Goal: Information Seeking & Learning: Learn about a topic

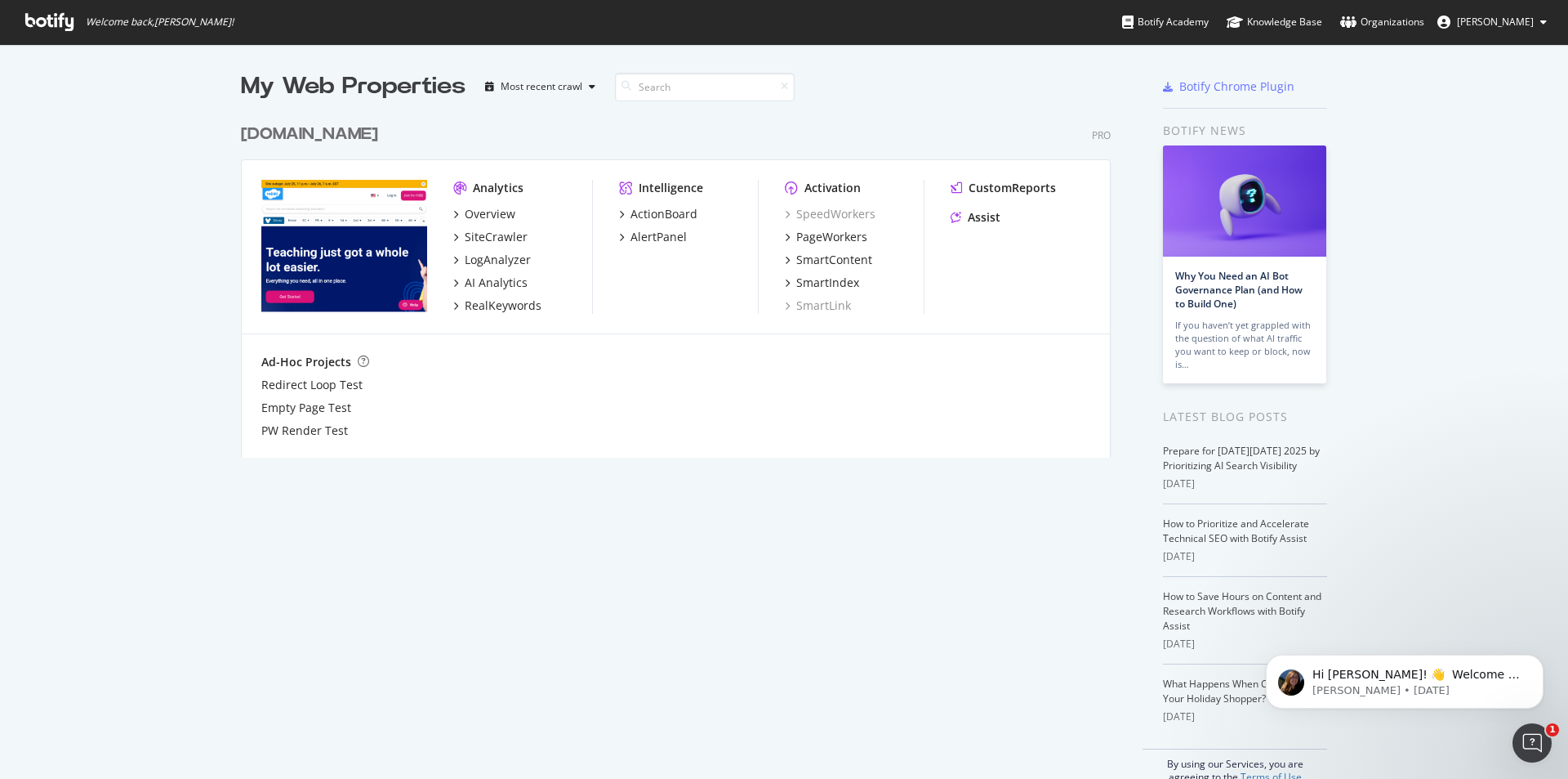
click at [322, 237] on img "grid" at bounding box center [344, 246] width 165 height 133
click at [500, 208] on div "Overview" at bounding box center [489, 214] width 51 height 16
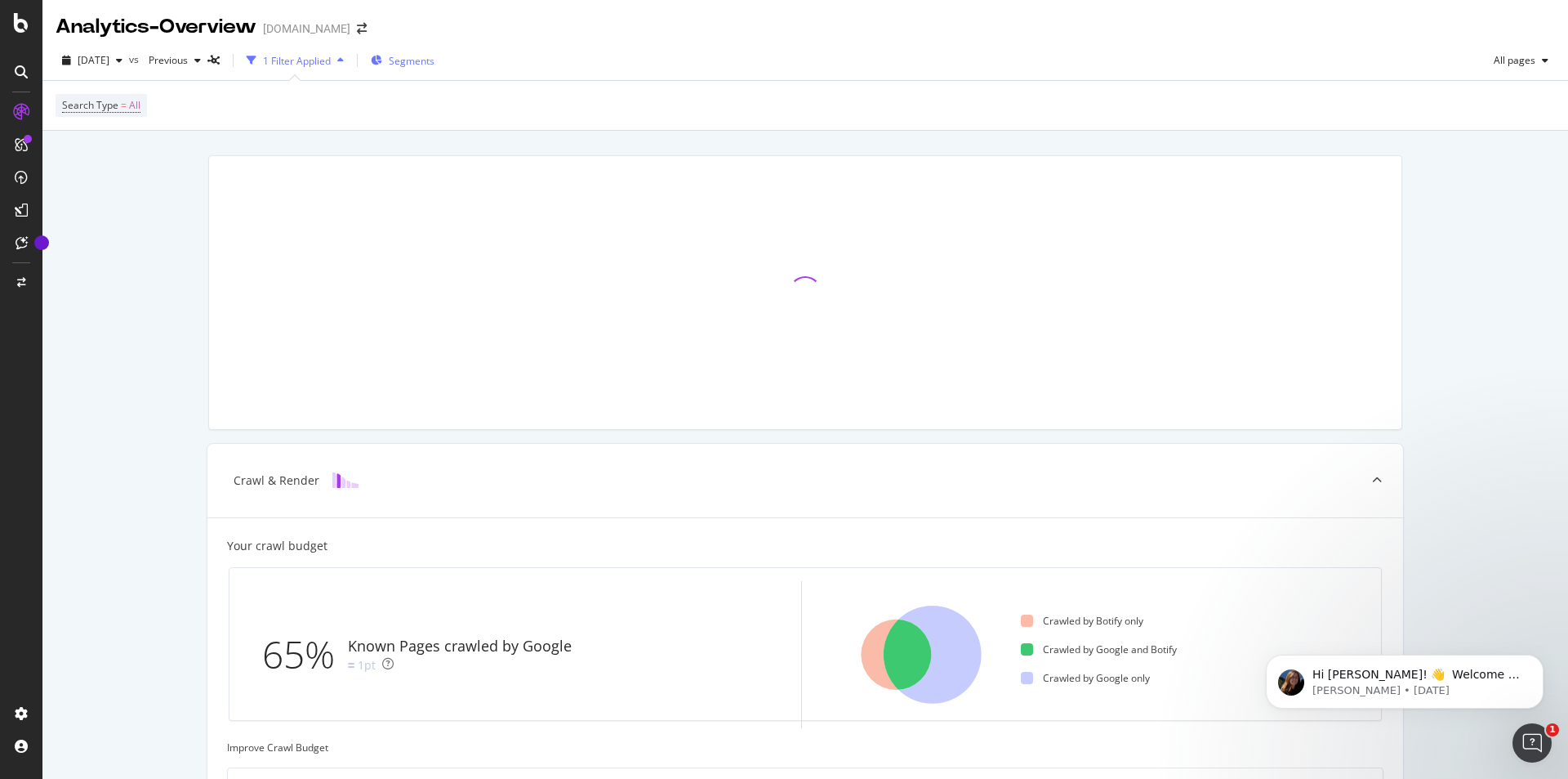
click at [435, 56] on span "Segments" at bounding box center [411, 60] width 46 height 14
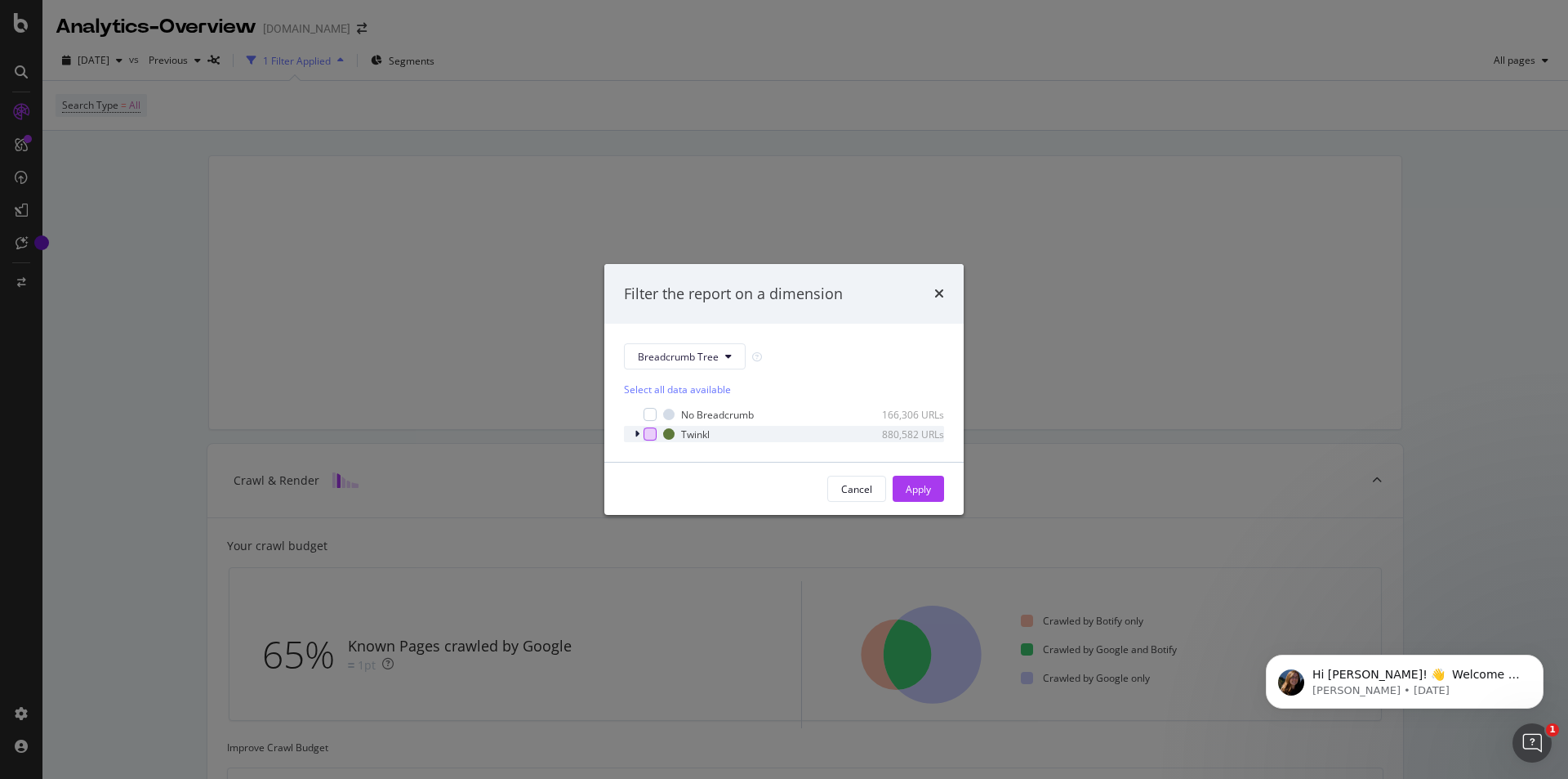
click at [648, 440] on div "modal" at bounding box center [650, 433] width 13 height 13
click at [932, 490] on button "Apply" at bounding box center [918, 489] width 52 height 26
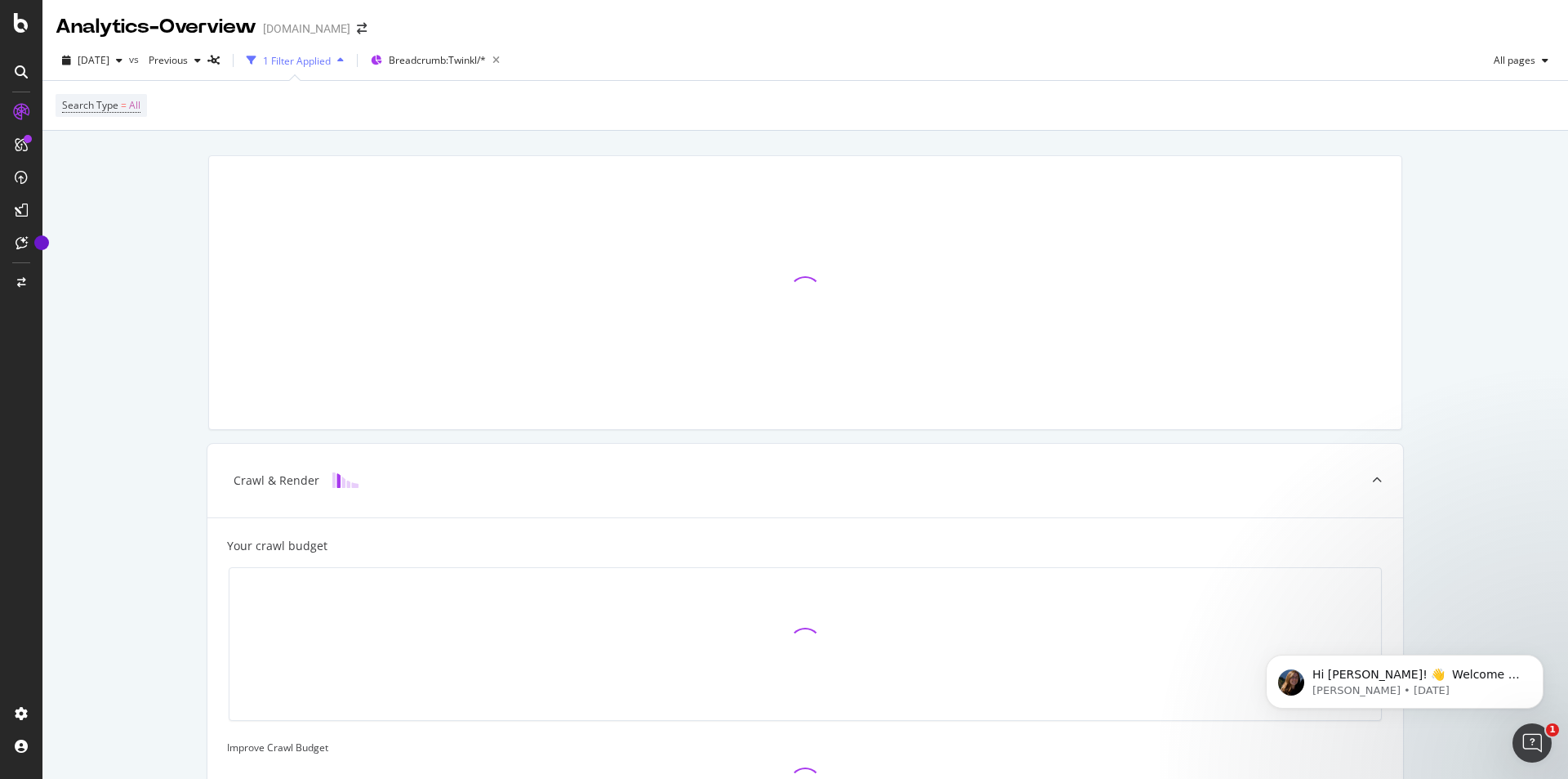
click at [344, 60] on icon "button" at bounding box center [340, 60] width 7 height 10
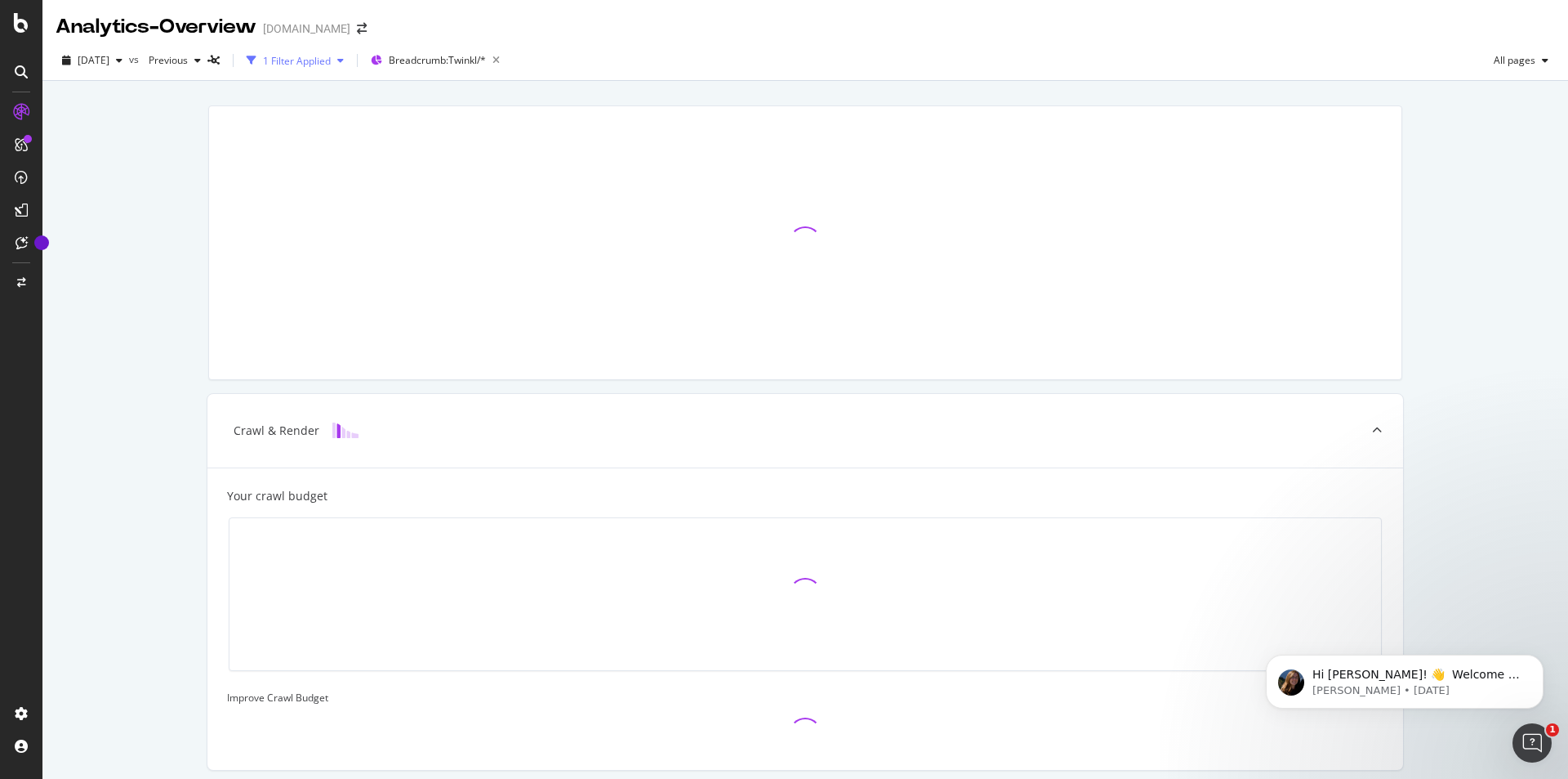
click at [344, 60] on icon "button" at bounding box center [340, 60] width 7 height 10
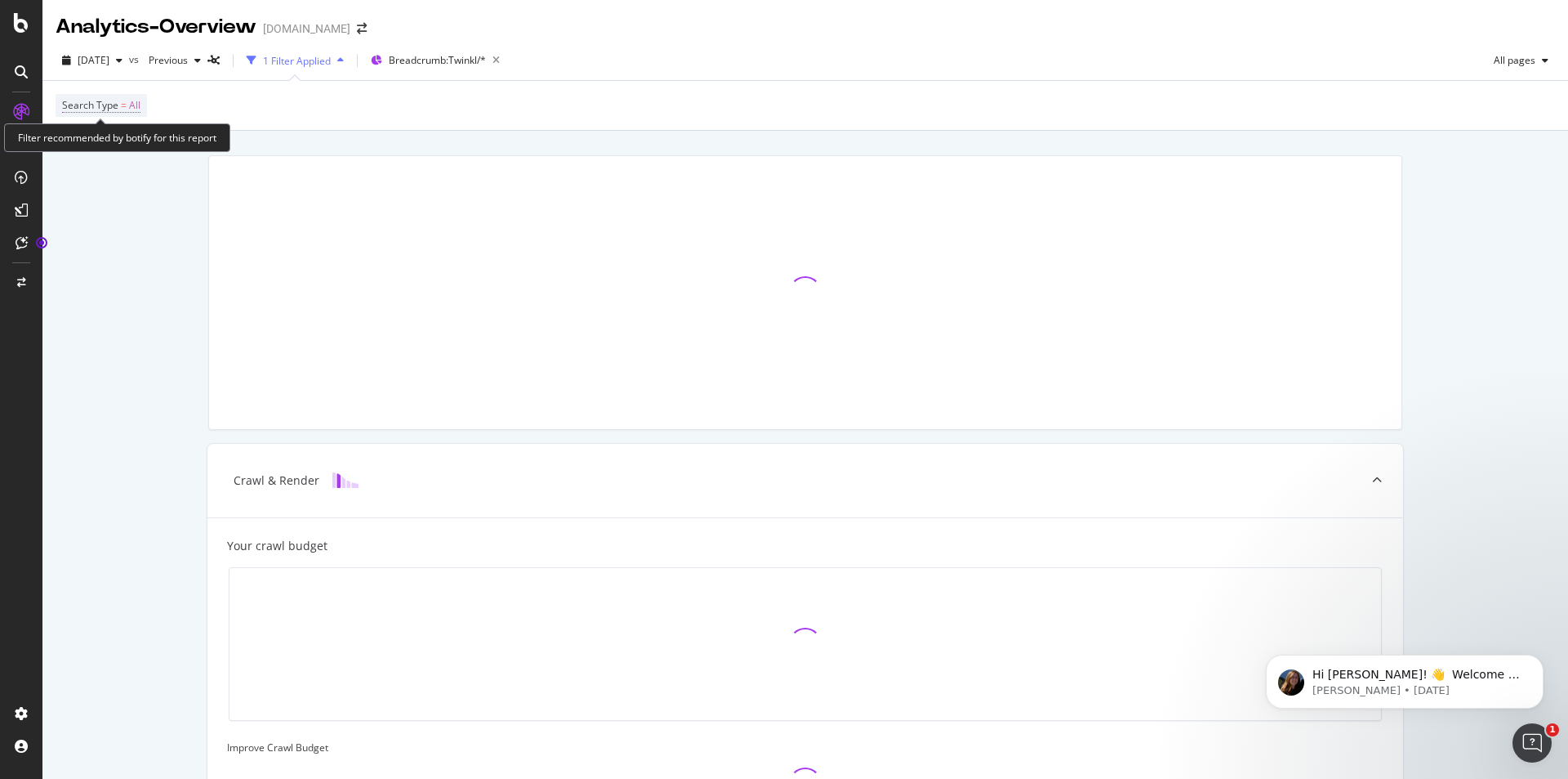
click at [137, 109] on span "All" at bounding box center [135, 105] width 12 height 23
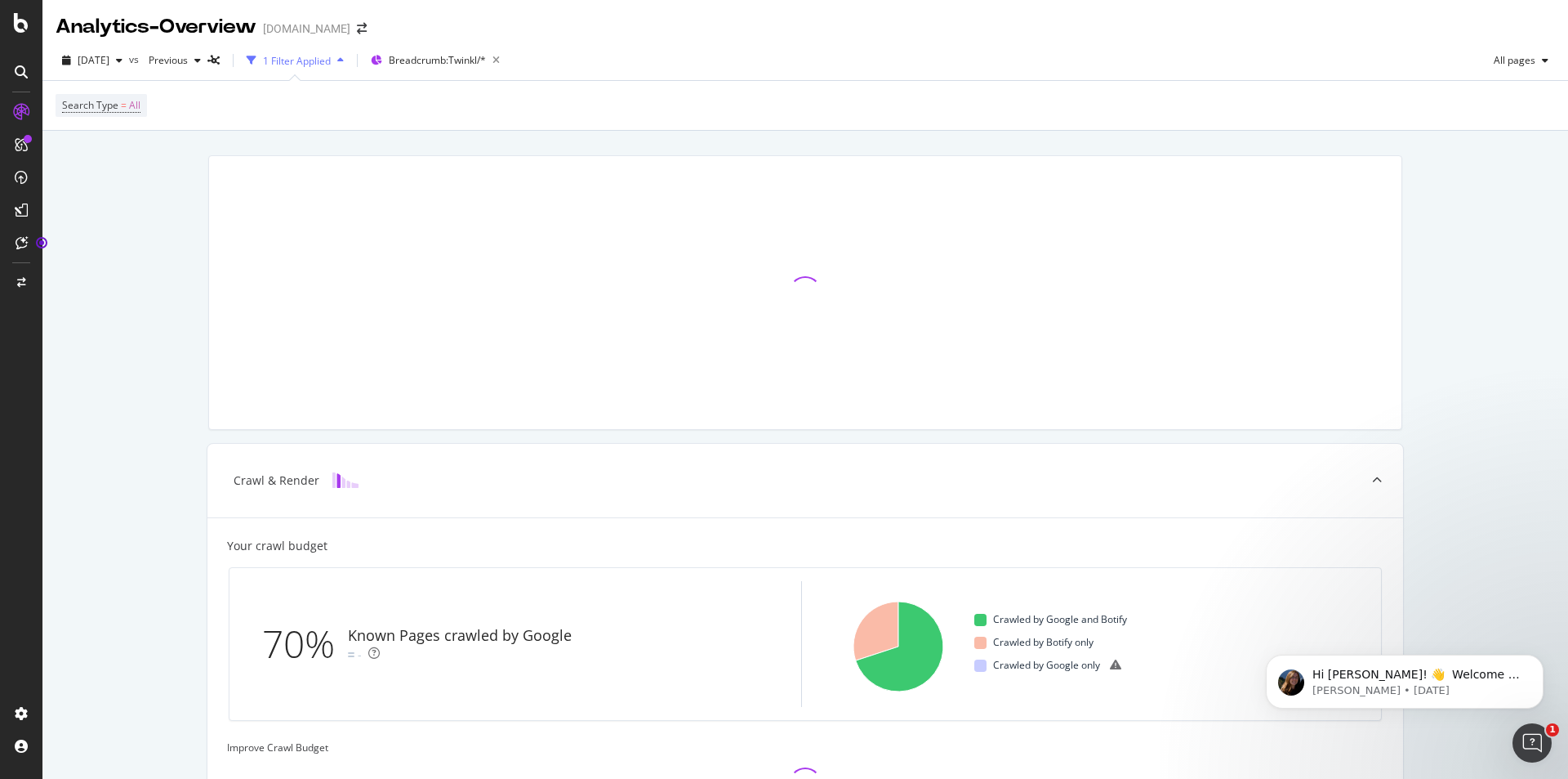
click at [396, 114] on div "Search Type = All" at bounding box center [805, 105] width 1500 height 49
click at [331, 58] on div "1 Filter Applied" at bounding box center [296, 60] width 67 height 14
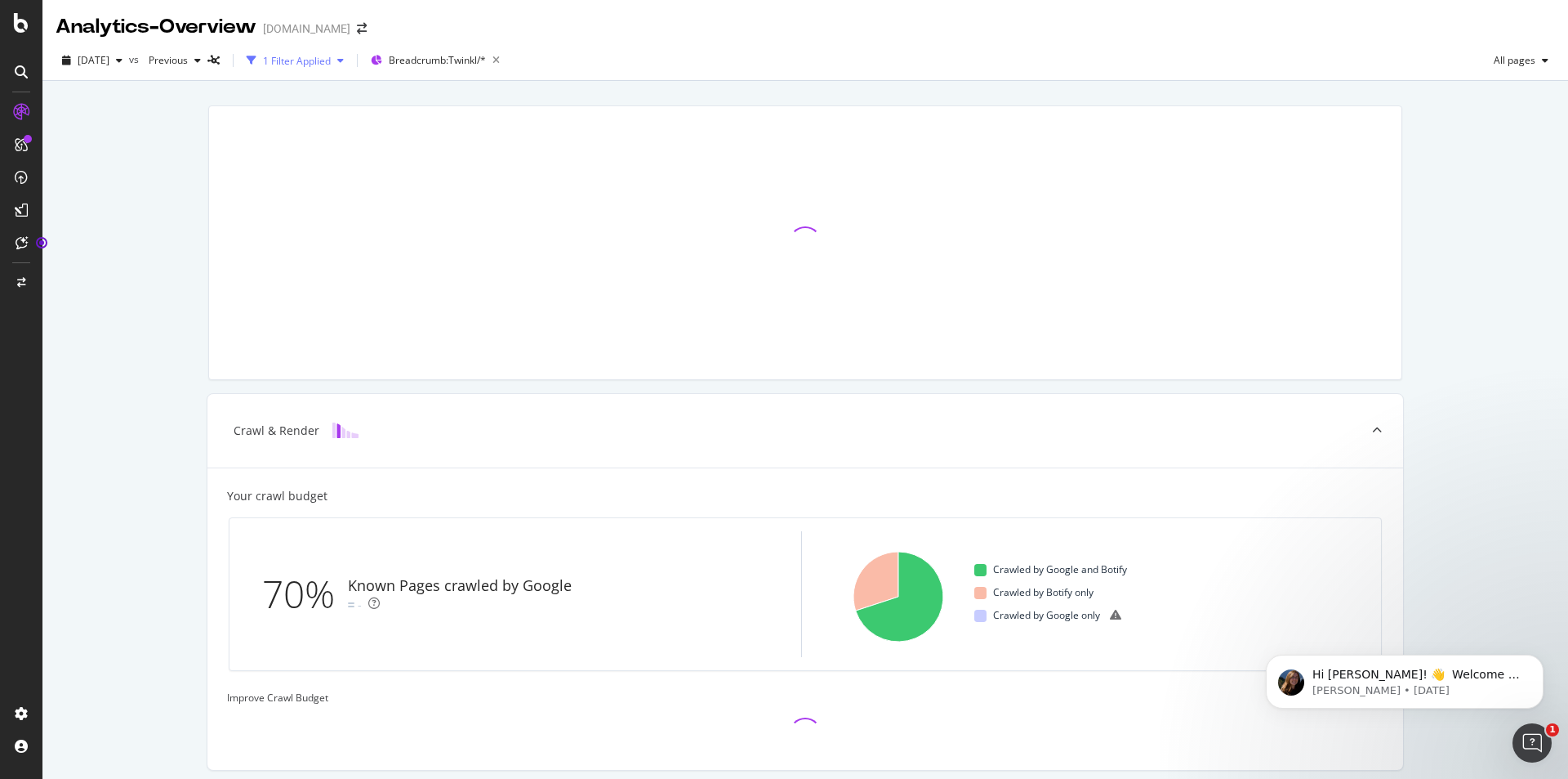
click at [306, 61] on div "1 Filter Applied" at bounding box center [296, 60] width 67 height 14
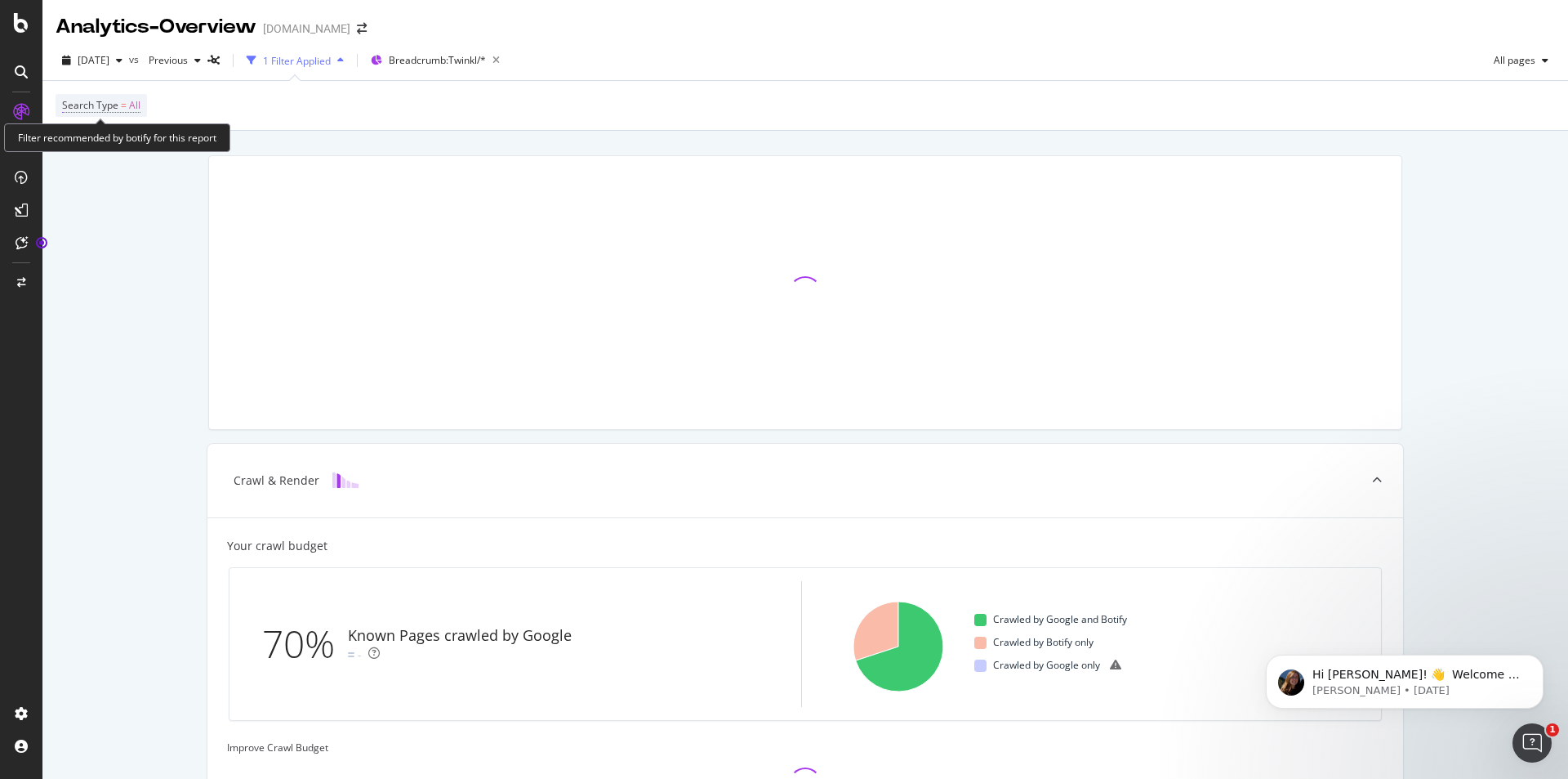
click at [108, 105] on span "Search Type" at bounding box center [90, 105] width 56 height 14
click at [357, 119] on div "Search Type = All" at bounding box center [805, 105] width 1500 height 49
click at [1500, 109] on div "Search Type = All" at bounding box center [805, 105] width 1500 height 49
click at [123, 59] on icon "button" at bounding box center [119, 60] width 7 height 10
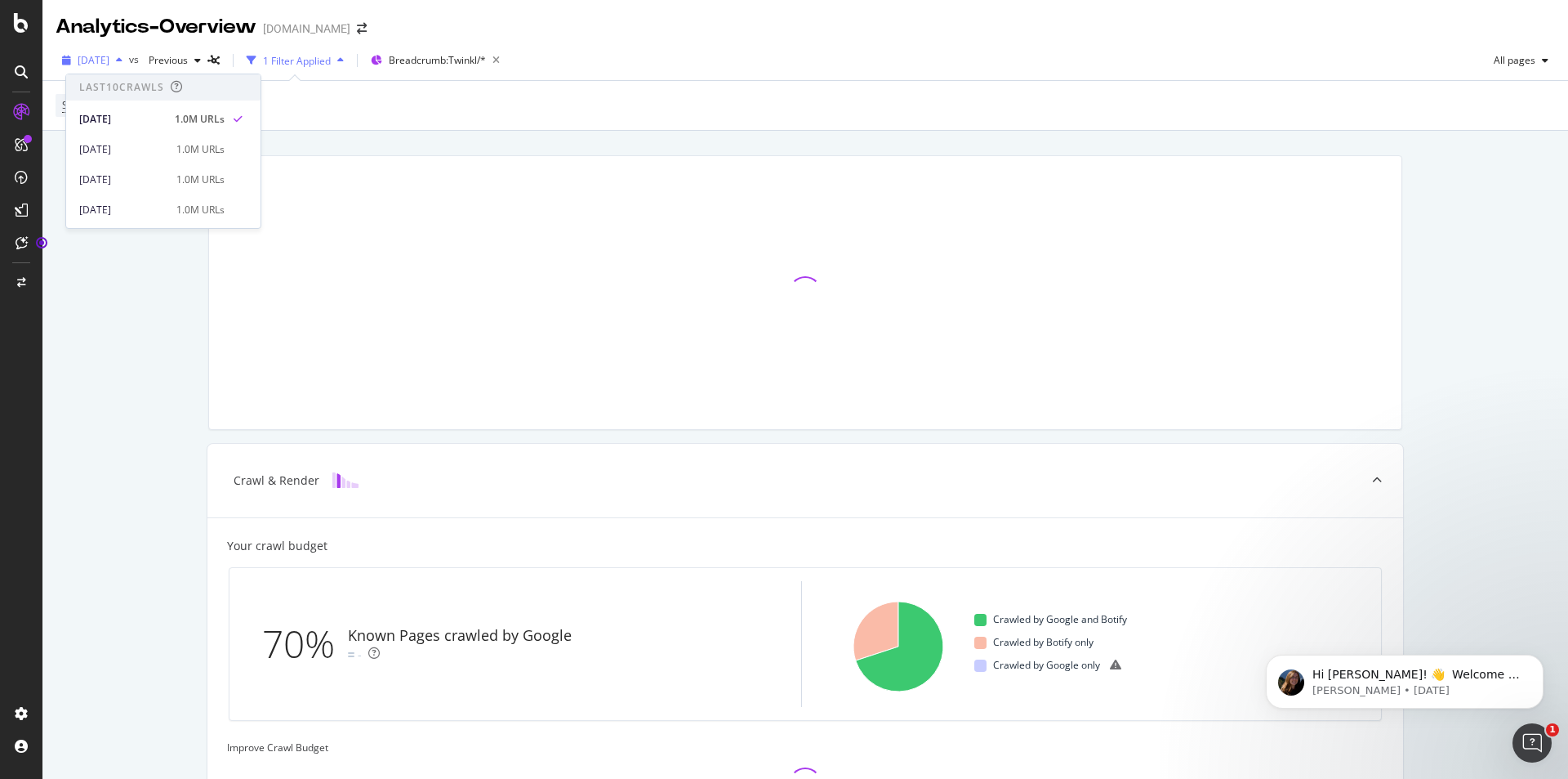
click at [123, 59] on icon "button" at bounding box center [119, 60] width 7 height 10
click at [201, 58] on icon "button" at bounding box center [197, 60] width 7 height 10
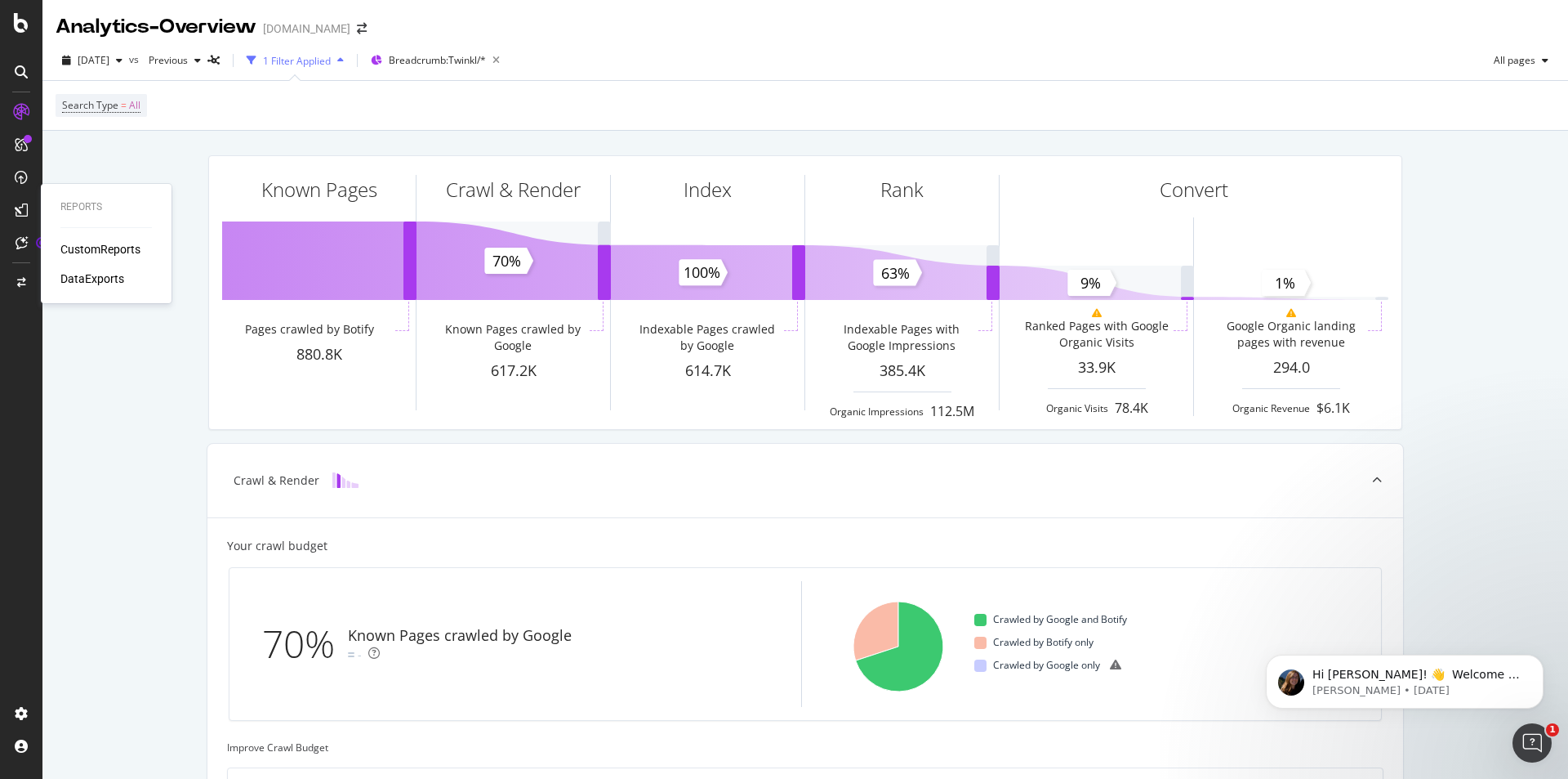
click at [124, 249] on div "CustomReports" at bounding box center [100, 249] width 80 height 16
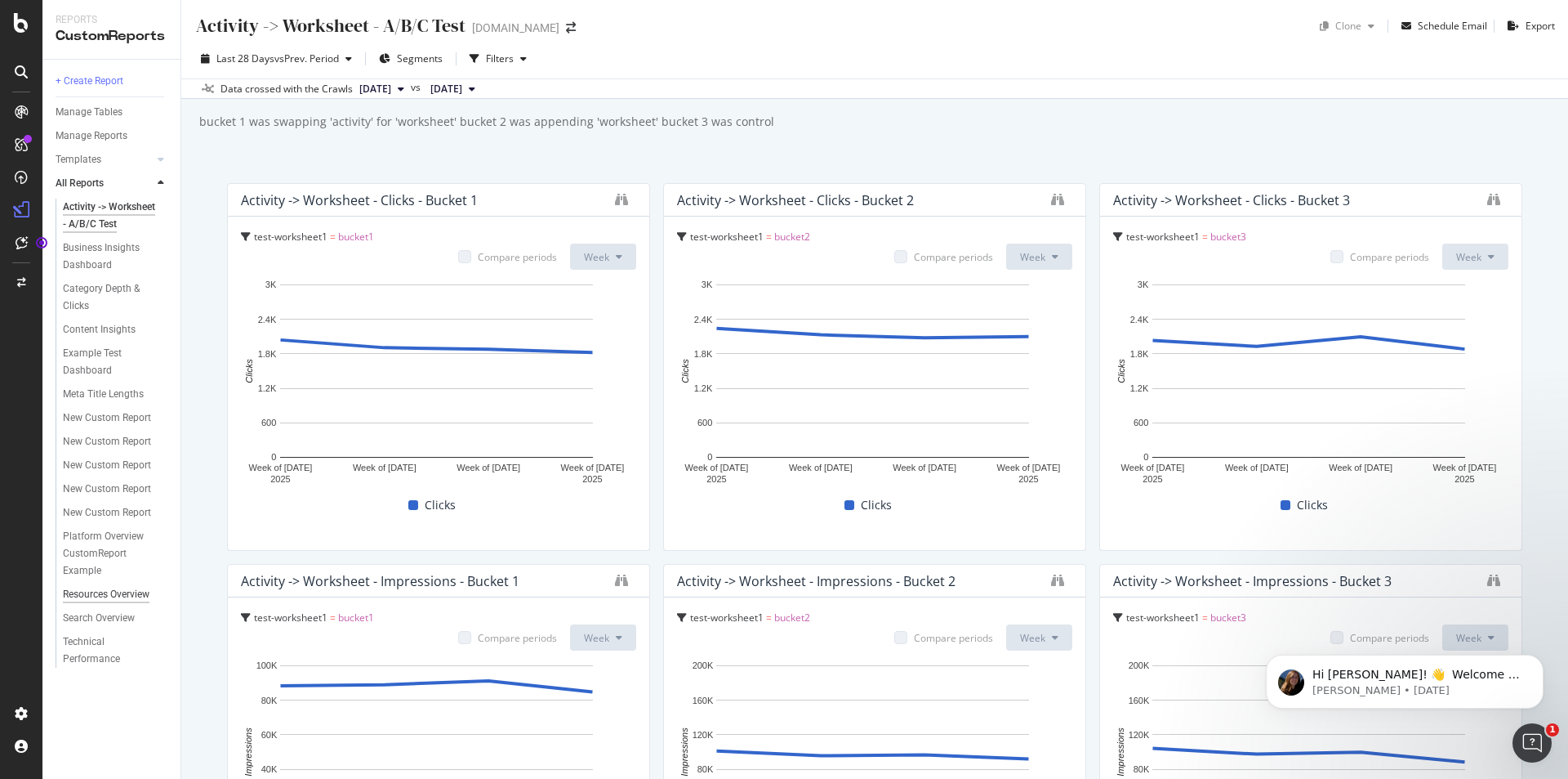
click at [119, 595] on div "Resources Overview" at bounding box center [105, 594] width 86 height 17
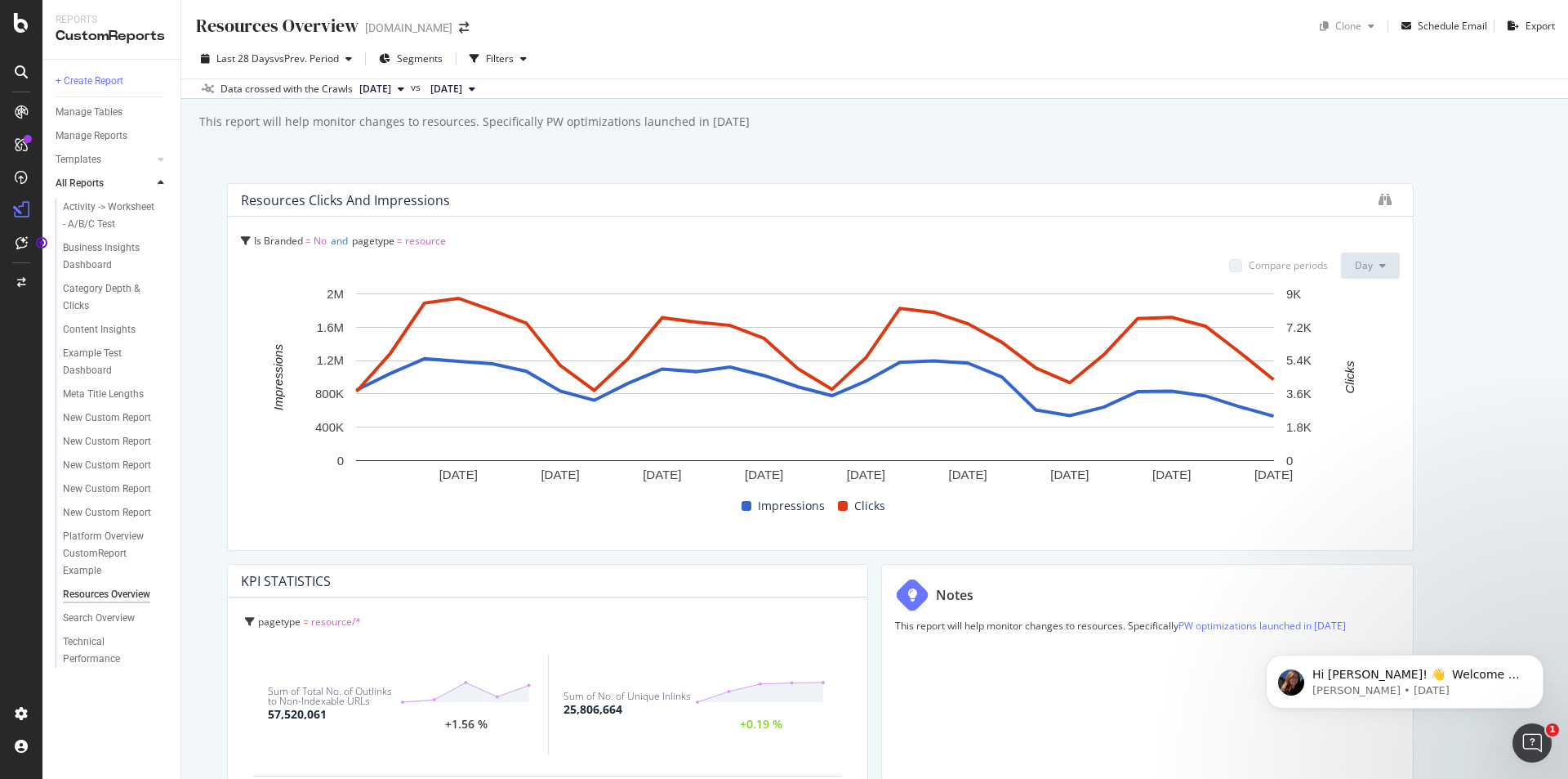
click at [523, 45] on div "Last 28 Days vs Prev. Period Segments Filters Data crossed with the Crawls [DAT…" at bounding box center [875, 69] width 1387 height 59
click at [523, 55] on icon "button" at bounding box center [523, 58] width 7 height 10
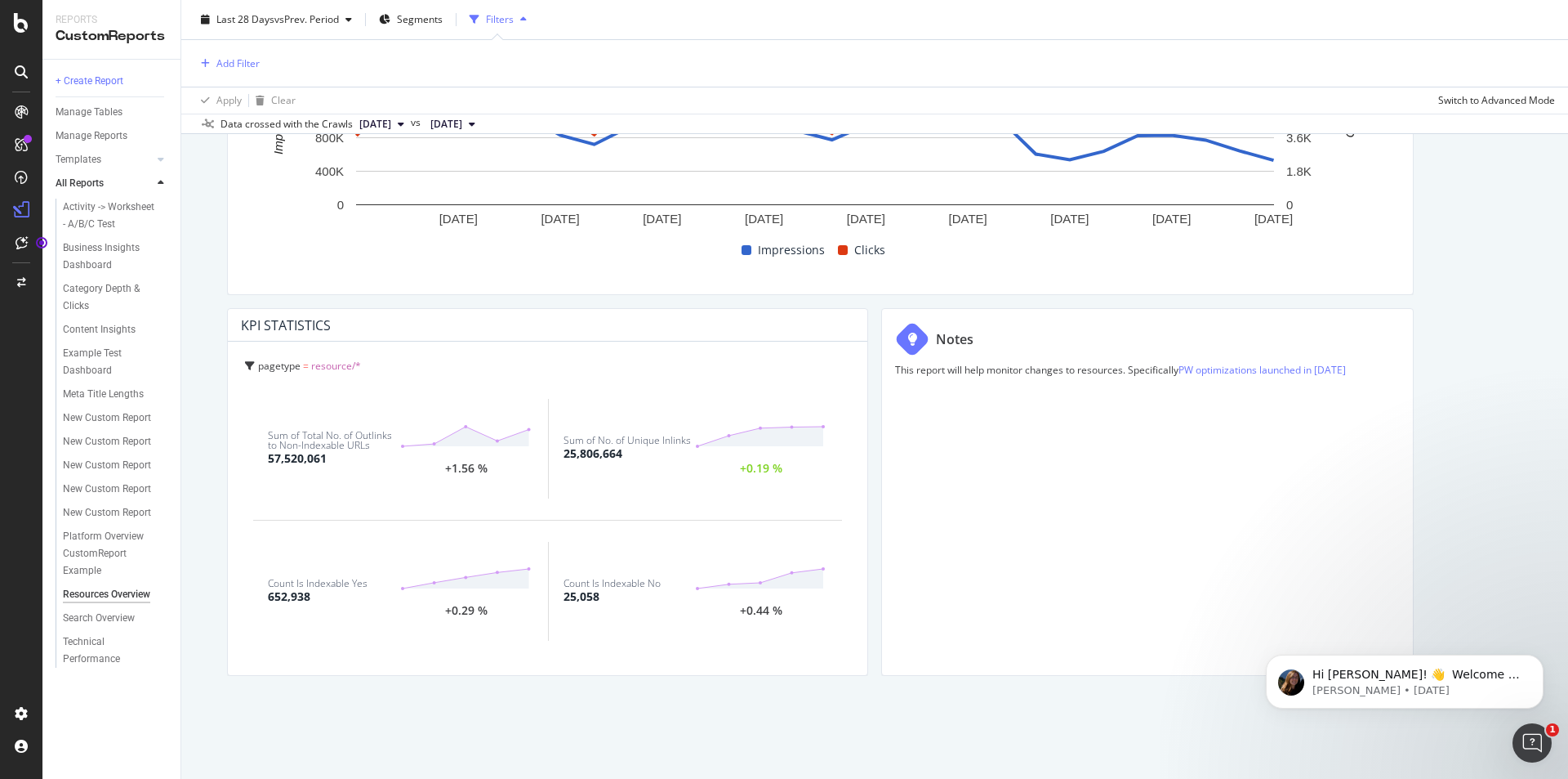
scroll to position [3, 0]
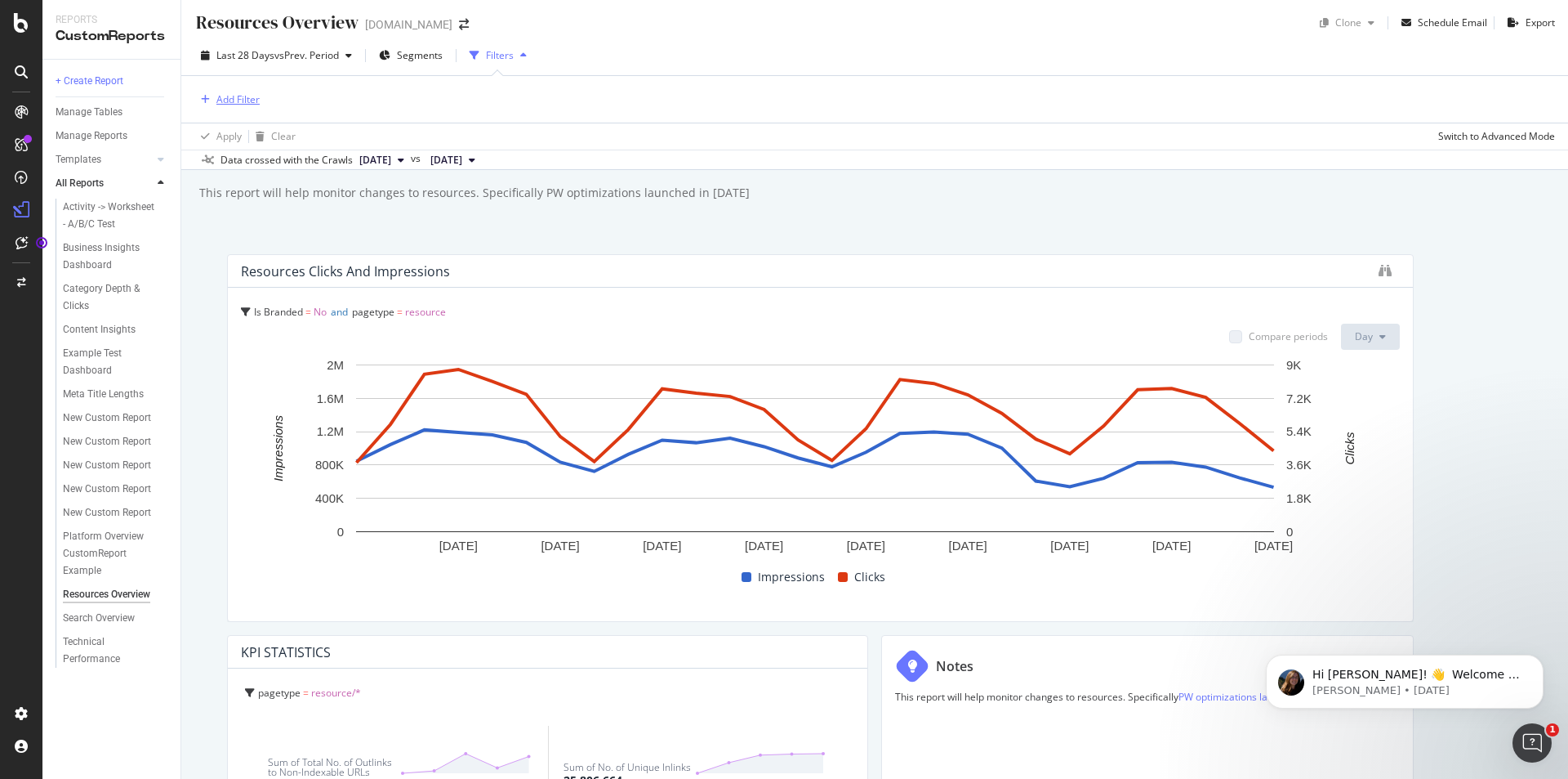
click at [235, 100] on div "Add Filter" at bounding box center [238, 99] width 44 height 14
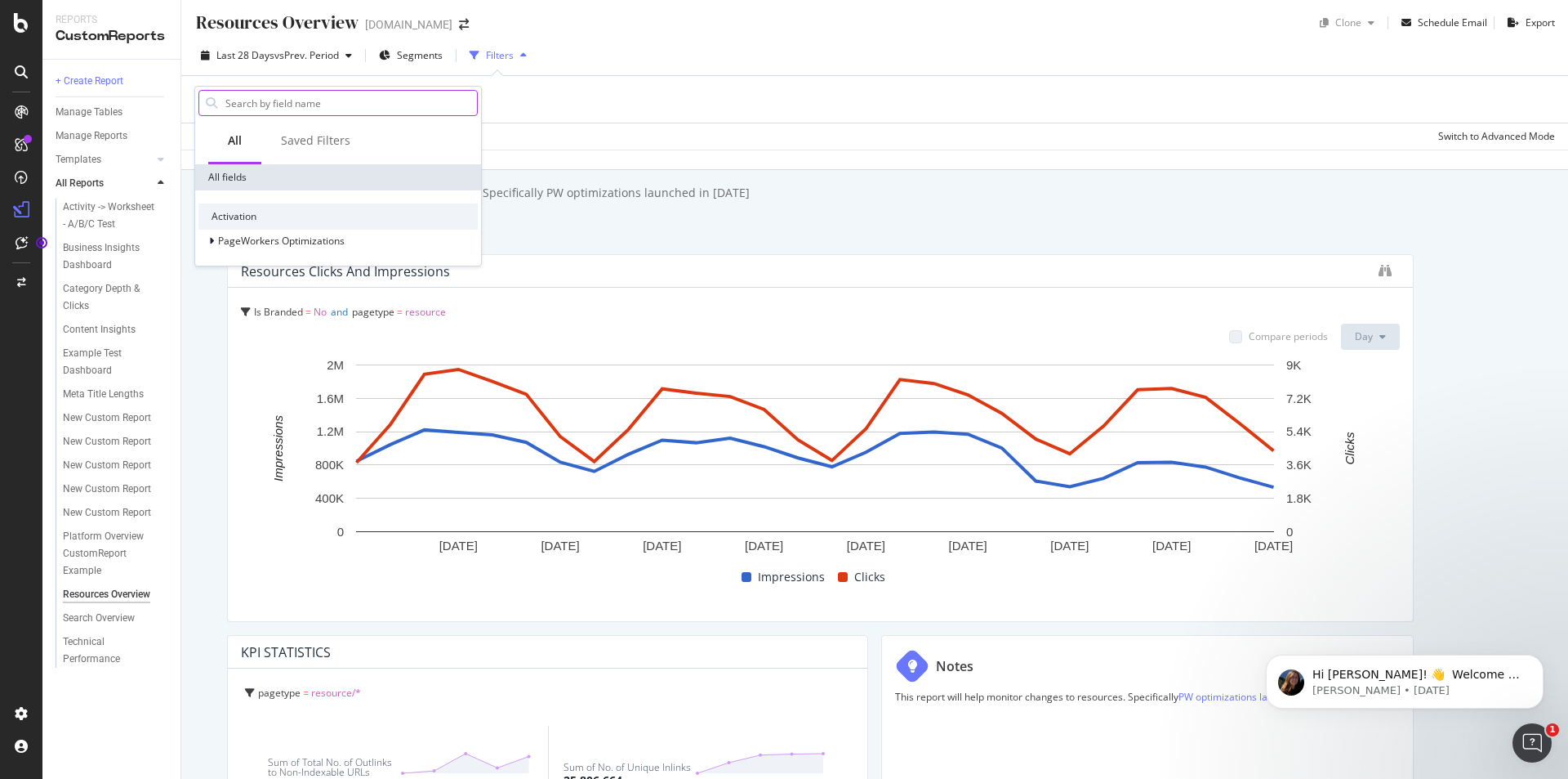
click at [283, 107] on input "text" at bounding box center [351, 103] width 254 height 25
click at [221, 174] on div "All fields" at bounding box center [338, 177] width 286 height 26
click at [292, 103] on input "text" at bounding box center [351, 103] width 254 height 25
click at [237, 221] on div "Activation" at bounding box center [338, 216] width 279 height 26
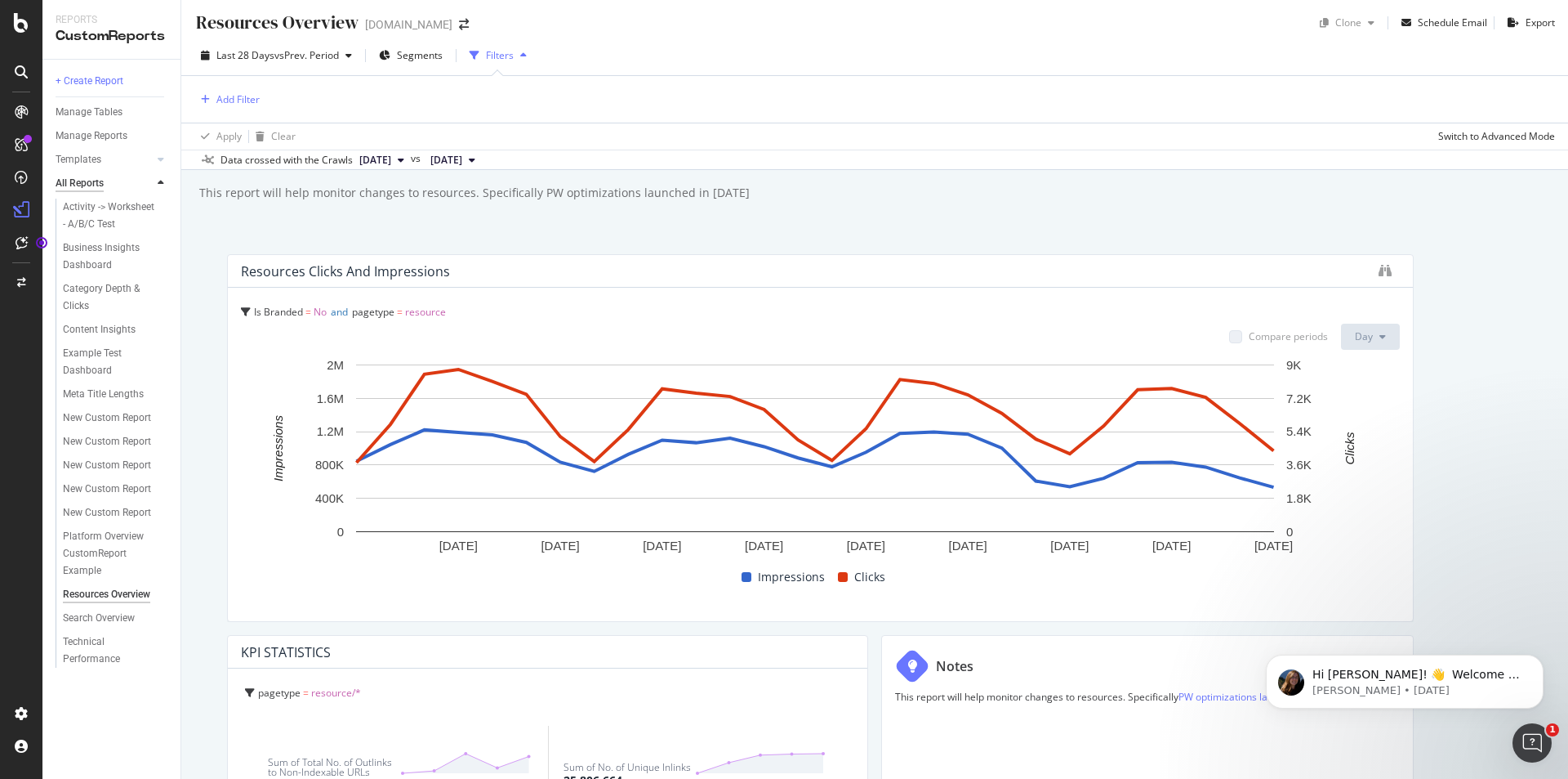
click at [91, 187] on div "All Reports" at bounding box center [79, 182] width 49 height 17
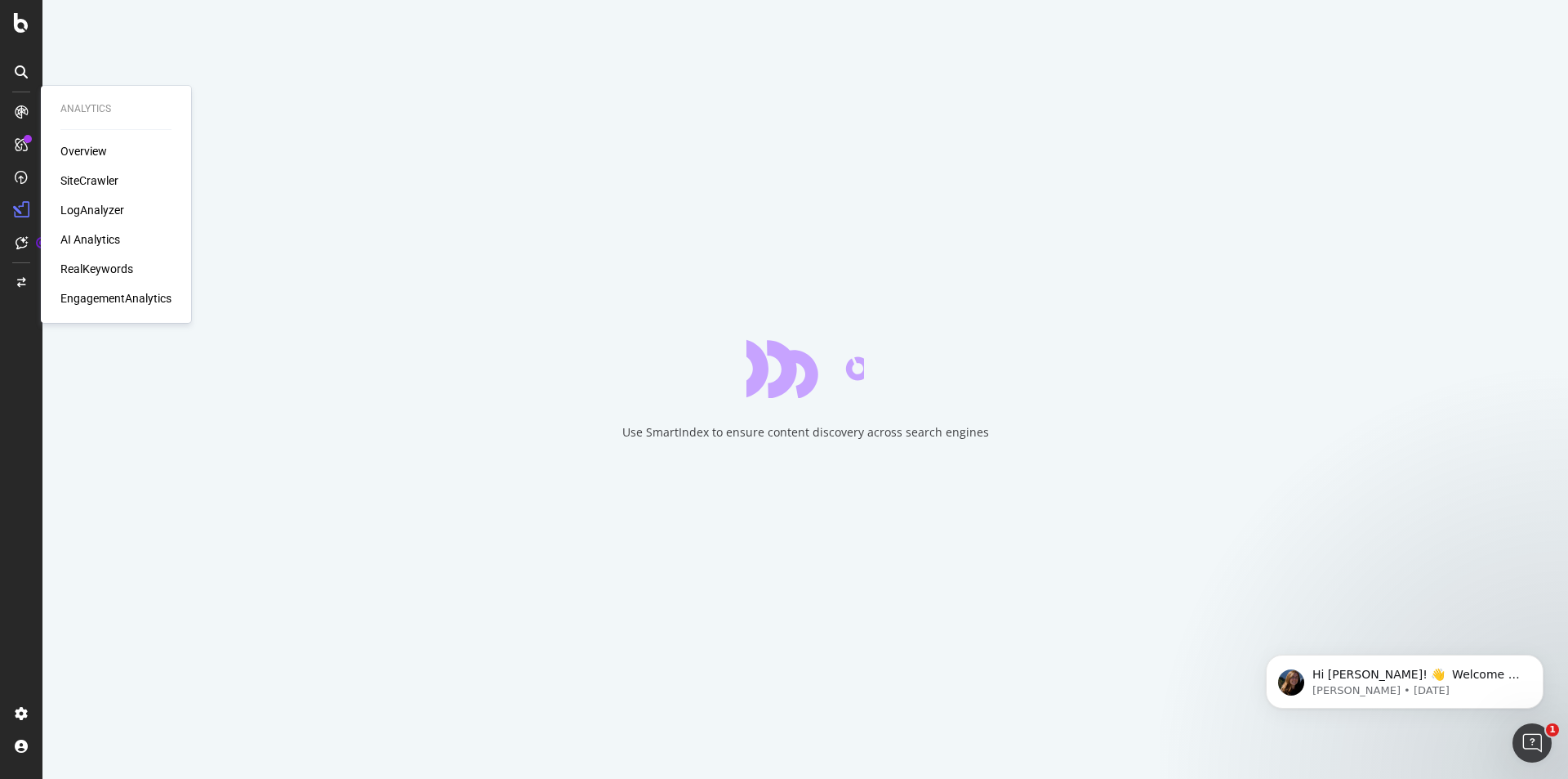
click at [99, 150] on div "Overview" at bounding box center [83, 151] width 47 height 16
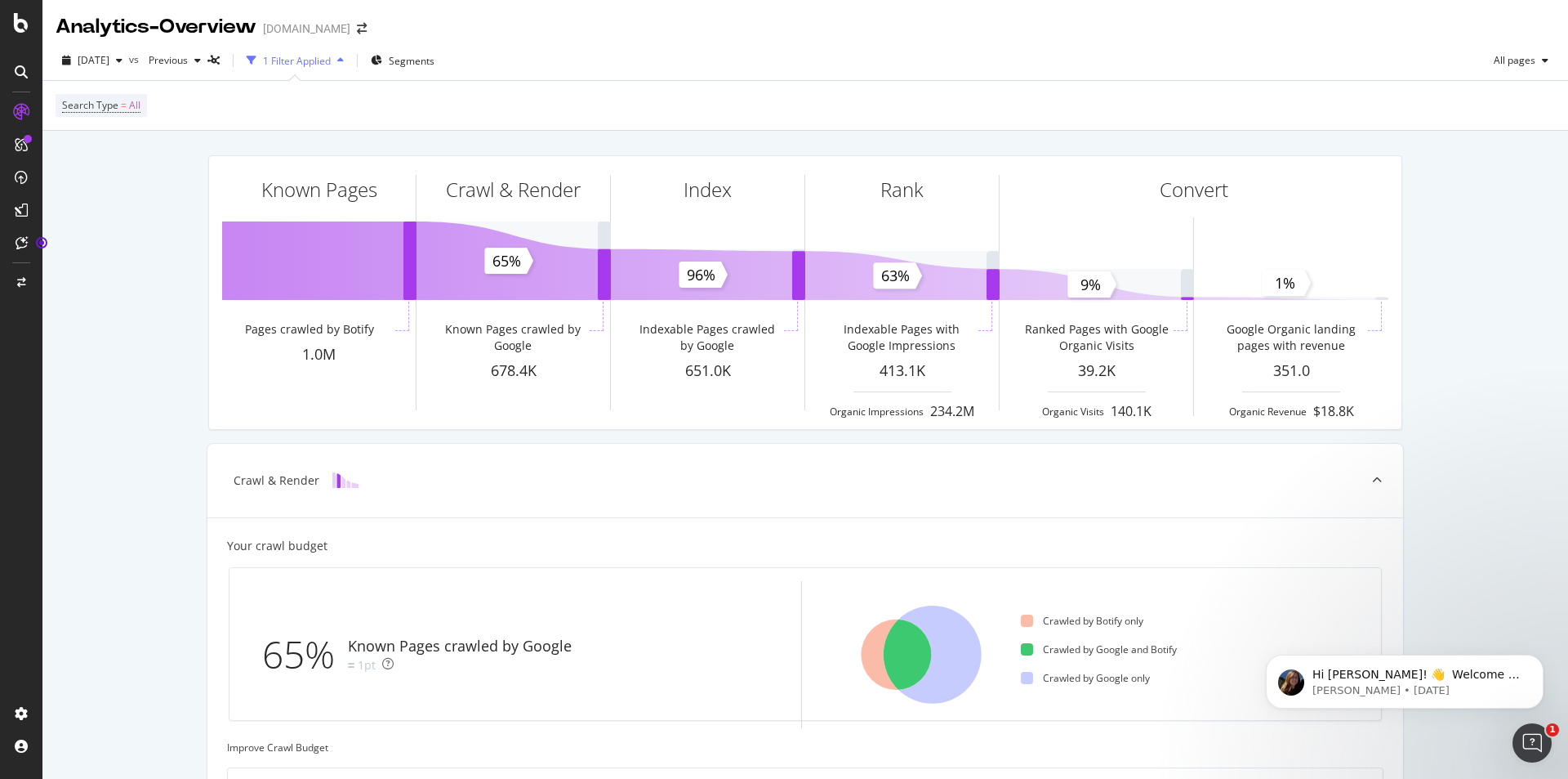
click at [257, 61] on icon "button" at bounding box center [252, 60] width 10 height 10
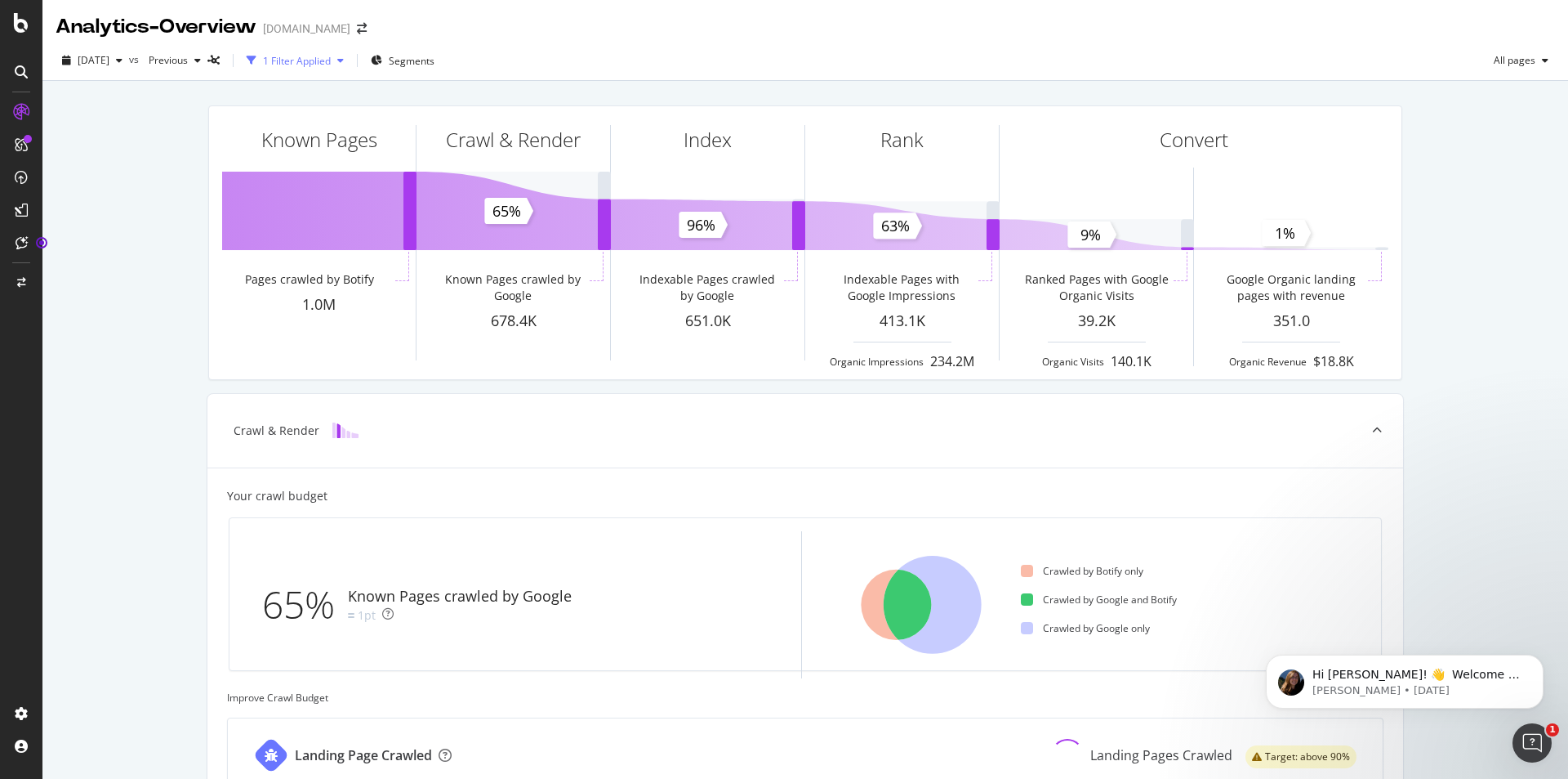
click at [257, 61] on icon "button" at bounding box center [252, 60] width 10 height 10
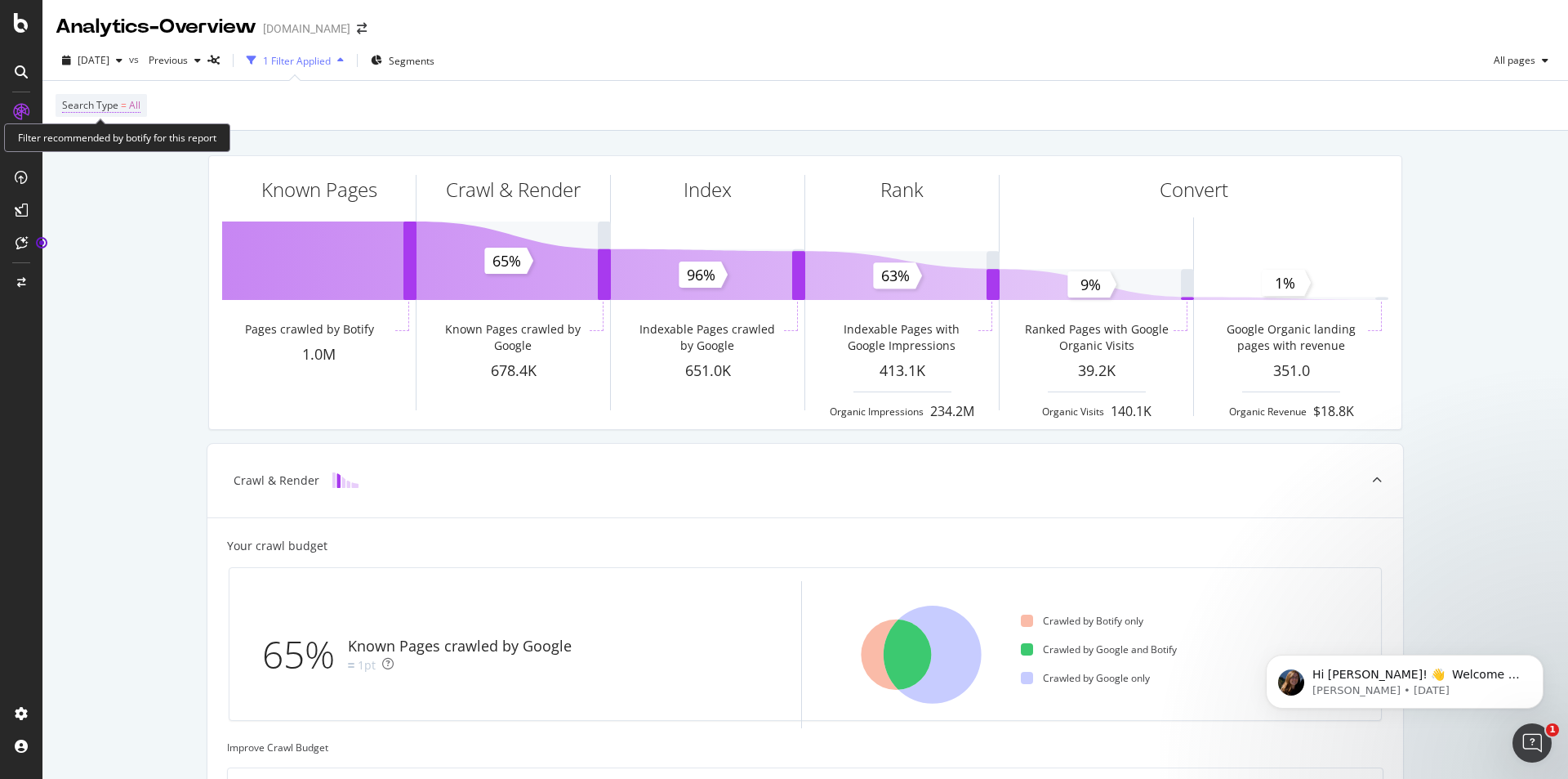
click at [102, 105] on span "Search Type" at bounding box center [90, 105] width 56 height 14
click at [98, 142] on icon at bounding box center [94, 144] width 12 height 10
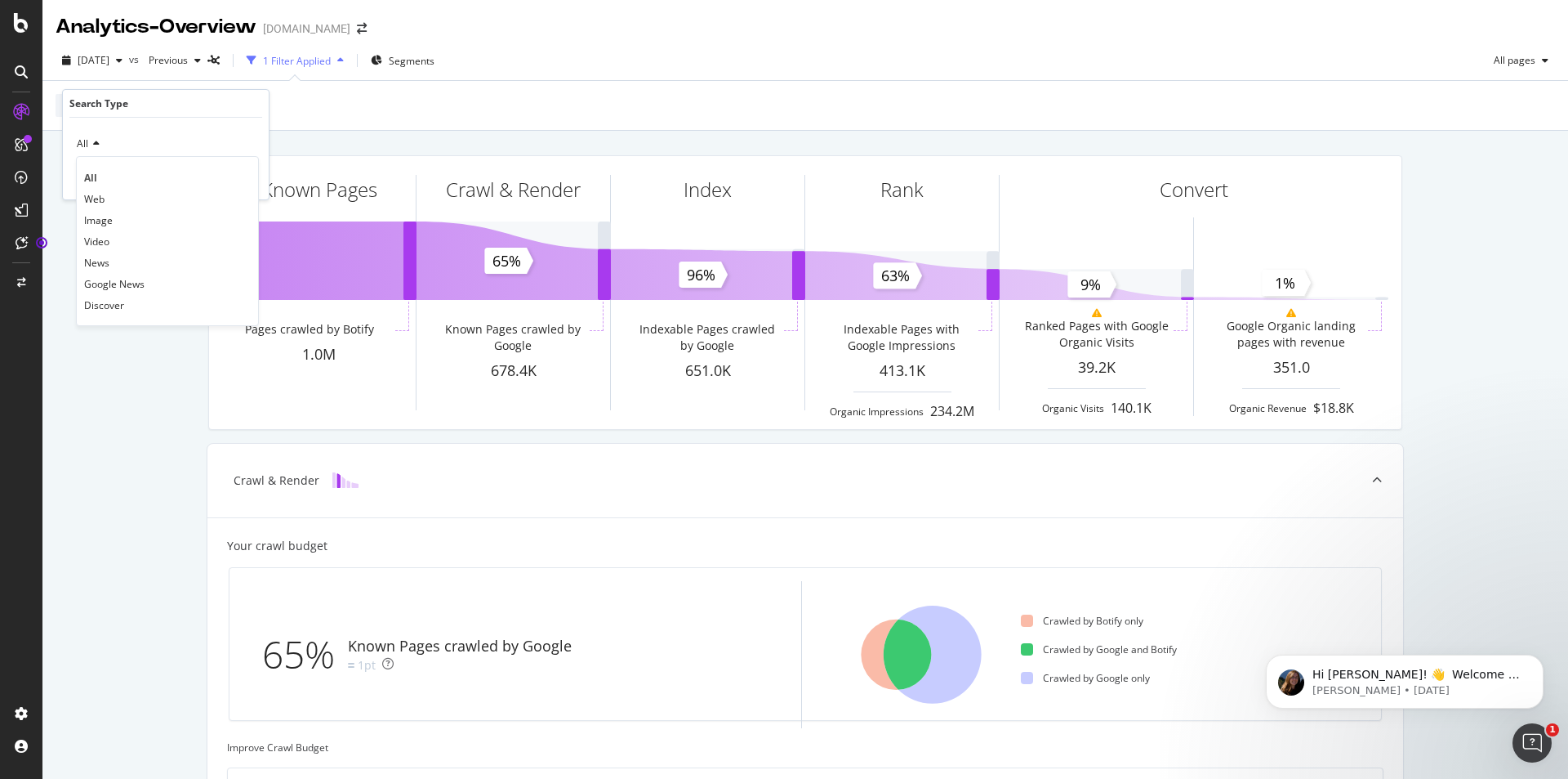
click at [444, 130] on div "Search Type = All" at bounding box center [805, 105] width 1500 height 49
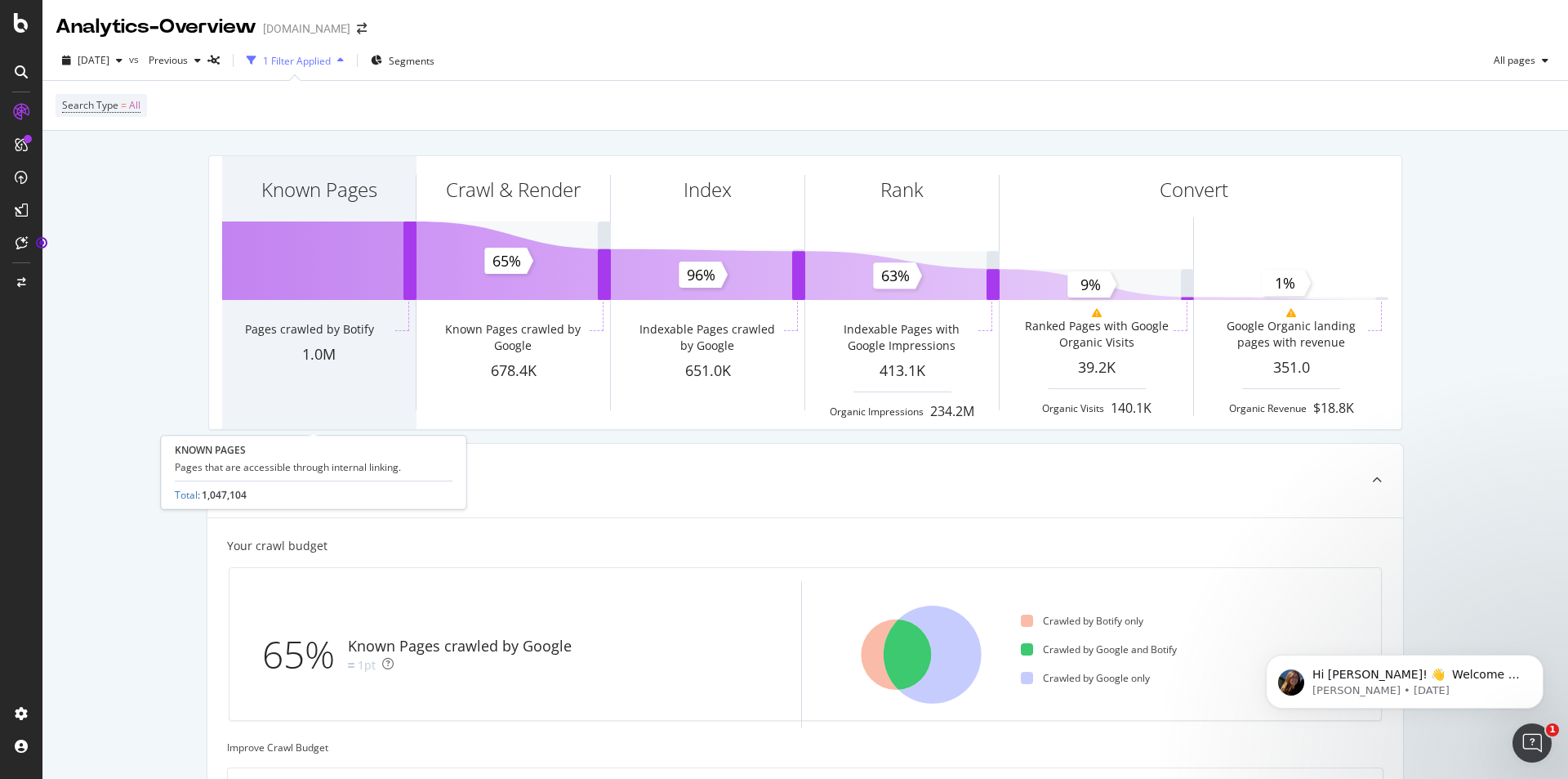
click at [320, 200] on div "Known Pages" at bounding box center [319, 189] width 116 height 28
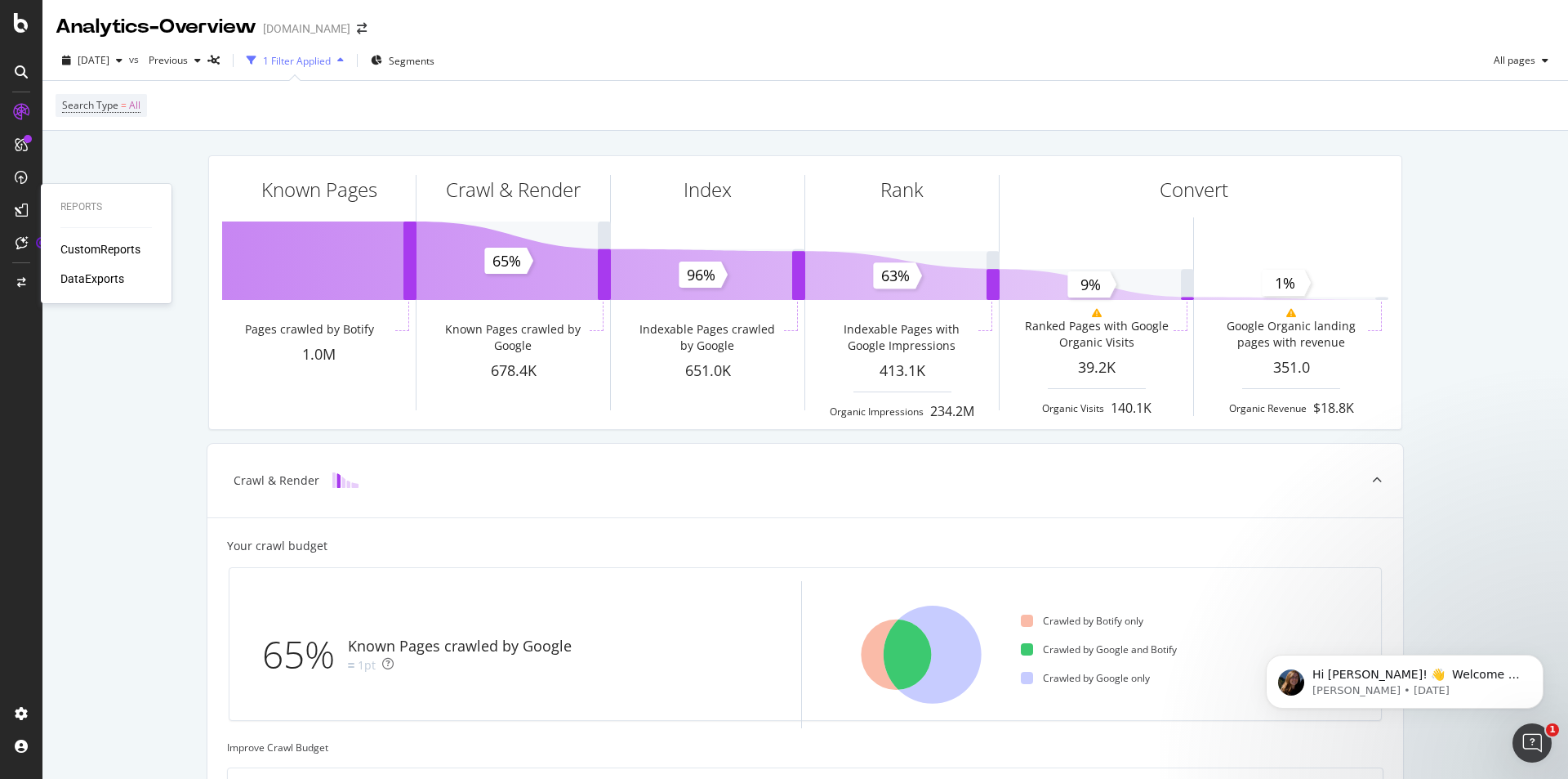
click at [25, 206] on icon at bounding box center [21, 209] width 13 height 13
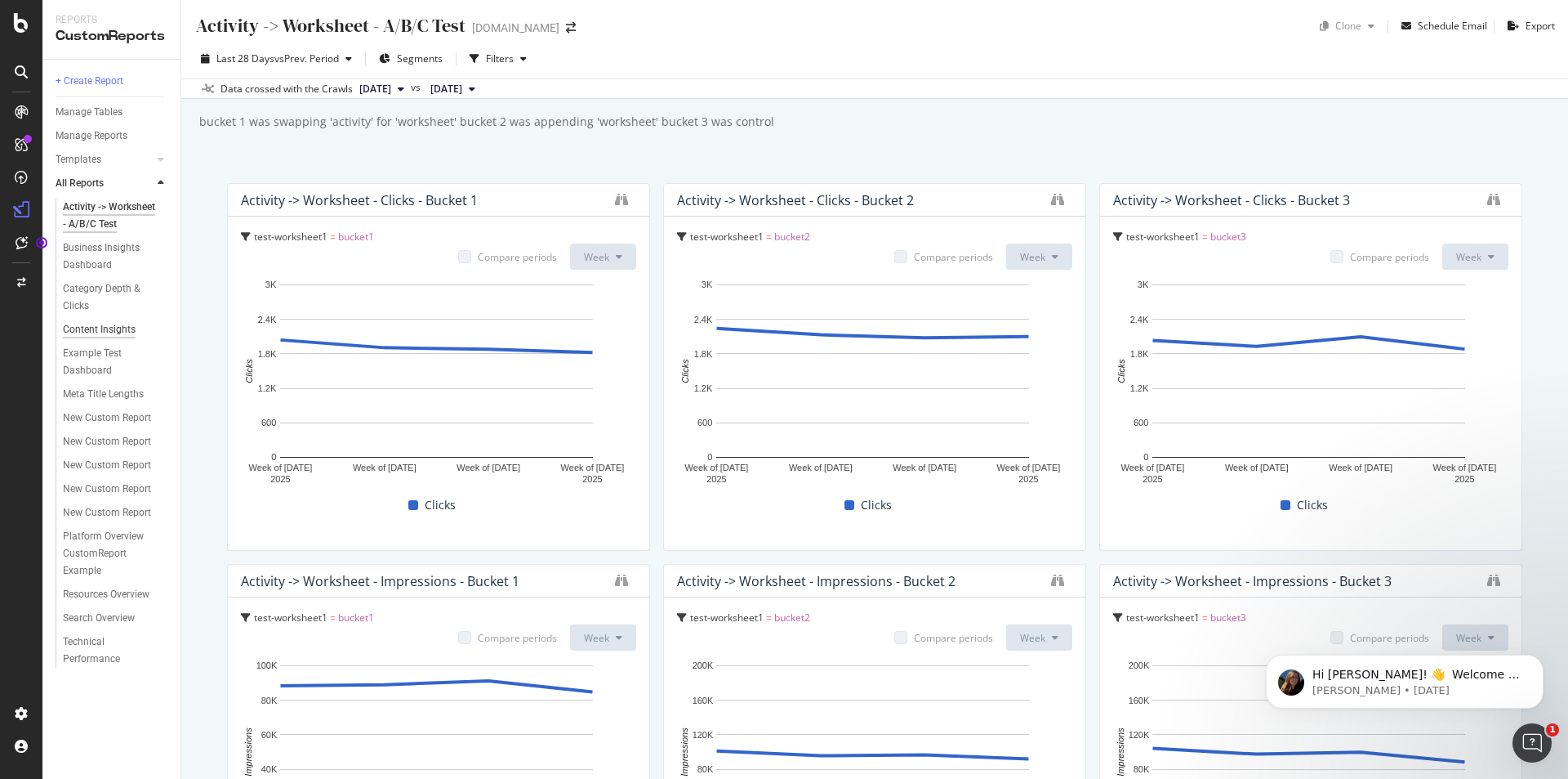
click at [119, 328] on div "Content Insights" at bounding box center [98, 329] width 72 height 17
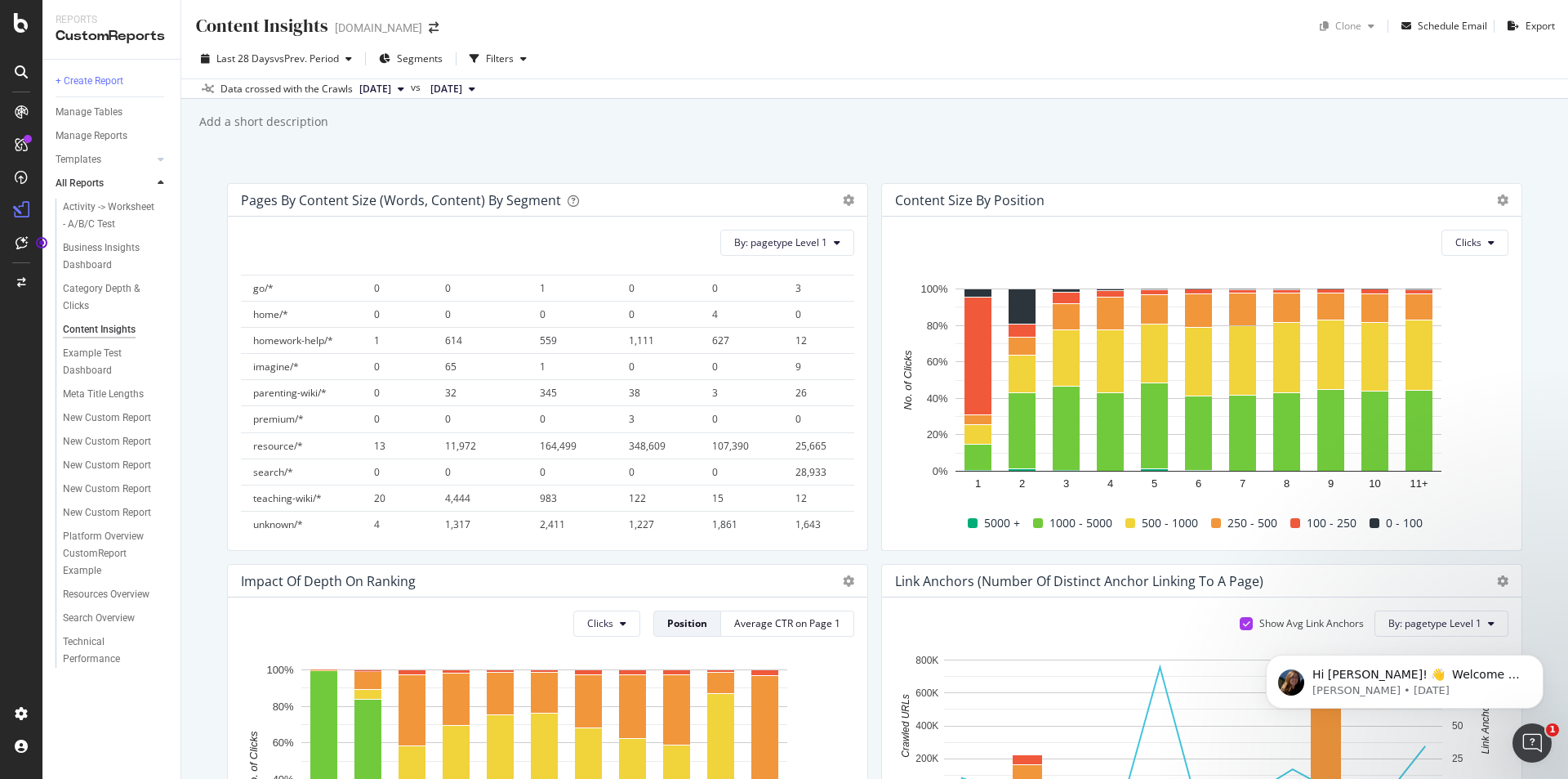
click at [25, 73] on icon at bounding box center [21, 71] width 13 height 13
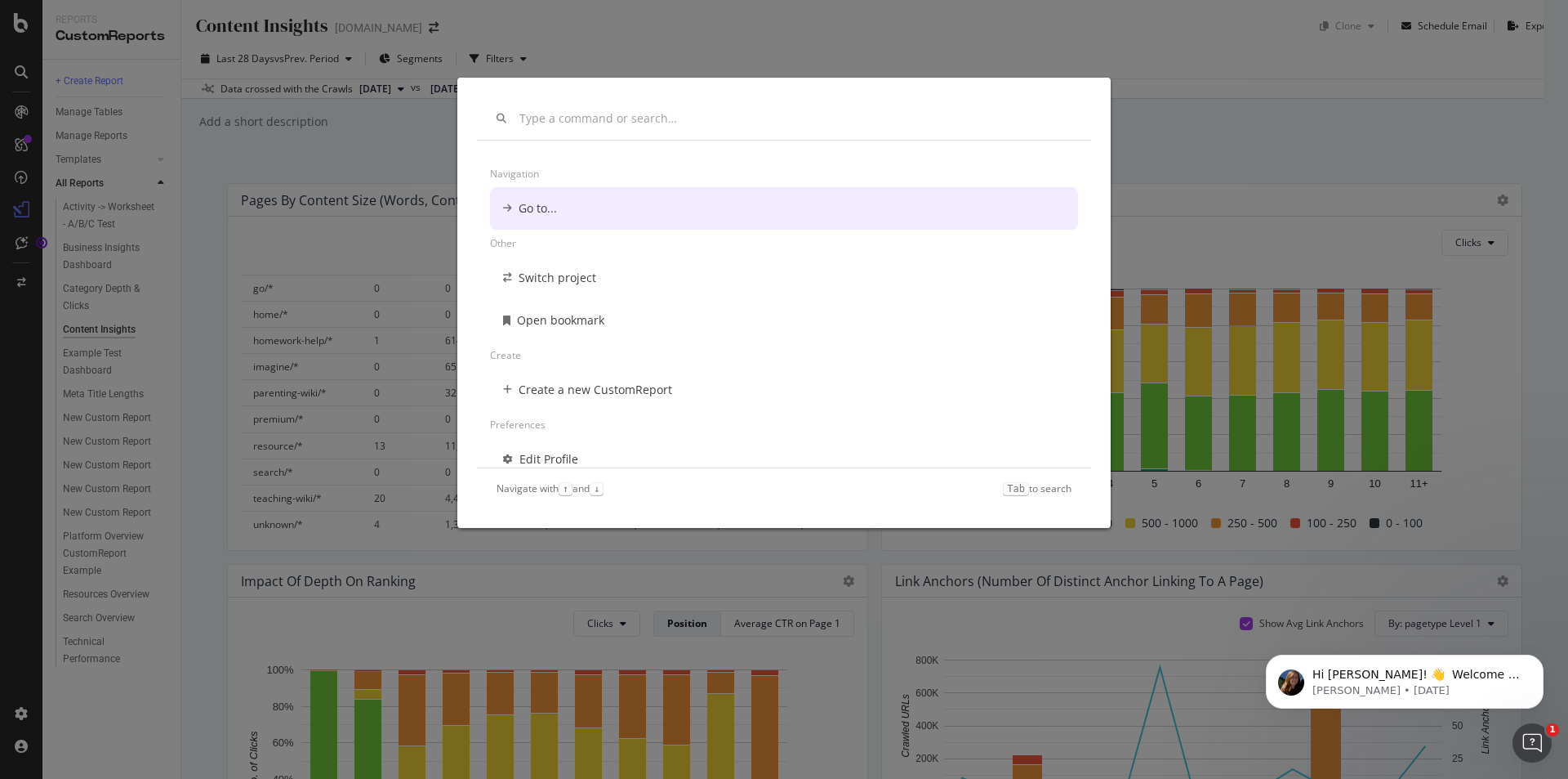
click at [620, 117] on input "modal" at bounding box center [794, 119] width 552 height 14
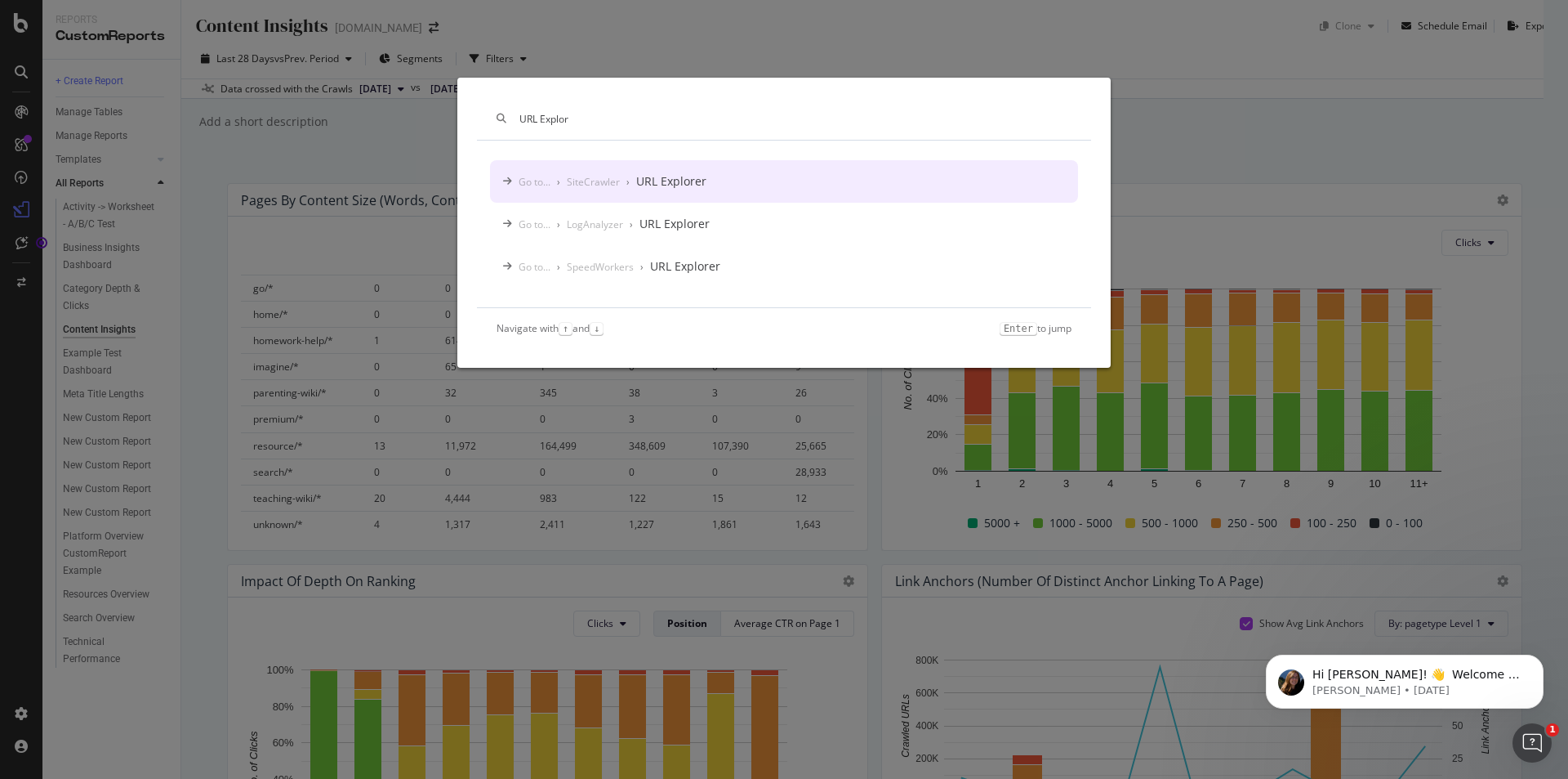
type input "URL Explor"
click at [720, 176] on div "Go to... › SiteCrawler › URL Explorer" at bounding box center [784, 181] width 588 height 43
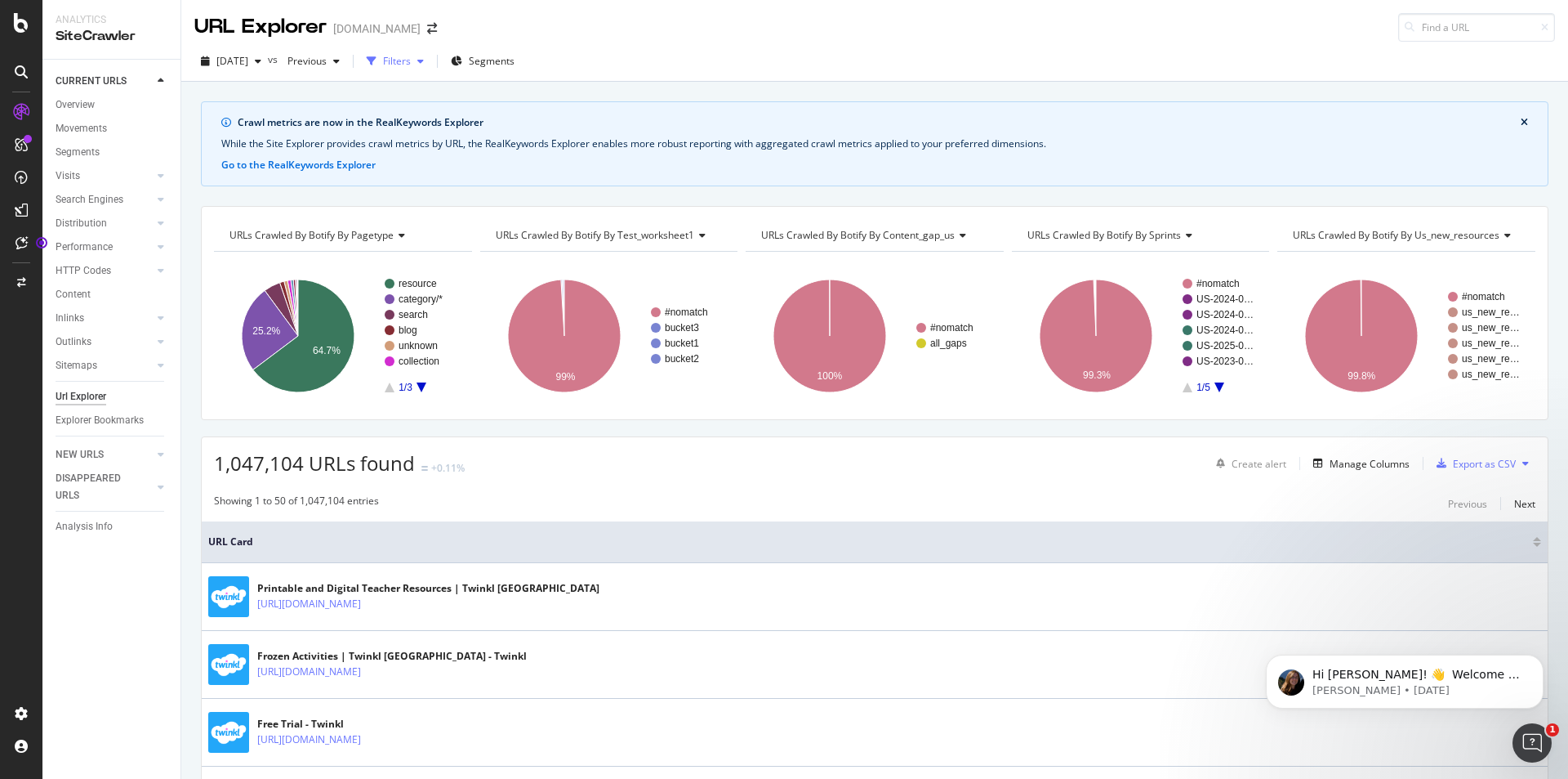
click at [411, 58] on div "Filters" at bounding box center [397, 60] width 28 height 14
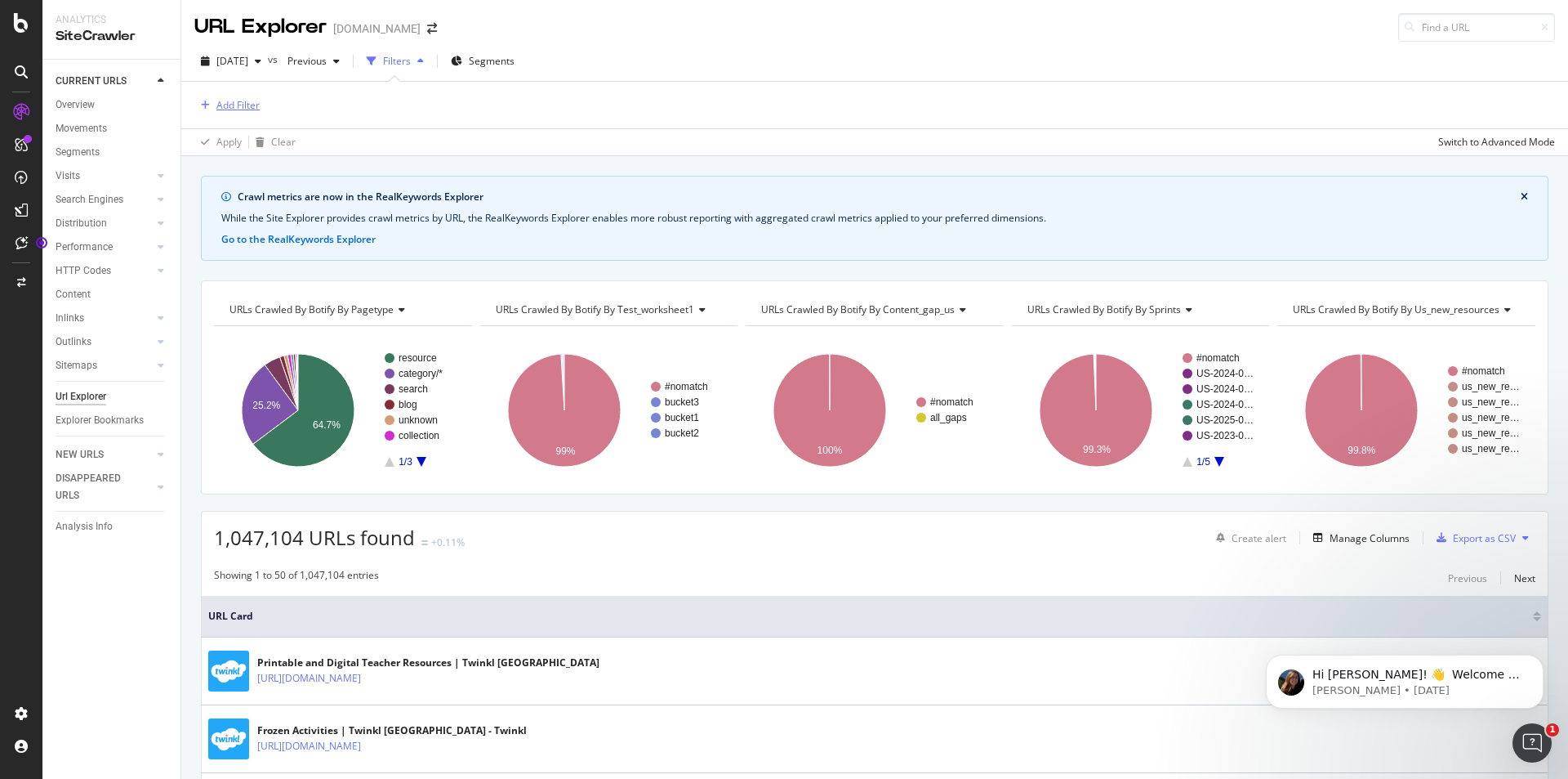
click at [245, 96] on div "Add Filter" at bounding box center [227, 105] width 65 height 18
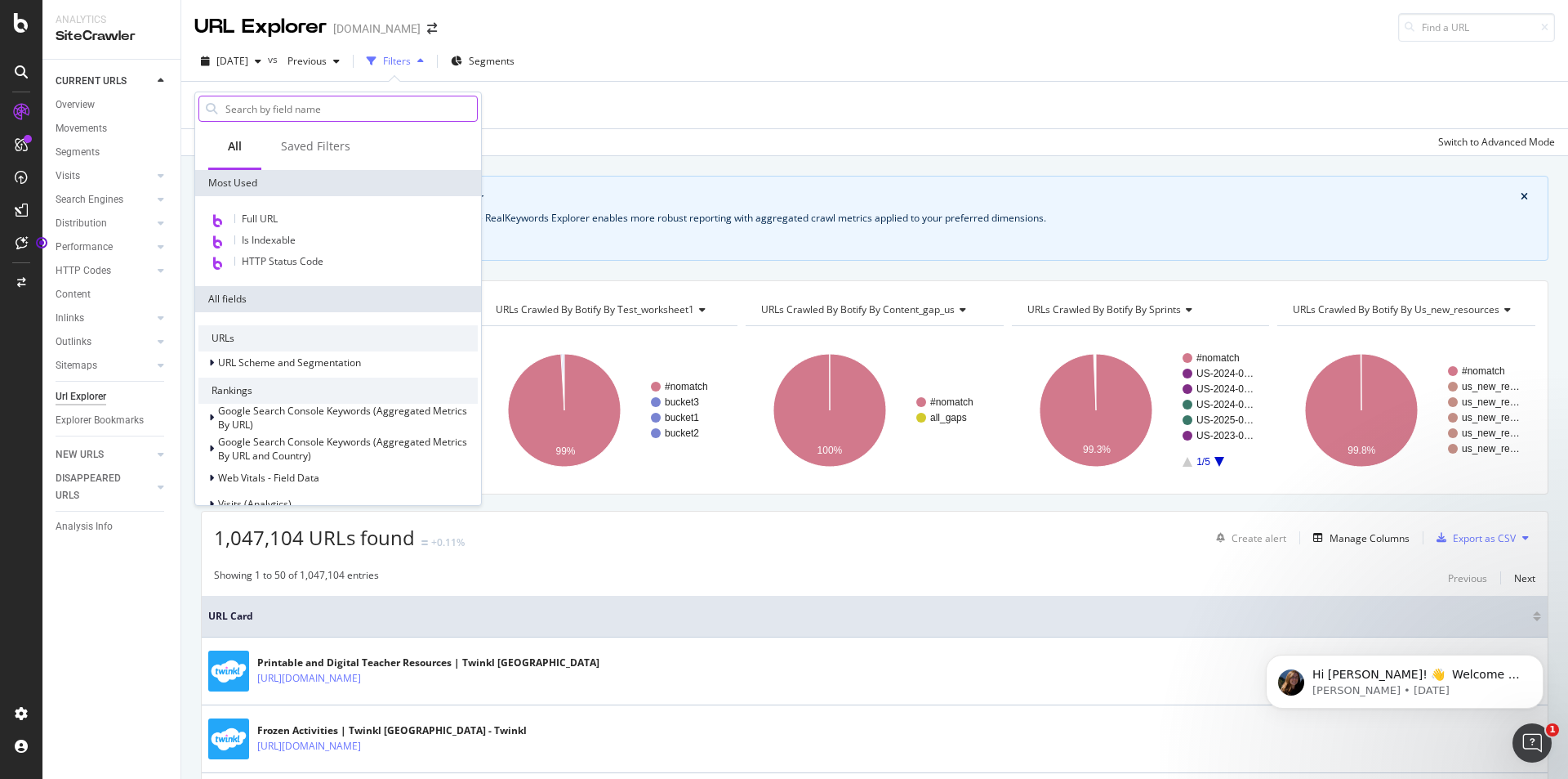
click at [255, 108] on input "text" at bounding box center [351, 108] width 254 height 25
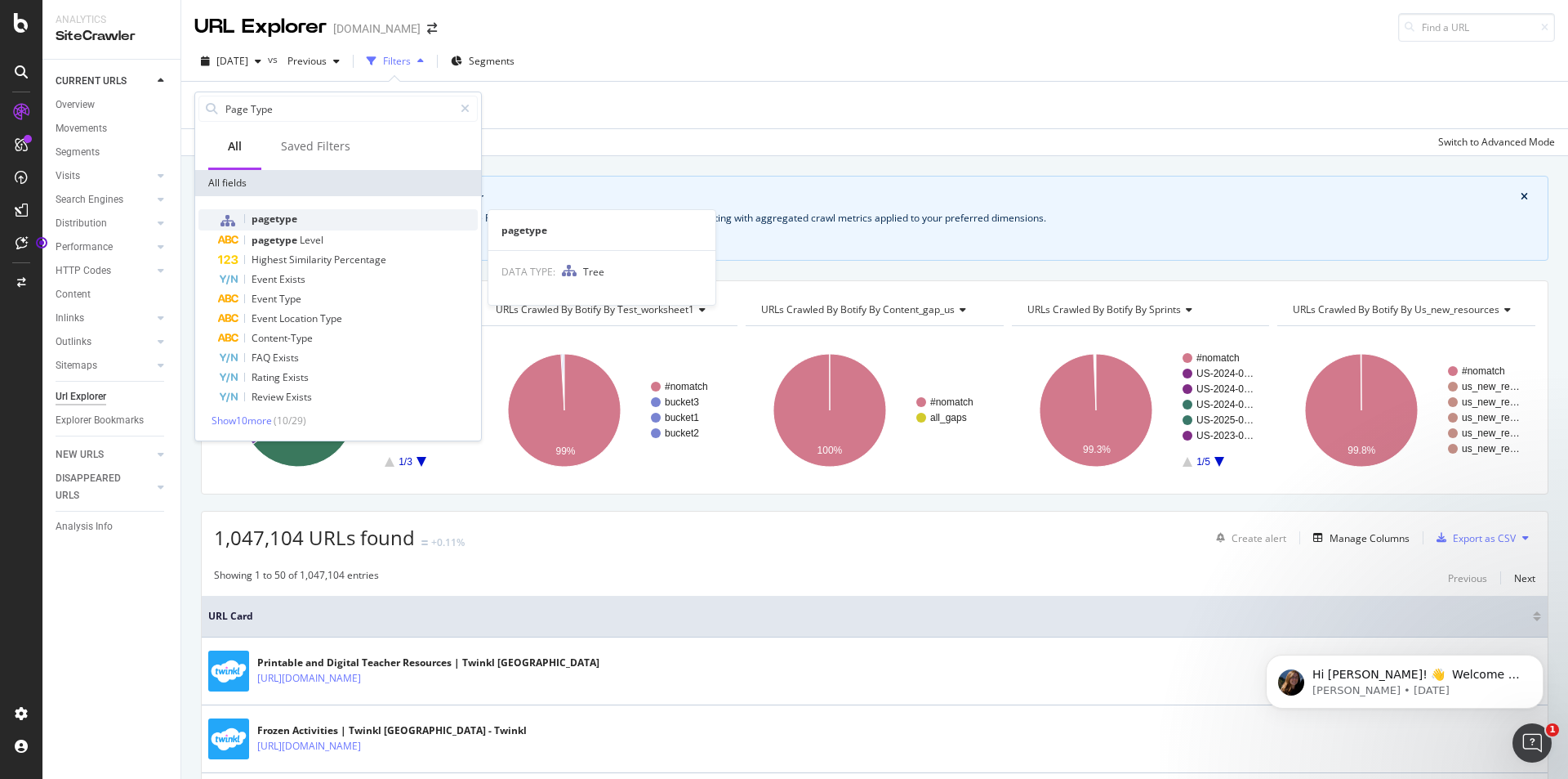
type input "Page Type"
click at [361, 226] on div "pagetype" at bounding box center [348, 219] width 260 height 21
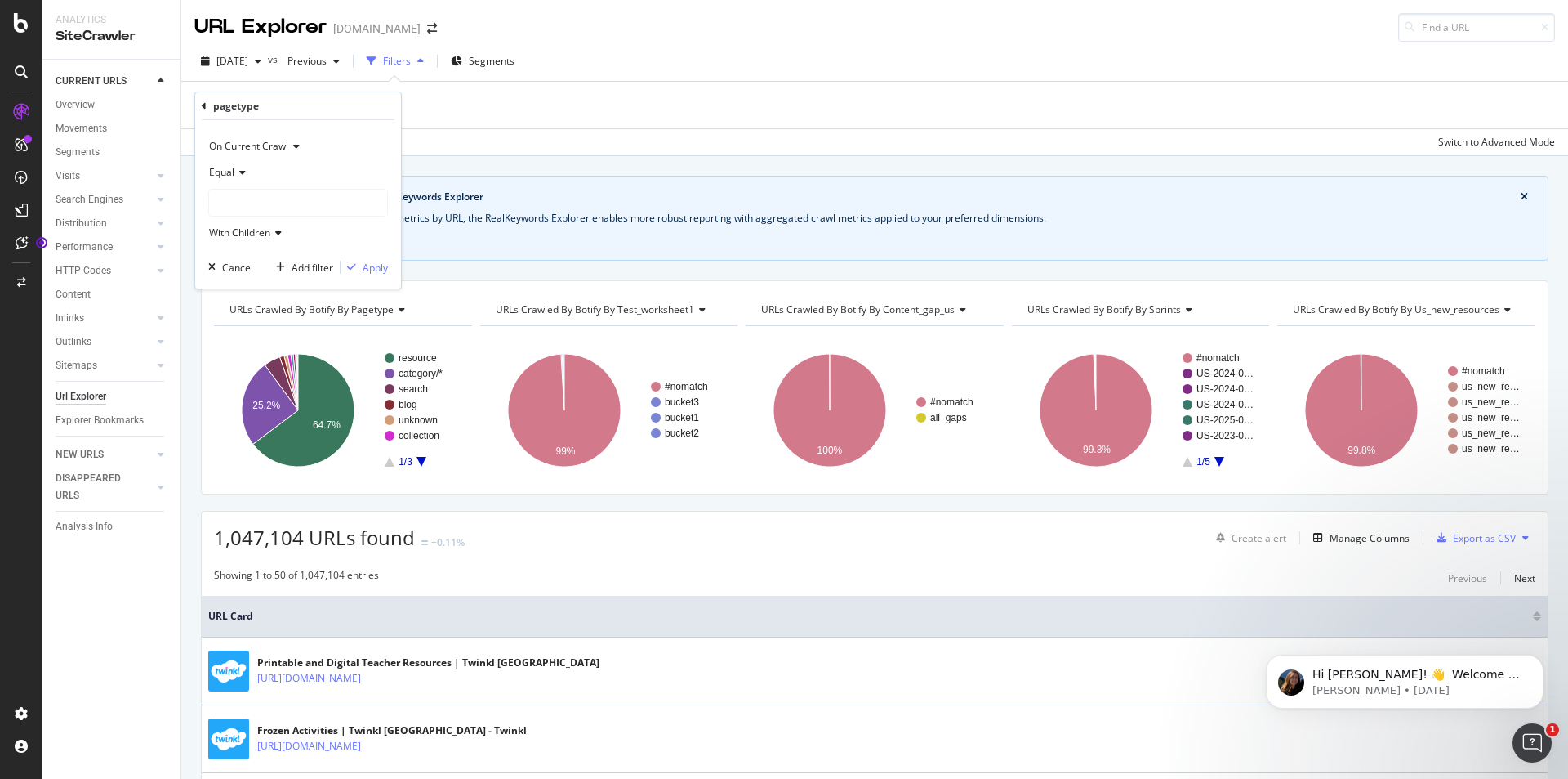
click at [240, 169] on icon at bounding box center [241, 172] width 12 height 10
click at [272, 233] on icon at bounding box center [276, 233] width 12 height 10
click at [276, 232] on icon at bounding box center [276, 233] width 12 height 10
click at [204, 105] on icon at bounding box center [204, 106] width 5 height 10
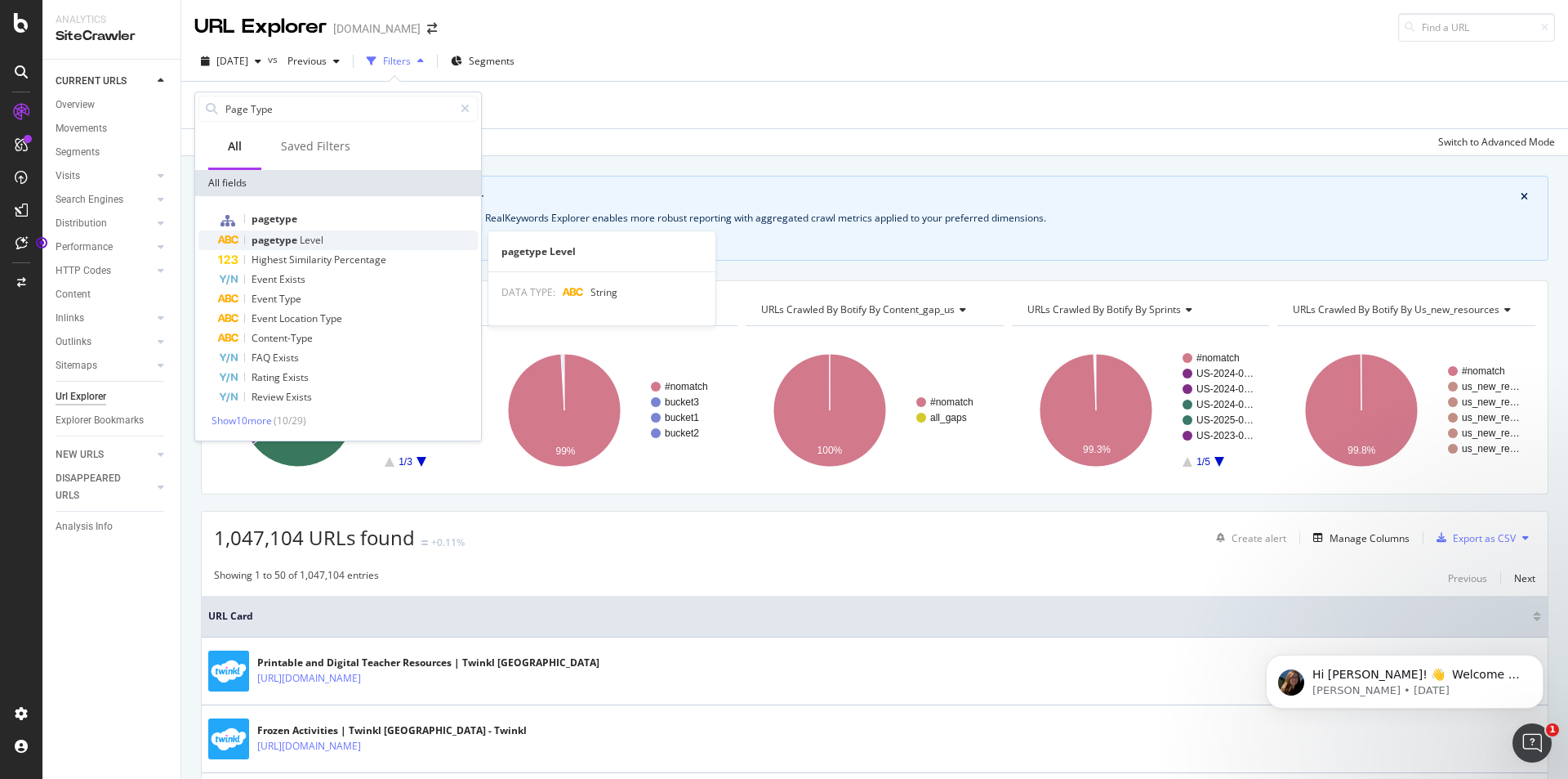
click at [288, 237] on span "pagetype" at bounding box center [275, 240] width 49 height 14
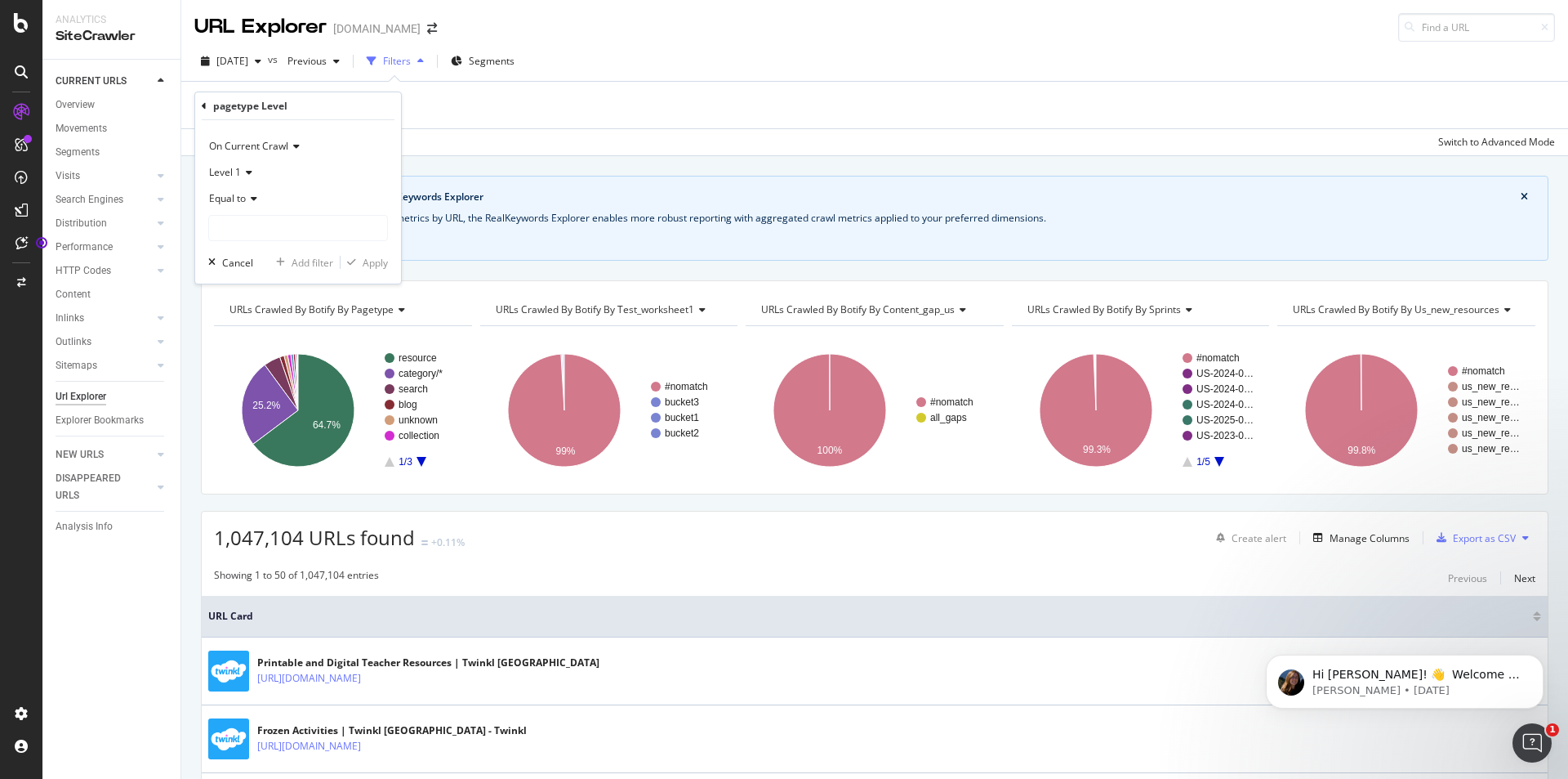
click at [260, 191] on div "Equal to" at bounding box center [297, 198] width 179 height 26
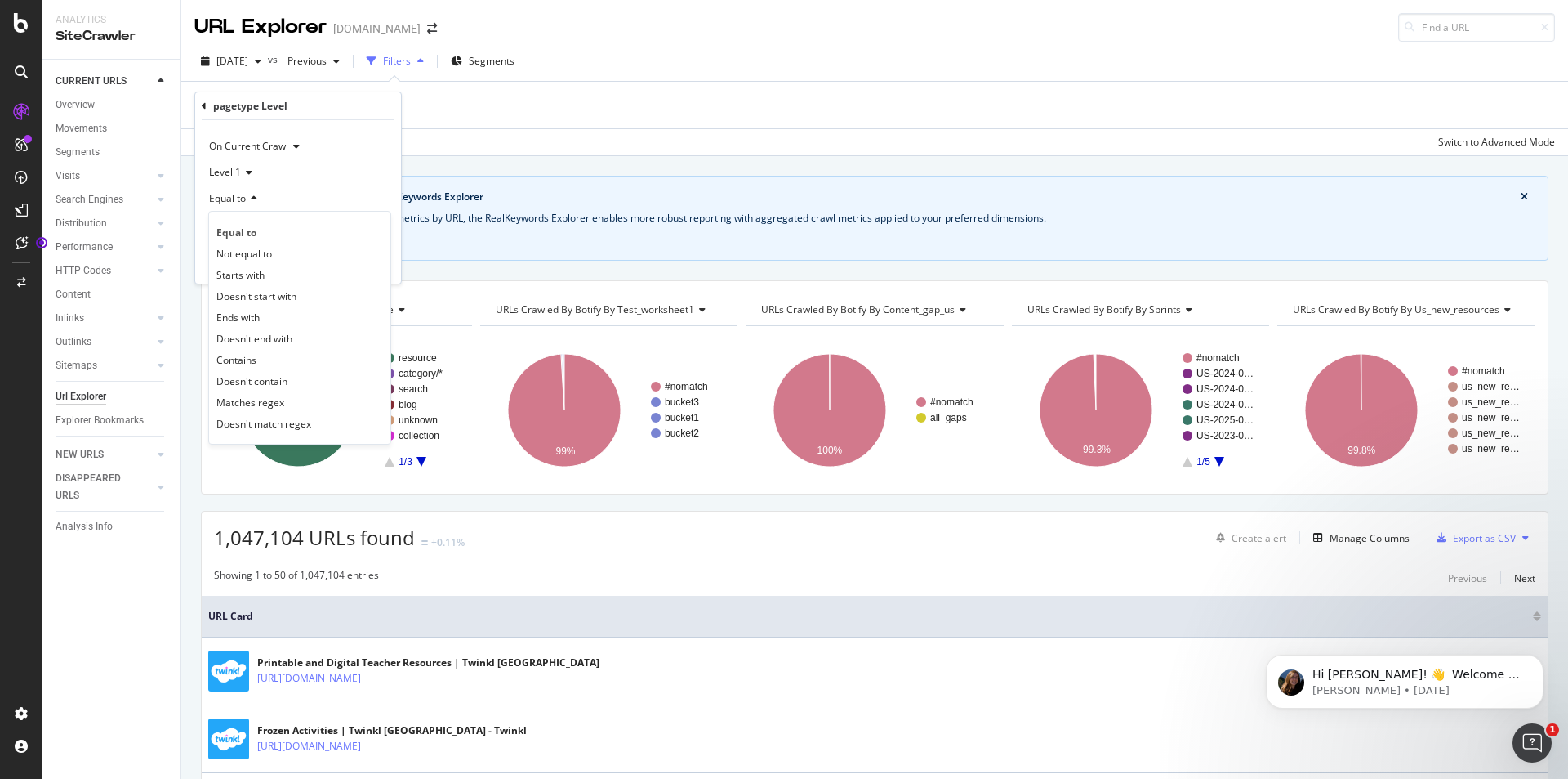
click at [260, 191] on div "Equal to" at bounding box center [297, 198] width 179 height 26
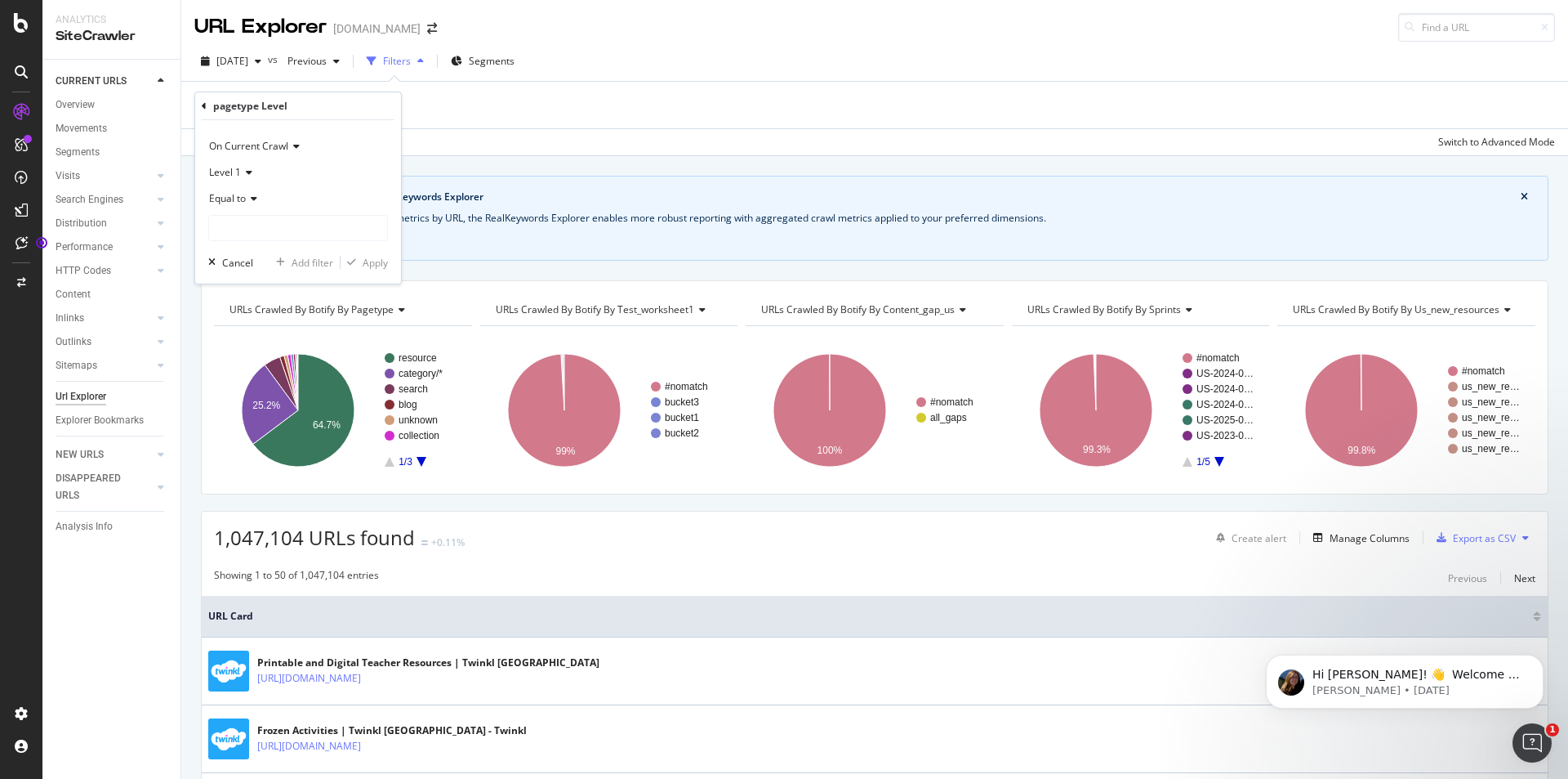
click at [244, 170] on icon at bounding box center [247, 172] width 12 height 10
click at [198, 105] on div "pagetype Level On Current Crawl Level 1 Equal to Cancel Add filter Apply" at bounding box center [298, 187] width 206 height 191
click at [202, 105] on icon at bounding box center [204, 106] width 5 height 10
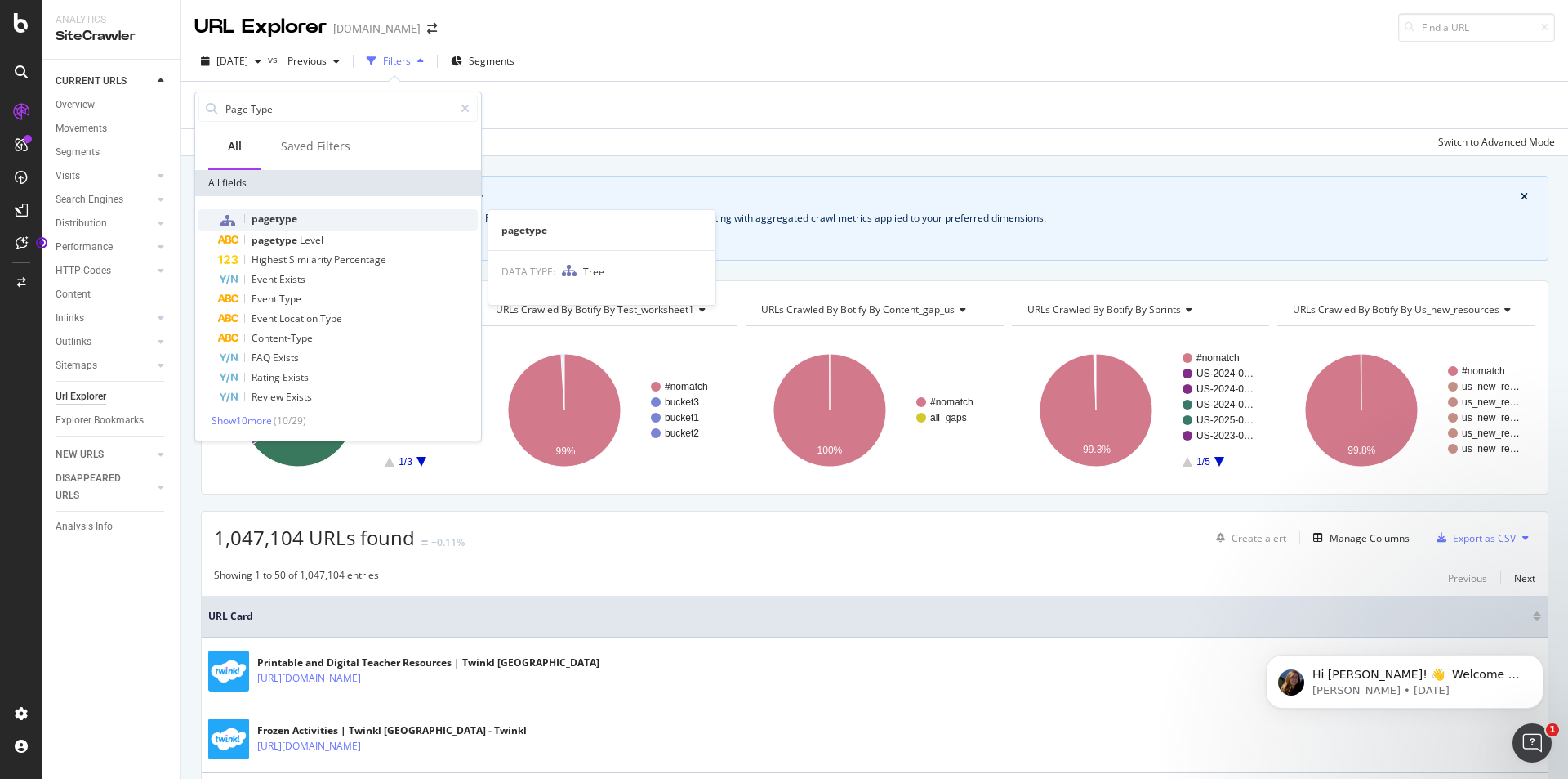
click at [300, 217] on div "pagetype" at bounding box center [348, 219] width 260 height 21
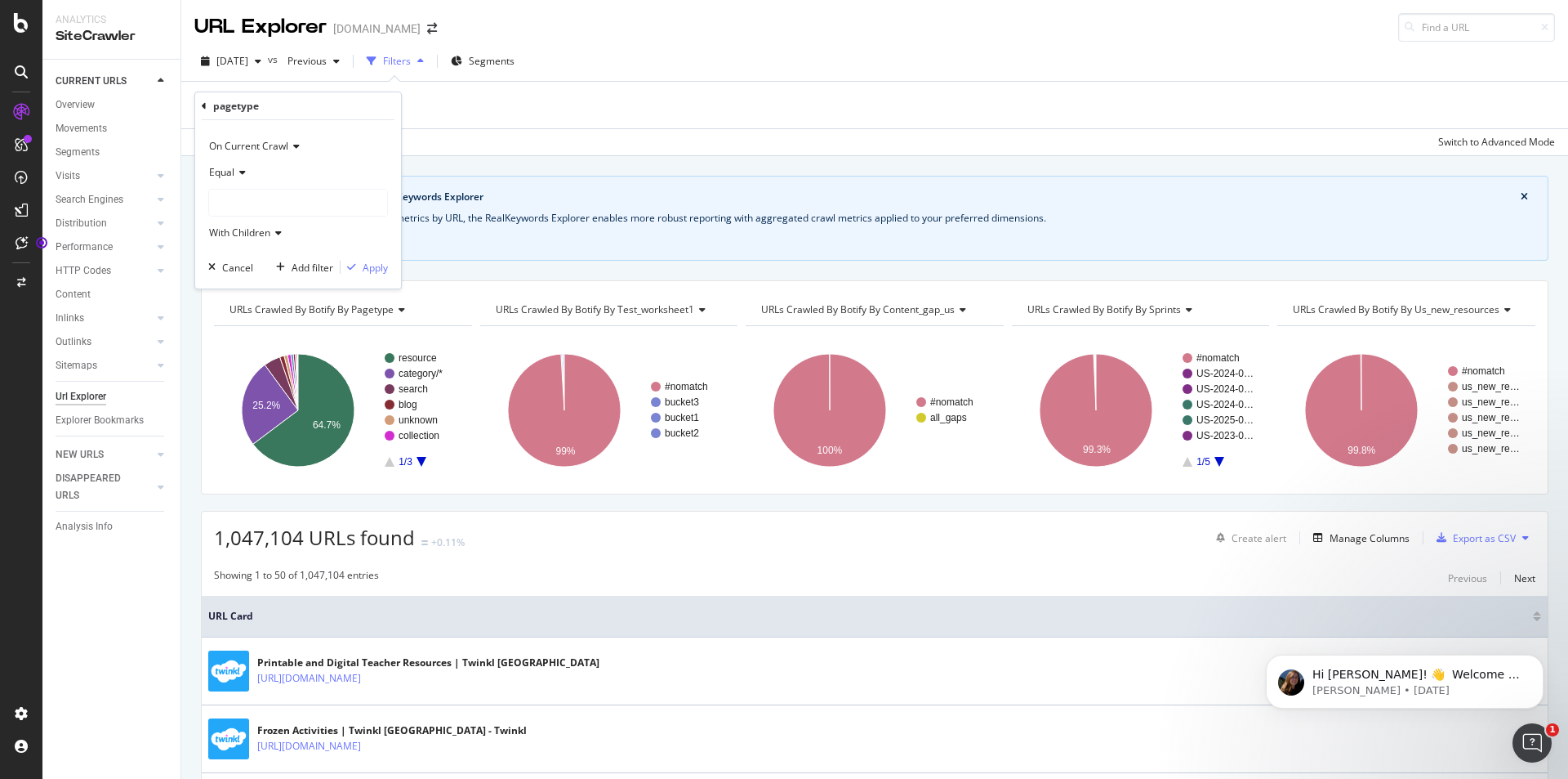
click at [271, 198] on div at bounding box center [298, 202] width 178 height 26
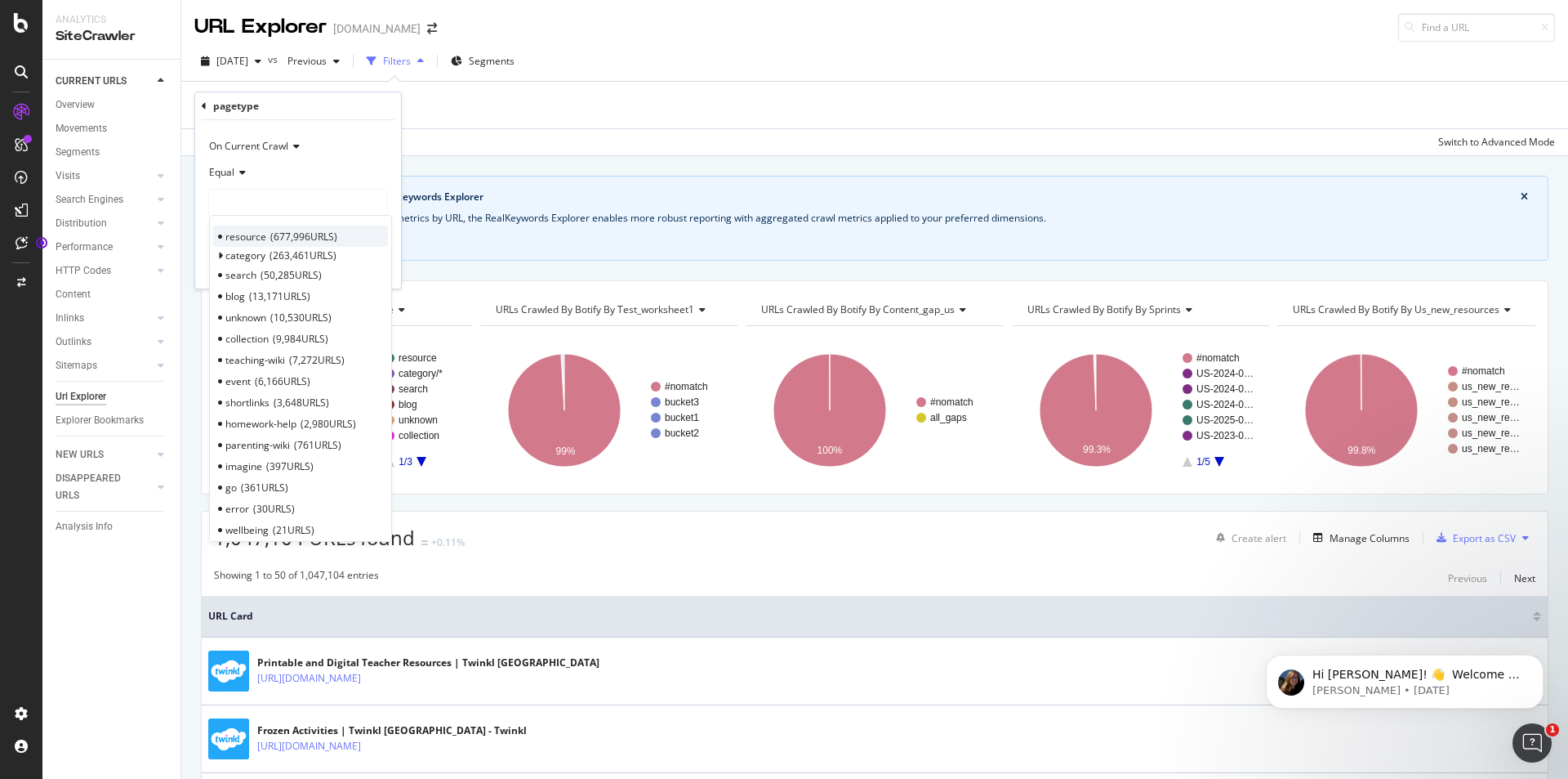
click at [283, 234] on span "677,996 URLS" at bounding box center [304, 237] width 67 height 14
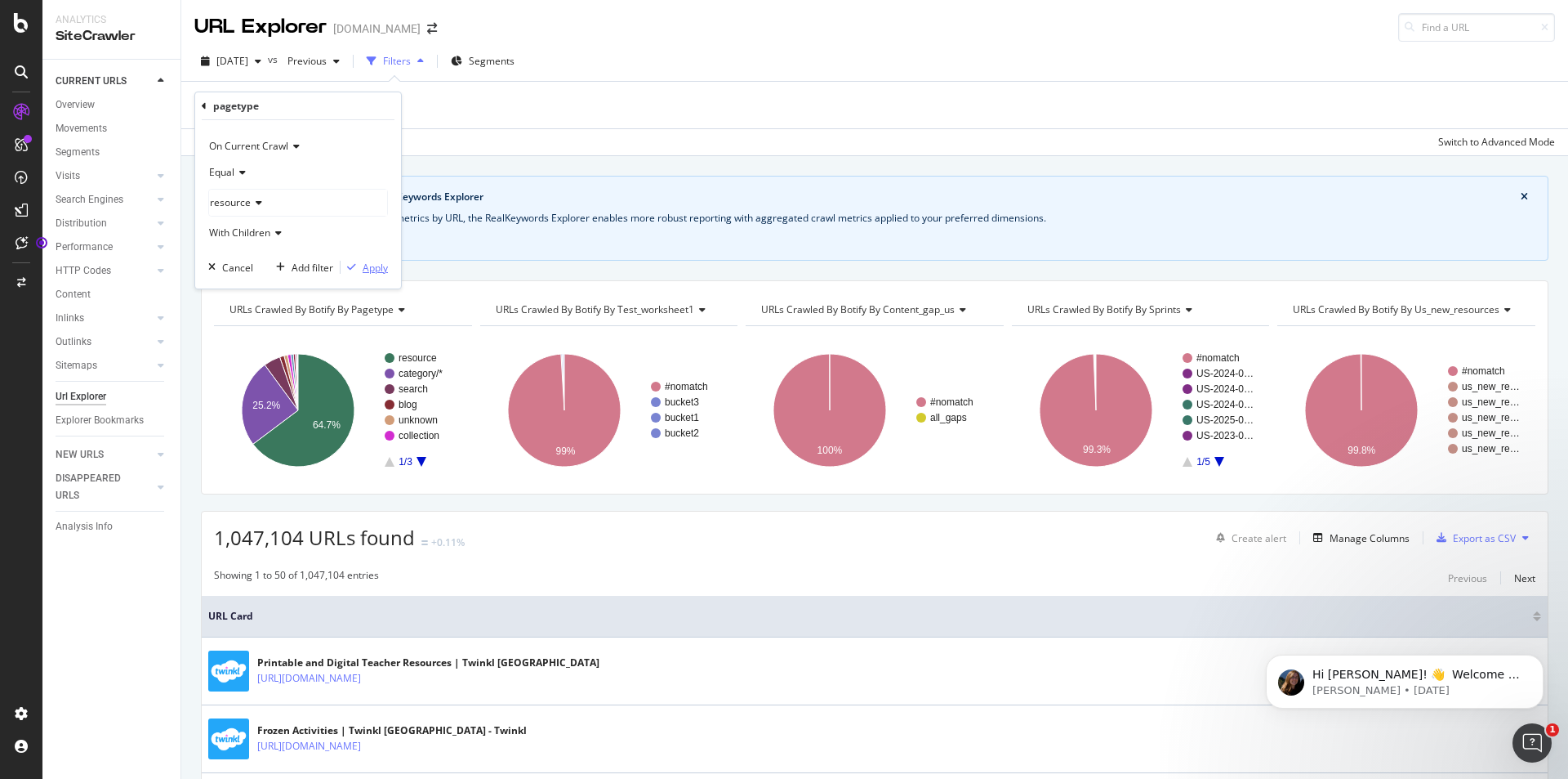
click at [370, 265] on div "Apply" at bounding box center [375, 268] width 26 height 14
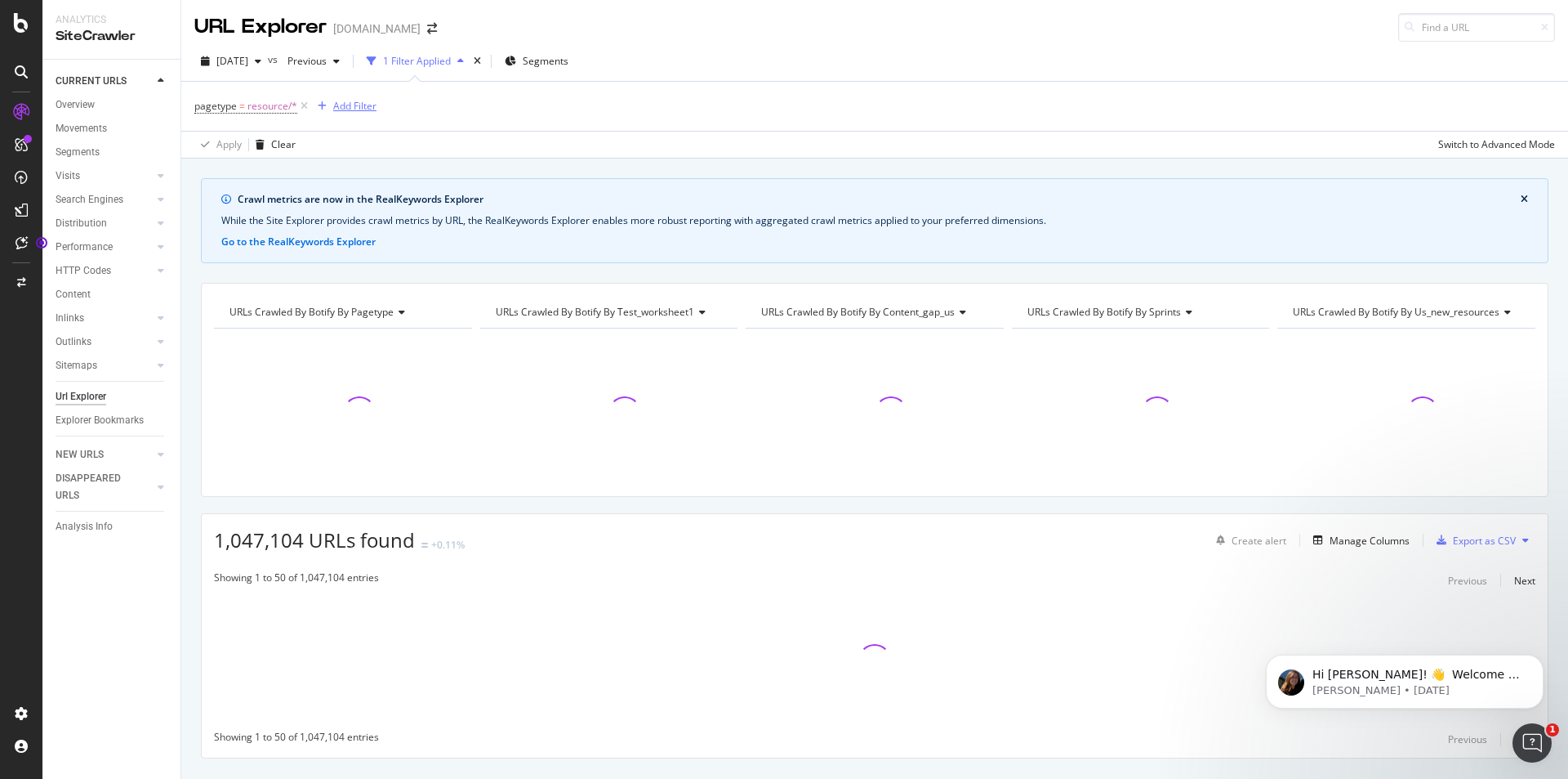
click at [347, 105] on div "Add Filter" at bounding box center [355, 106] width 44 height 14
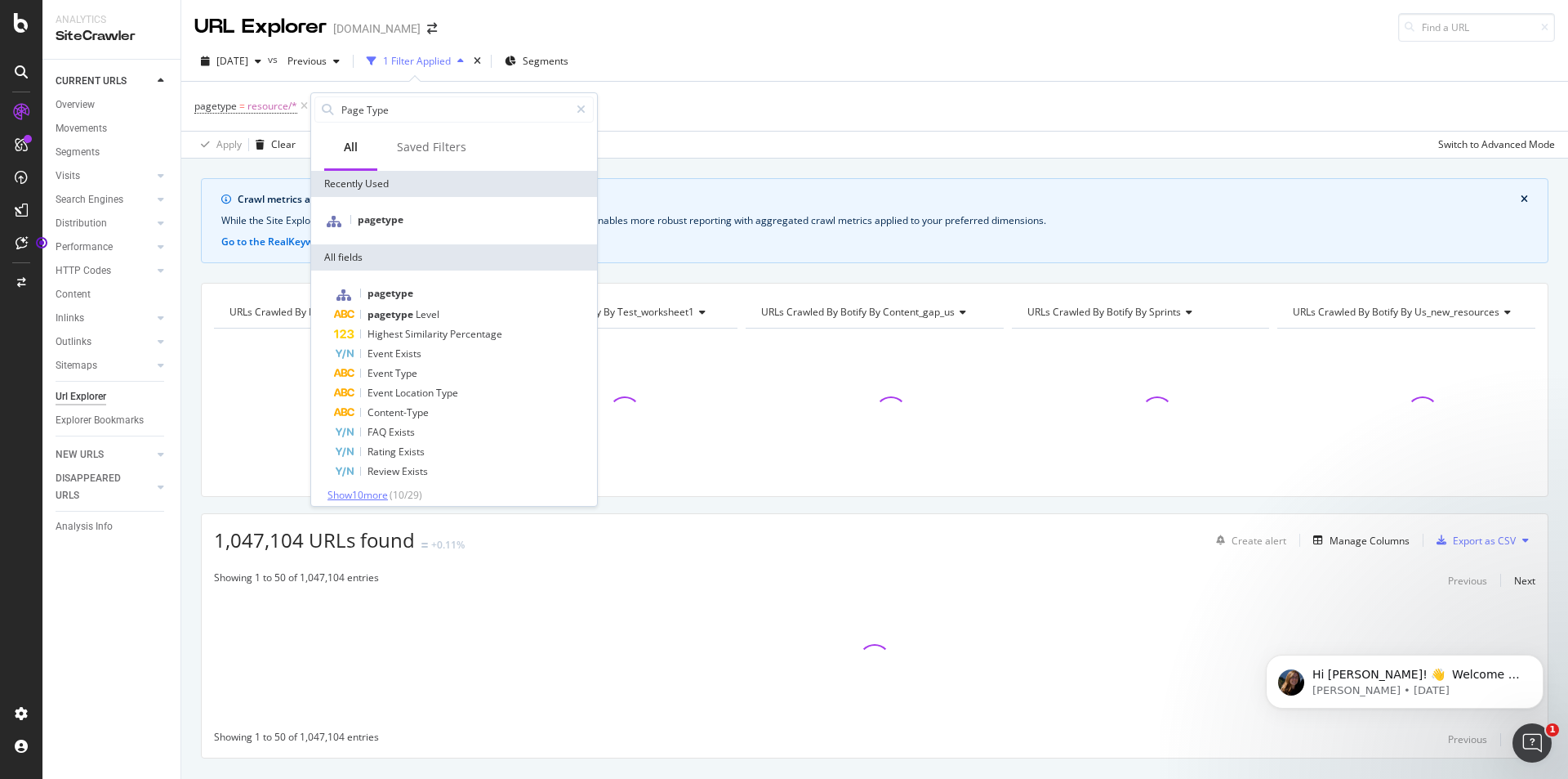
click at [385, 498] on span "Show 10 more" at bounding box center [358, 495] width 60 height 14
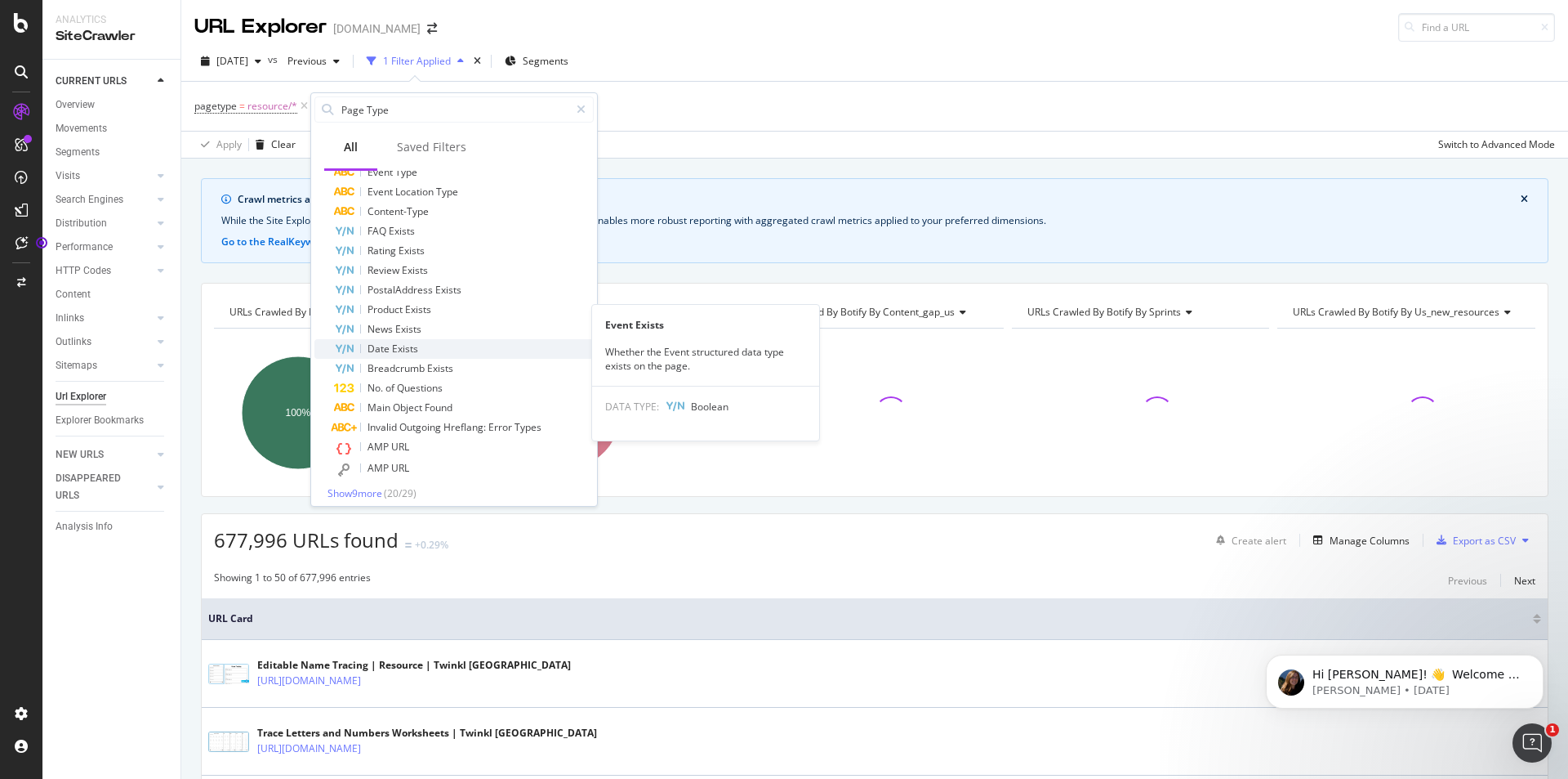
scroll to position [208, 0]
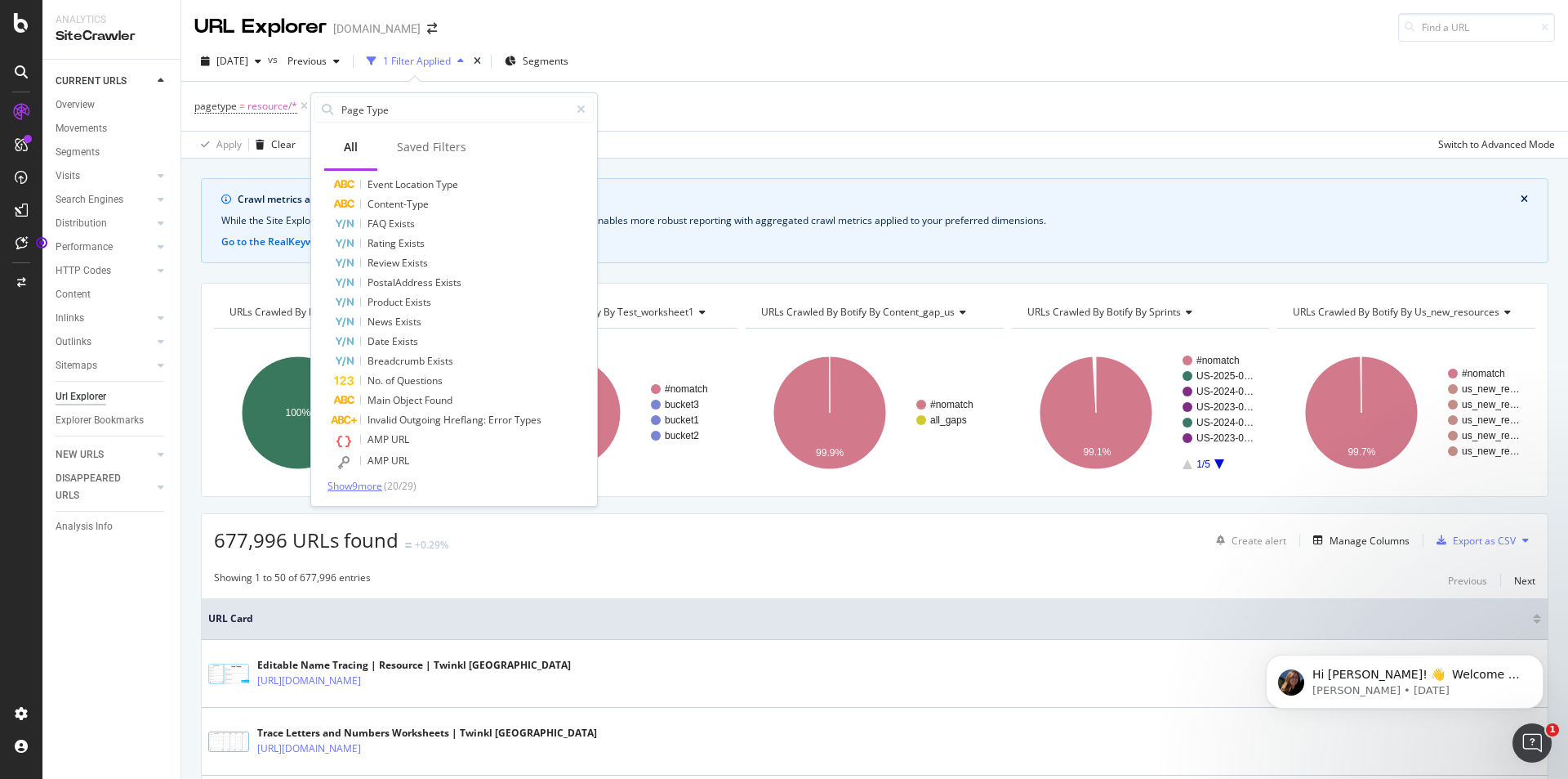
click at [377, 491] on span "Show 9 more" at bounding box center [355, 486] width 54 height 14
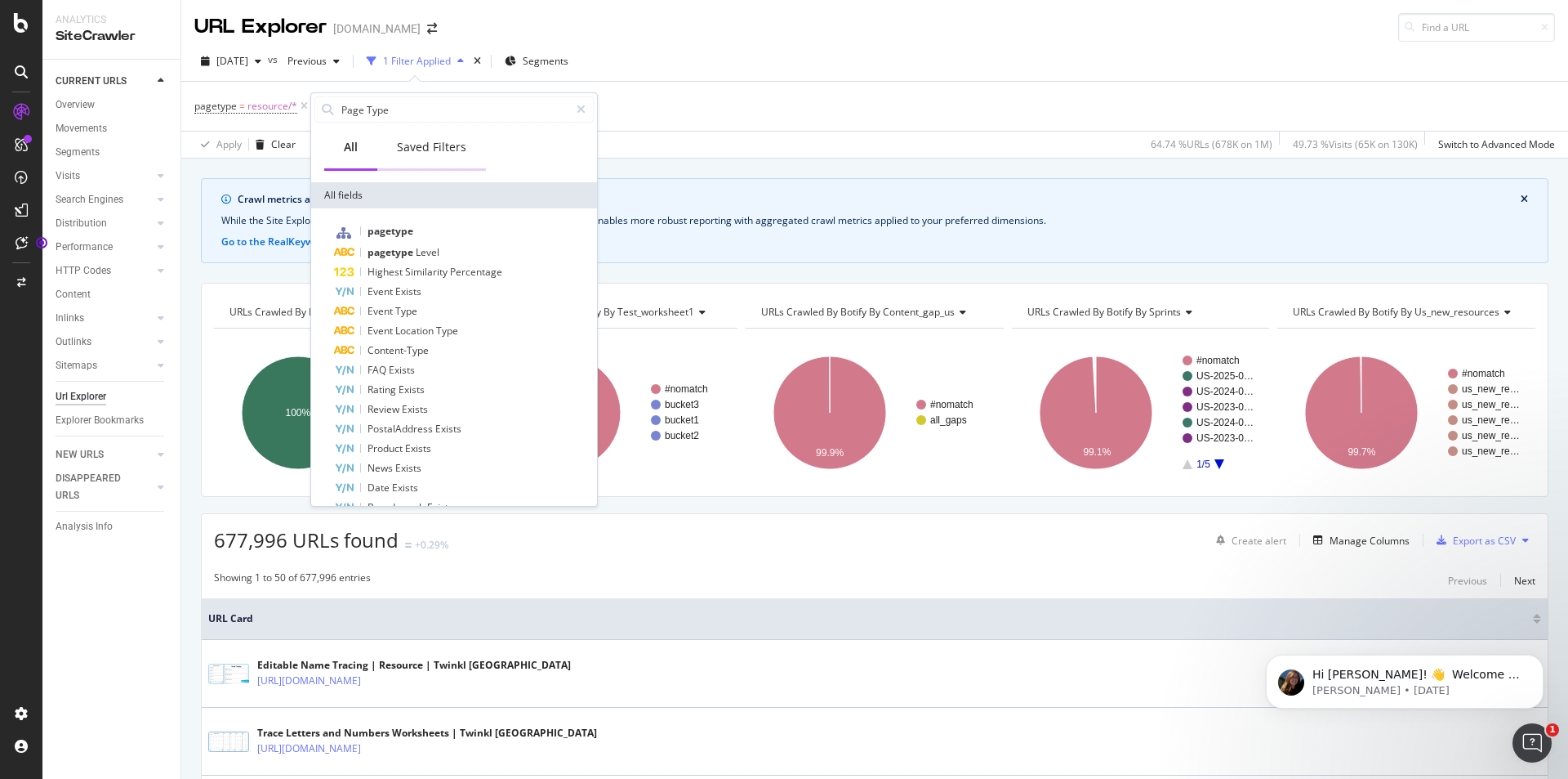
scroll to position [38, 0]
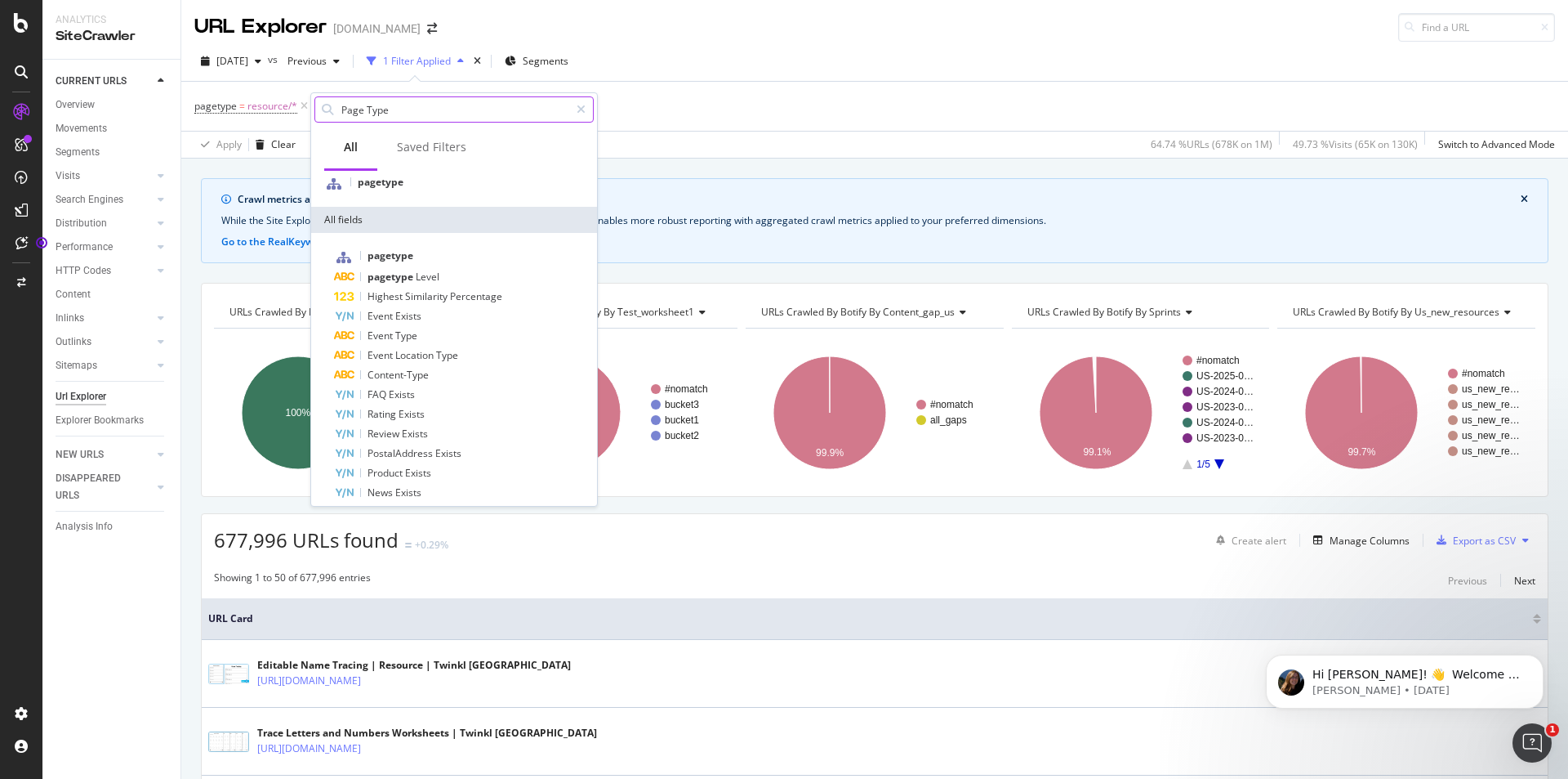
click at [430, 113] on input "Page Type" at bounding box center [455, 109] width 230 height 25
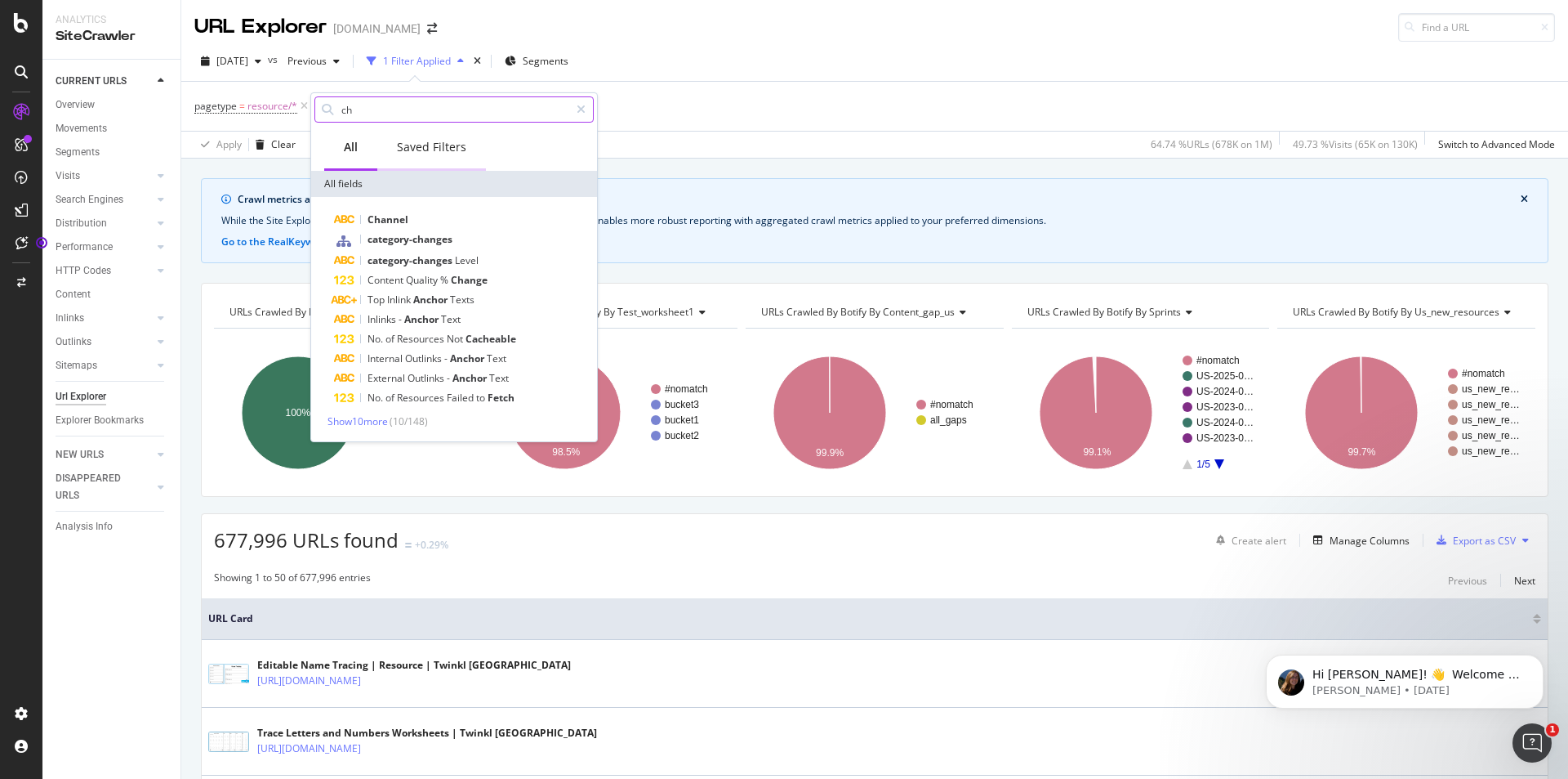
scroll to position [0, 0]
type input "c"
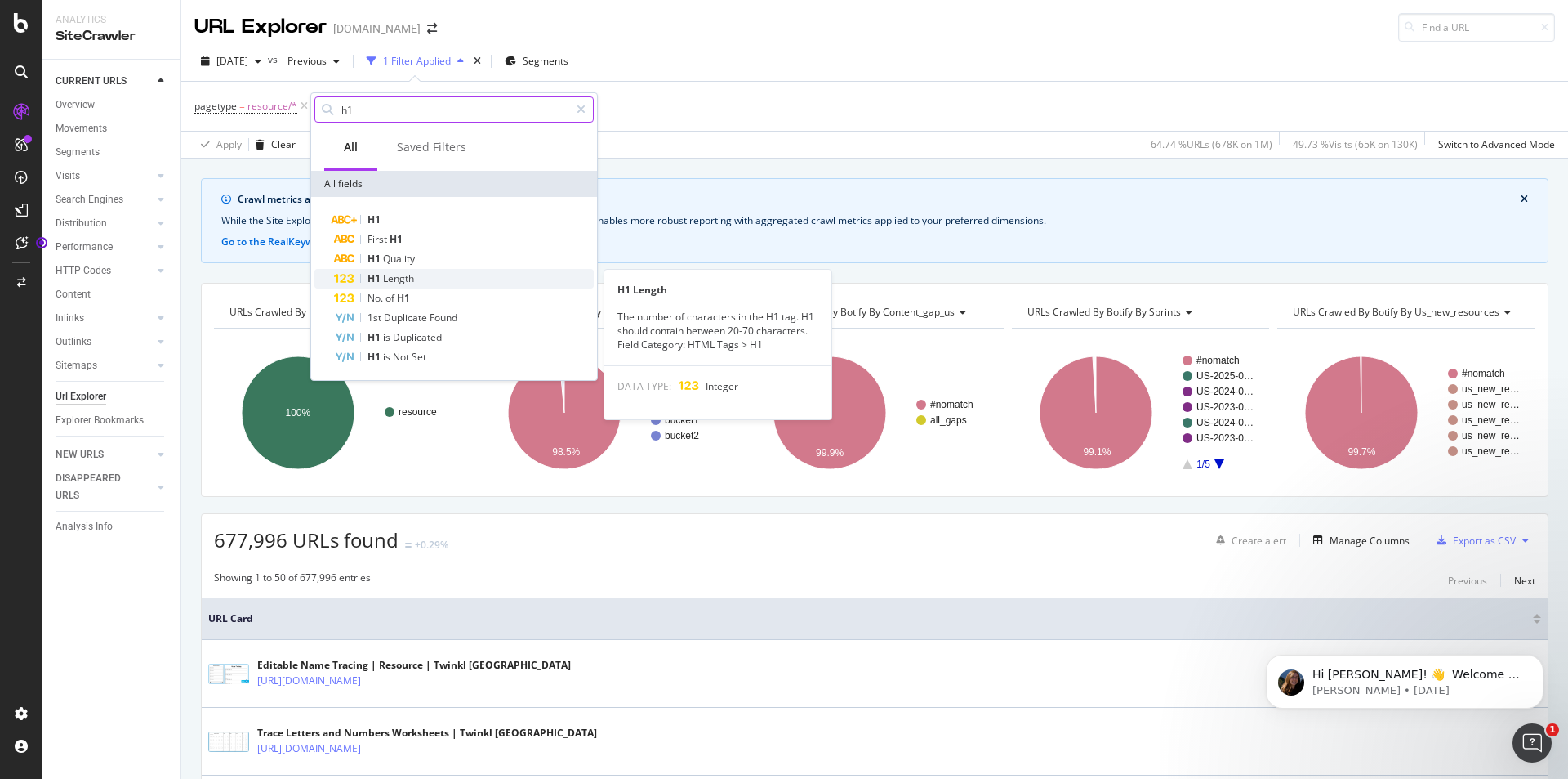
type input "h1"
click at [412, 281] on span "Length" at bounding box center [398, 278] width 31 height 14
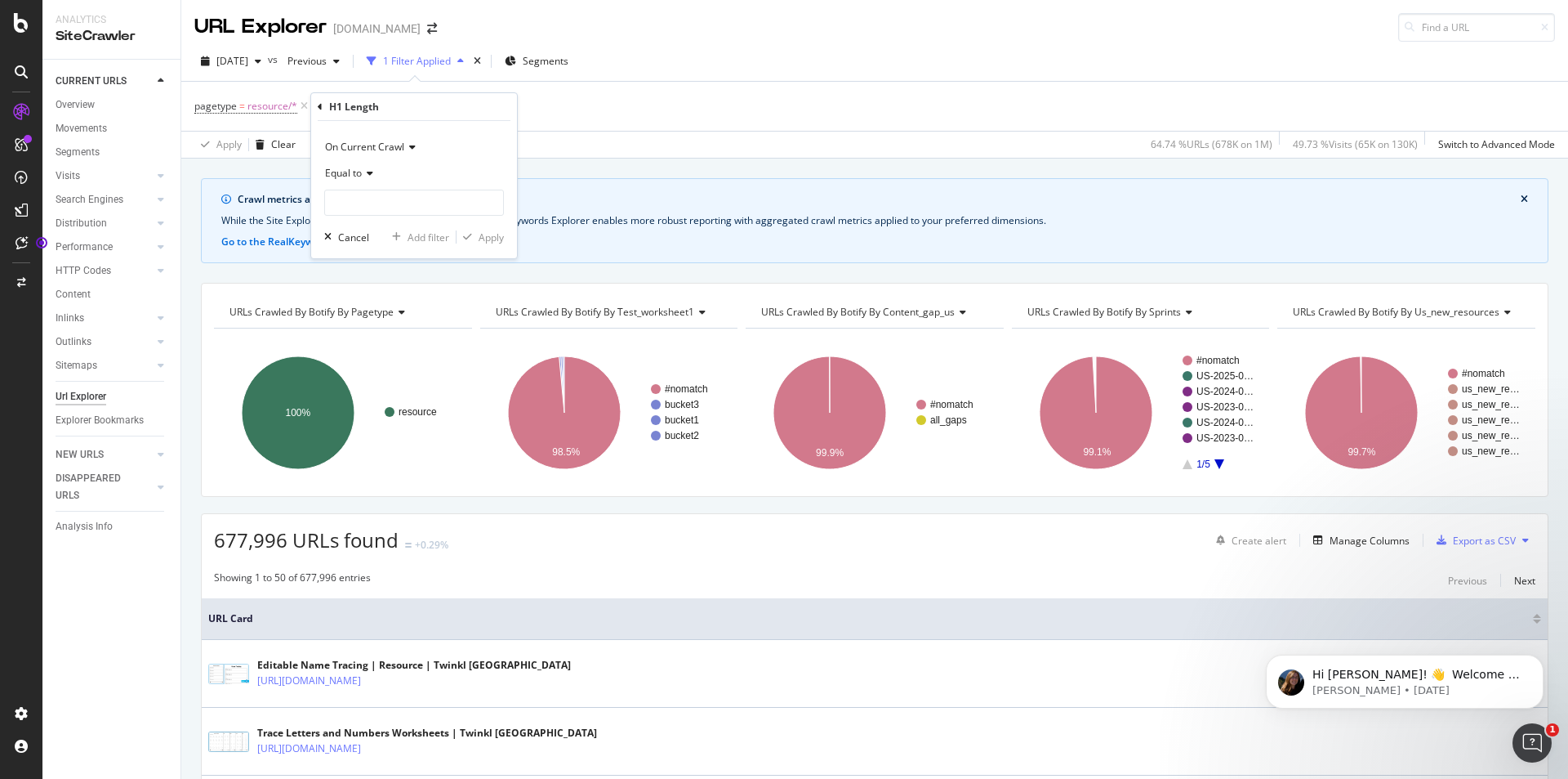
click at [369, 180] on div "Equal to" at bounding box center [413, 173] width 179 height 26
click at [389, 251] on div "Less than" at bounding box center [415, 249] width 174 height 21
click at [392, 215] on input "number" at bounding box center [413, 202] width 179 height 26
type input "30"
click at [499, 236] on div "Apply" at bounding box center [491, 237] width 26 height 14
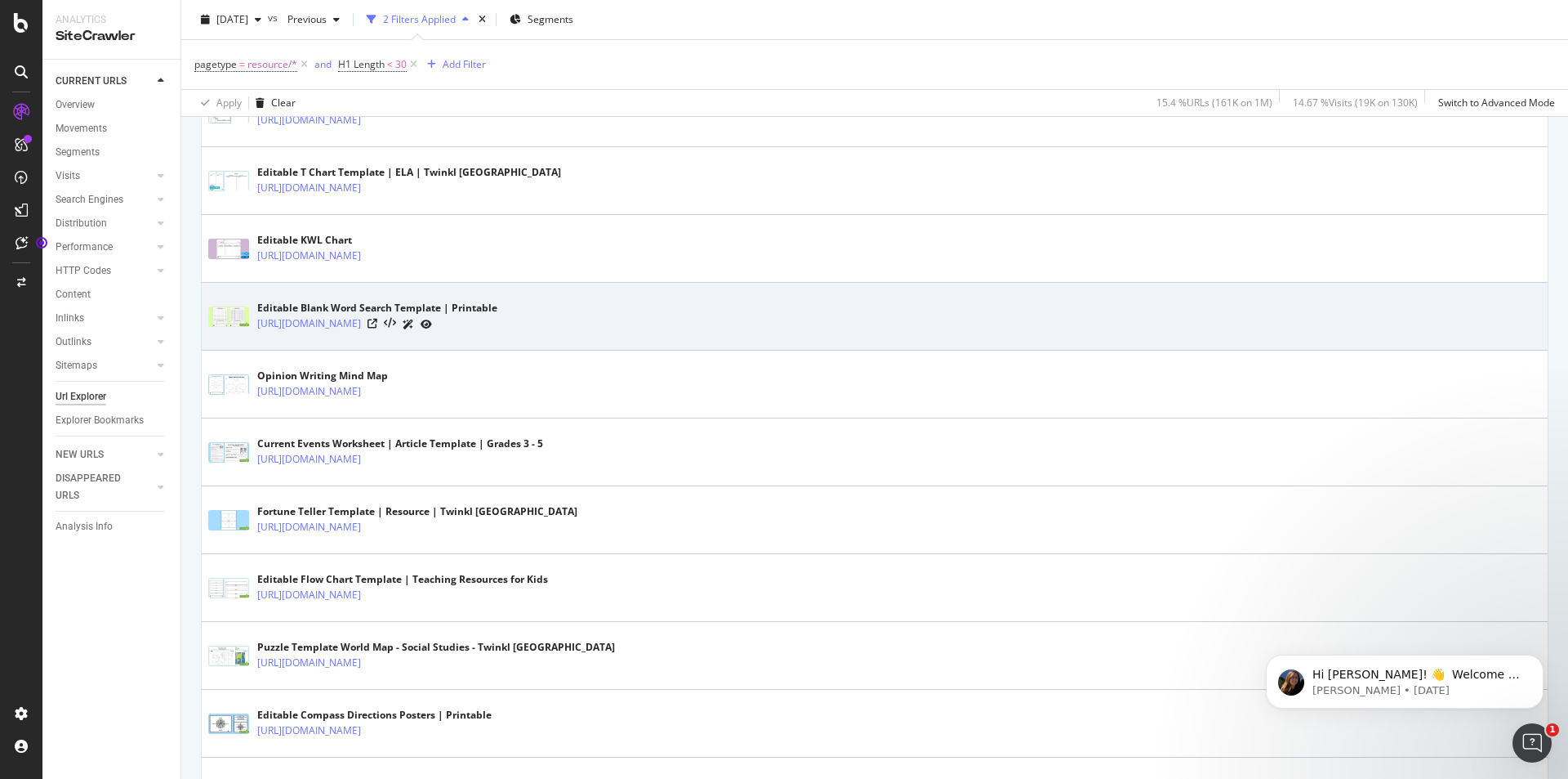
drag, startPoint x: 847, startPoint y: 506, endPoint x: 873, endPoint y: 543, distance: 45.2
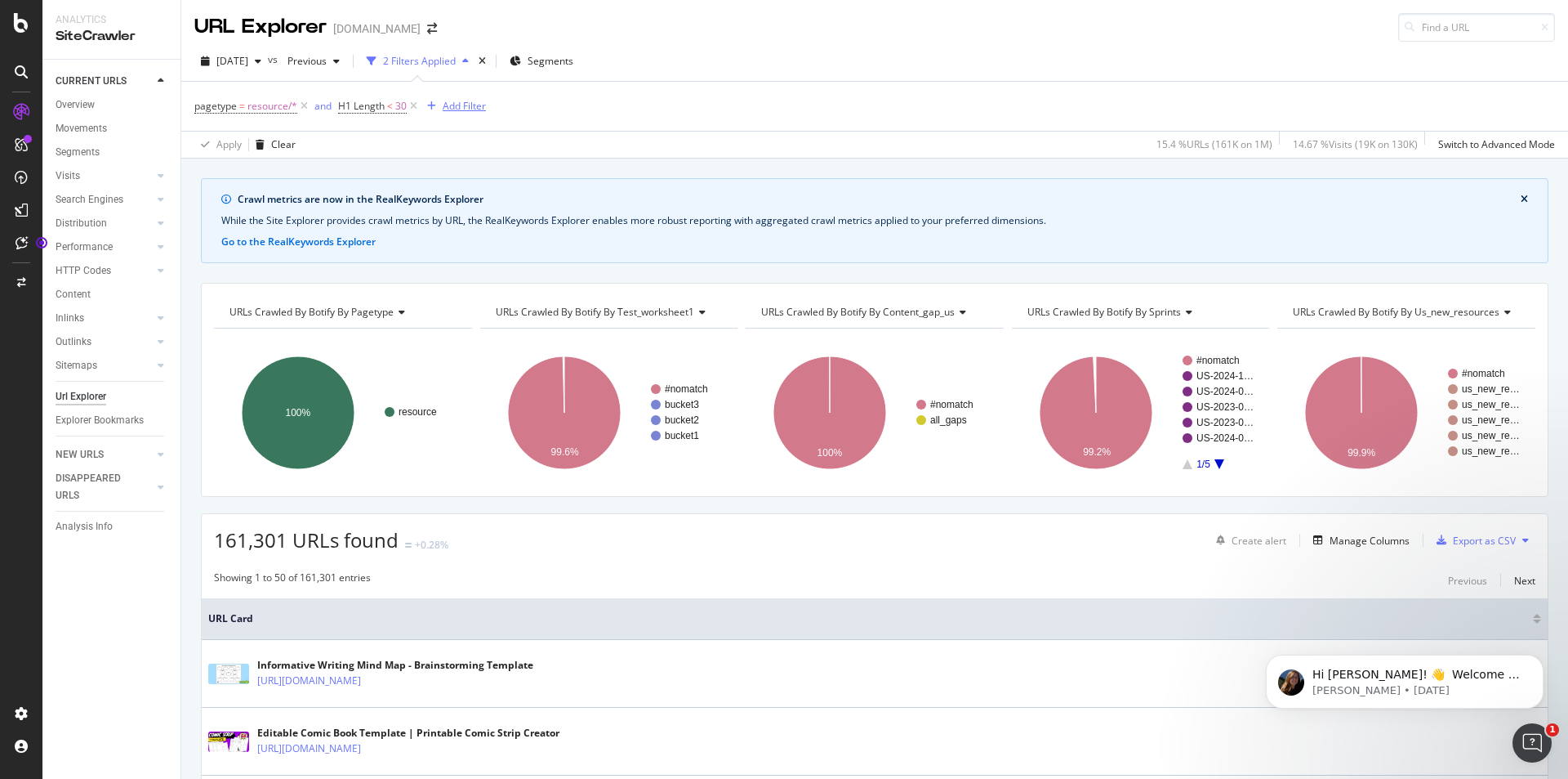
click at [468, 107] on div "Add Filter" at bounding box center [465, 106] width 44 height 14
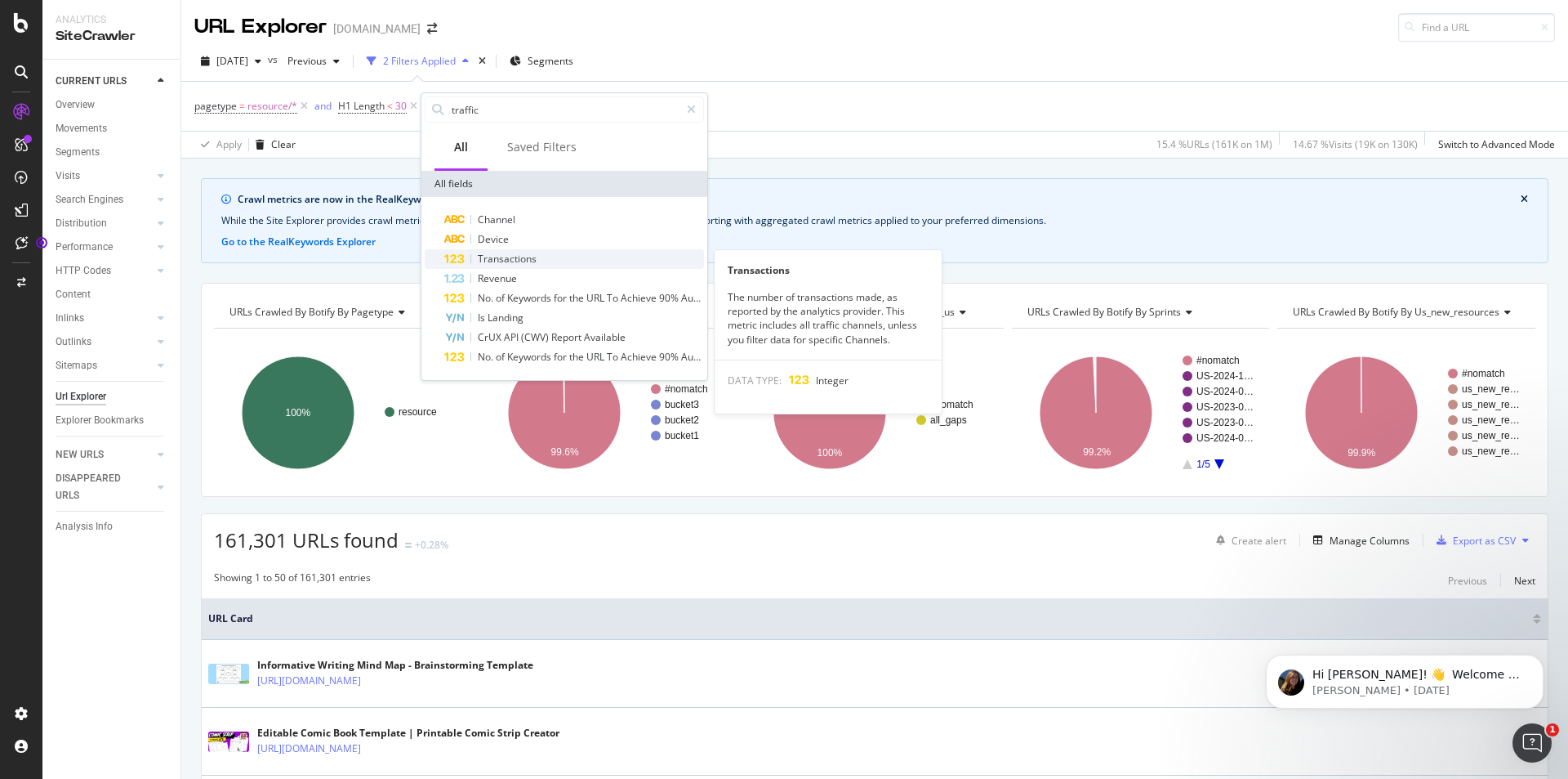
type input "traffic"
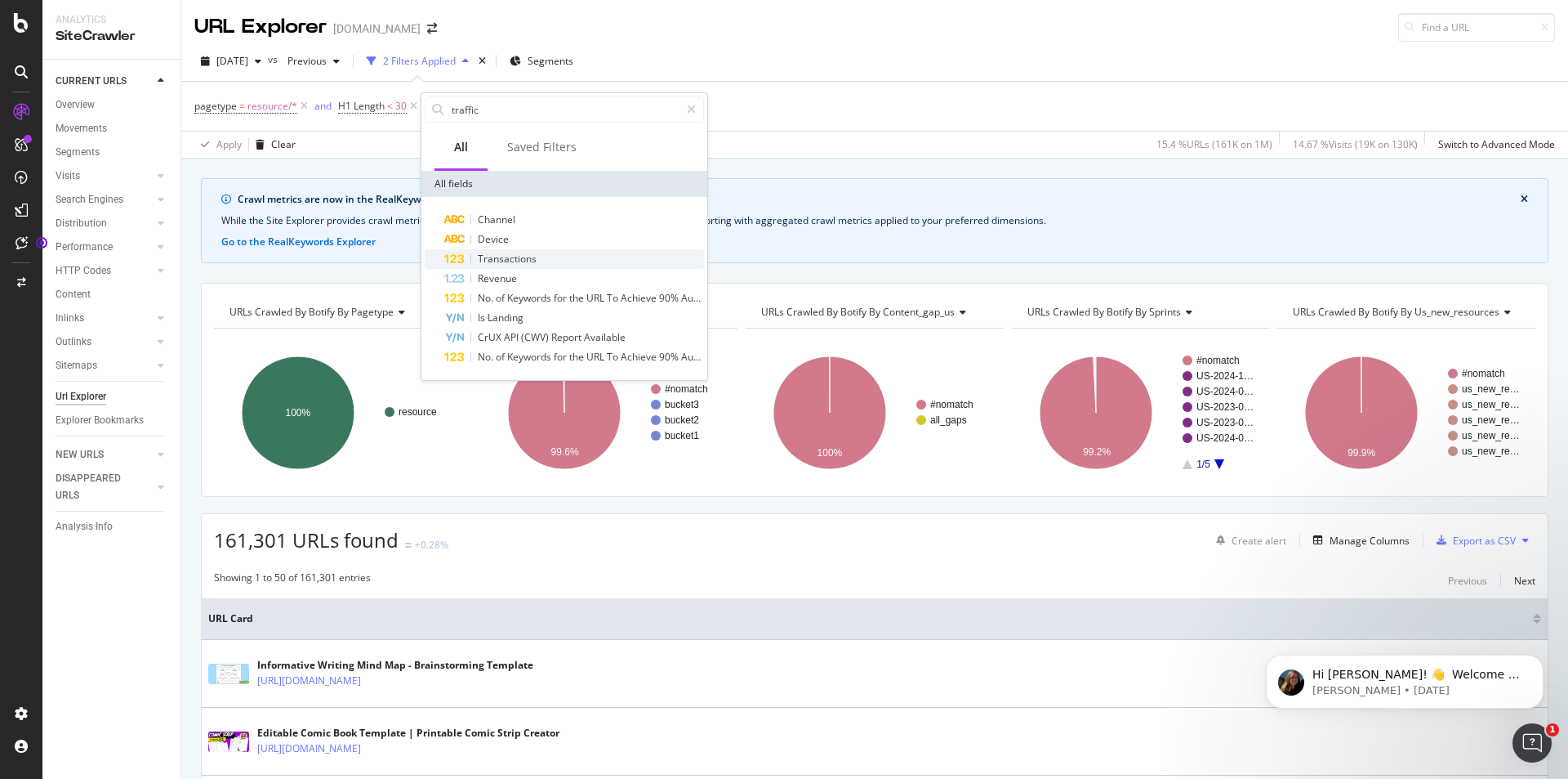
click at [538, 253] on div "Transactions" at bounding box center [574, 259] width 260 height 20
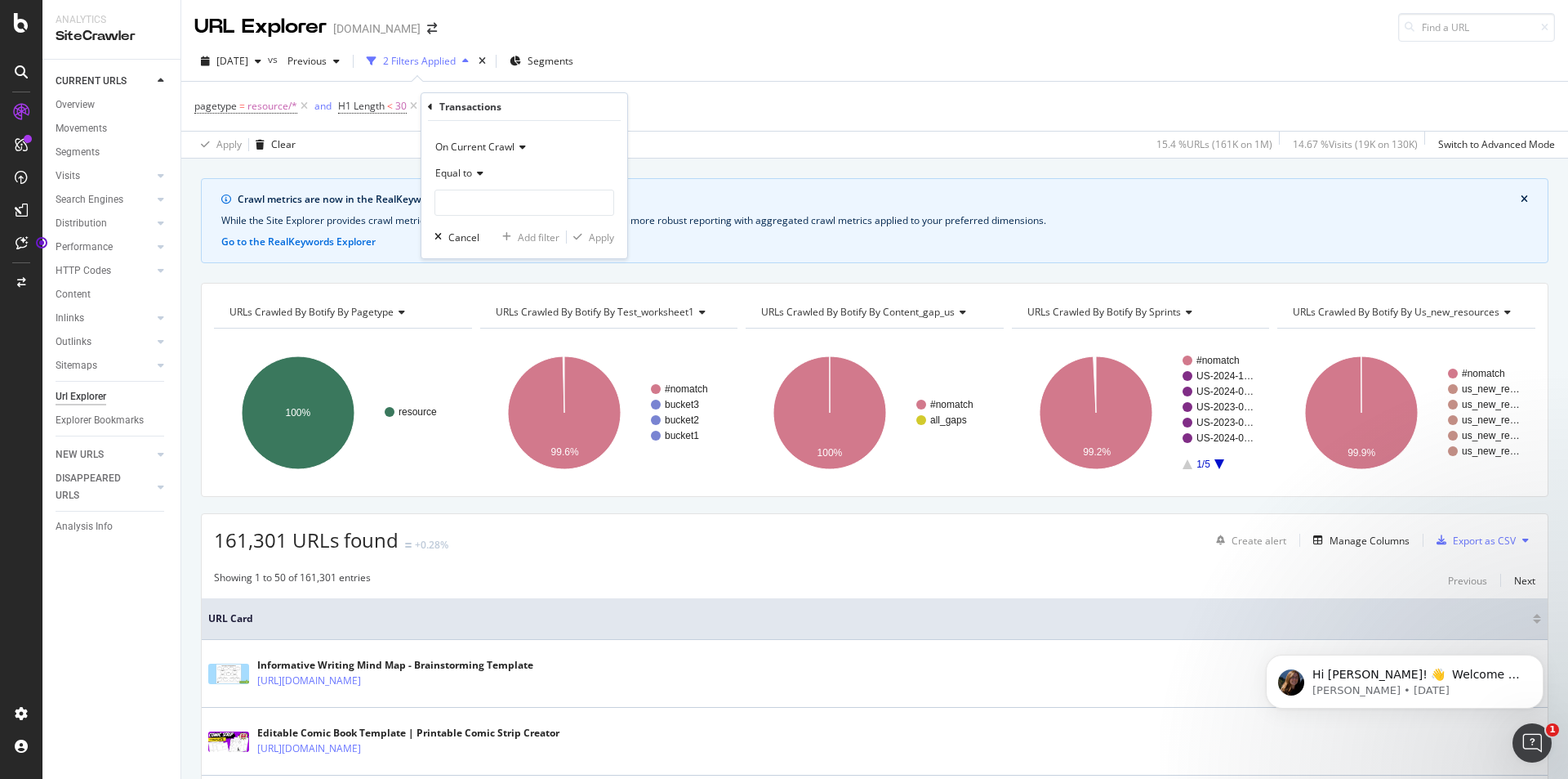
click at [470, 168] on span "Equal to" at bounding box center [453, 172] width 37 height 14
click at [495, 245] on div "Less than" at bounding box center [526, 249] width 174 height 21
click at [496, 203] on input "number" at bounding box center [524, 202] width 179 height 26
type input "1"
click at [603, 231] on div "Apply" at bounding box center [601, 237] width 26 height 14
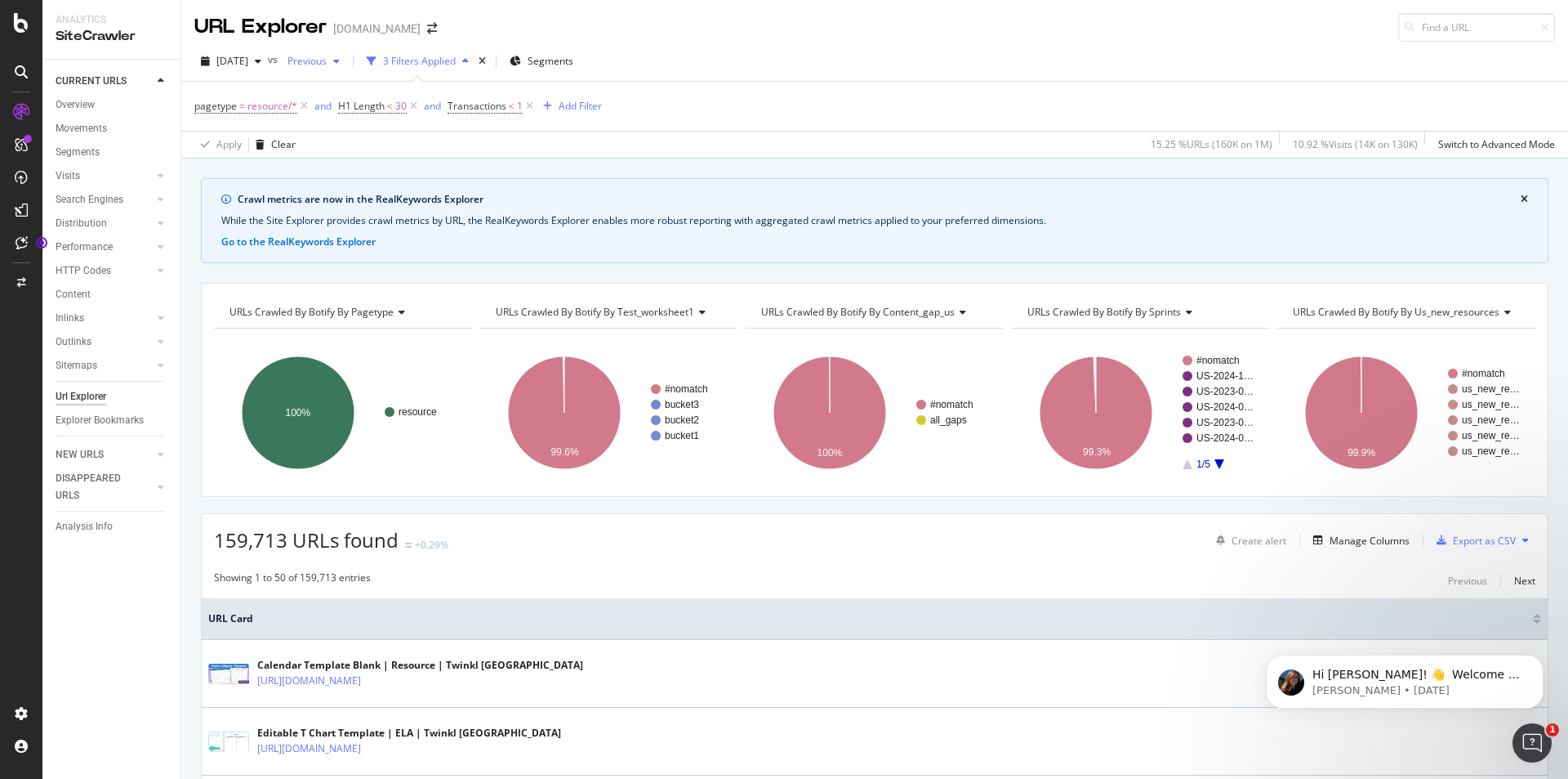
click at [340, 62] on icon "button" at bounding box center [336, 61] width 7 height 10
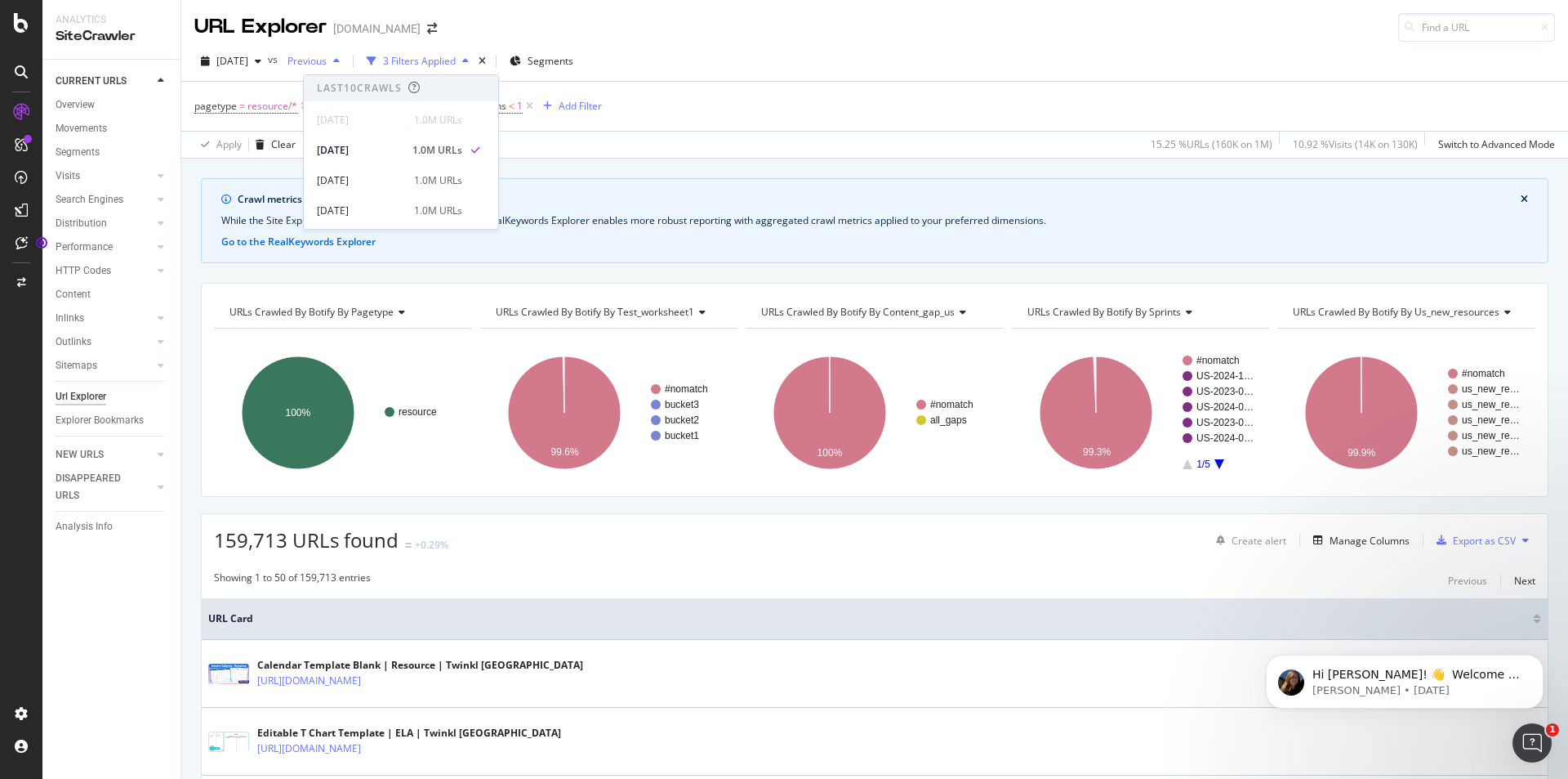
click at [340, 62] on icon "button" at bounding box center [336, 61] width 7 height 10
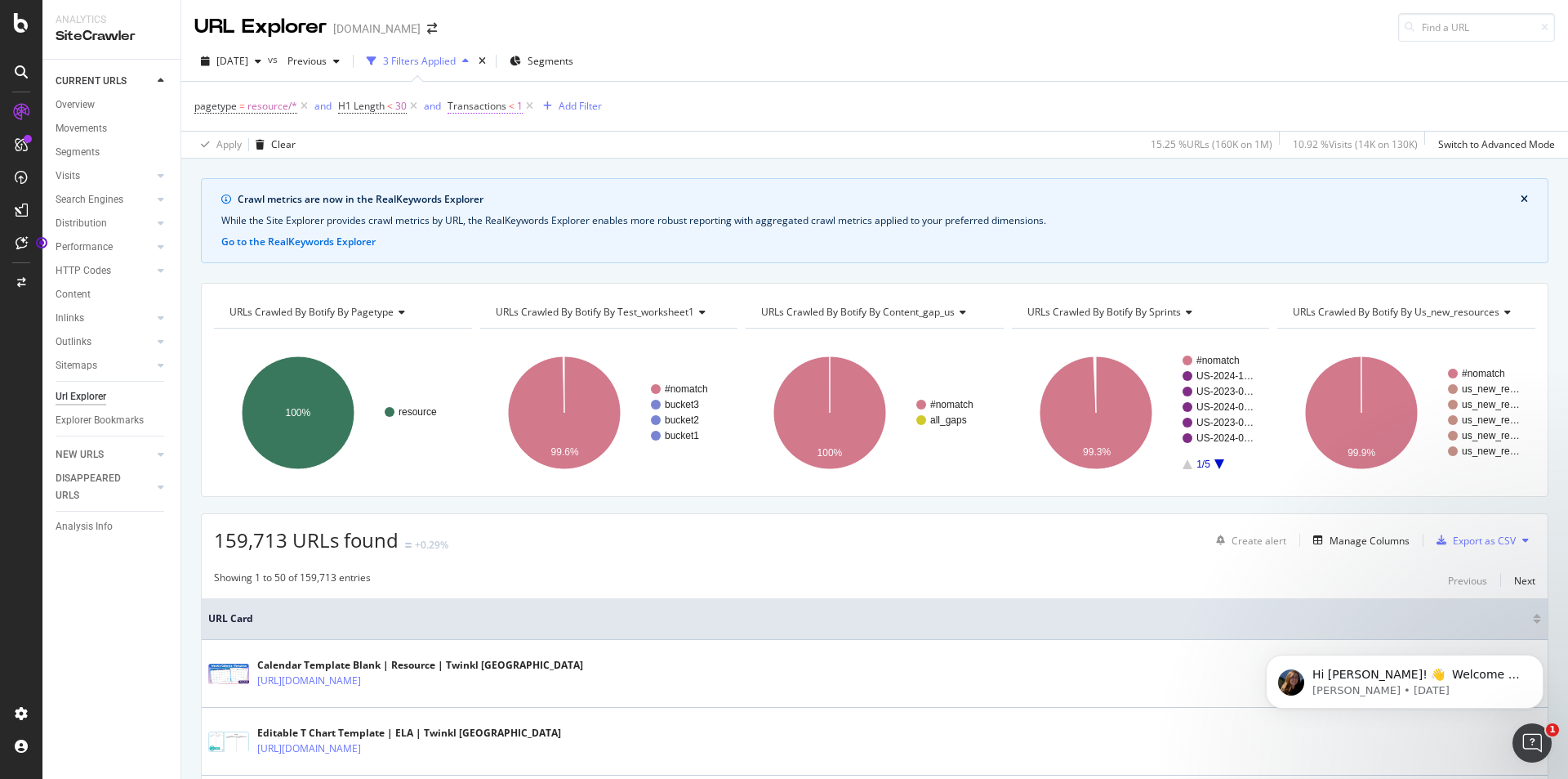
click at [501, 106] on span "Transactions" at bounding box center [476, 106] width 58 height 14
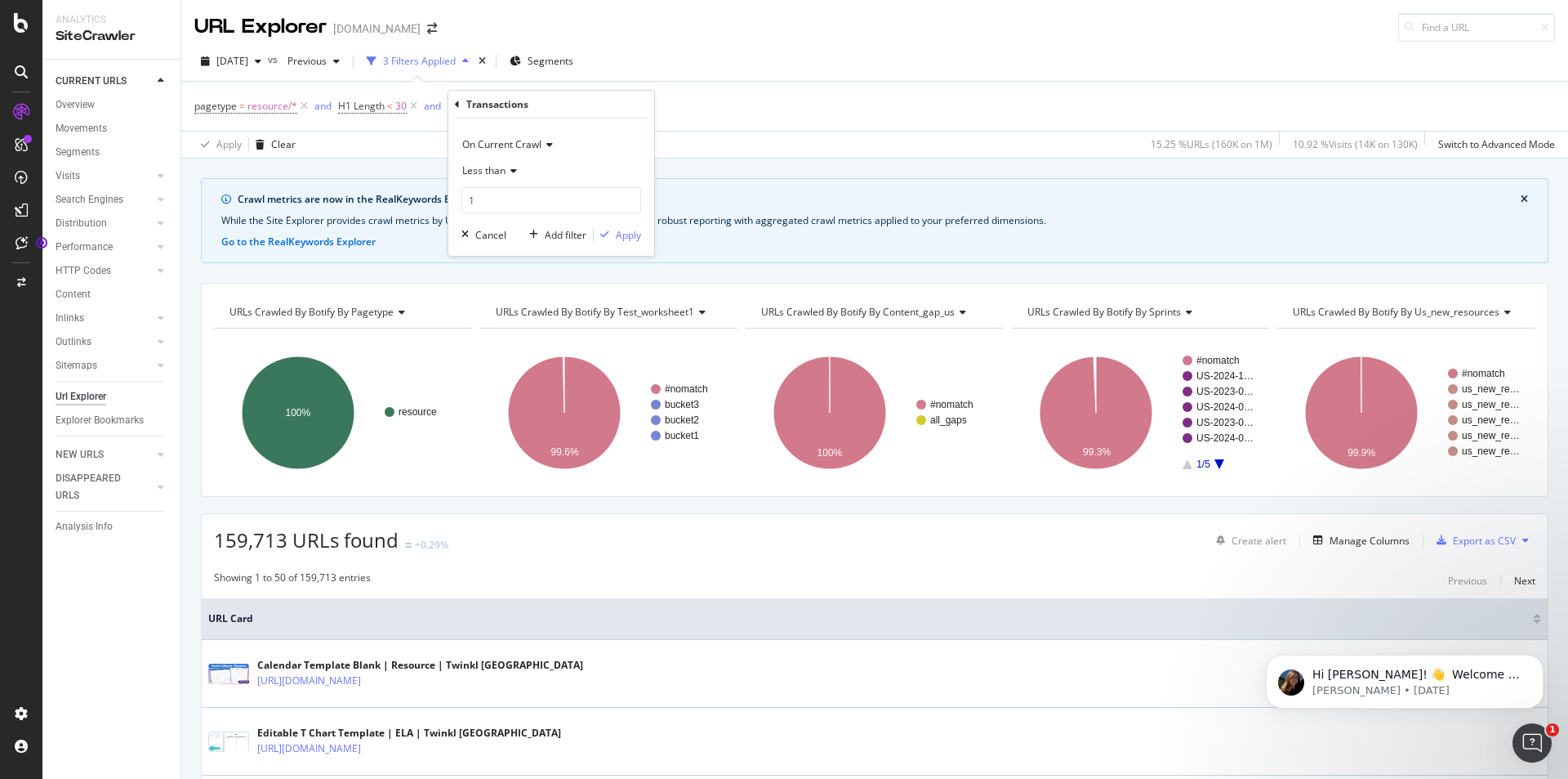
click at [524, 147] on span "On Current Crawl" at bounding box center [502, 145] width 79 height 14
click at [583, 136] on div "On Current Crawl" at bounding box center [551, 145] width 179 height 26
click at [504, 144] on span "On Current Crawl" at bounding box center [502, 145] width 79 height 14
click at [535, 187] on input "1" at bounding box center [551, 200] width 179 height 26
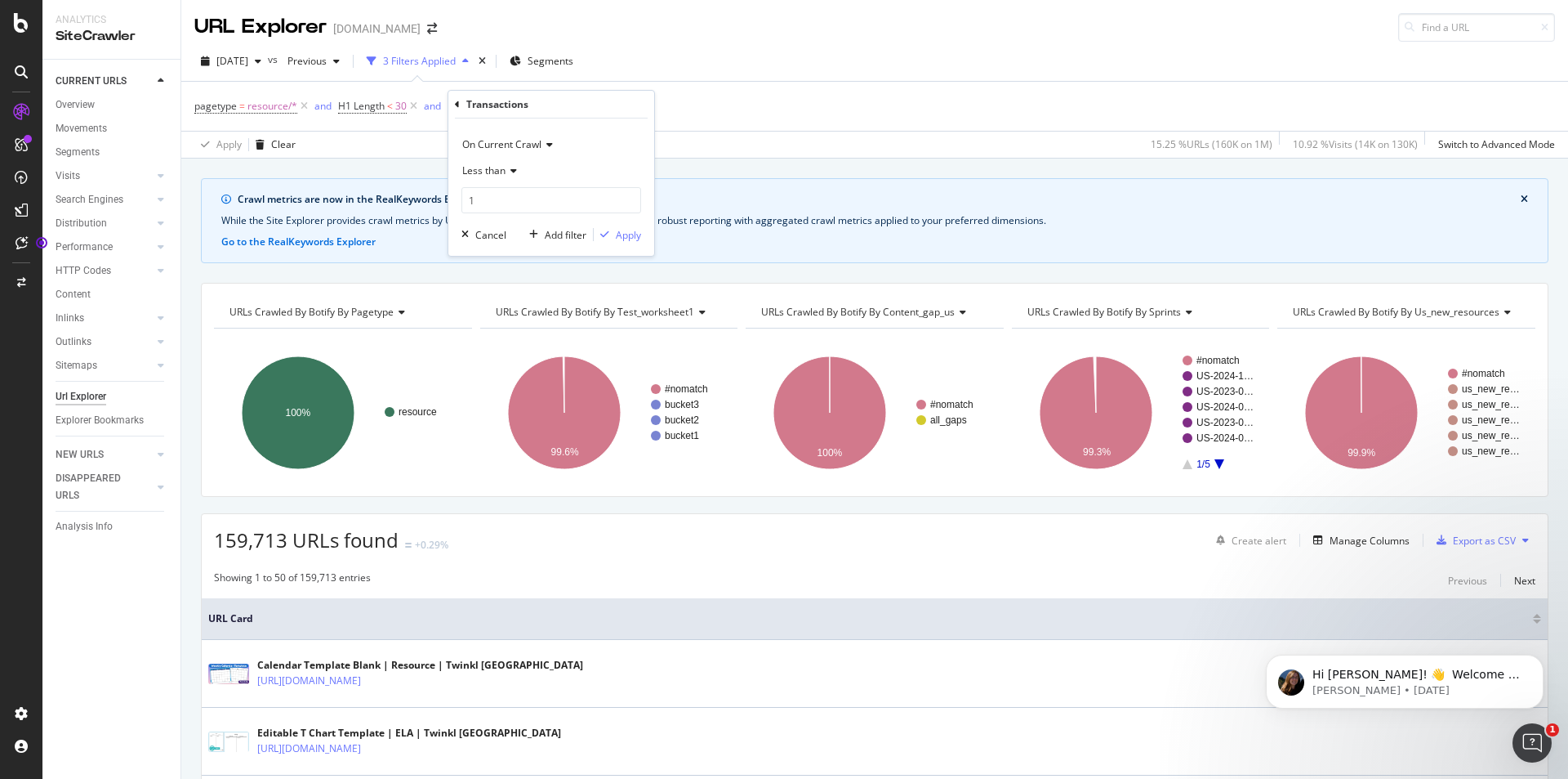
click at [513, 166] on icon at bounding box center [511, 170] width 12 height 10
click at [459, 109] on icon at bounding box center [457, 105] width 5 height 10
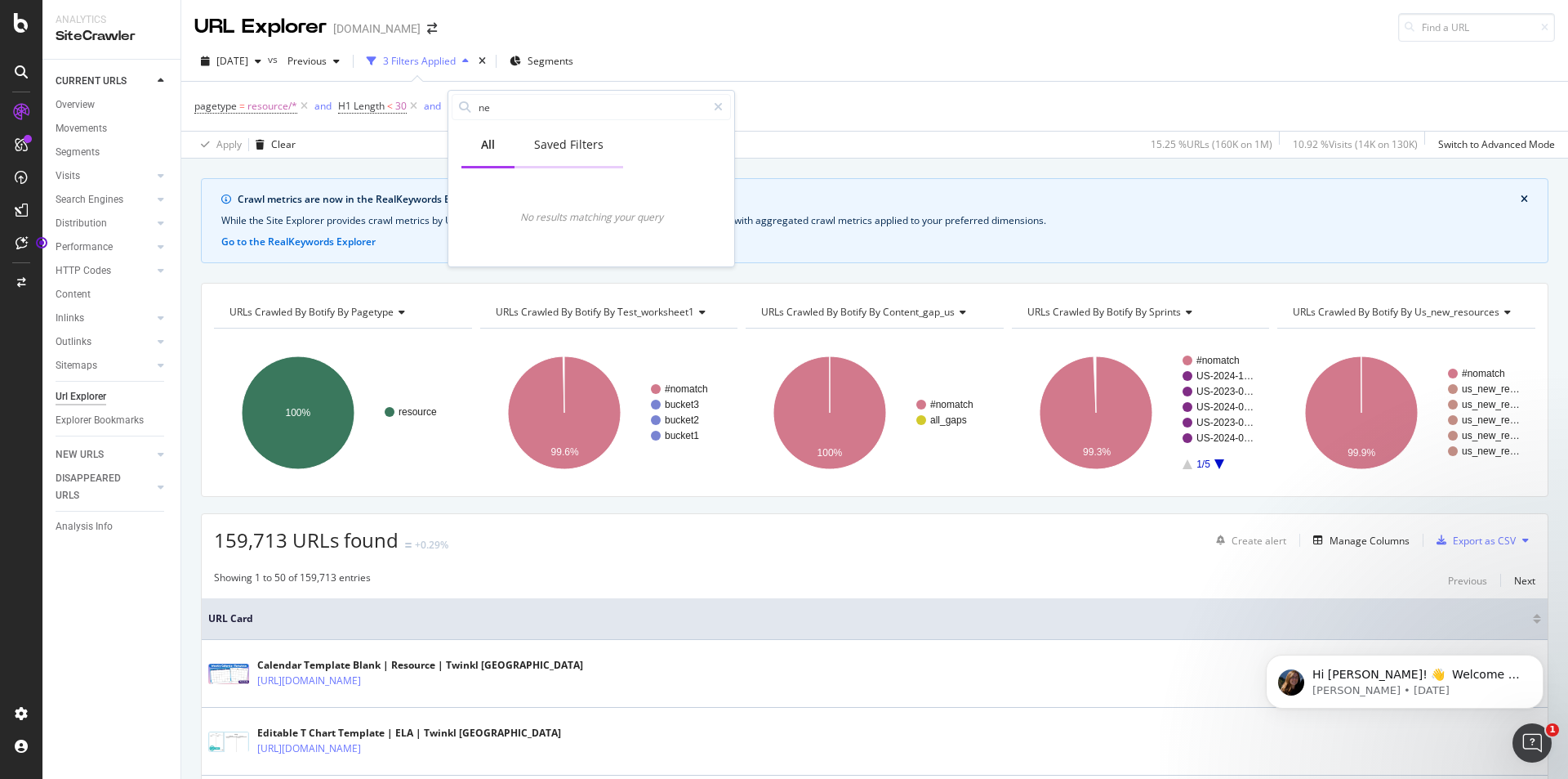
type input "n"
type input "r"
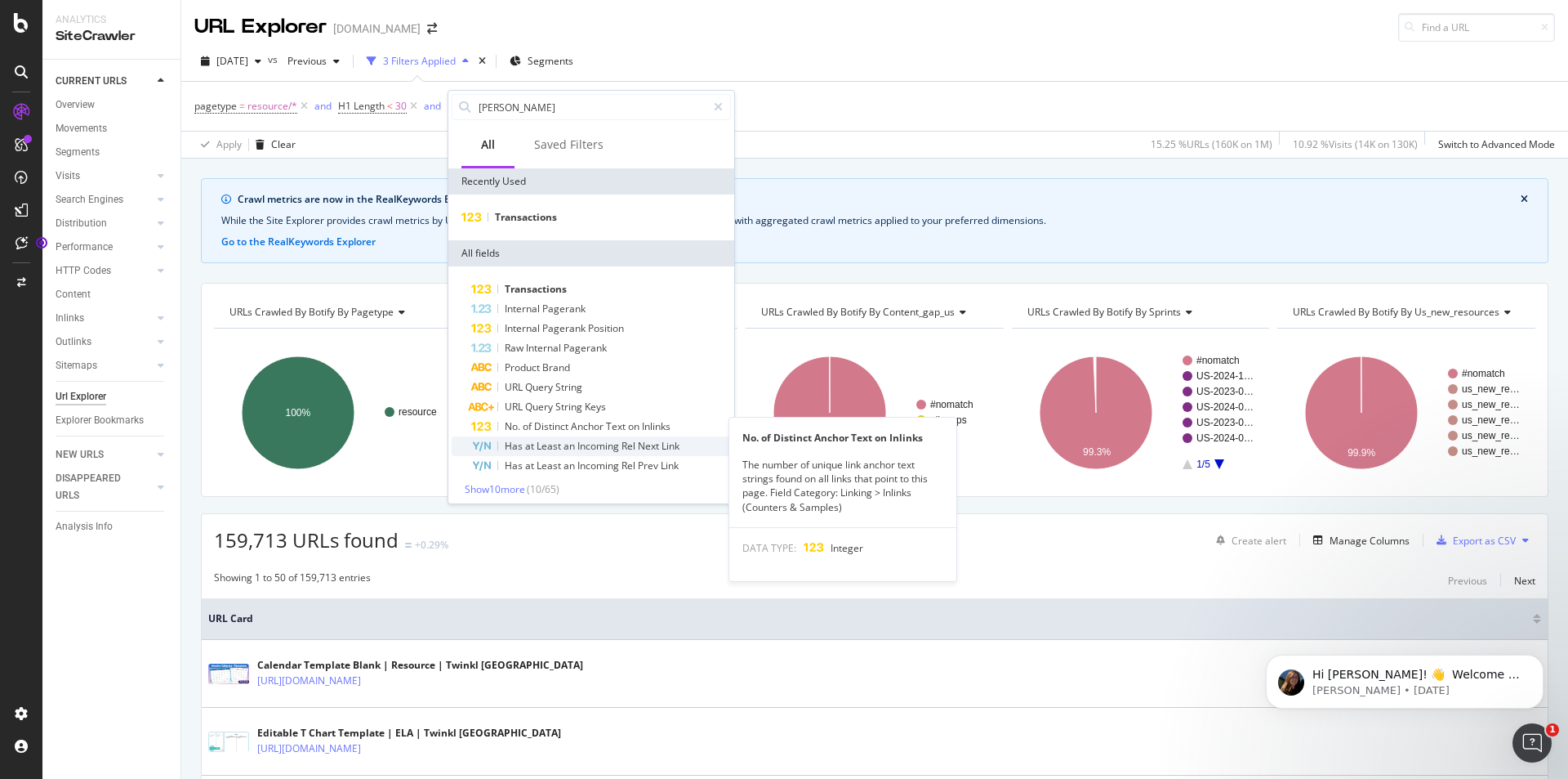
scroll to position [6, 0]
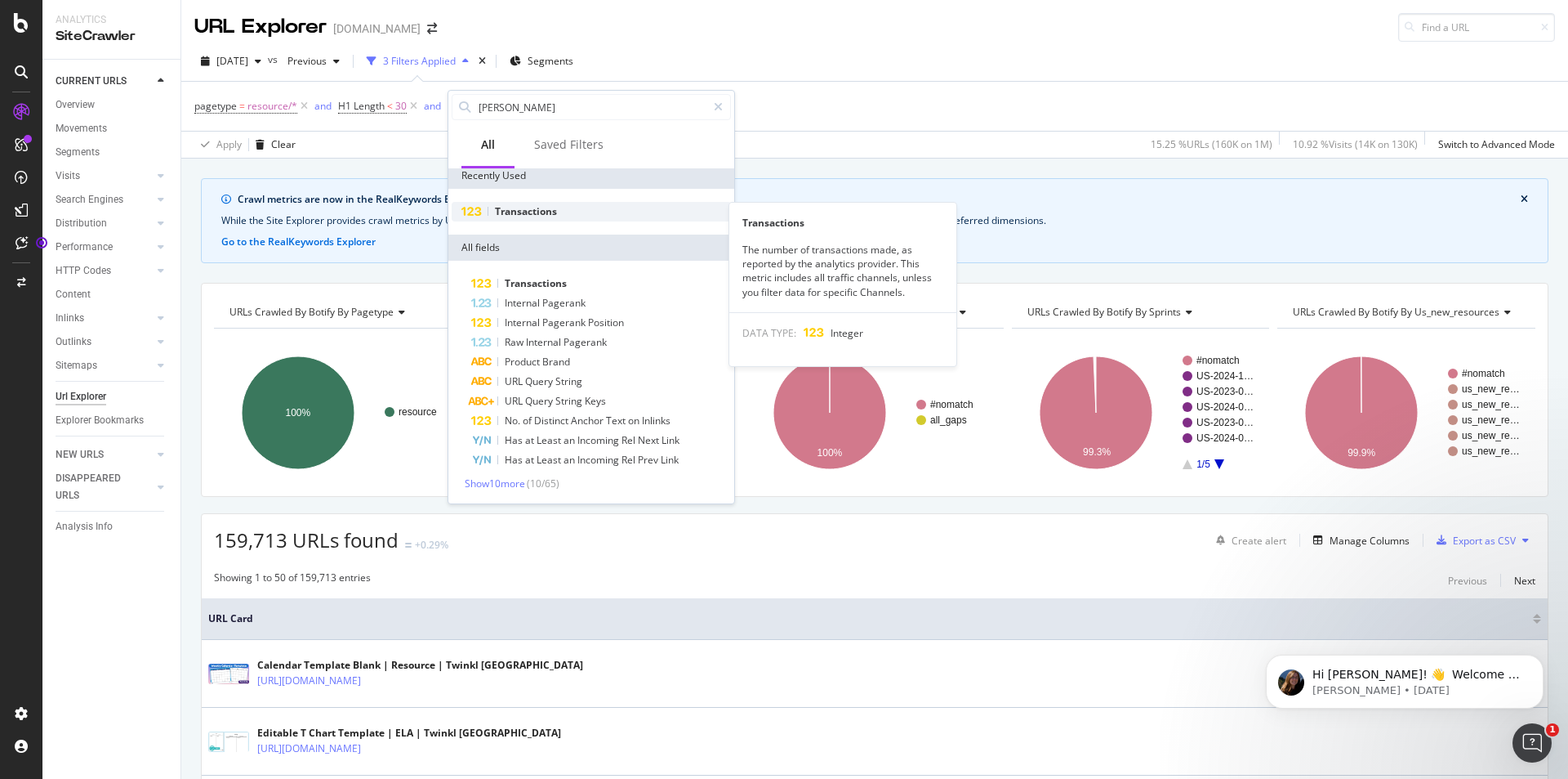
type input "[PERSON_NAME]"
click at [555, 210] on span "Transactions" at bounding box center [526, 211] width 62 height 14
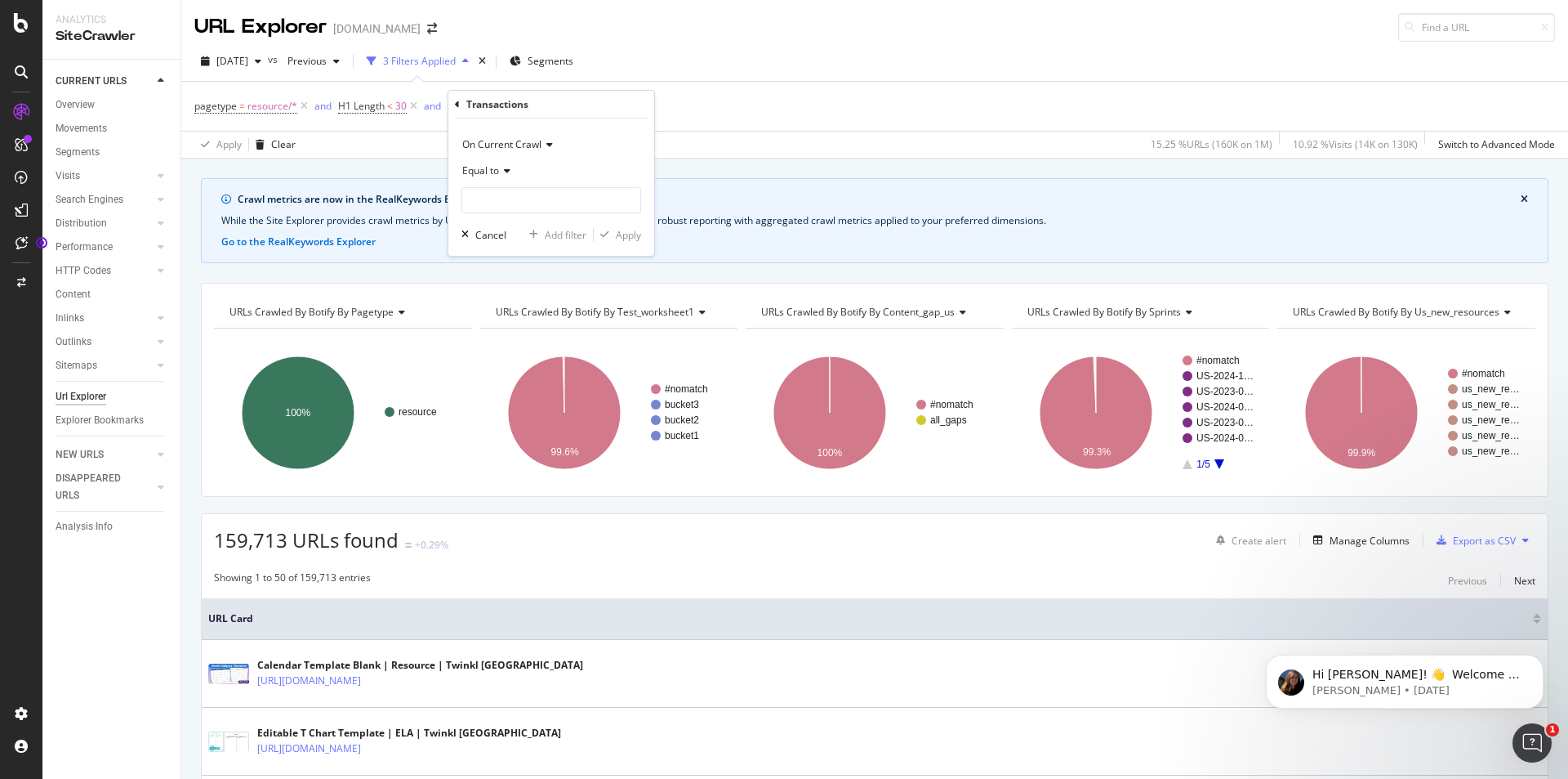
click at [530, 138] on span "On Current Crawl" at bounding box center [502, 145] width 79 height 14
click at [521, 201] on span "On Compared Crawl" at bounding box center [515, 200] width 92 height 14
click at [510, 145] on span "On Compared Crawl" at bounding box center [508, 145] width 92 height 14
click at [500, 211] on div "Diff Between Crawls" at bounding box center [553, 220] width 174 height 21
click at [514, 170] on div "Equal to" at bounding box center [551, 170] width 179 height 26
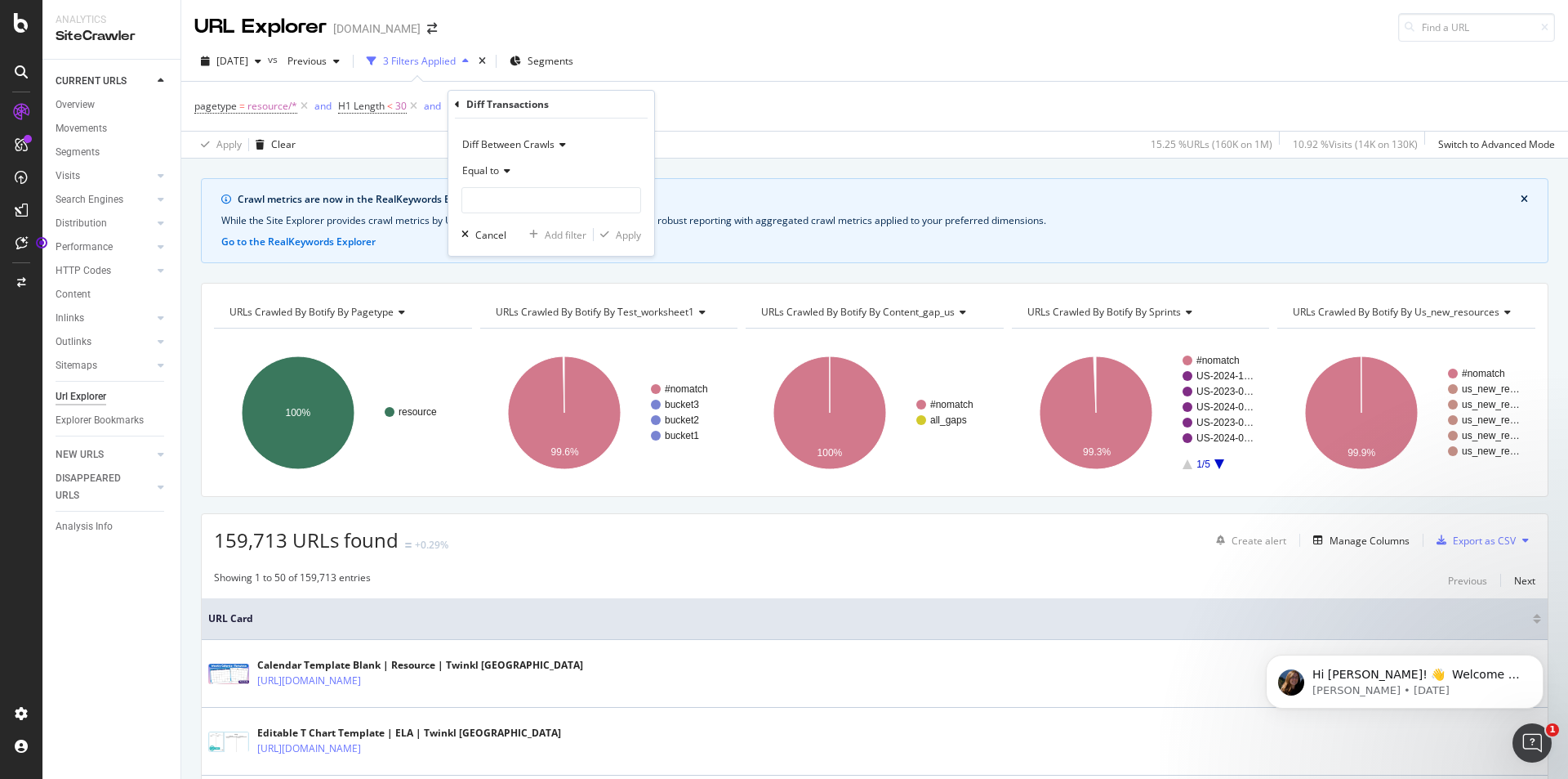
click at [626, 146] on div "Diff Between Crawls" at bounding box center [551, 145] width 179 height 26
click at [567, 145] on div "Diff Between Crawls" at bounding box center [551, 145] width 179 height 26
click at [499, 171] on span "Equal to" at bounding box center [480, 170] width 37 height 14
click at [522, 141] on span "Diff Between Crawls" at bounding box center [508, 145] width 92 height 14
click at [517, 182] on span "On Current Crawl" at bounding box center [509, 178] width 79 height 14
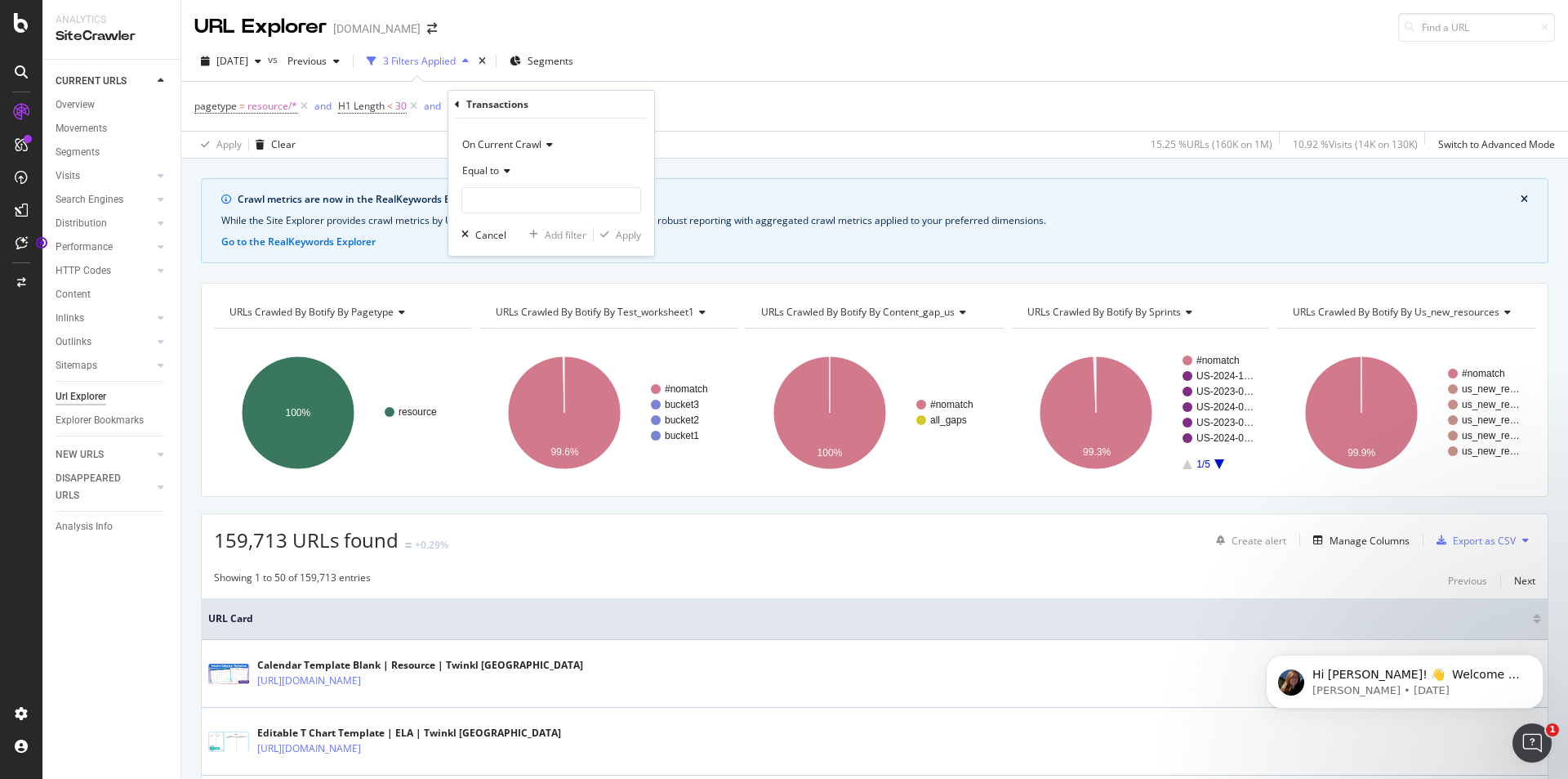
click at [507, 168] on icon at bounding box center [505, 170] width 12 height 10
click at [627, 156] on div "On Current Crawl" at bounding box center [551, 145] width 179 height 26
click at [641, 95] on div "Transactions" at bounding box center [551, 105] width 193 height 28
click at [561, 198] on input "number" at bounding box center [551, 200] width 179 height 26
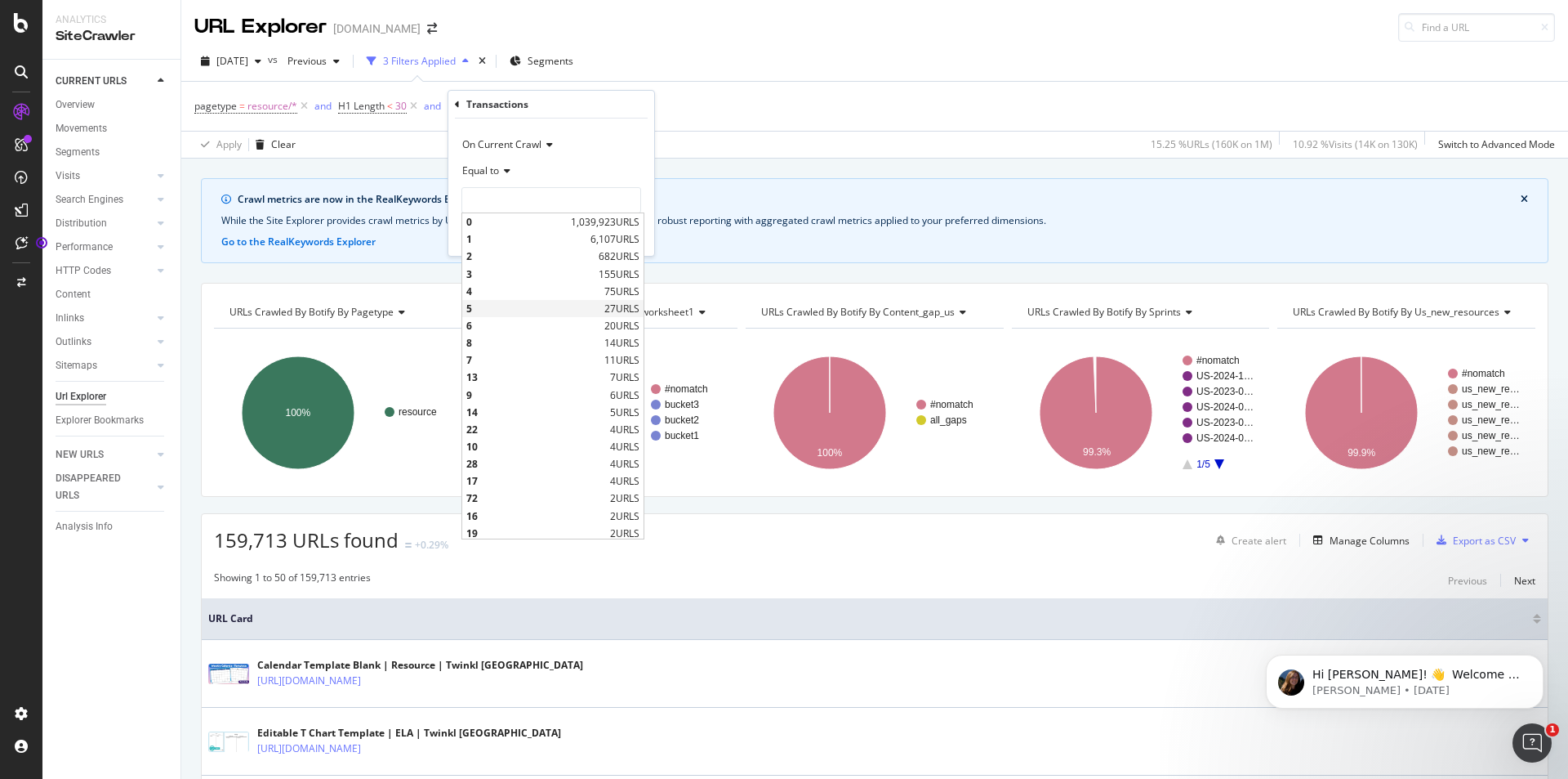
click at [524, 305] on span "5" at bounding box center [533, 308] width 134 height 14
type input "5"
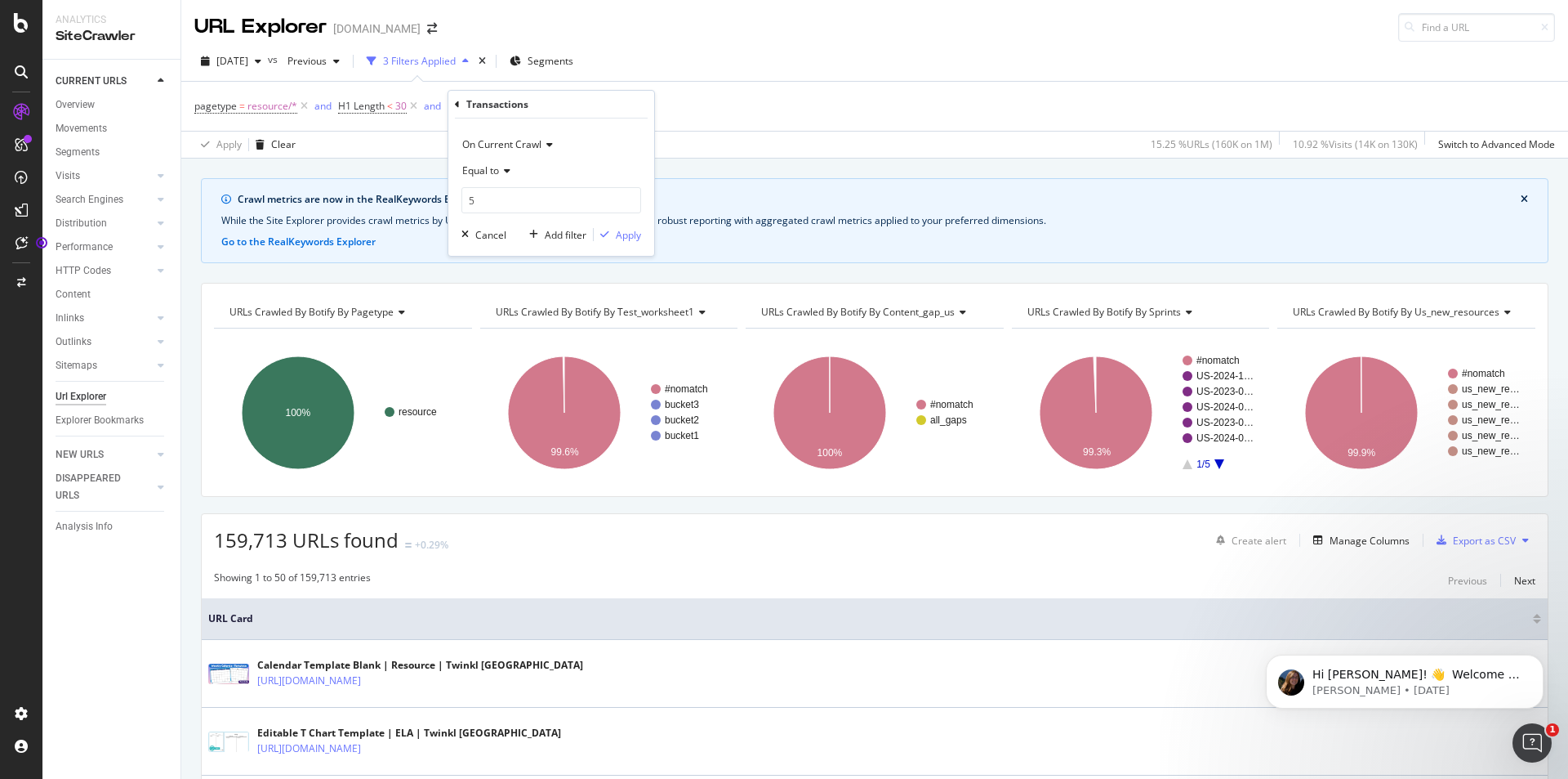
click at [500, 176] on div "Equal to" at bounding box center [551, 170] width 179 height 26
click at [528, 262] on span "Less than or equal to" at bounding box center [517, 269] width 95 height 14
click at [519, 204] on input "number" at bounding box center [551, 200] width 179 height 26
click at [627, 208] on input "number" at bounding box center [551, 200] width 179 height 26
click at [627, 201] on input "-1" at bounding box center [551, 200] width 179 height 26
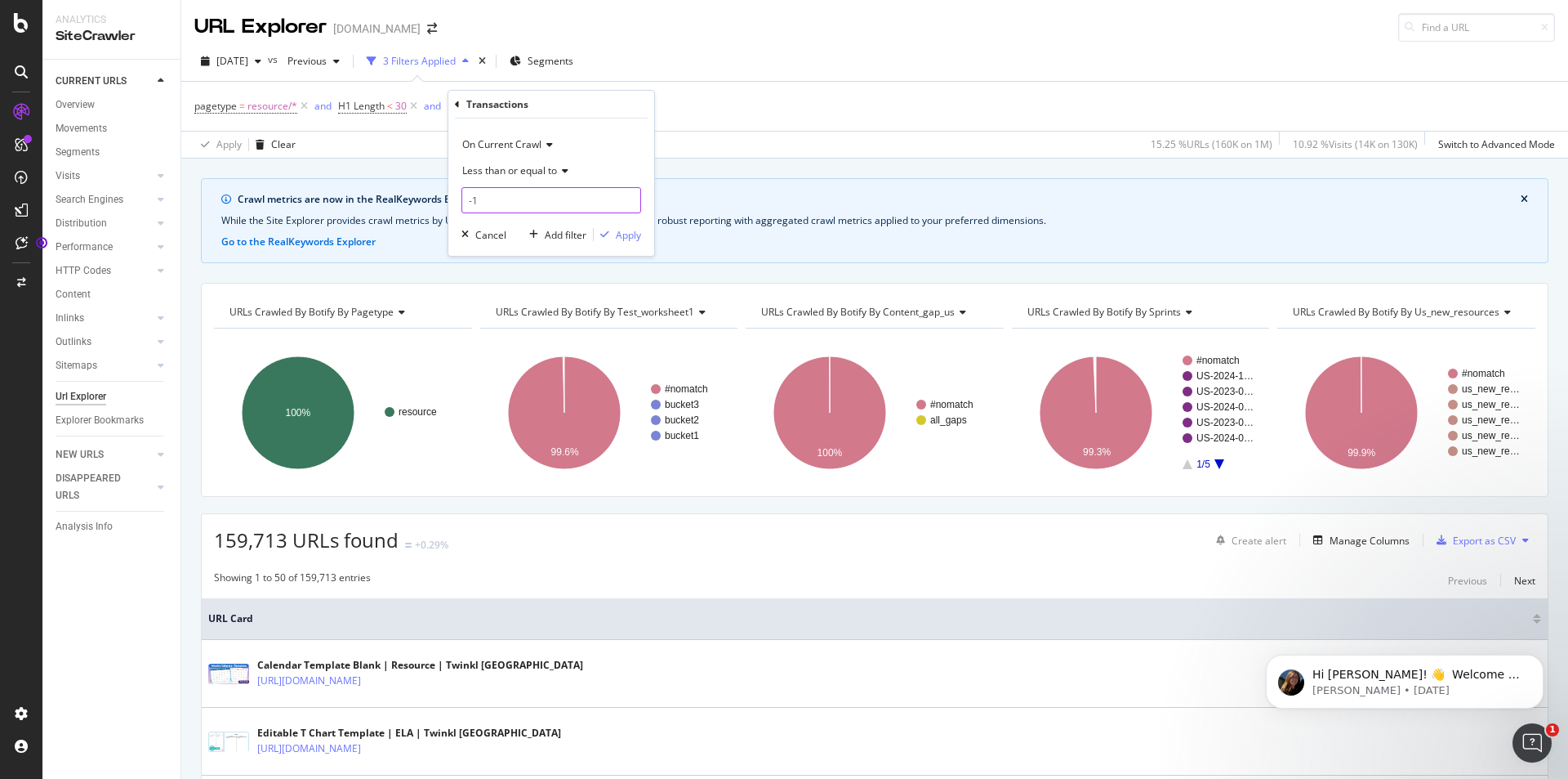
click at [628, 192] on input "-1" at bounding box center [551, 200] width 179 height 26
click at [628, 197] on input "0" at bounding box center [551, 200] width 179 height 26
click at [628, 197] on input "1" at bounding box center [551, 200] width 179 height 26
click at [628, 197] on input "2" at bounding box center [551, 200] width 179 height 26
click at [628, 197] on input "3" at bounding box center [551, 200] width 179 height 26
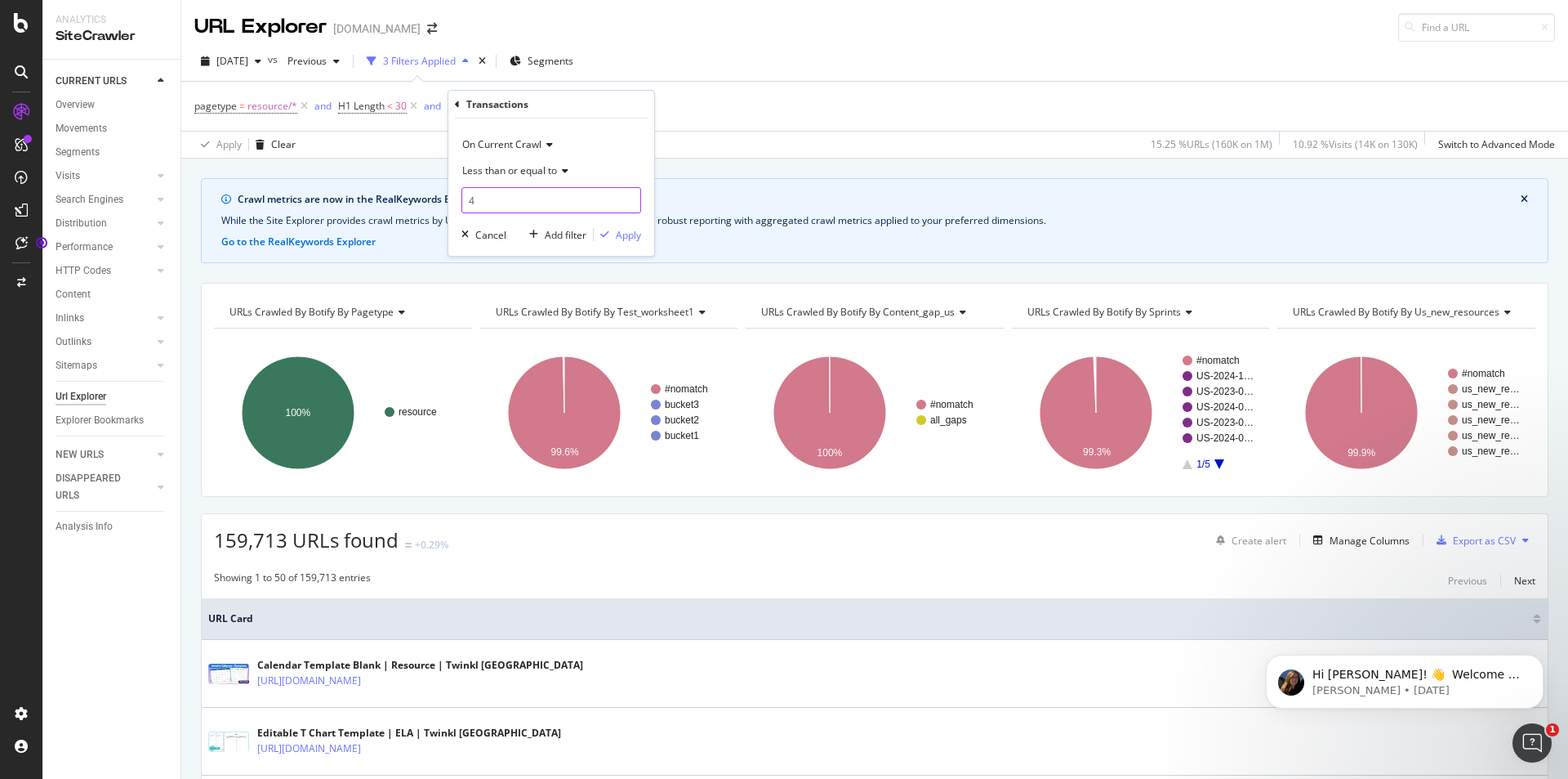
click at [628, 197] on input "4" at bounding box center [551, 200] width 179 height 26
type input "5"
click at [628, 197] on input "5" at bounding box center [551, 200] width 179 height 26
click at [638, 236] on div "Apply" at bounding box center [629, 235] width 26 height 14
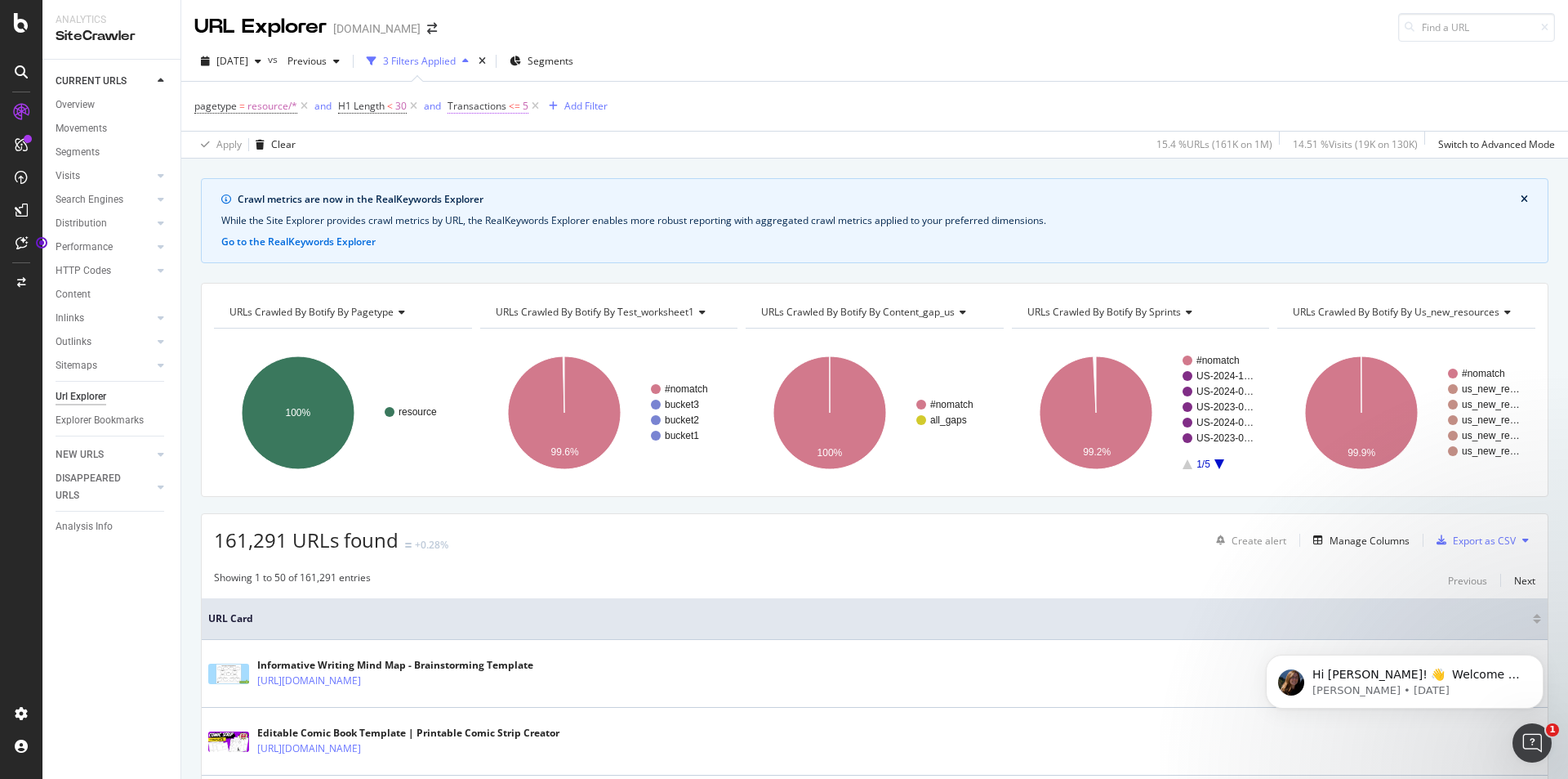
click at [507, 110] on span "Transactions <= 5" at bounding box center [488, 106] width 81 height 15
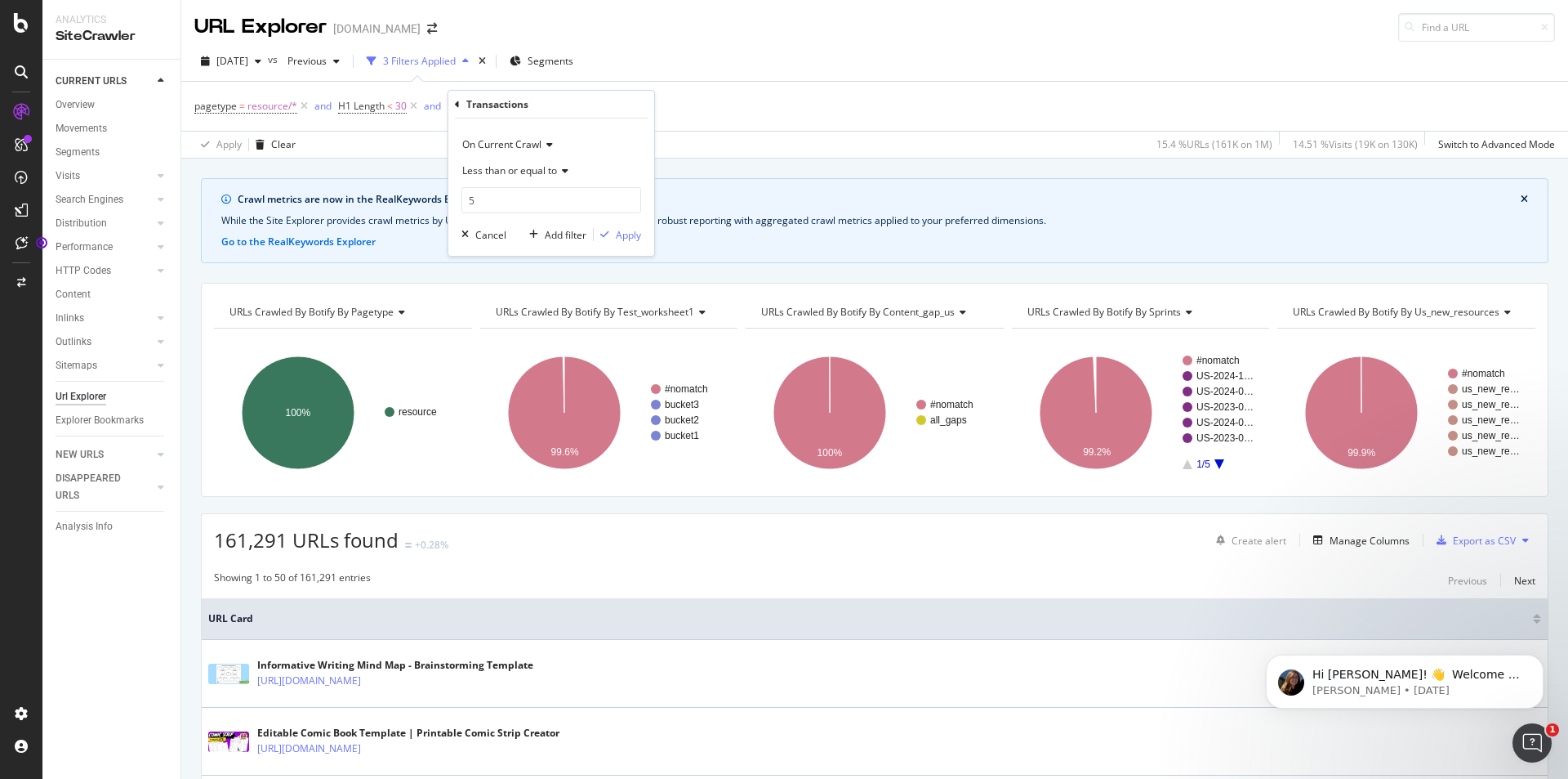
click at [507, 169] on span "Less than or equal to" at bounding box center [510, 170] width 95 height 14
click at [518, 200] on div "Equal to" at bounding box center [553, 203] width 174 height 21
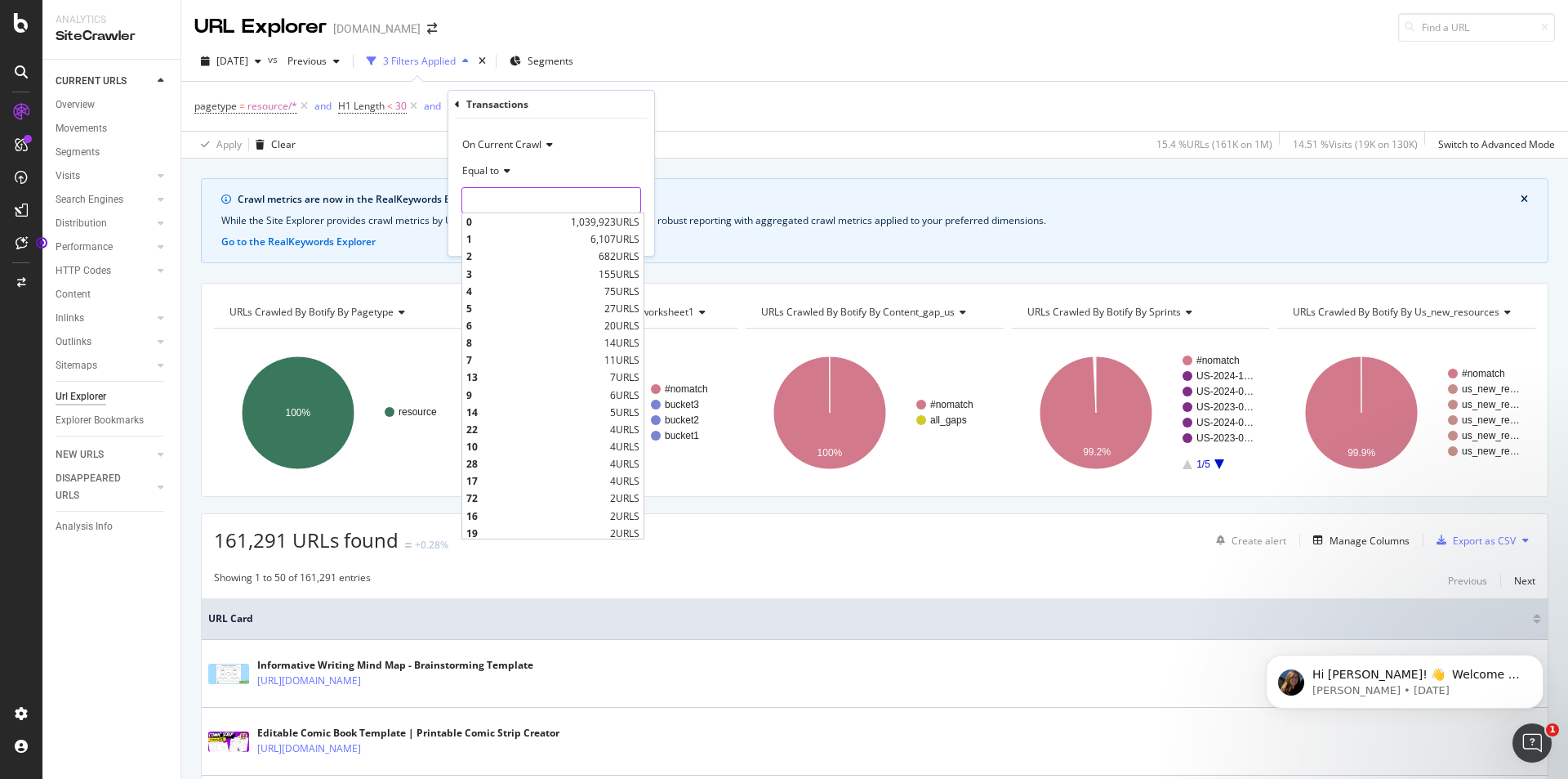
click at [494, 197] on input "number" at bounding box center [551, 200] width 179 height 26
click at [556, 223] on div "0 1,039,923 URLS" at bounding box center [553, 221] width 181 height 17
type input "0"
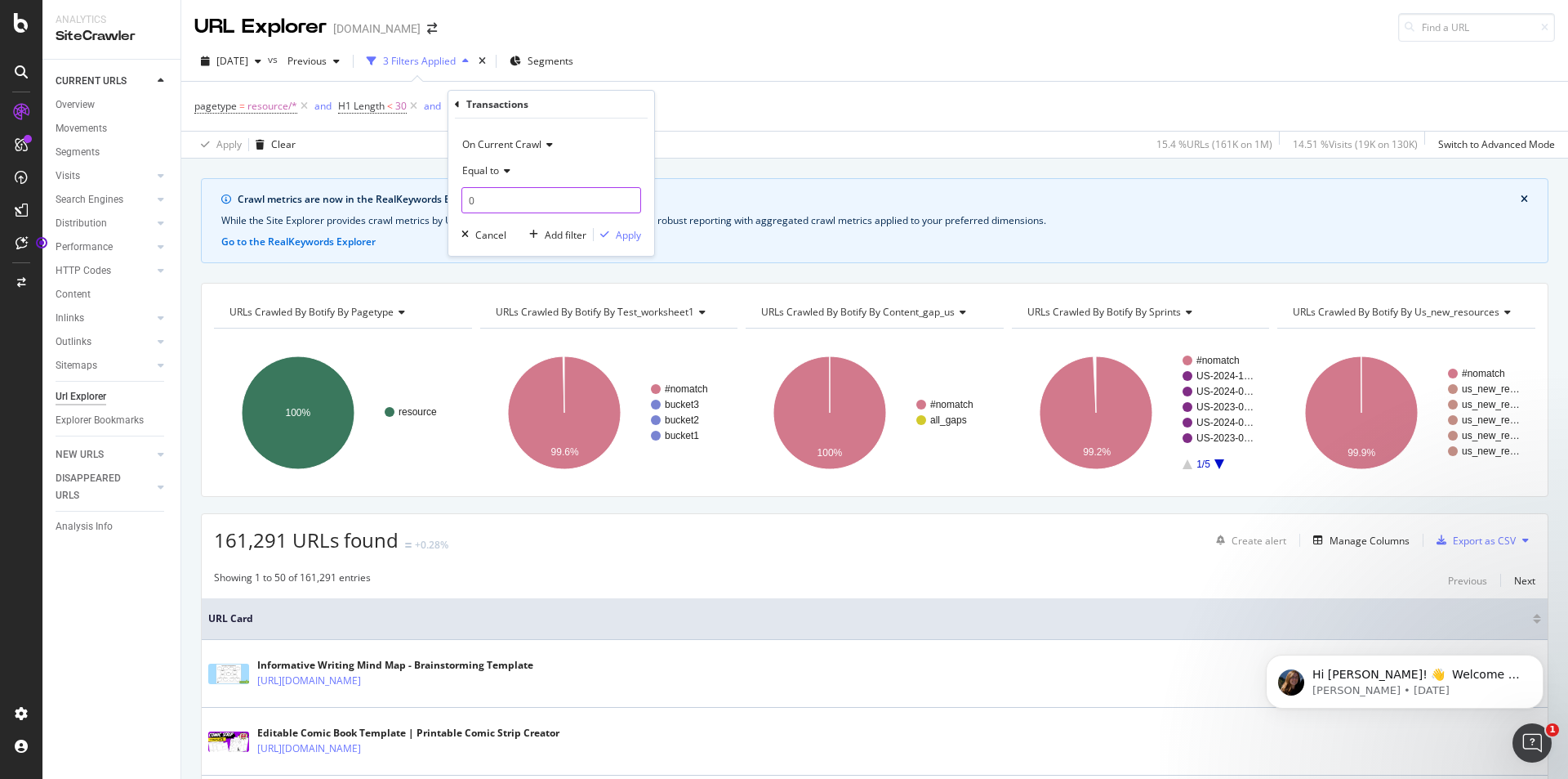
click at [576, 205] on input "0" at bounding box center [551, 200] width 179 height 26
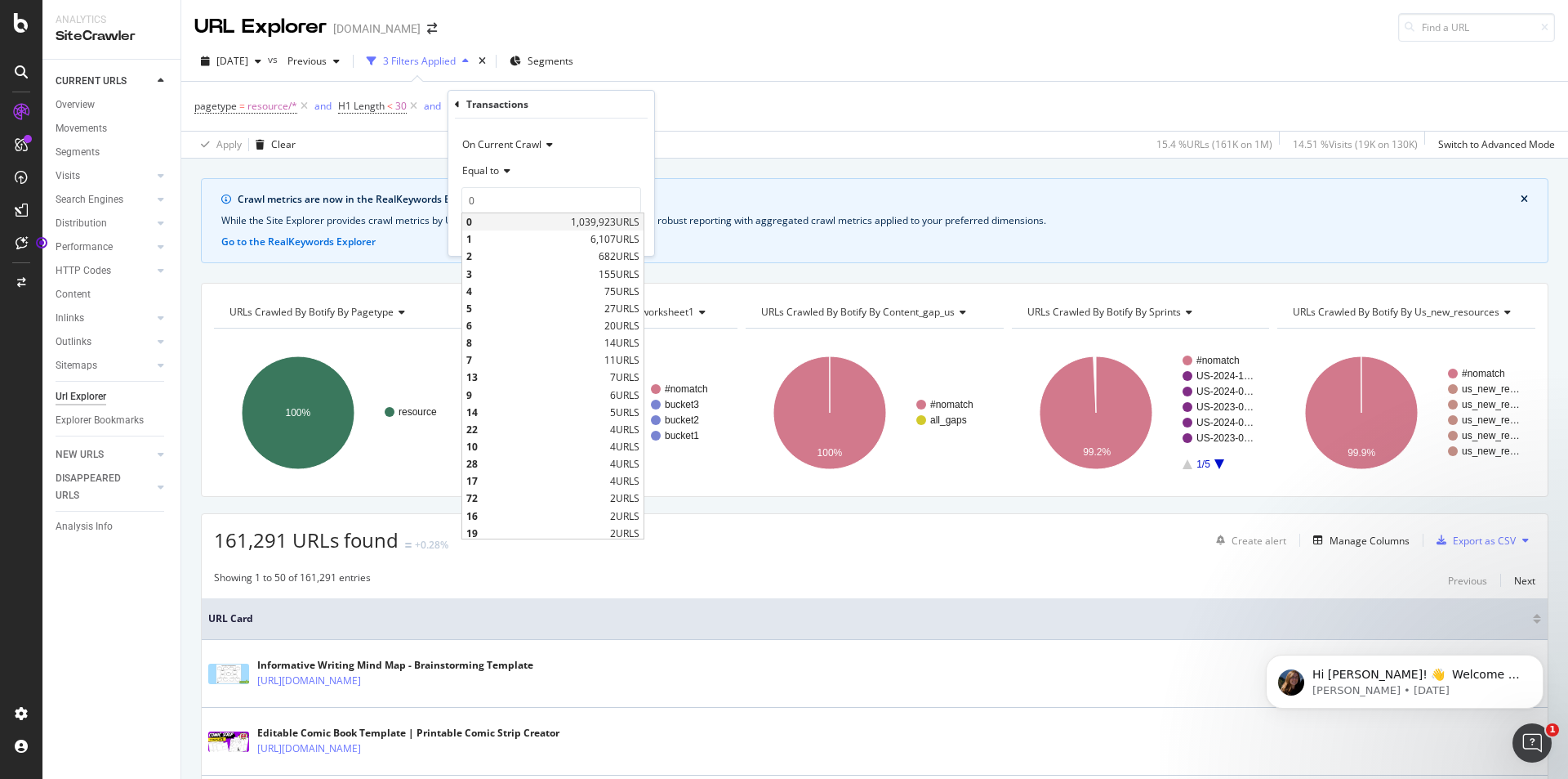
click at [603, 223] on span "1,039,923 URLS" at bounding box center [604, 222] width 68 height 14
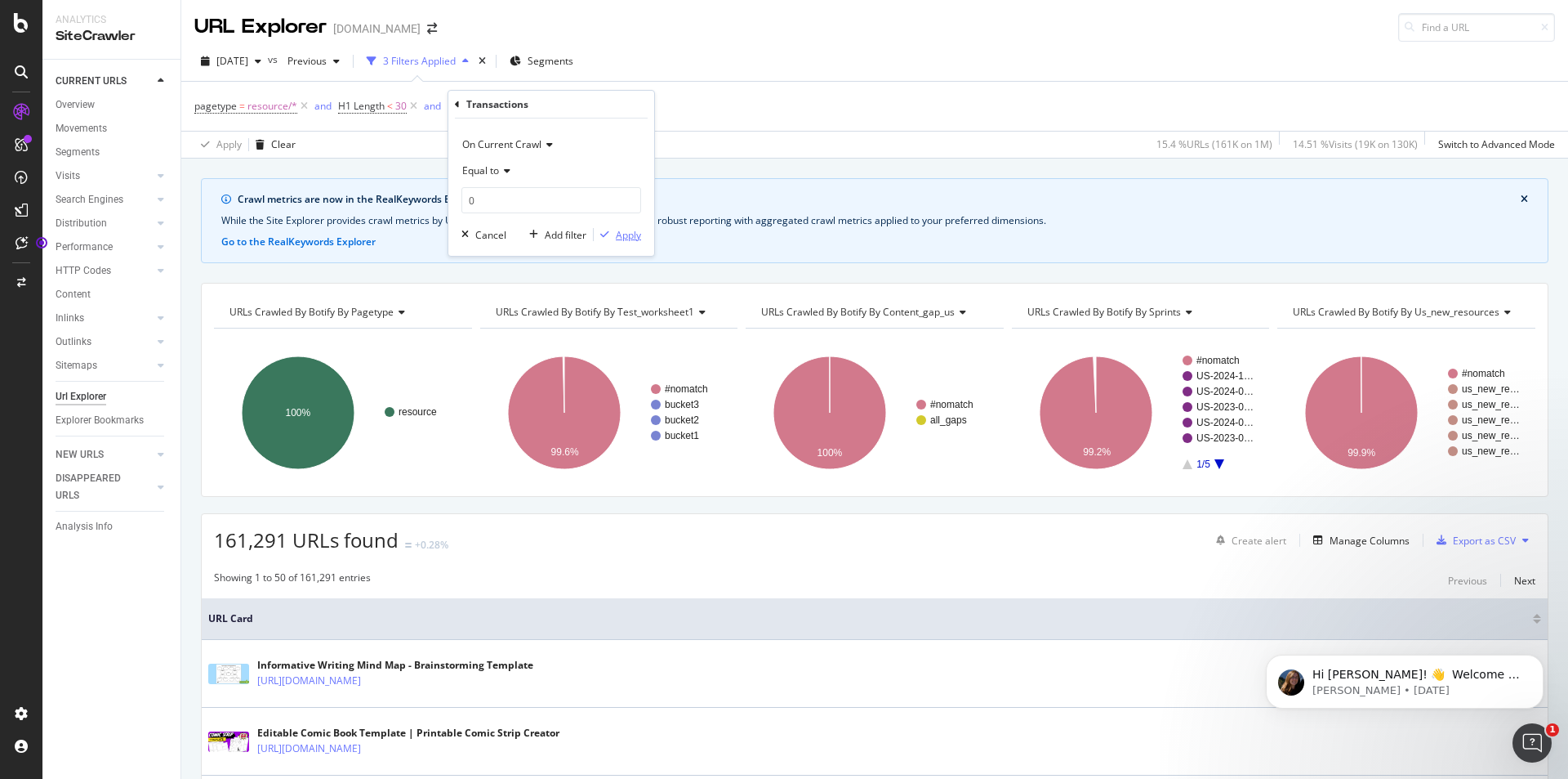
click at [622, 235] on div "Apply" at bounding box center [629, 235] width 26 height 14
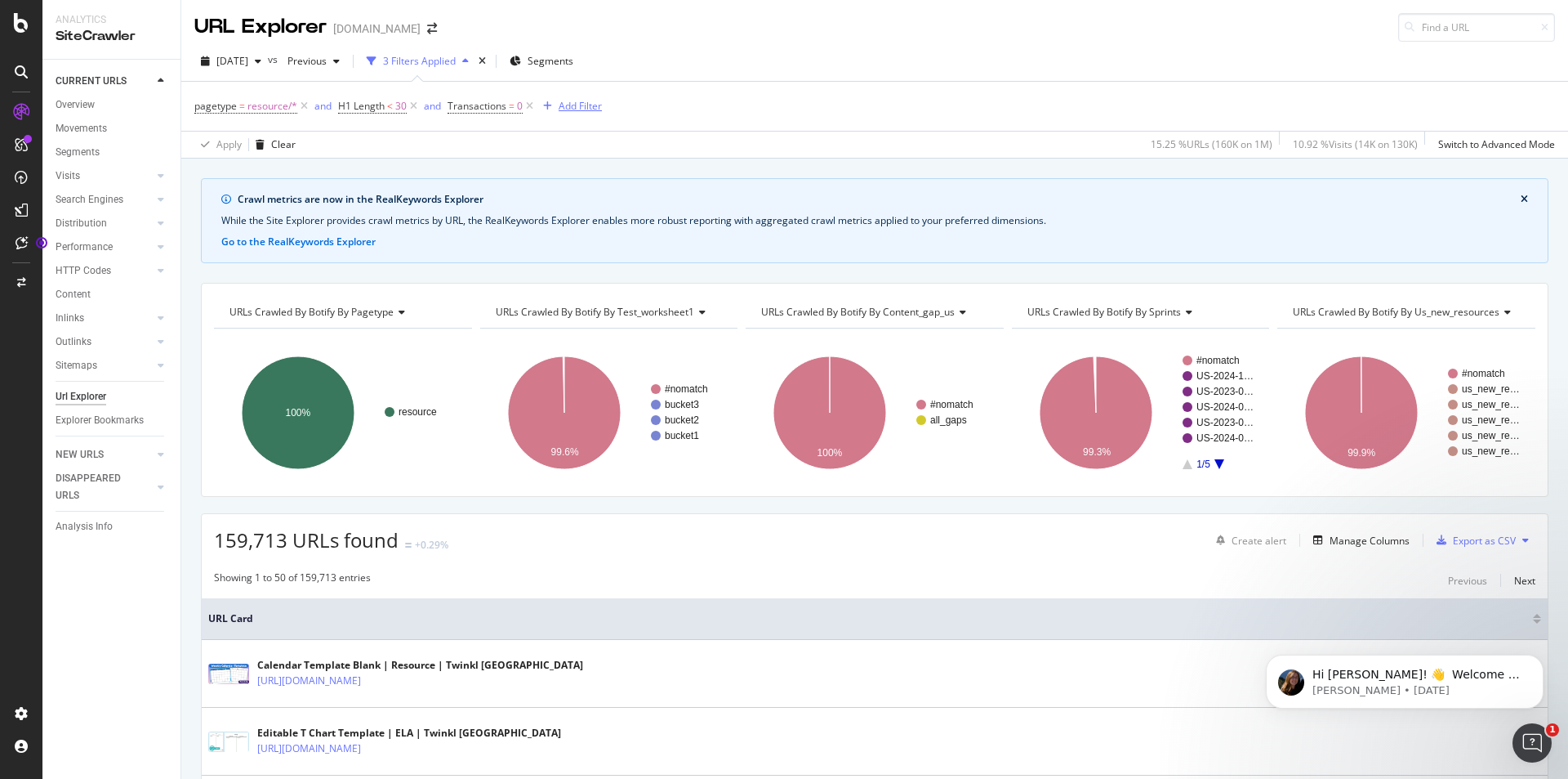
click at [564, 103] on div "Add Filter" at bounding box center [580, 106] width 44 height 14
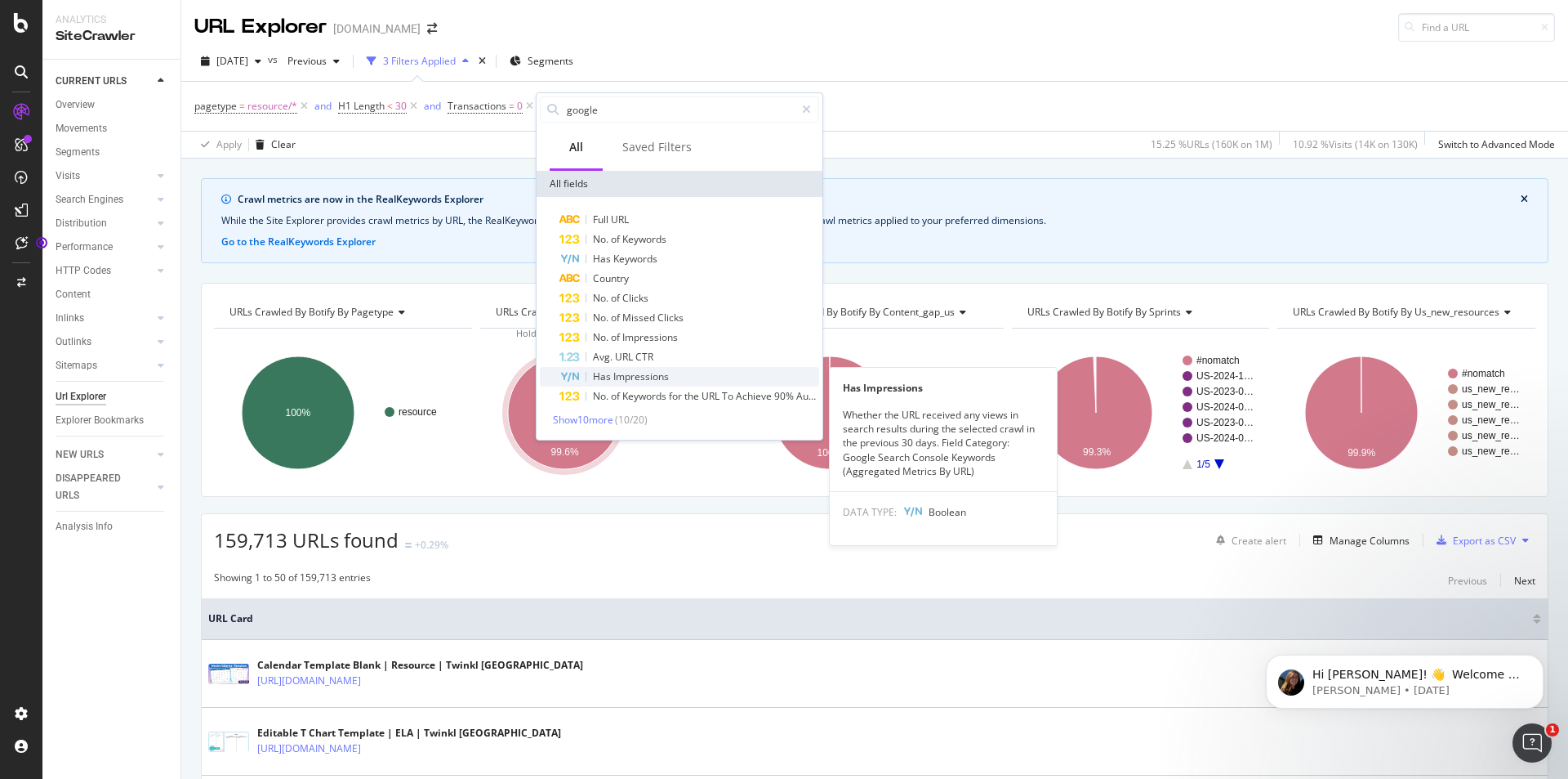
type input "google"
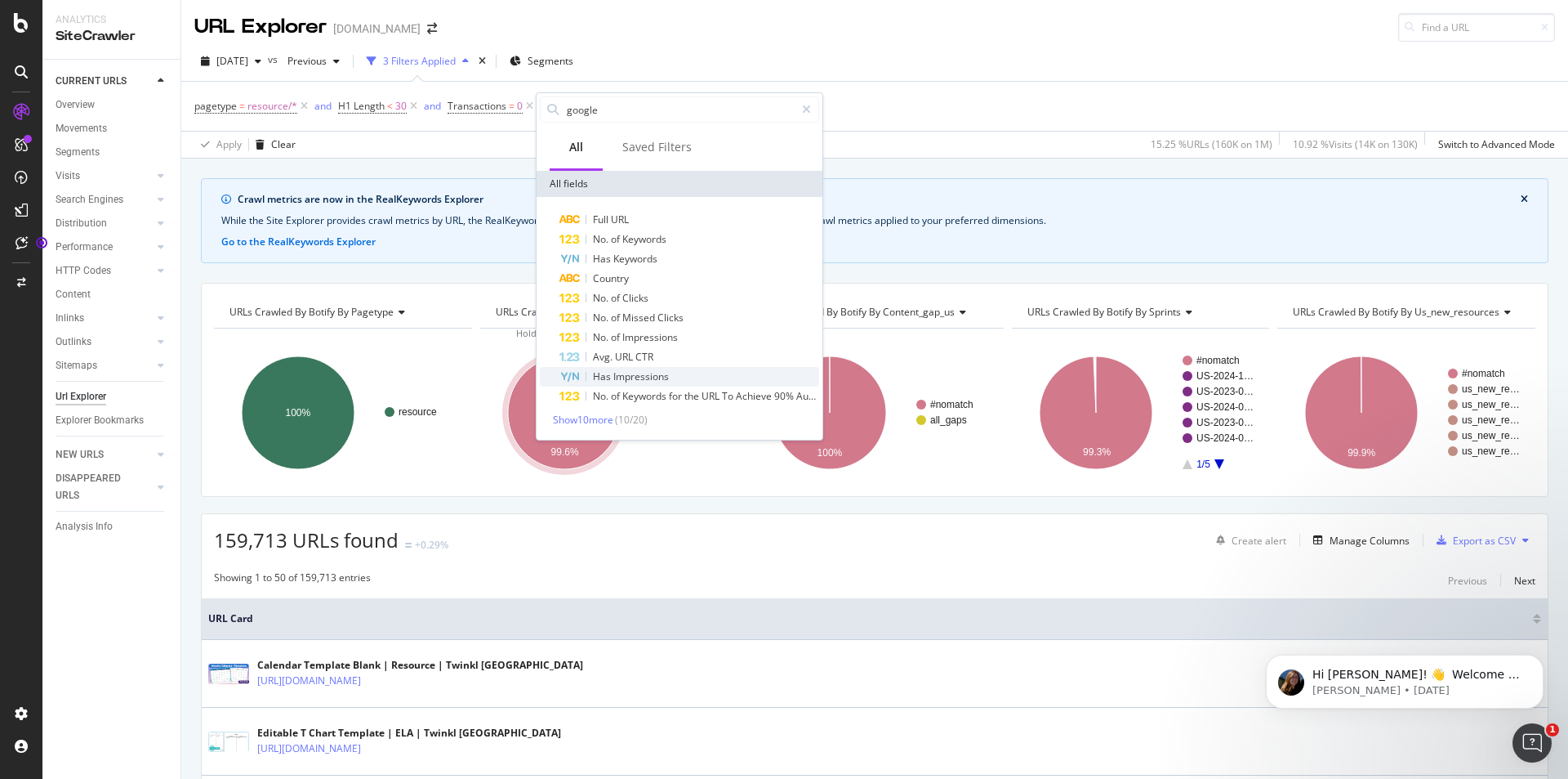
click at [672, 380] on div "Has Impressions" at bounding box center [689, 377] width 260 height 20
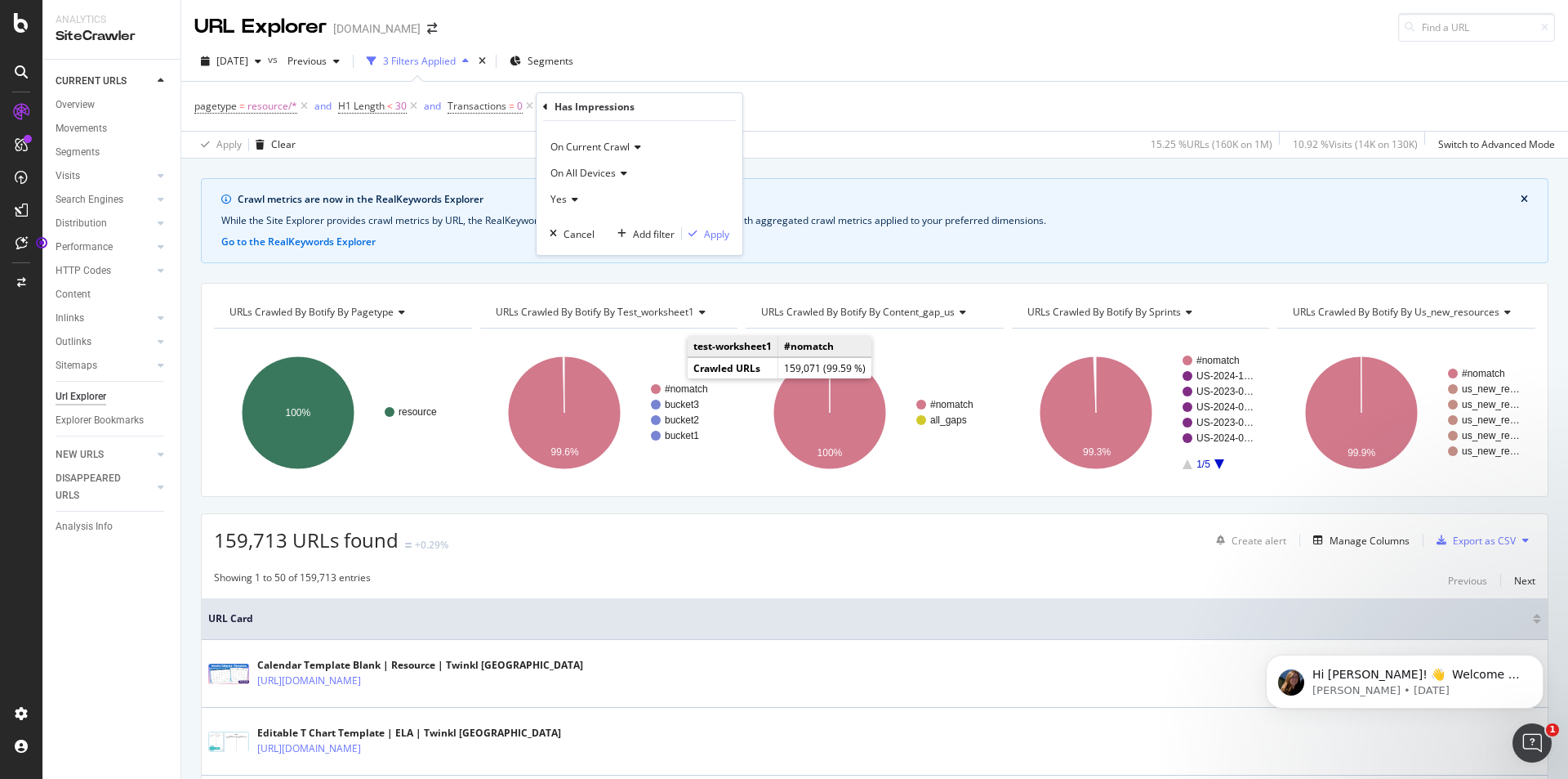
click at [570, 199] on div "Yes" at bounding box center [639, 199] width 179 height 26
click at [576, 259] on div "No" at bounding box center [641, 254] width 174 height 21
click at [720, 235] on div "Apply" at bounding box center [717, 234] width 26 height 14
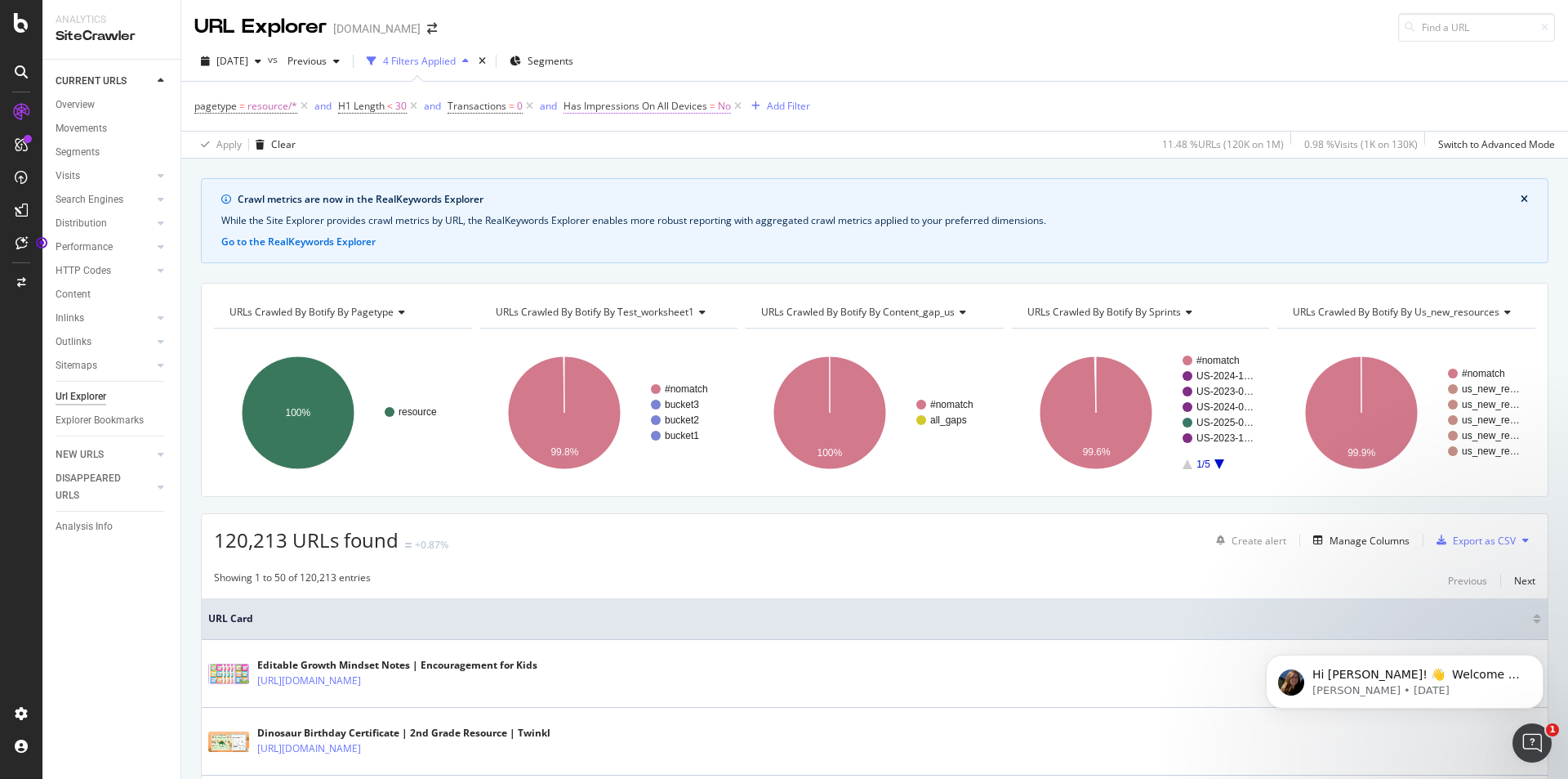
click at [692, 103] on span "Has Impressions On All Devices" at bounding box center [635, 106] width 144 height 14
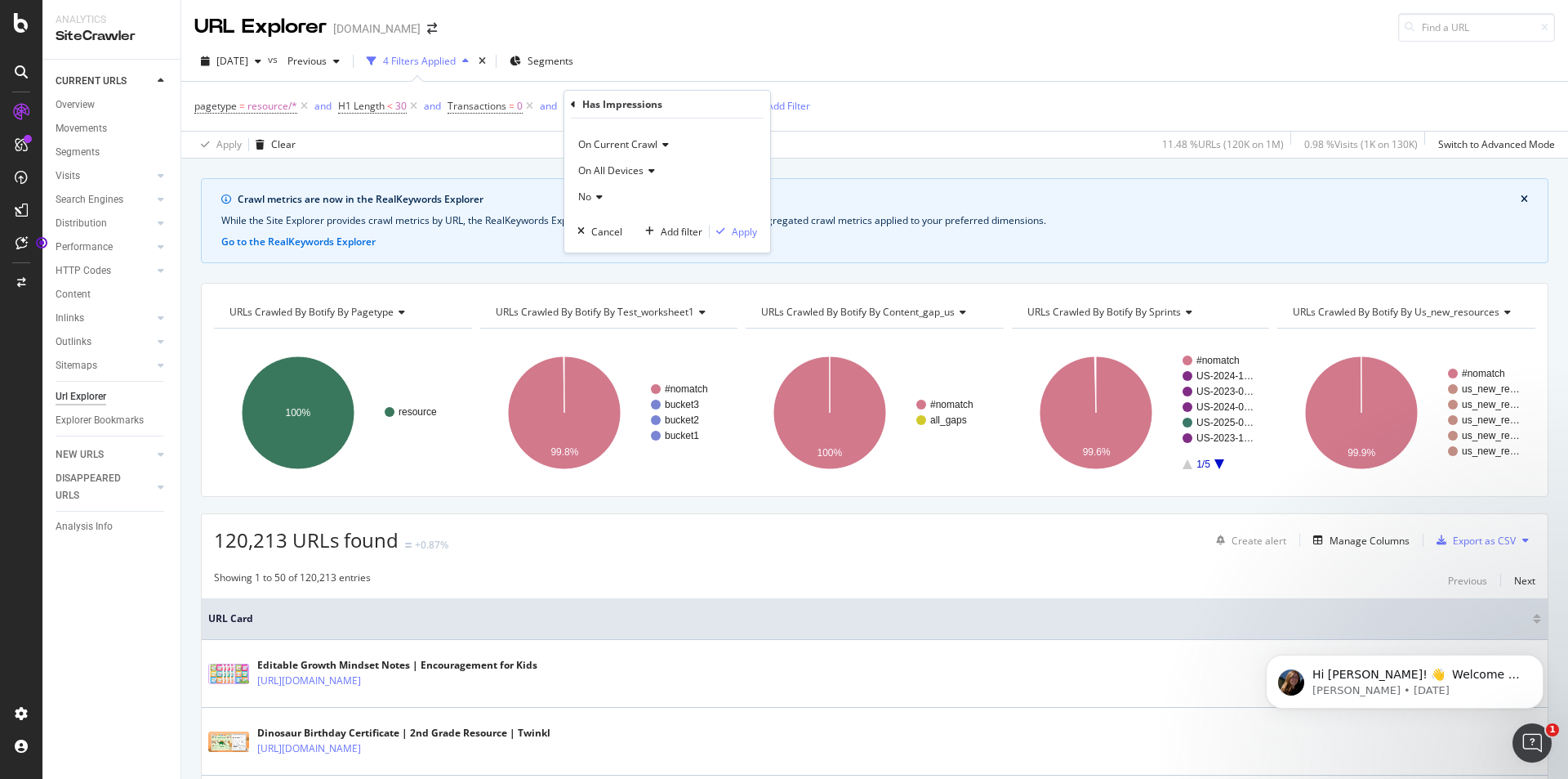
click at [635, 169] on span "On All Devices" at bounding box center [611, 170] width 65 height 14
click at [658, 142] on span "On Current Crawl" at bounding box center [618, 145] width 79 height 14
click at [688, 119] on div "On Current Crawl On All Devices No Cancel Add filter Apply" at bounding box center [668, 185] width 206 height 134
click at [605, 171] on span "On All Devices" at bounding box center [611, 170] width 65 height 14
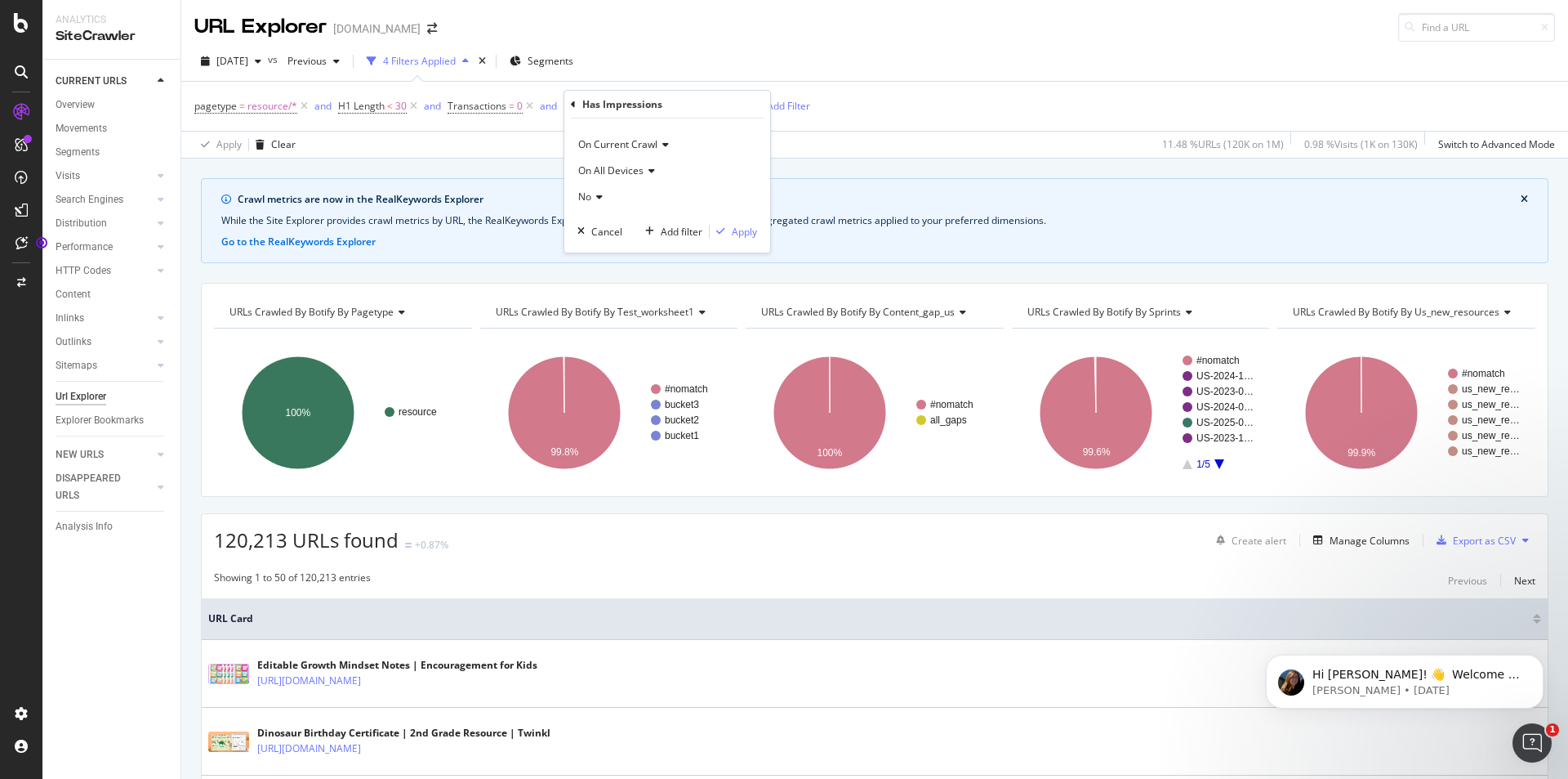
click at [575, 102] on icon at bounding box center [573, 105] width 5 height 10
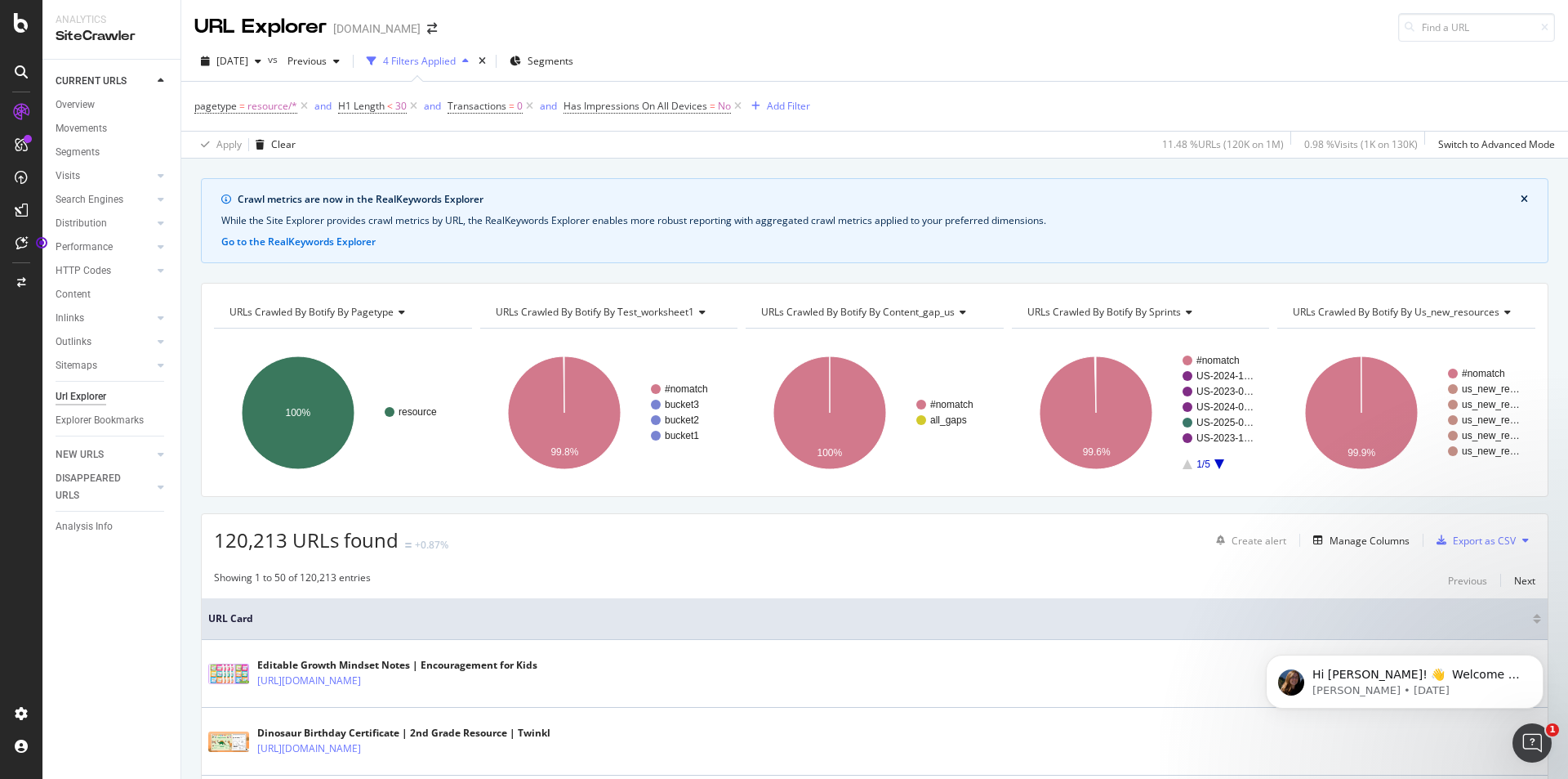
click at [891, 627] on th "URL Card" at bounding box center [875, 618] width 1346 height 42
drag, startPoint x: 883, startPoint y: 746, endPoint x: 870, endPoint y: 473, distance: 273.3
click at [802, 103] on div "Add Filter" at bounding box center [788, 106] width 44 height 14
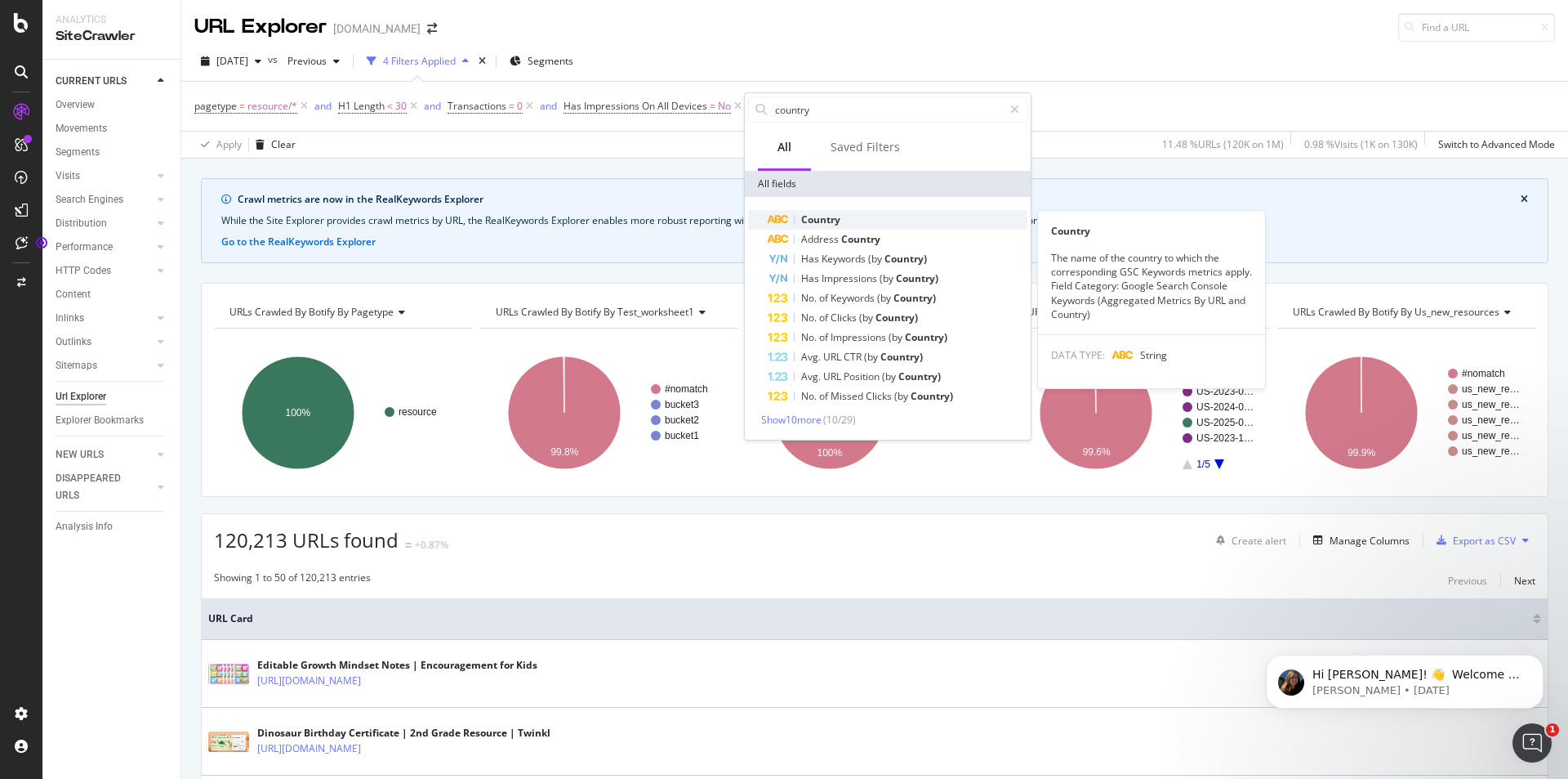
type input "country"
click at [831, 218] on span "Country" at bounding box center [821, 219] width 40 height 14
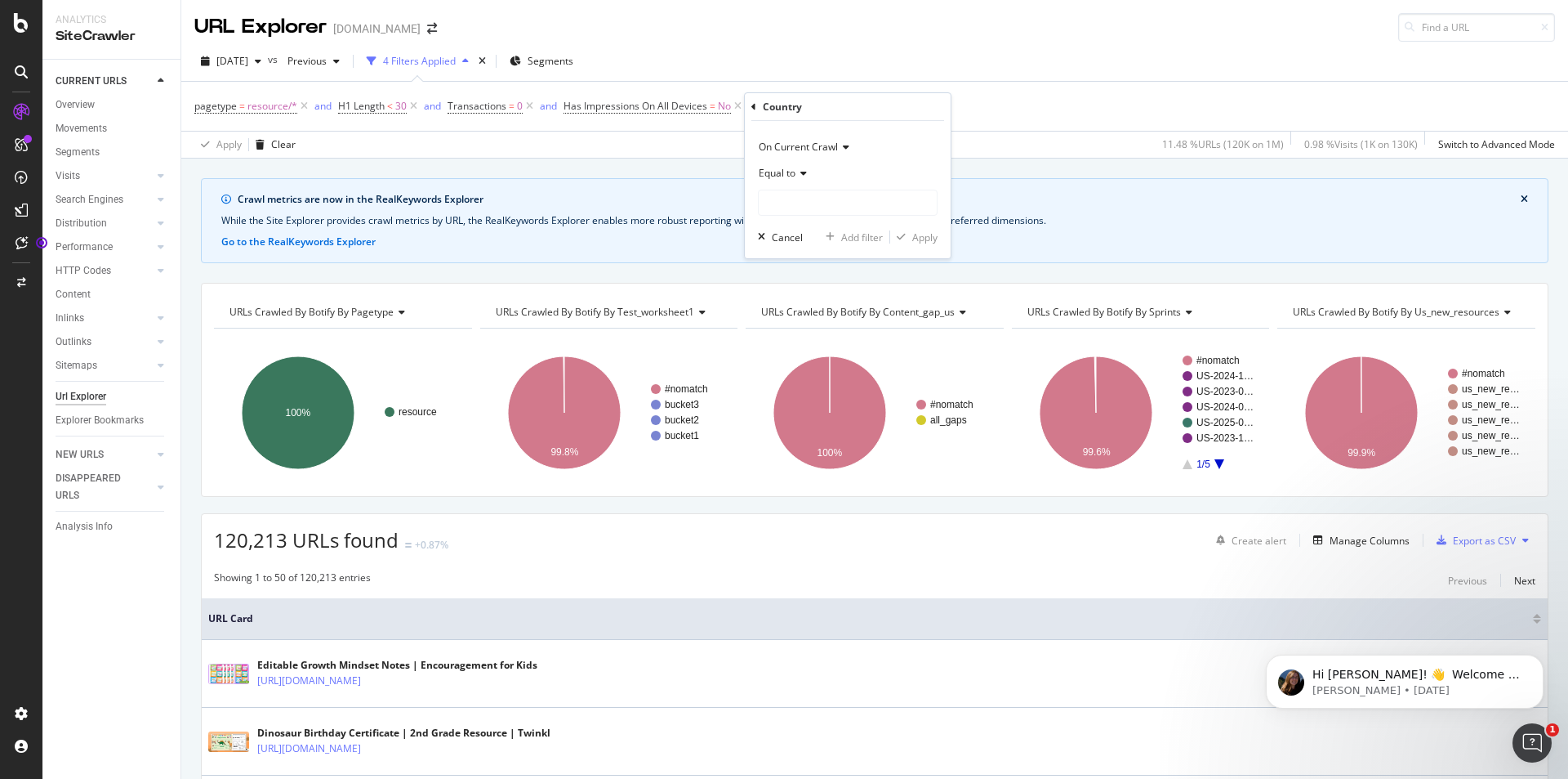
click at [808, 170] on div "Equal to" at bounding box center [847, 173] width 179 height 26
click at [821, 145] on span "On Current Crawl" at bounding box center [798, 147] width 79 height 14
click at [872, 123] on div "On Current Crawl On Current Crawl On Compared Crawl Equal to Cancel Add filter …" at bounding box center [848, 189] width 206 height 138
click at [873, 211] on input "text" at bounding box center [848, 202] width 178 height 26
click at [754, 107] on icon at bounding box center [753, 107] width 5 height 10
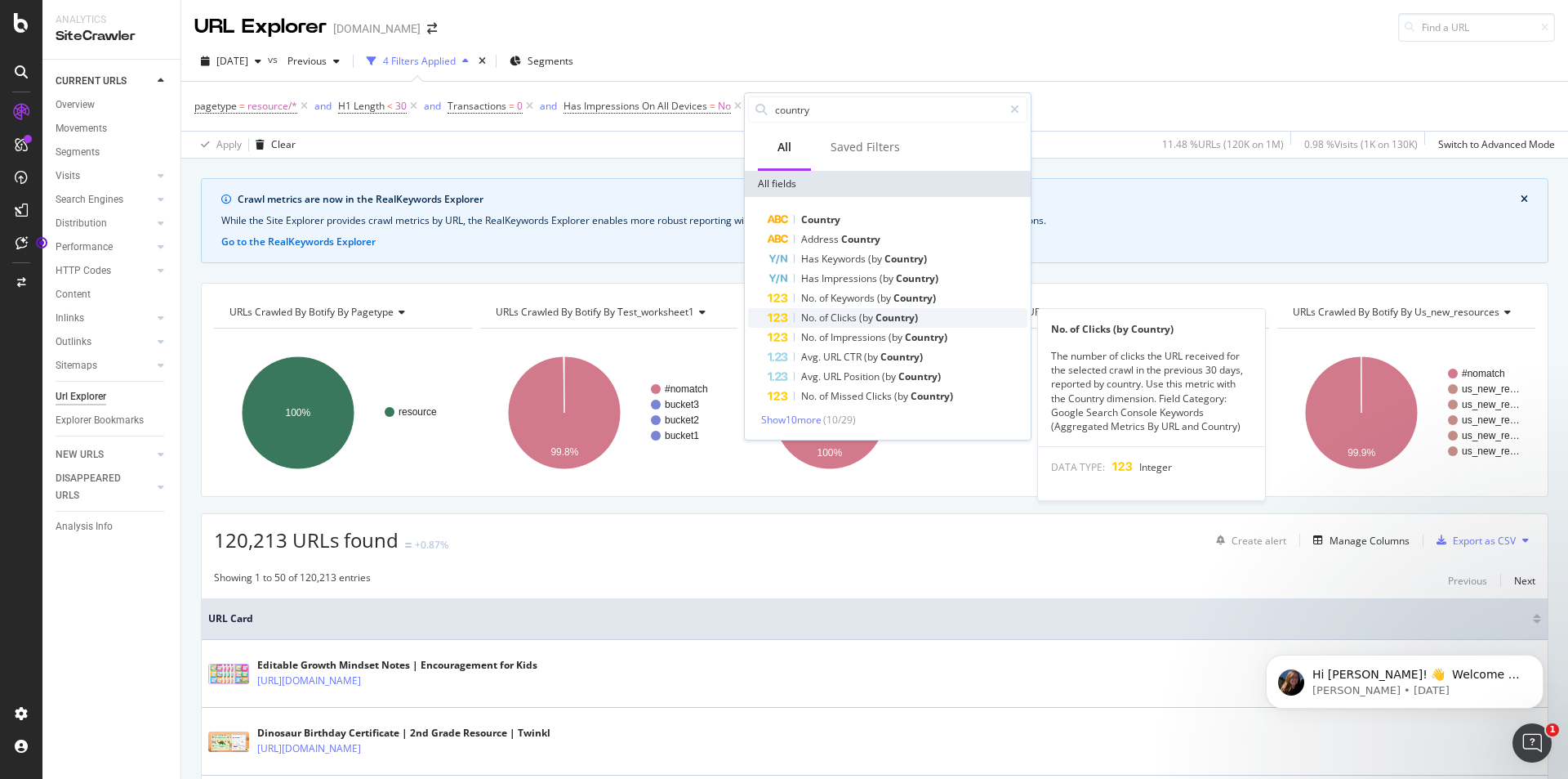
click at [886, 316] on span "Country)" at bounding box center [896, 317] width 43 height 14
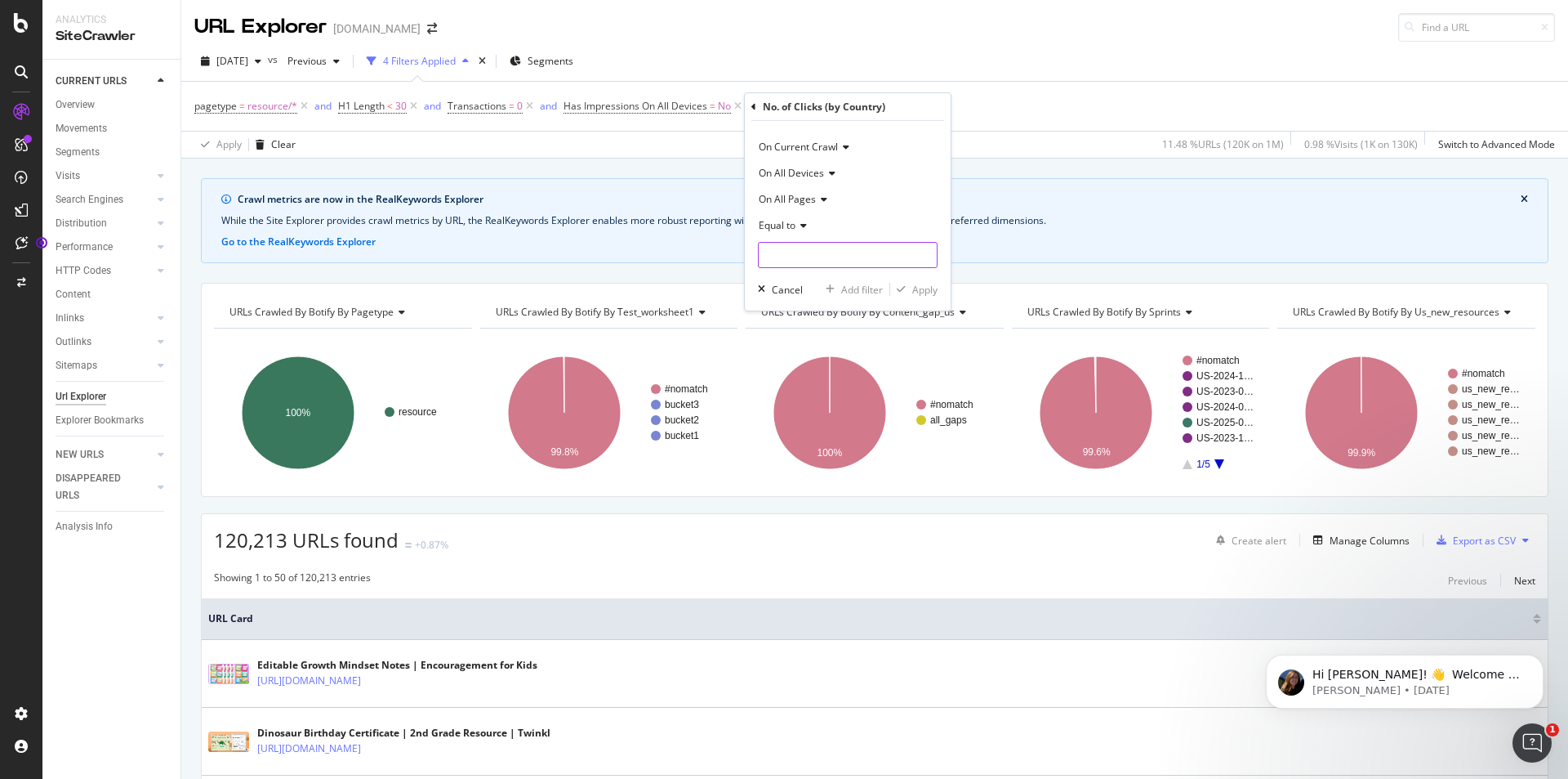
click at [787, 251] on input "number" at bounding box center [847, 255] width 179 height 26
click at [796, 224] on icon at bounding box center [801, 226] width 12 height 10
click at [799, 259] on span "Equal to" at bounding box center [785, 260] width 40 height 14
click at [811, 267] on input "number" at bounding box center [847, 255] width 179 height 26
type input "0"
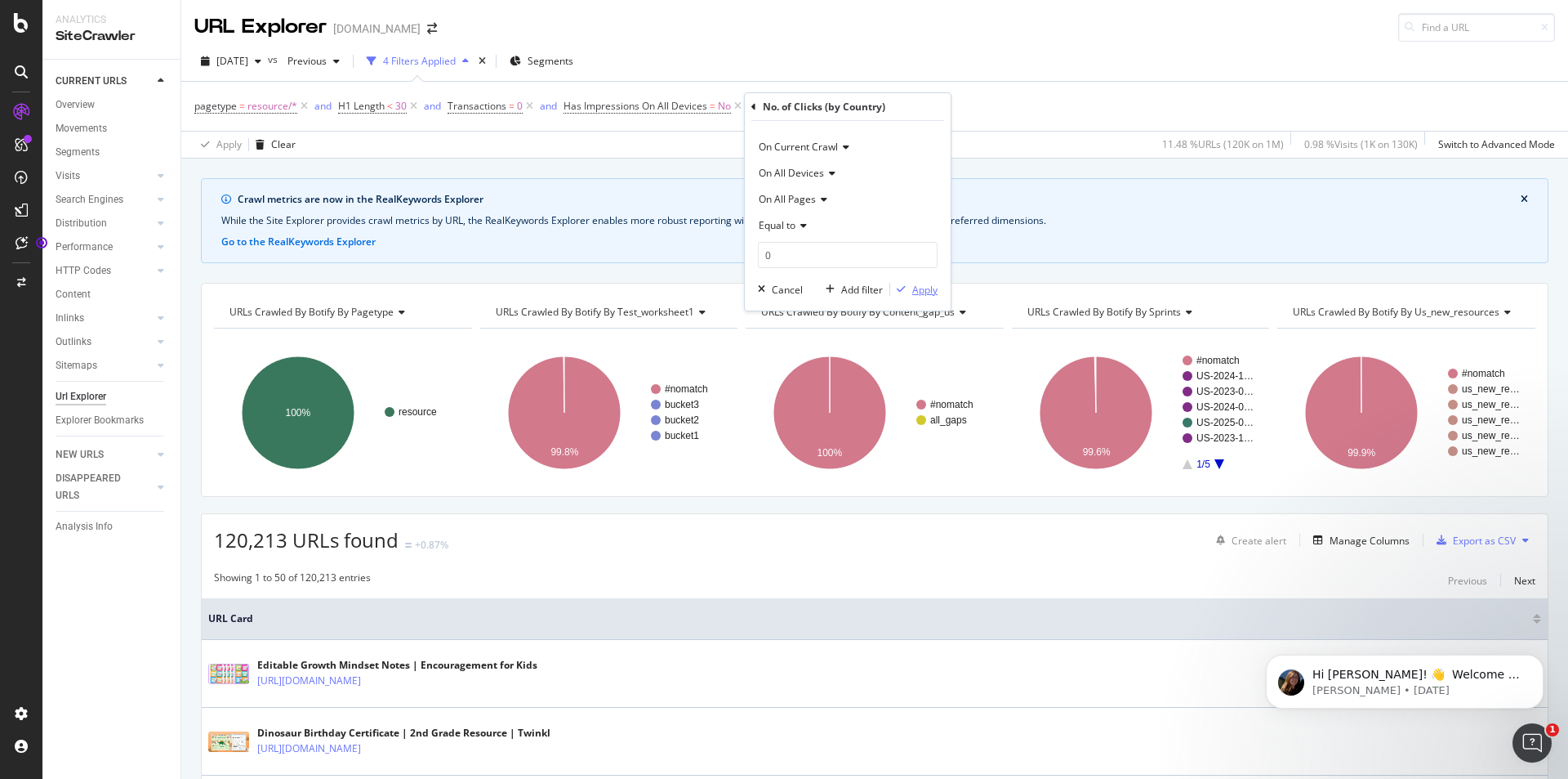
click at [933, 296] on div "Apply" at bounding box center [914, 288] width 48 height 15
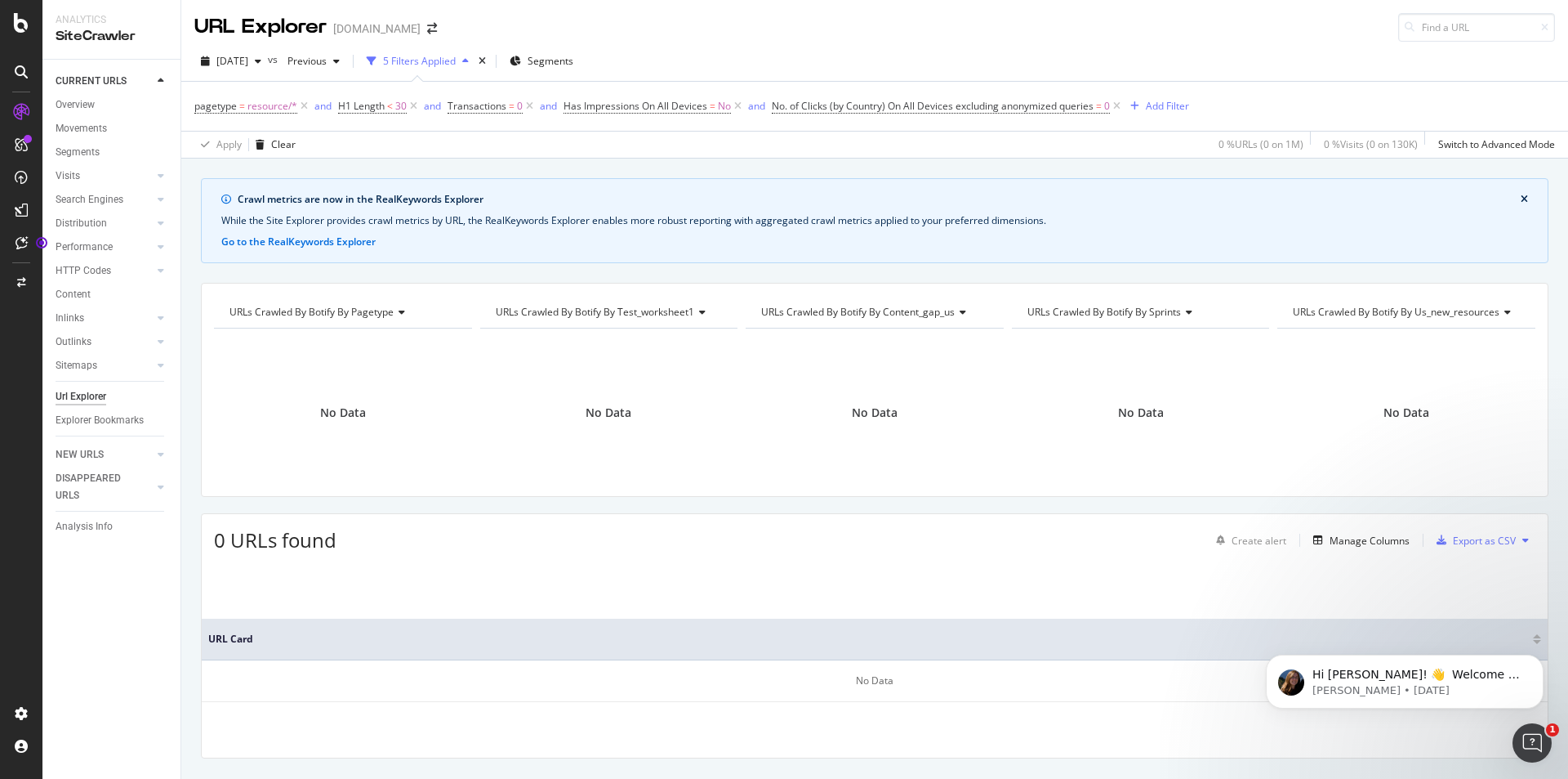
drag, startPoint x: 1121, startPoint y: 109, endPoint x: 1104, endPoint y: 132, distance: 28.6
click at [1104, 132] on div "pagetype = resource/* and H1 Length < 30 and Transactions = 0 and Has Impressio…" at bounding box center [875, 119] width 1361 height 76
click at [1052, 106] on span "No. of Clicks (by Country) On All Devices excluding anonymized queries" at bounding box center [932, 106] width 322 height 14
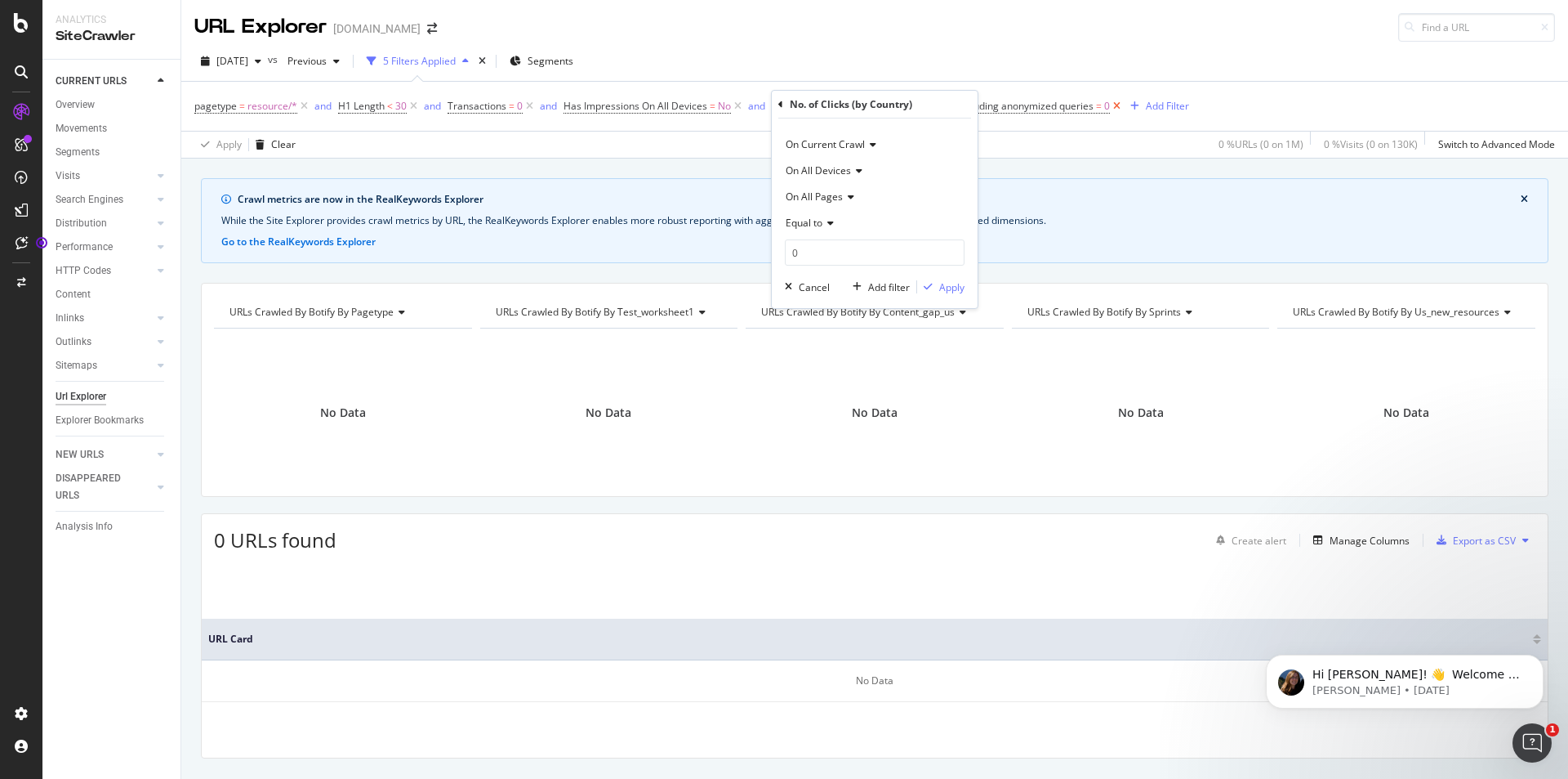
click at [1118, 105] on icon at bounding box center [1116, 106] width 14 height 16
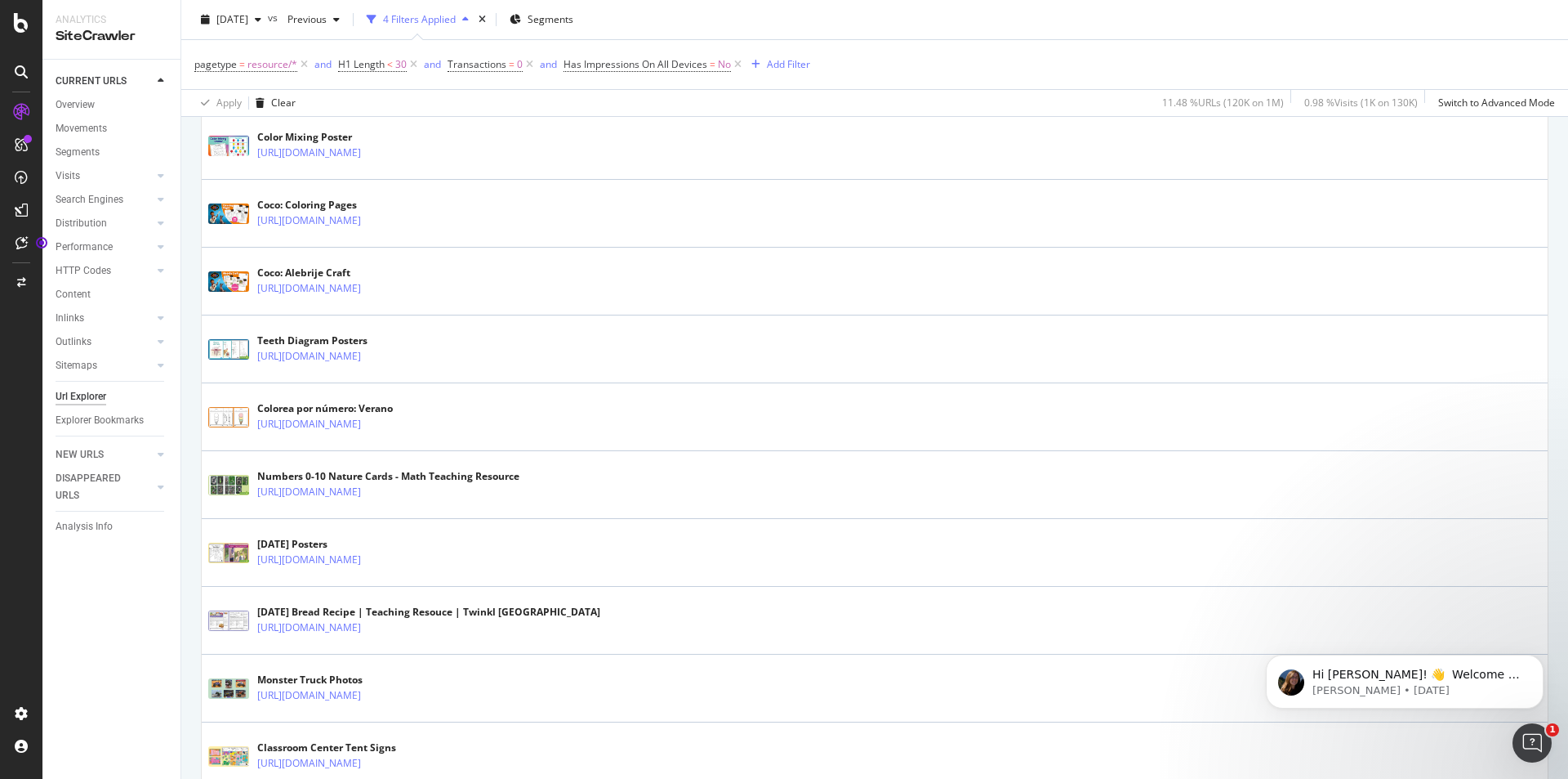
scroll to position [3346, 0]
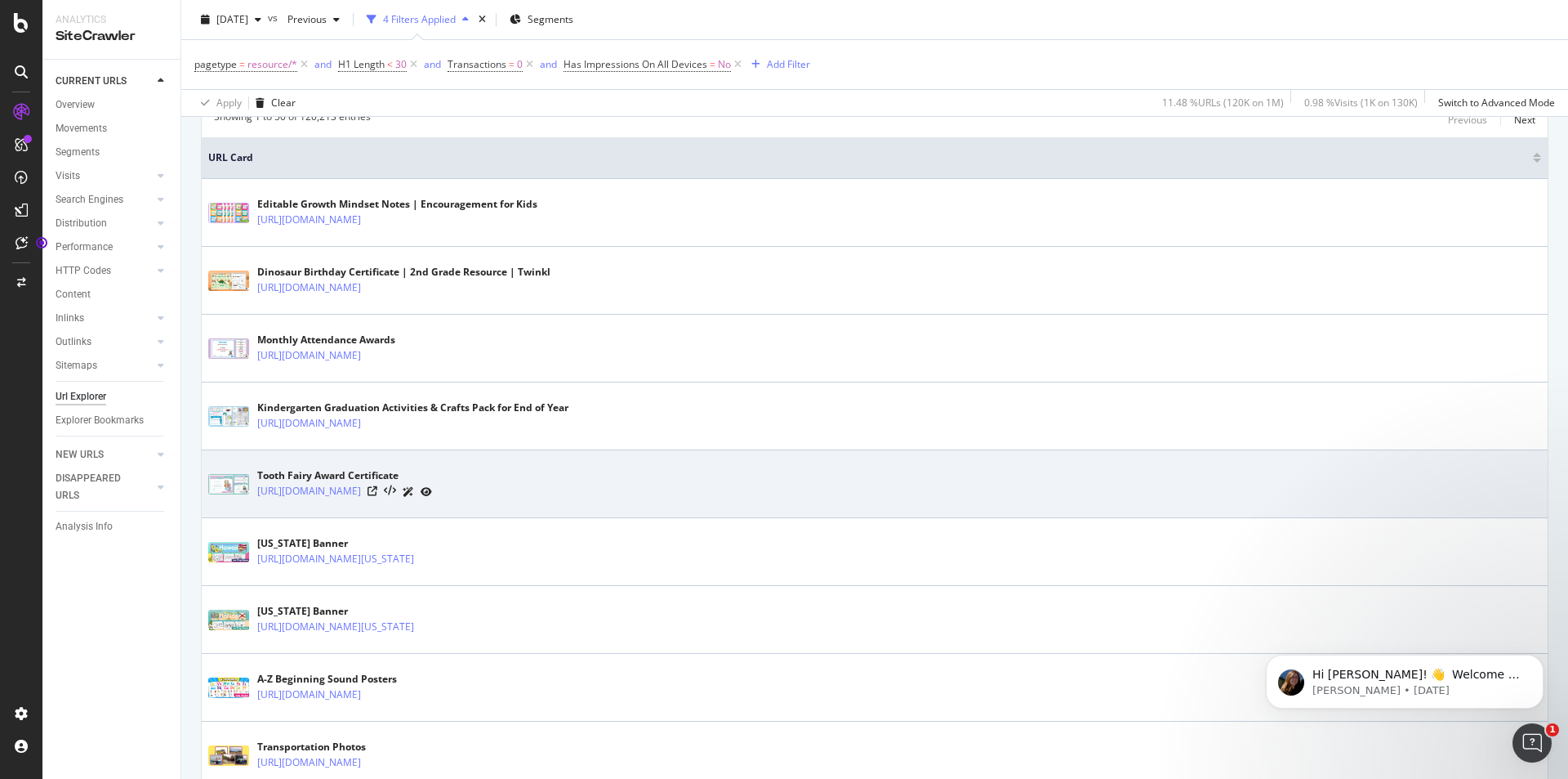
drag, startPoint x: 887, startPoint y: 737, endPoint x: 900, endPoint y: 602, distance: 135.6
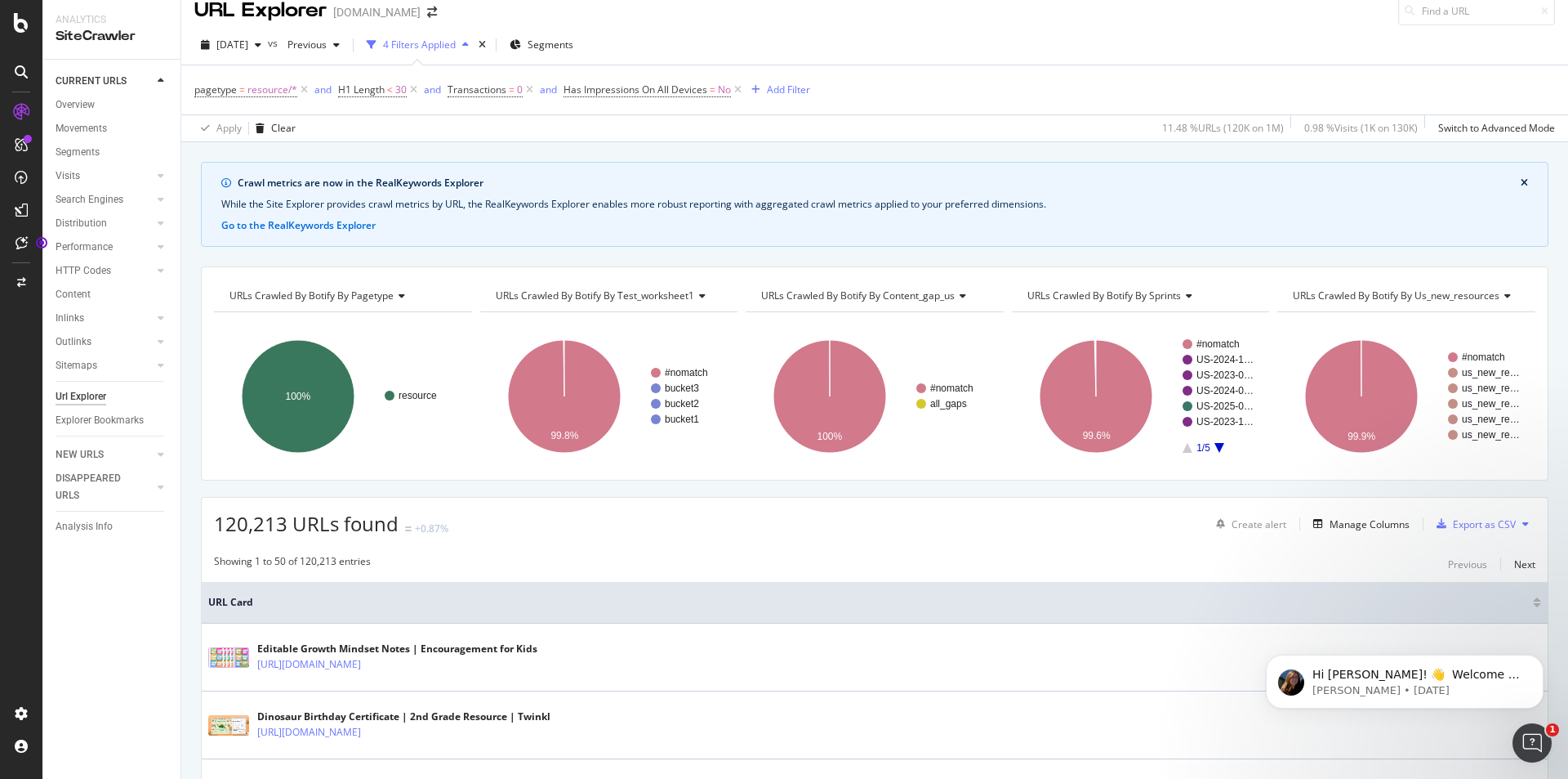
scroll to position [0, 0]
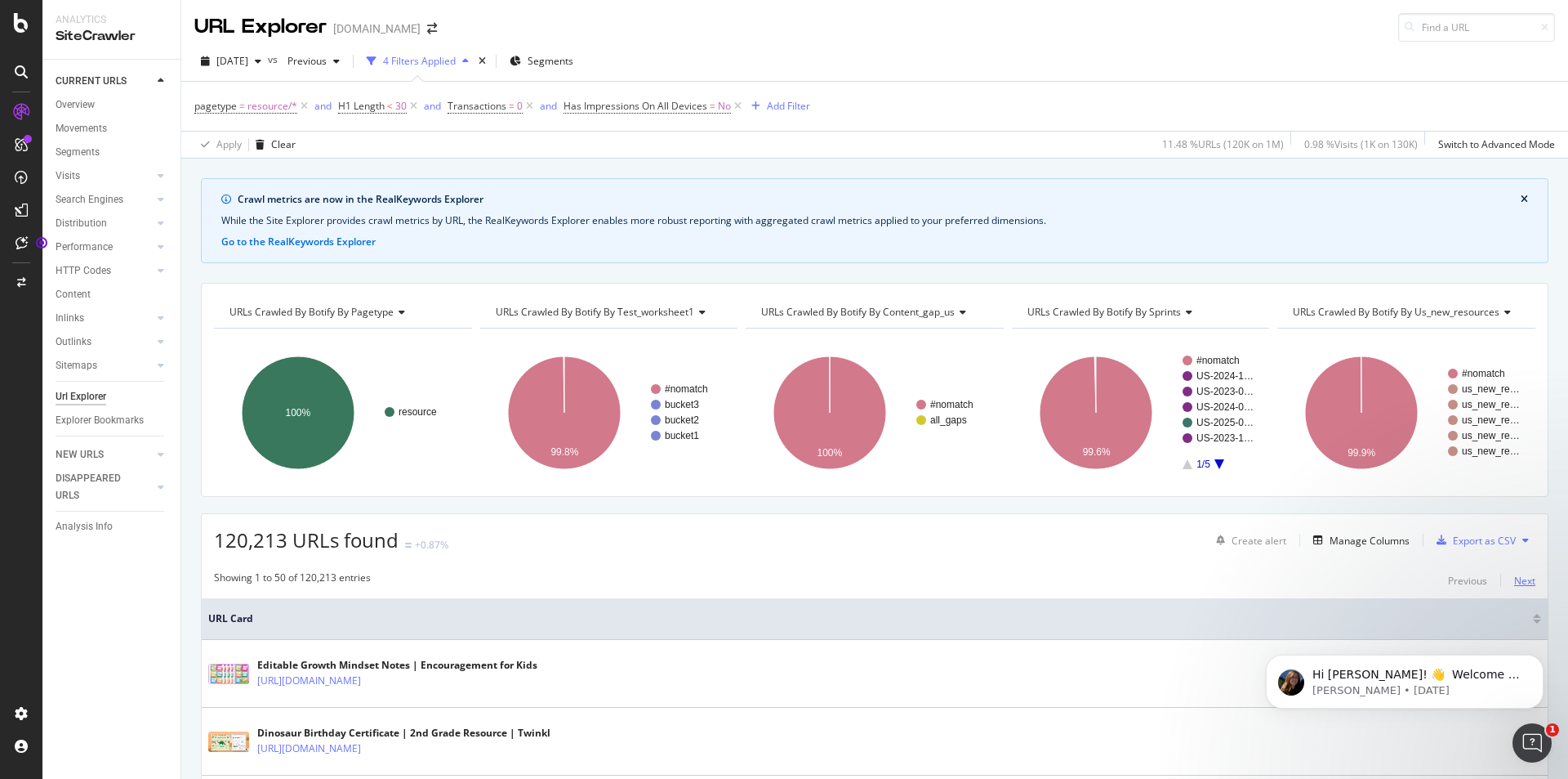
click at [1514, 580] on div "Next" at bounding box center [1523, 581] width 21 height 14
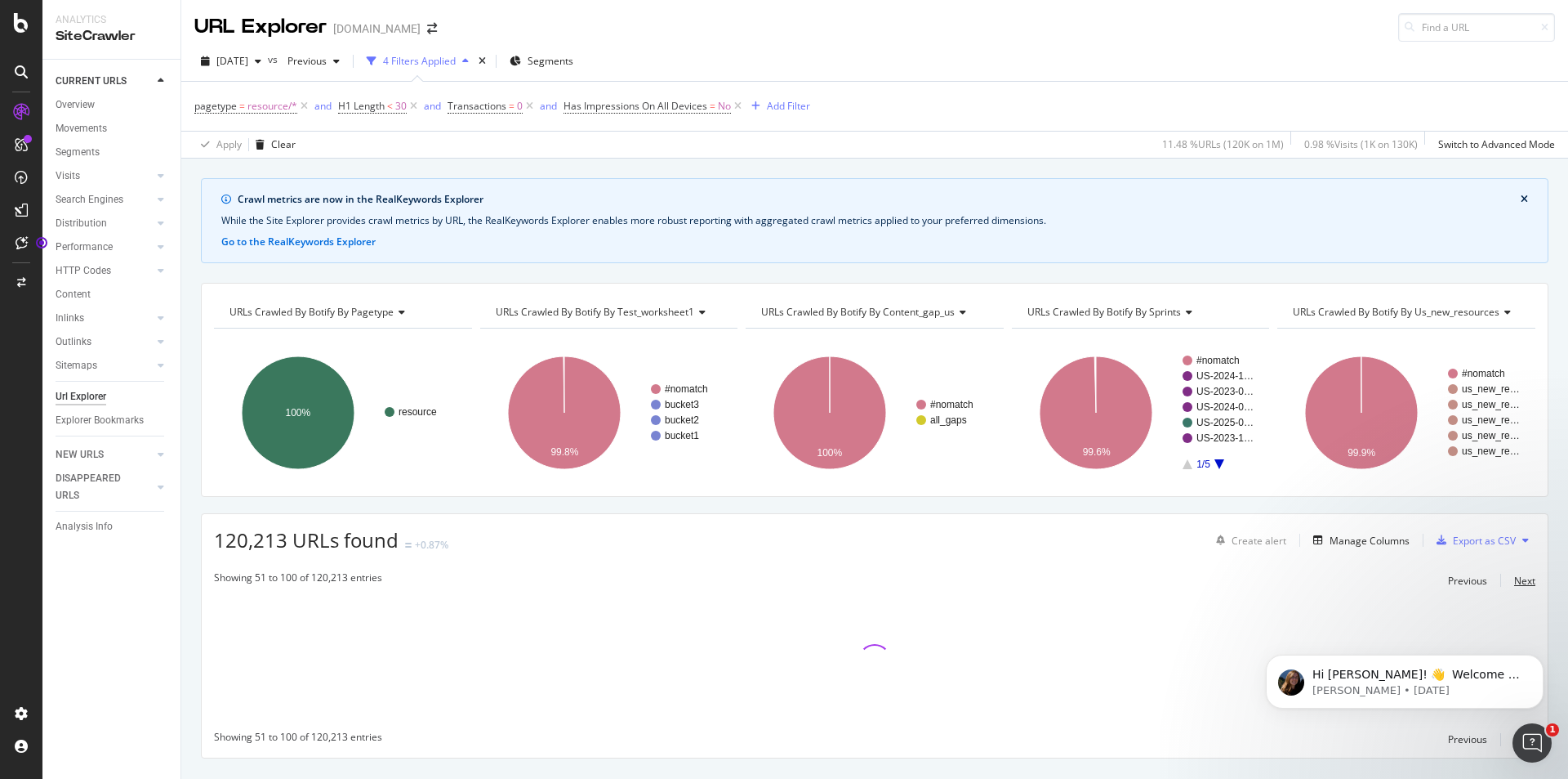
scroll to position [37, 0]
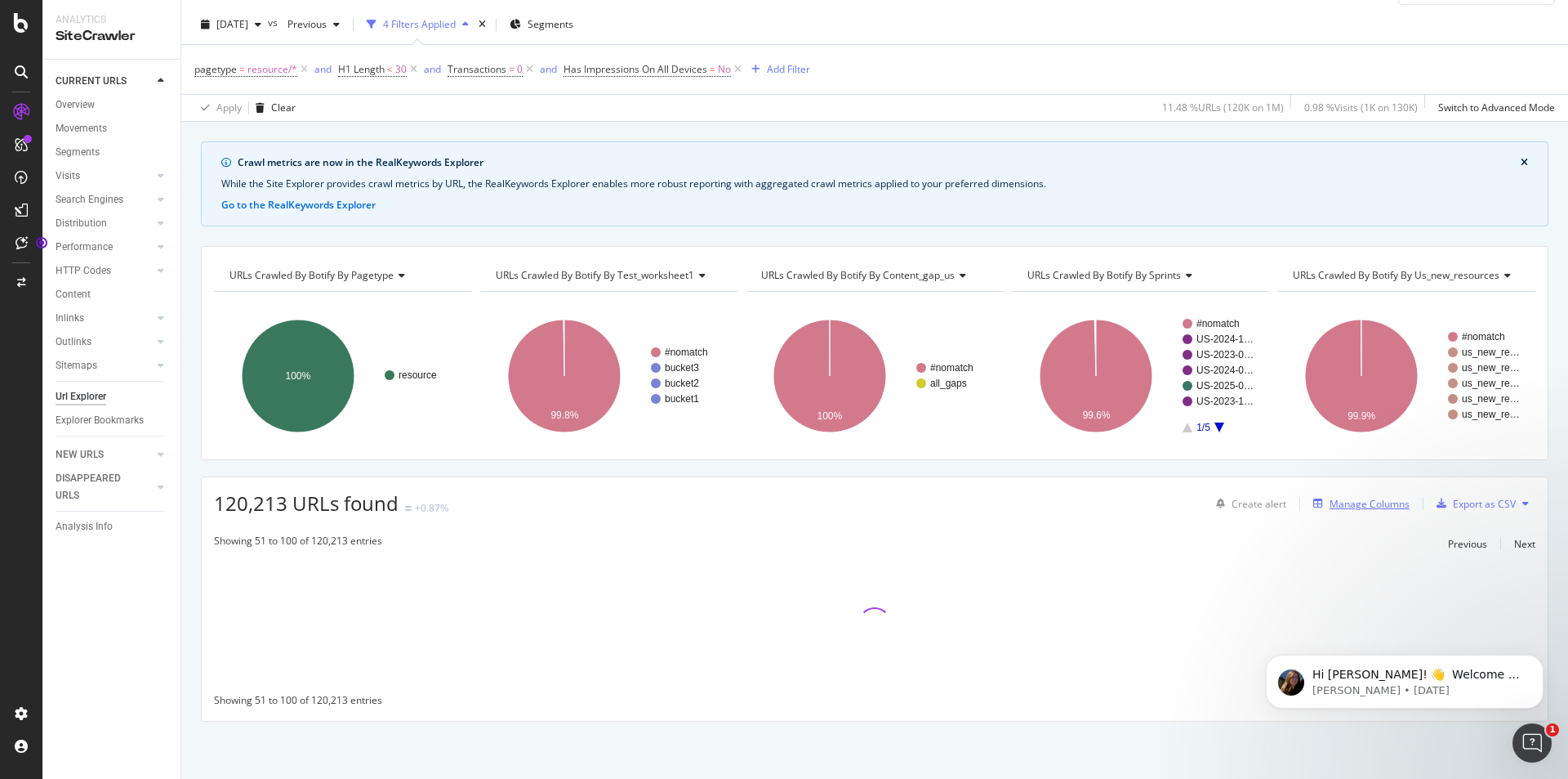
click at [1372, 505] on div "Manage Columns" at bounding box center [1369, 503] width 80 height 14
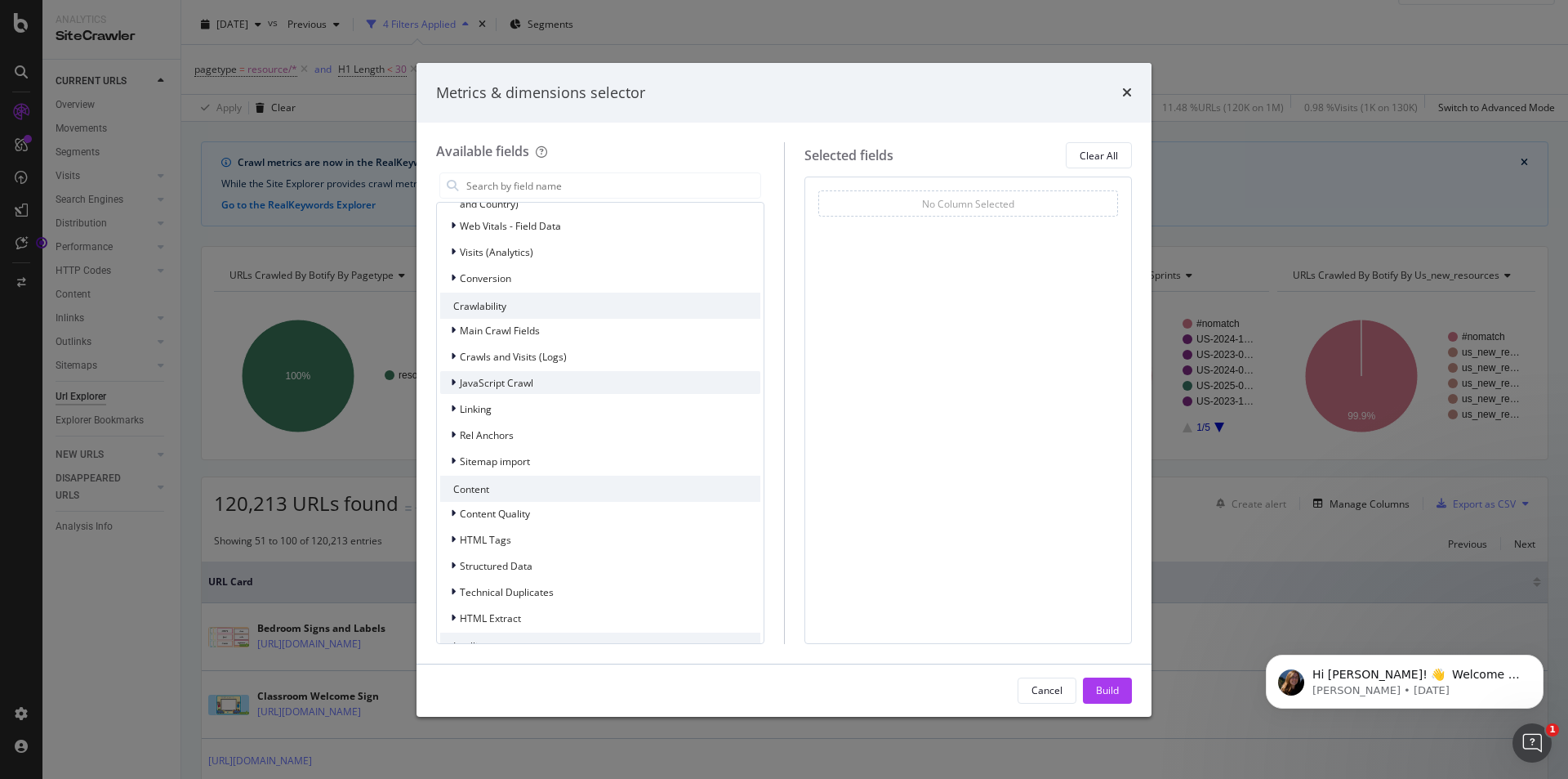
scroll to position [215, 0]
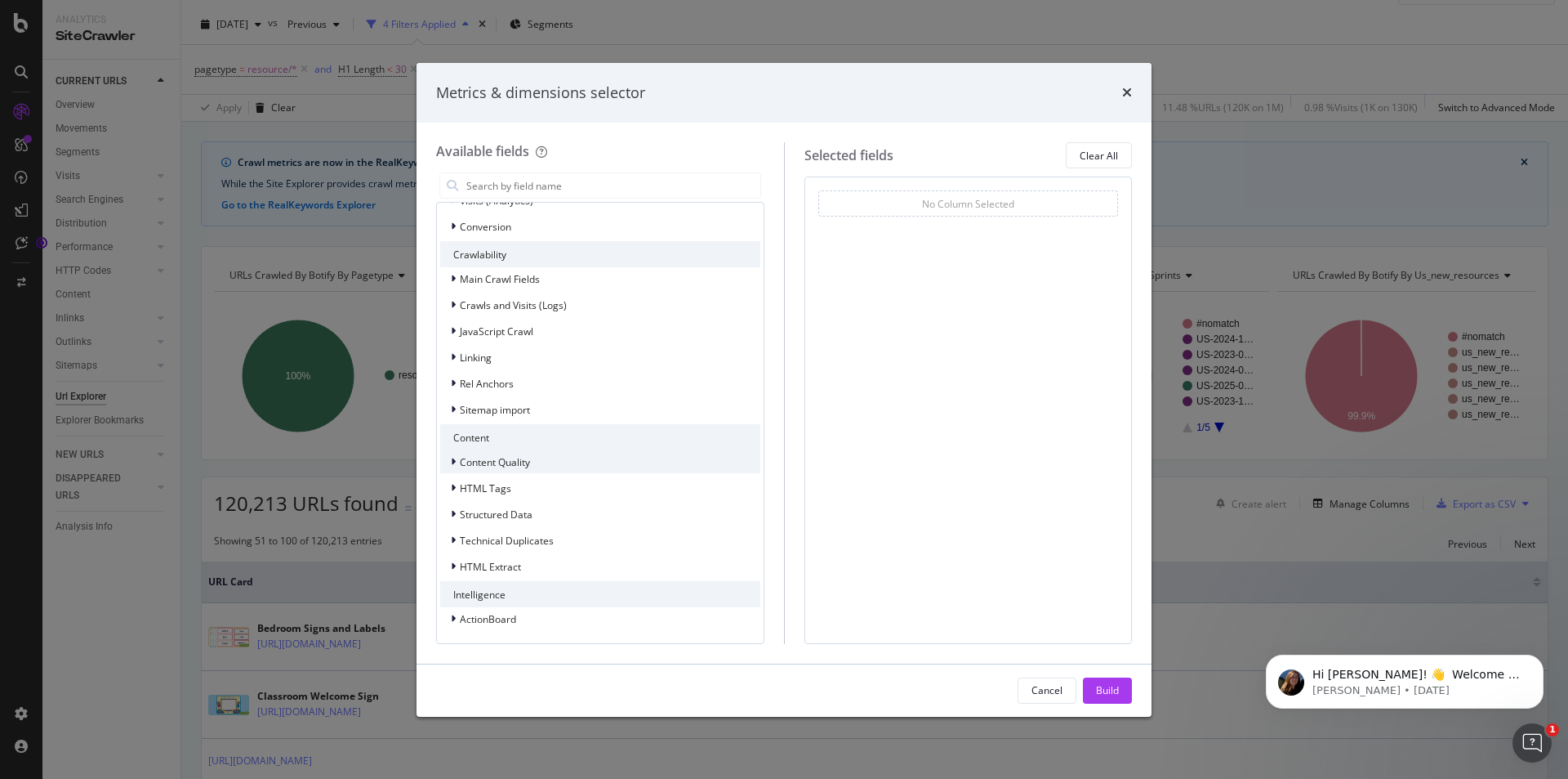
click at [451, 455] on div "modal" at bounding box center [455, 462] width 10 height 16
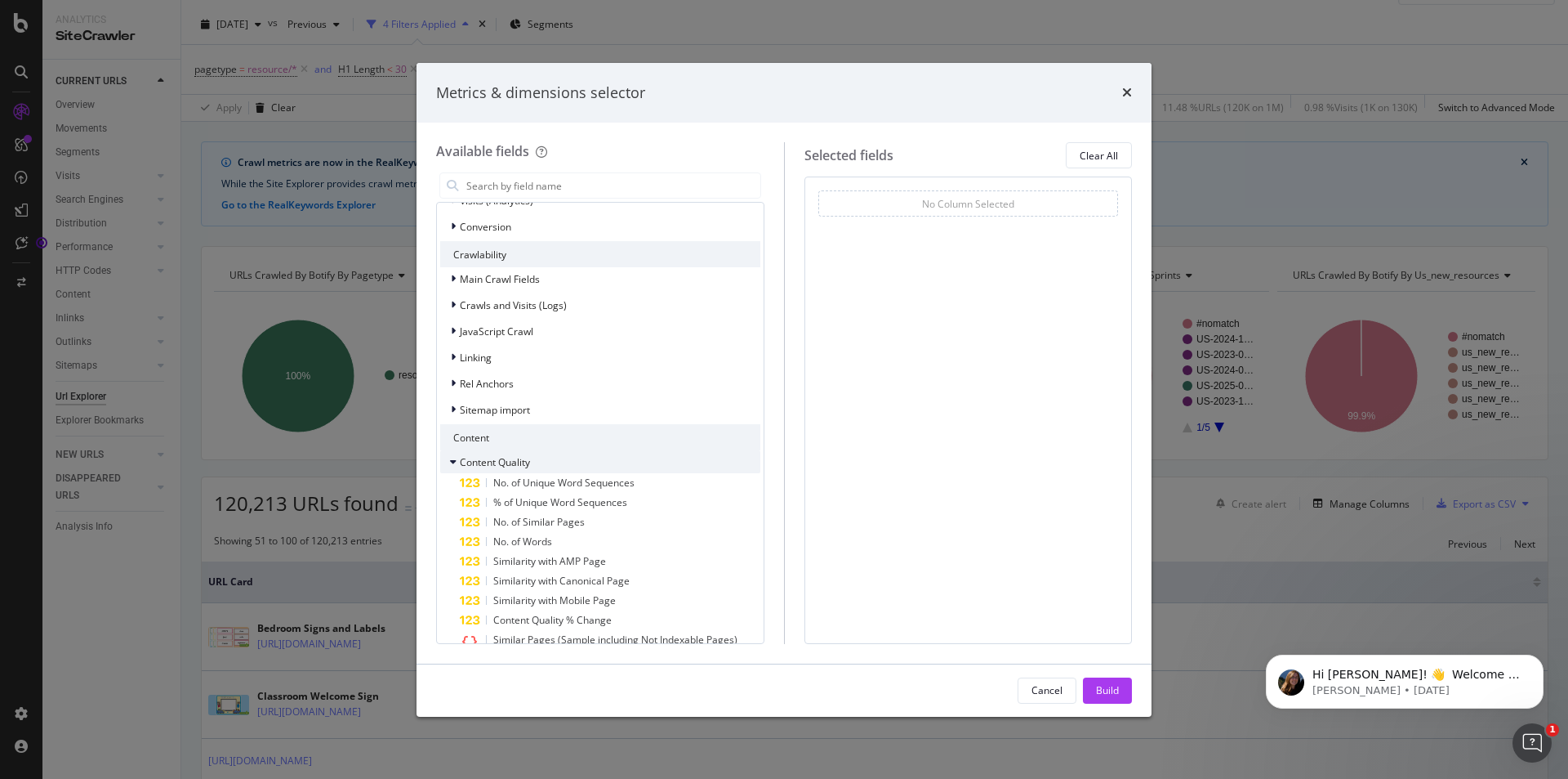
click at [455, 457] on icon "modal" at bounding box center [453, 462] width 7 height 10
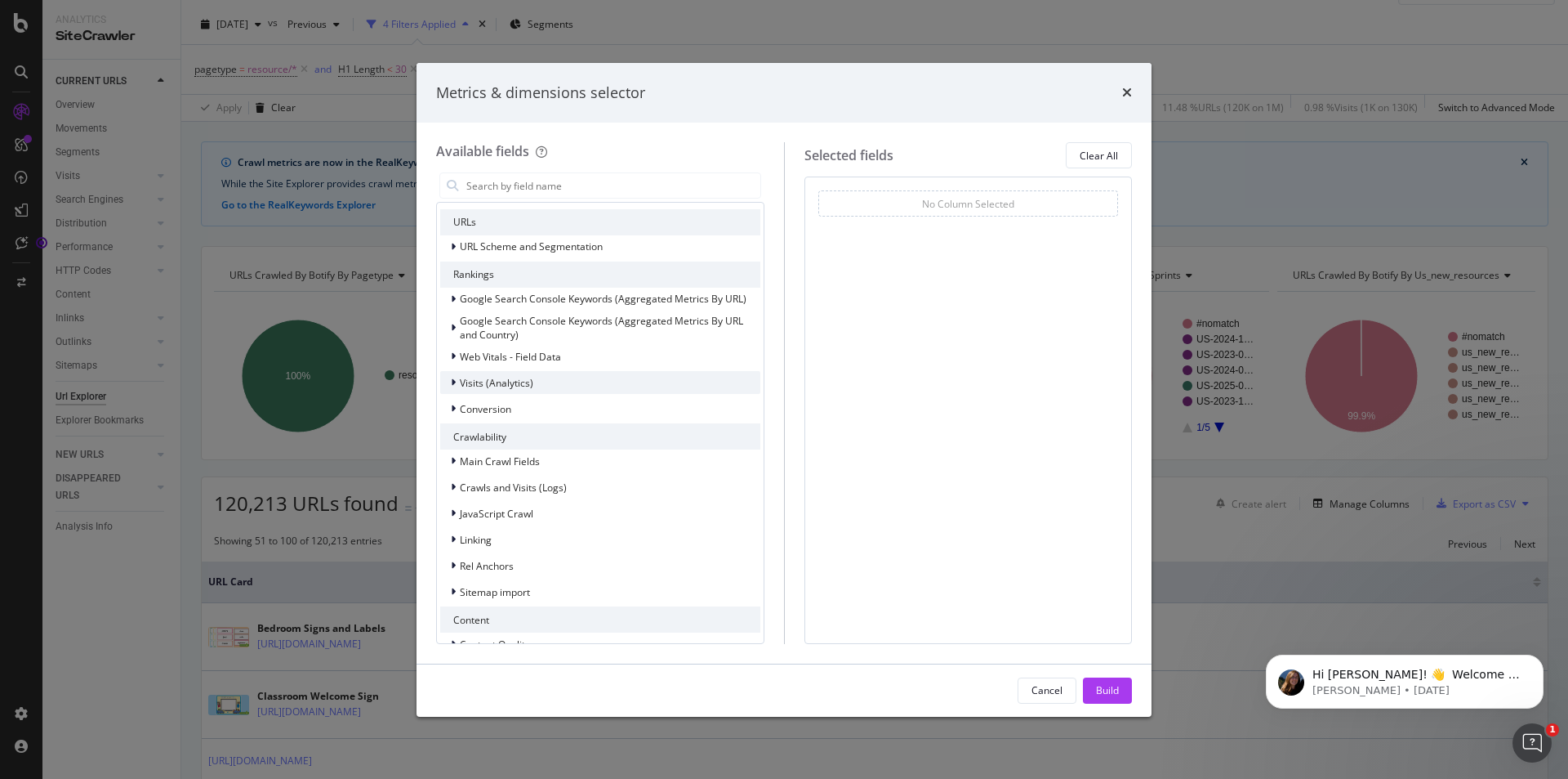
scroll to position [0, 0]
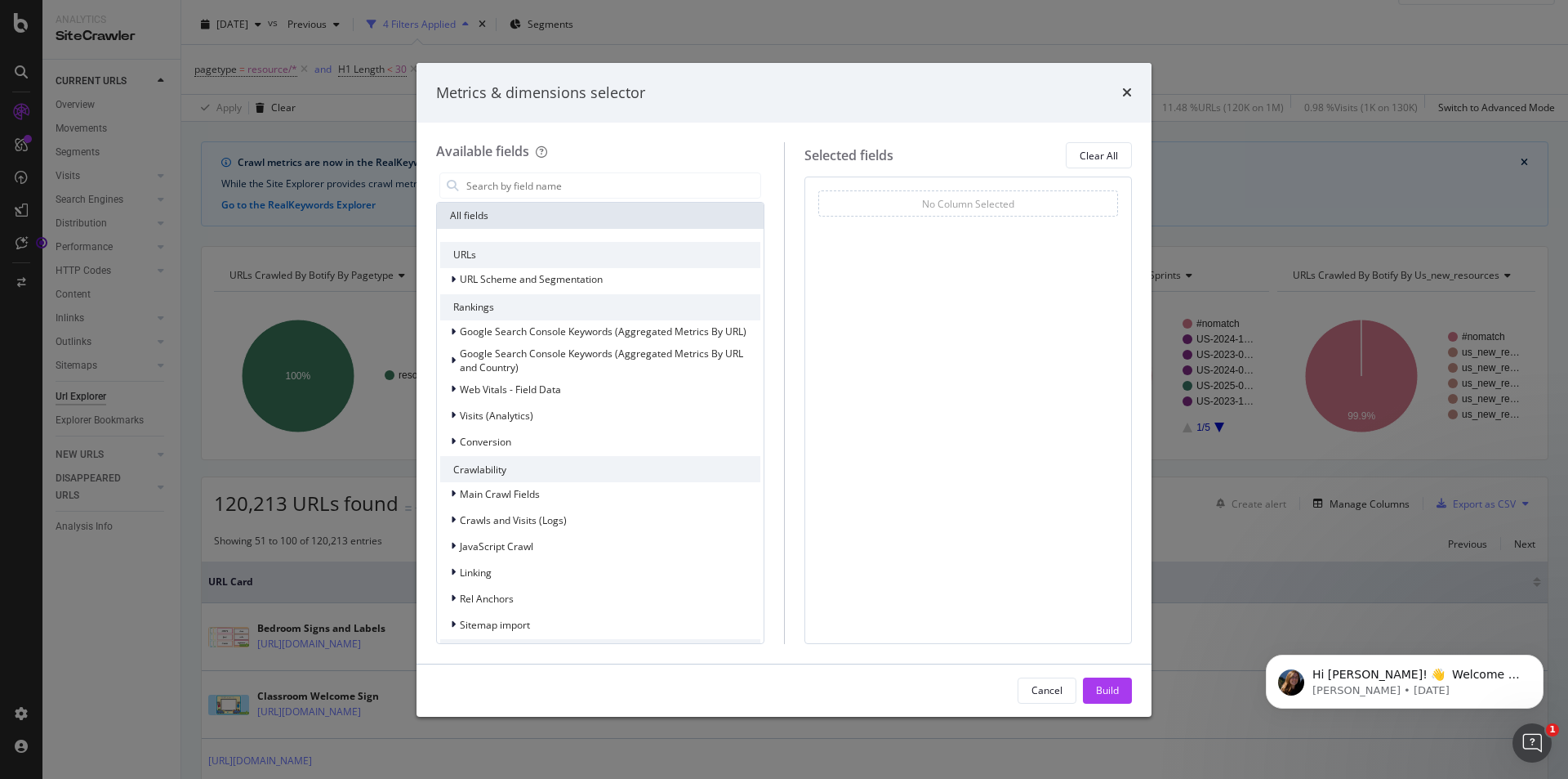
click at [884, 210] on div "No Column Selected" at bounding box center [968, 203] width 300 height 26
click at [495, 180] on input "modal" at bounding box center [612, 185] width 295 height 25
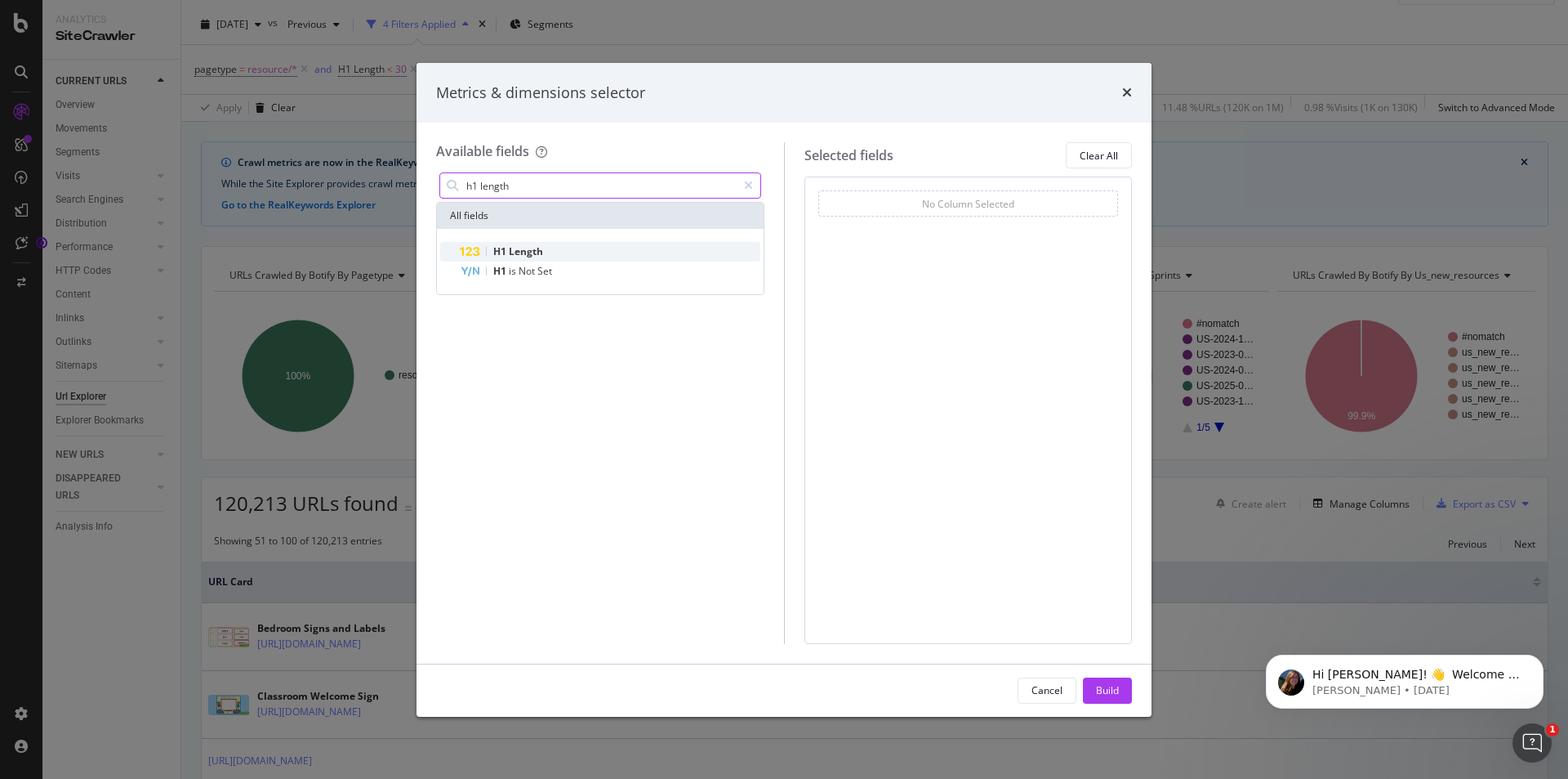
type input "h1 length"
click at [542, 251] on span "Length" at bounding box center [526, 252] width 35 height 14
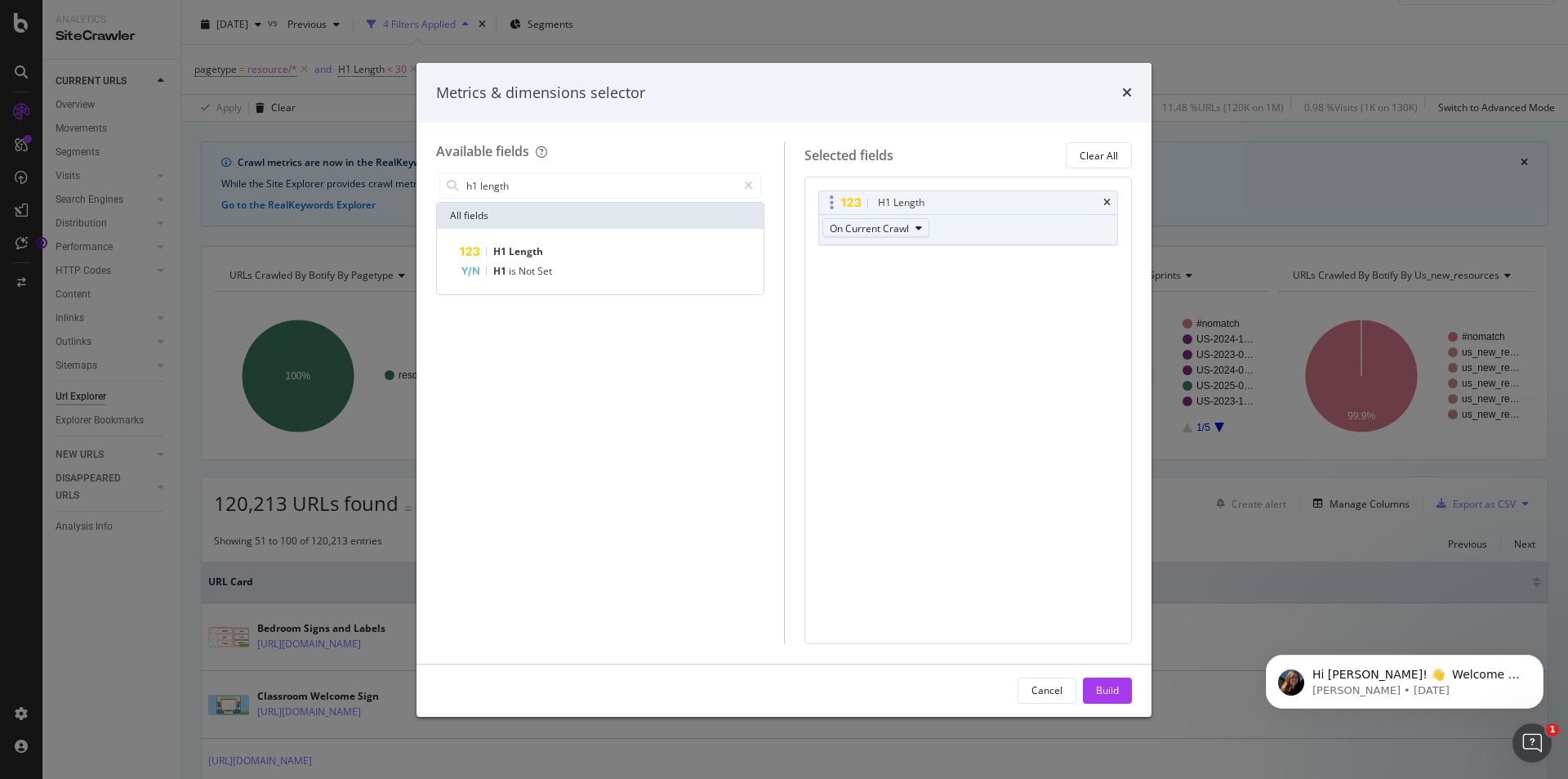
click at [909, 226] on button "On Current Crawl" at bounding box center [876, 228] width 107 height 20
click at [912, 226] on button "On Current Crawl" at bounding box center [876, 228] width 107 height 20
click at [997, 314] on div "H1 Length On Current Crawl You can use this field as a To pick up a draggable i…" at bounding box center [968, 409] width 328 height 467
click at [747, 182] on icon "modal" at bounding box center [748, 185] width 9 height 12
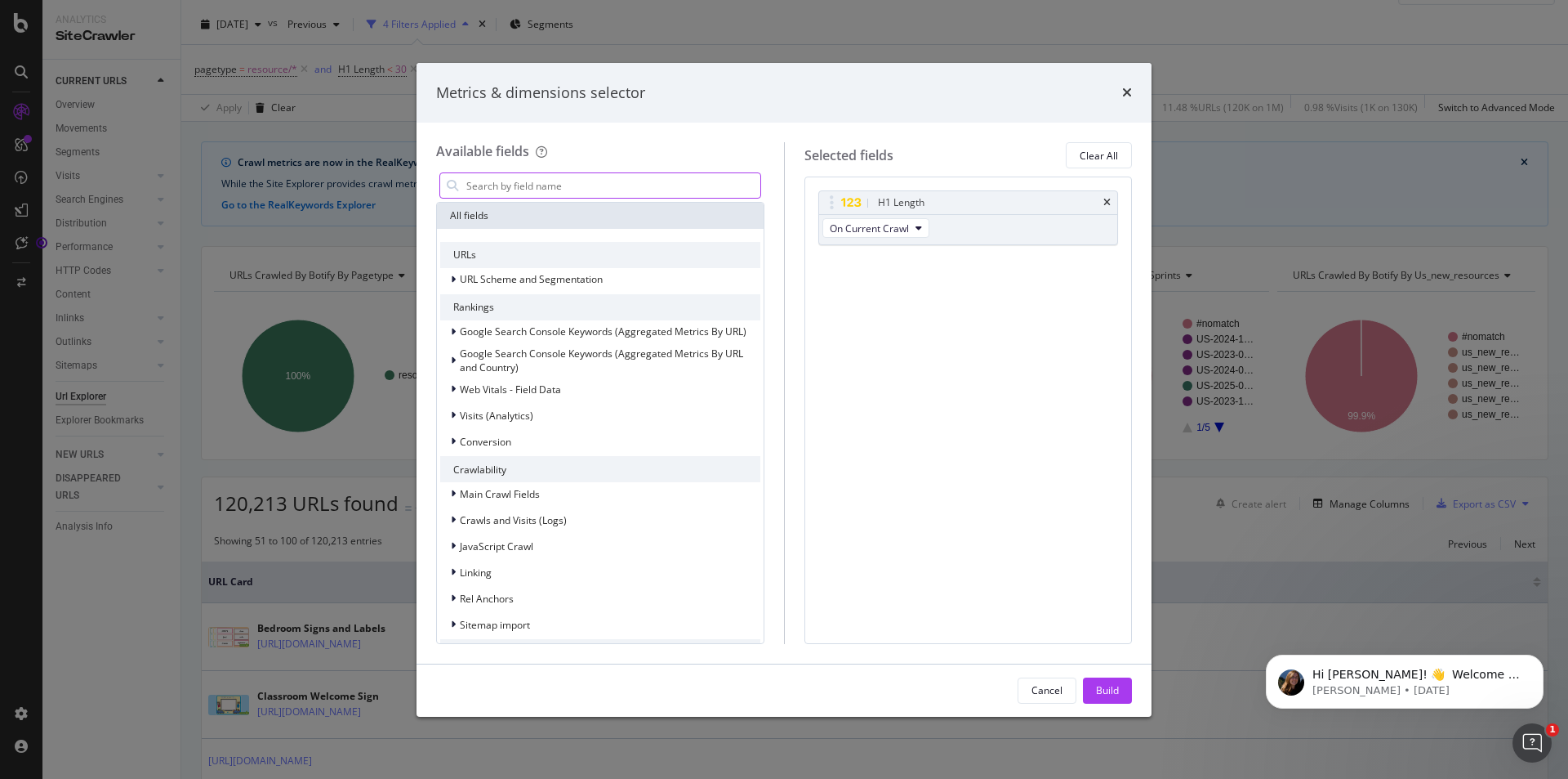
click at [657, 189] on input "modal" at bounding box center [612, 185] width 295 height 25
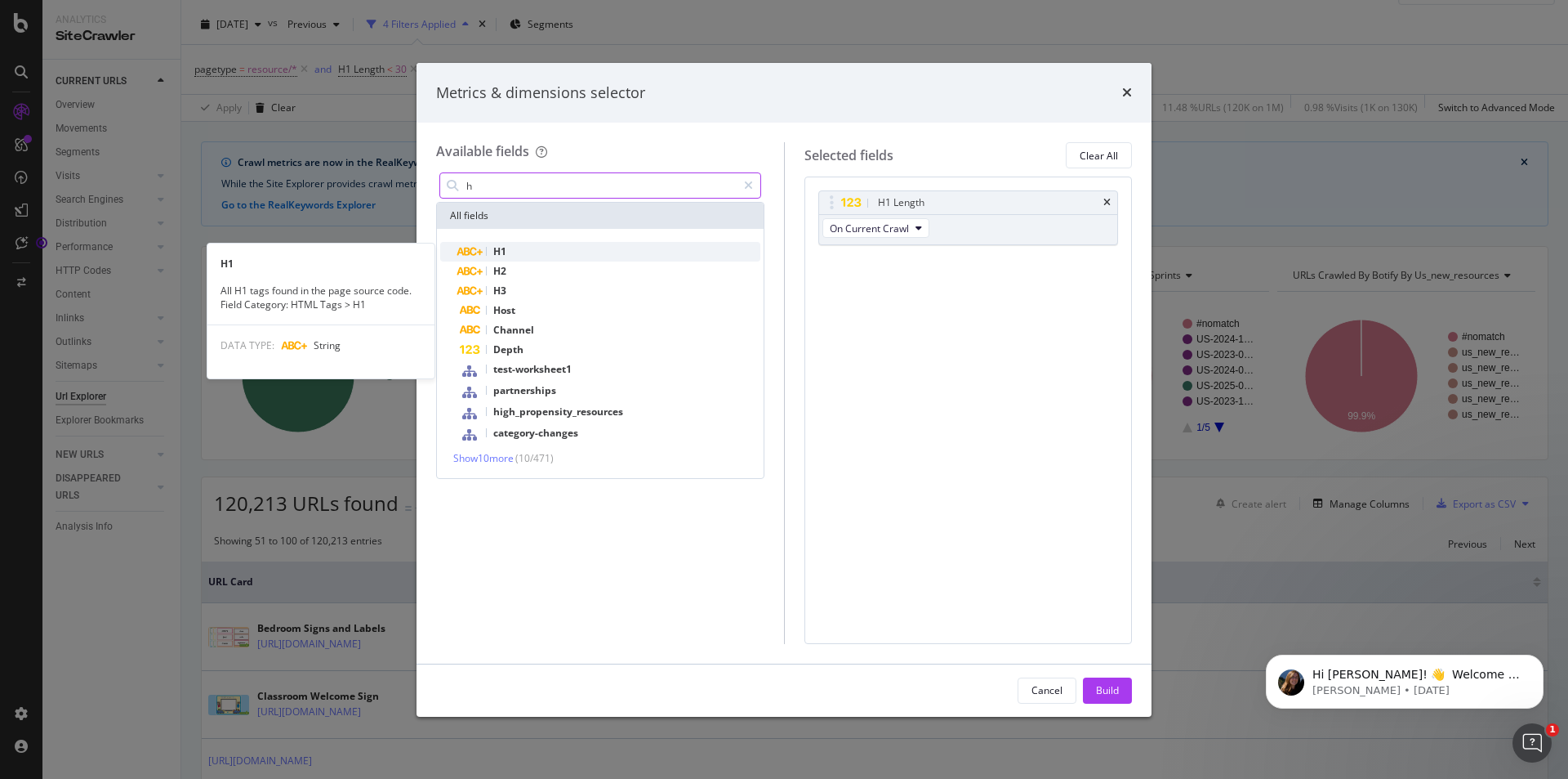
type input "h"
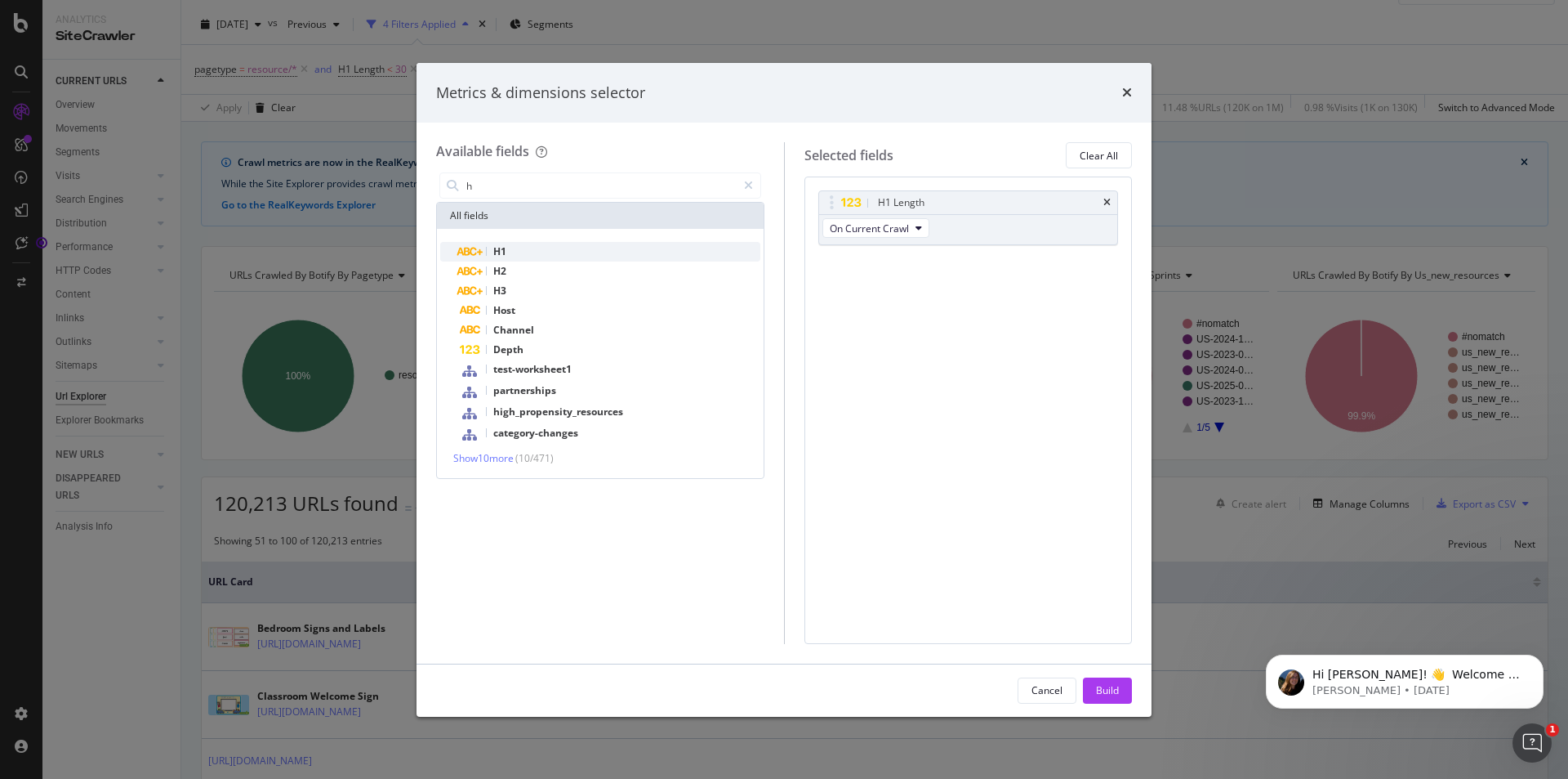
click at [573, 242] on div "H1" at bounding box center [609, 252] width 300 height 20
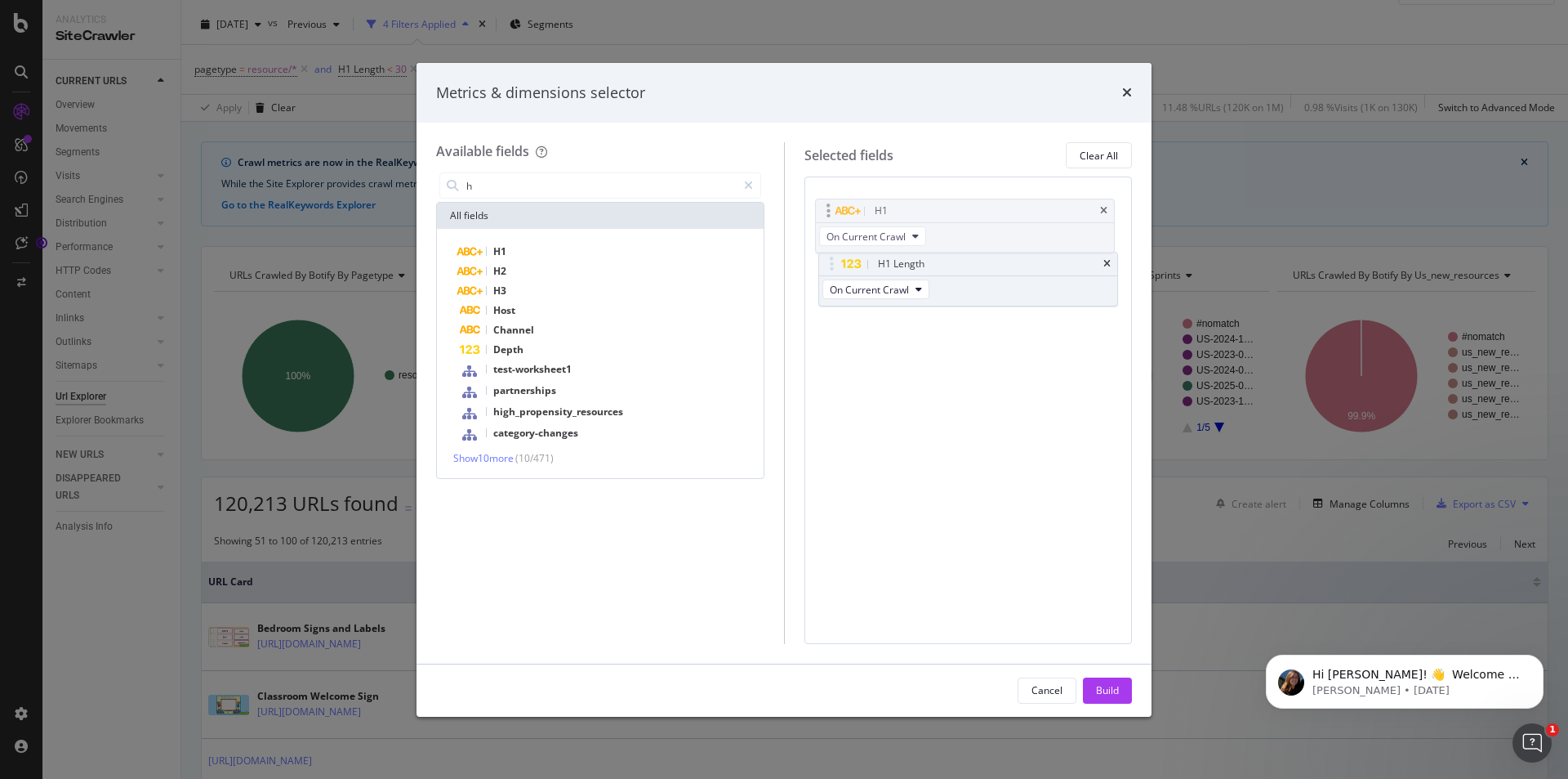
drag, startPoint x: 966, startPoint y: 241, endPoint x: 965, endPoint y: 212, distance: 29.0
click at [965, 212] on body "Analytics SiteCrawler CURRENT URLS Overview Movements Segments Visits Analysis …" at bounding box center [784, 390] width 1568 height 779
click at [539, 187] on input "h" at bounding box center [600, 185] width 272 height 25
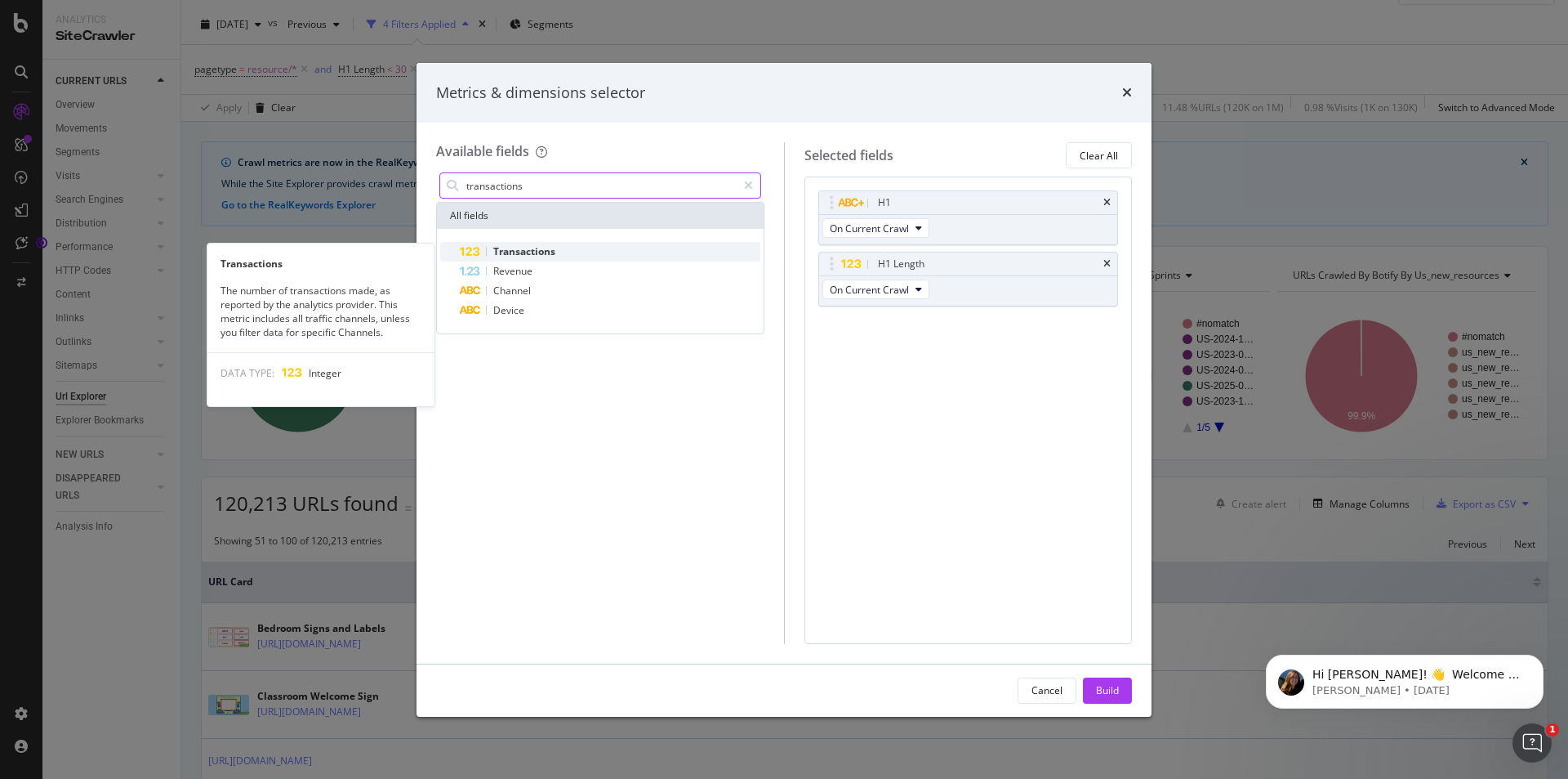
type input "transactions"
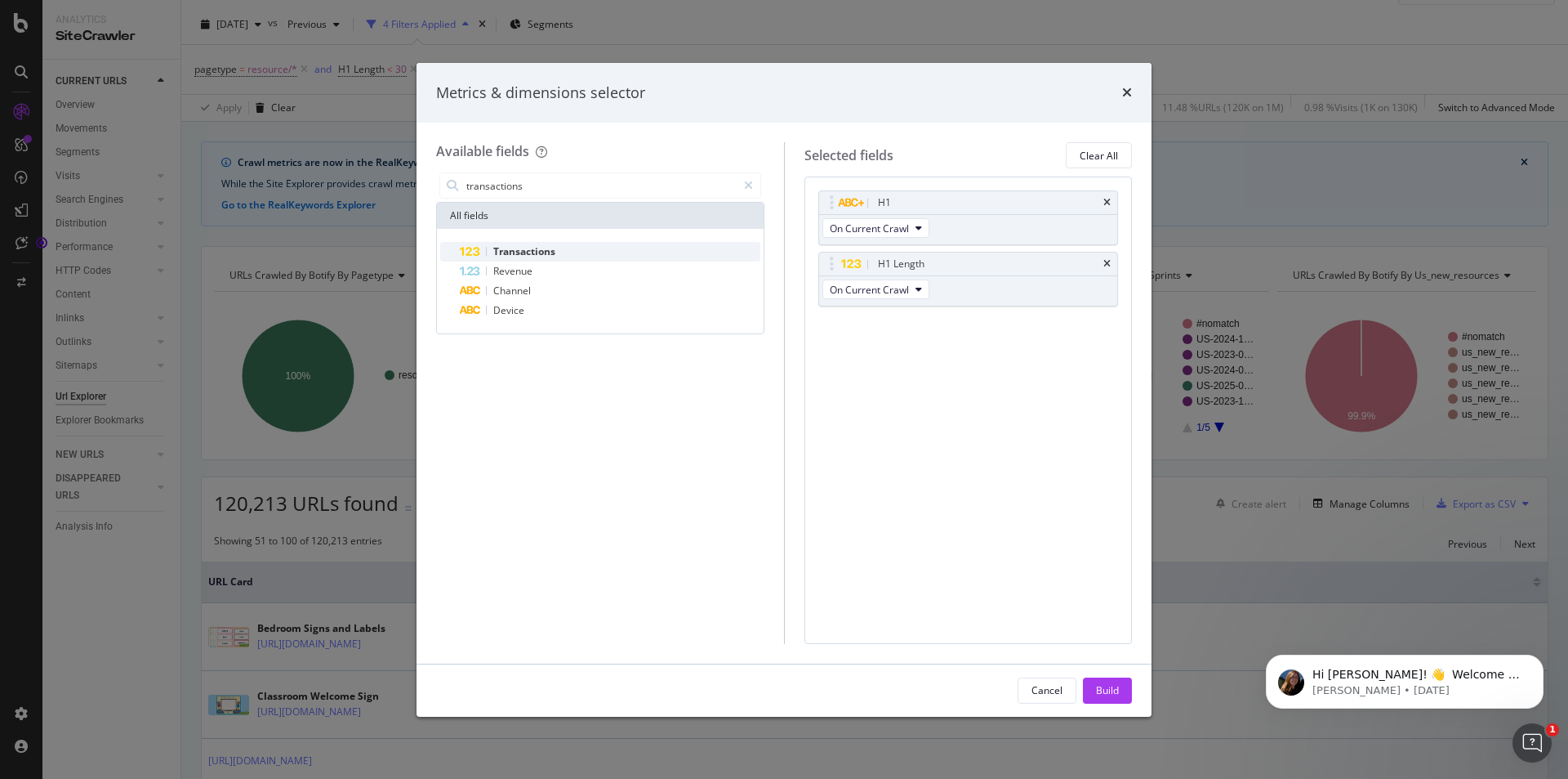
click at [584, 245] on div "Transactions" at bounding box center [609, 252] width 300 height 20
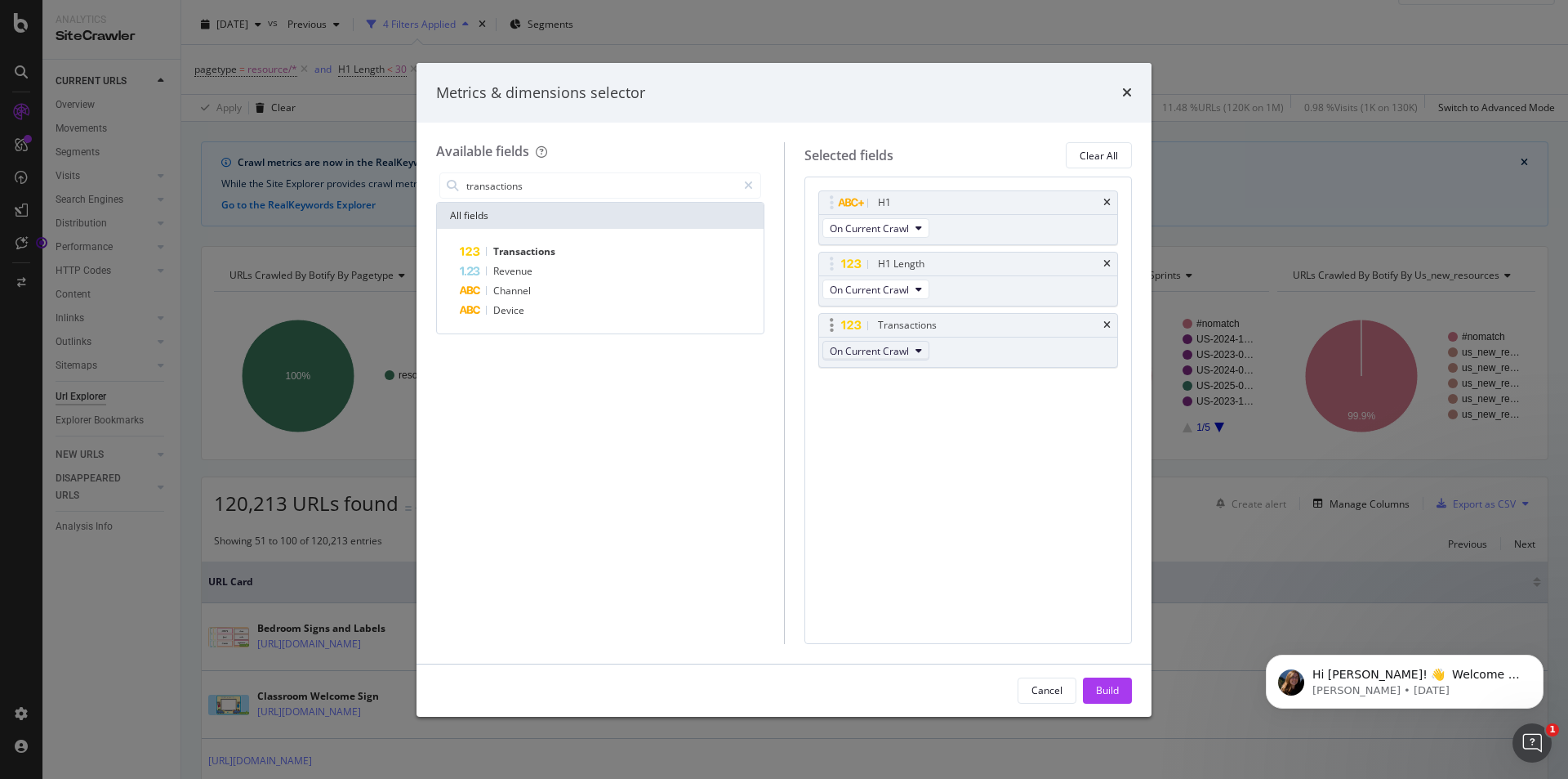
click at [904, 356] on span "On Current Crawl" at bounding box center [870, 351] width 79 height 14
click at [906, 345] on span "On Current Crawl" at bounding box center [870, 351] width 79 height 14
click at [1108, 323] on icon "times" at bounding box center [1106, 325] width 7 height 10
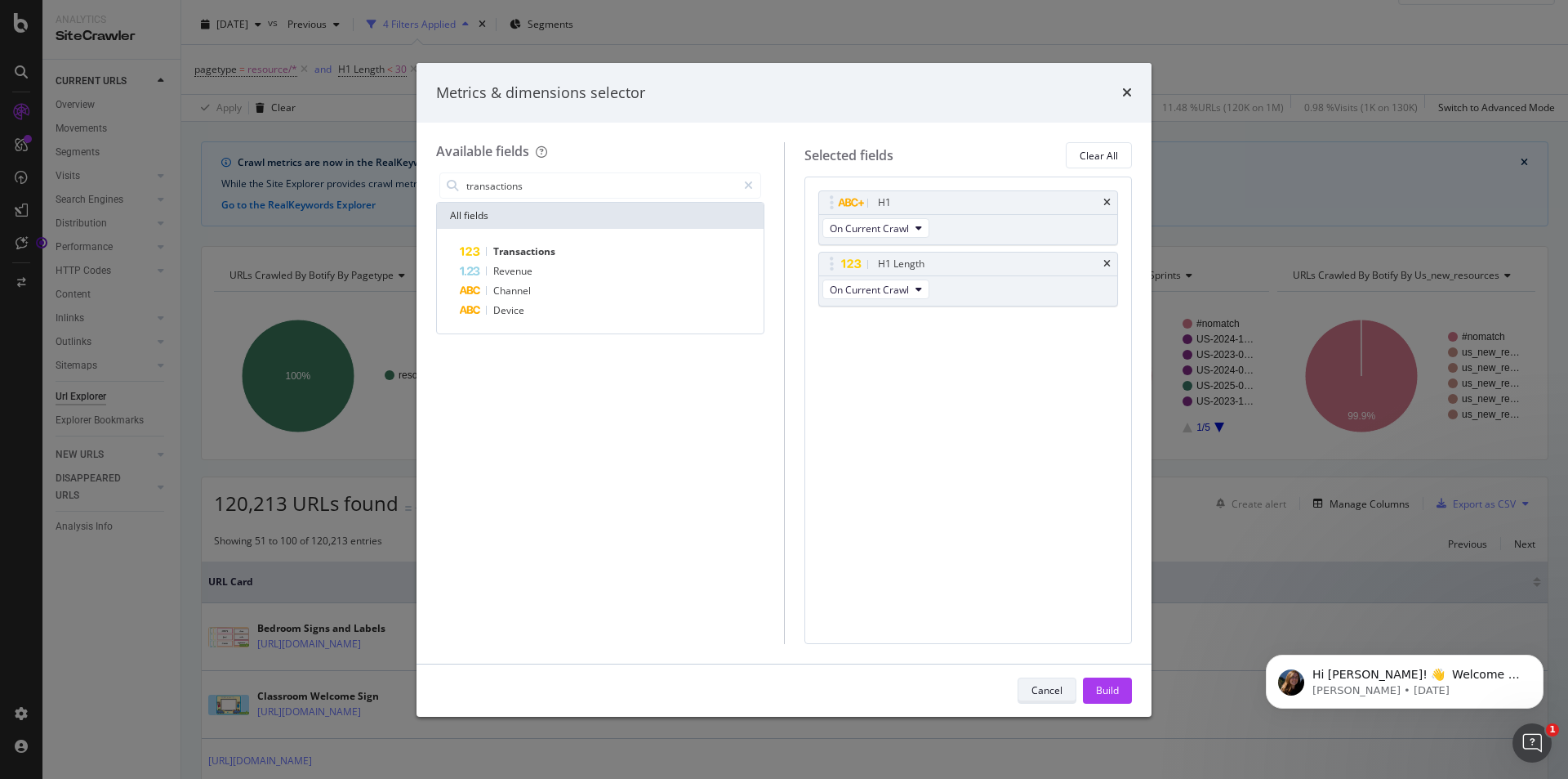
click at [1057, 683] on div "Cancel" at bounding box center [1046, 690] width 31 height 14
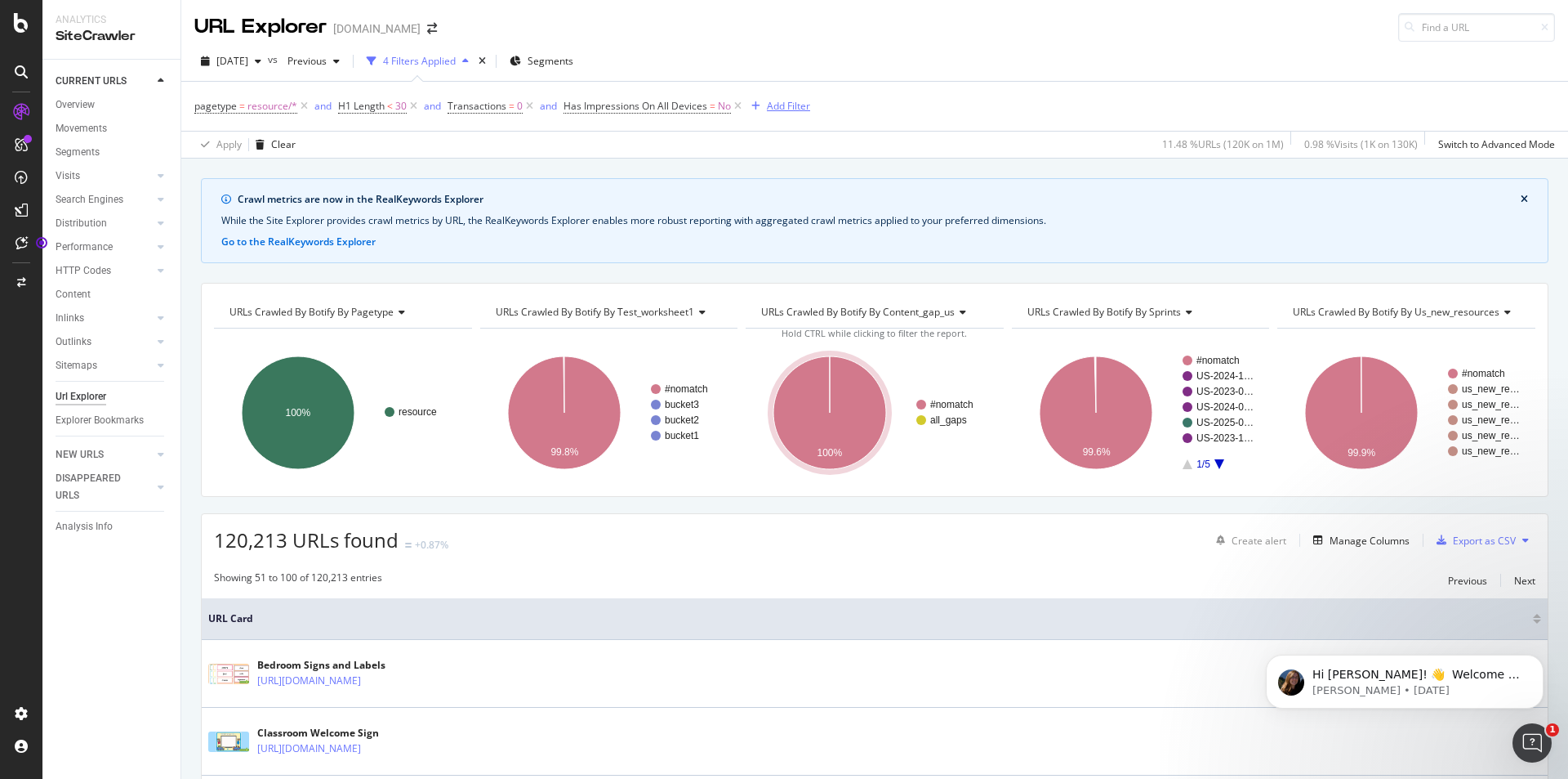
click at [783, 105] on div "Add Filter" at bounding box center [788, 106] width 44 height 14
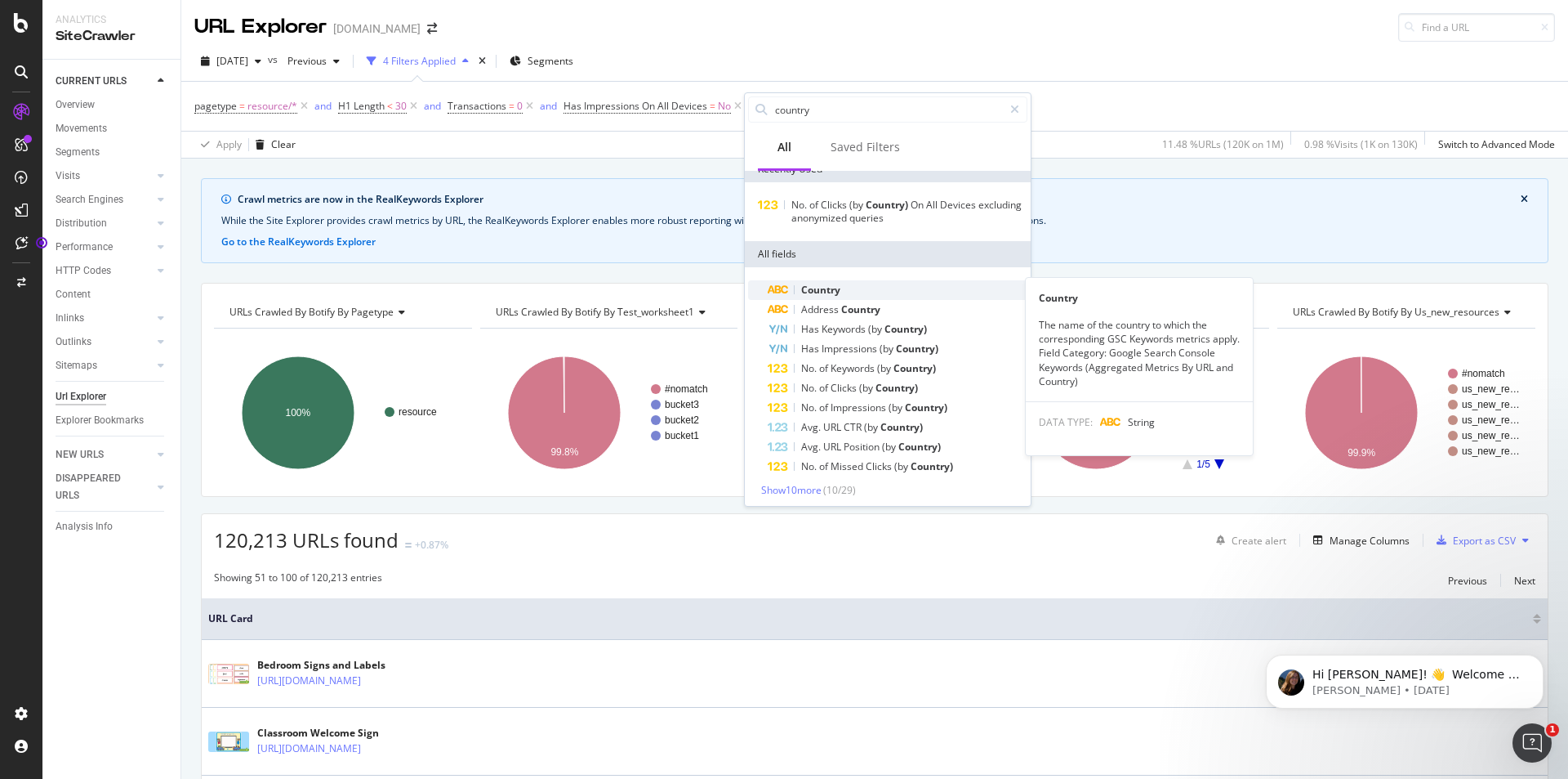
scroll to position [19, 0]
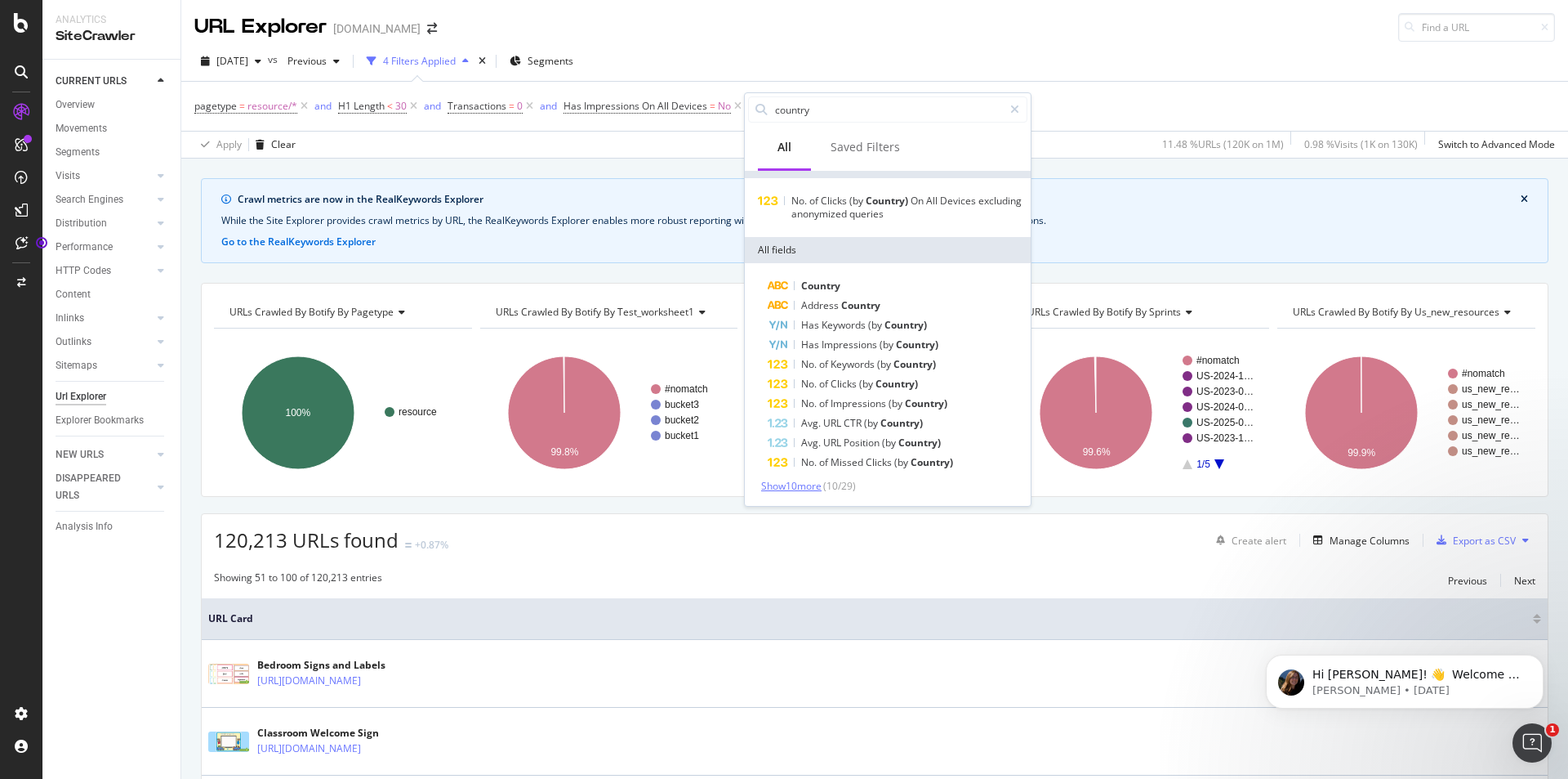
click at [809, 490] on span "Show 10 more" at bounding box center [790, 486] width 60 height 14
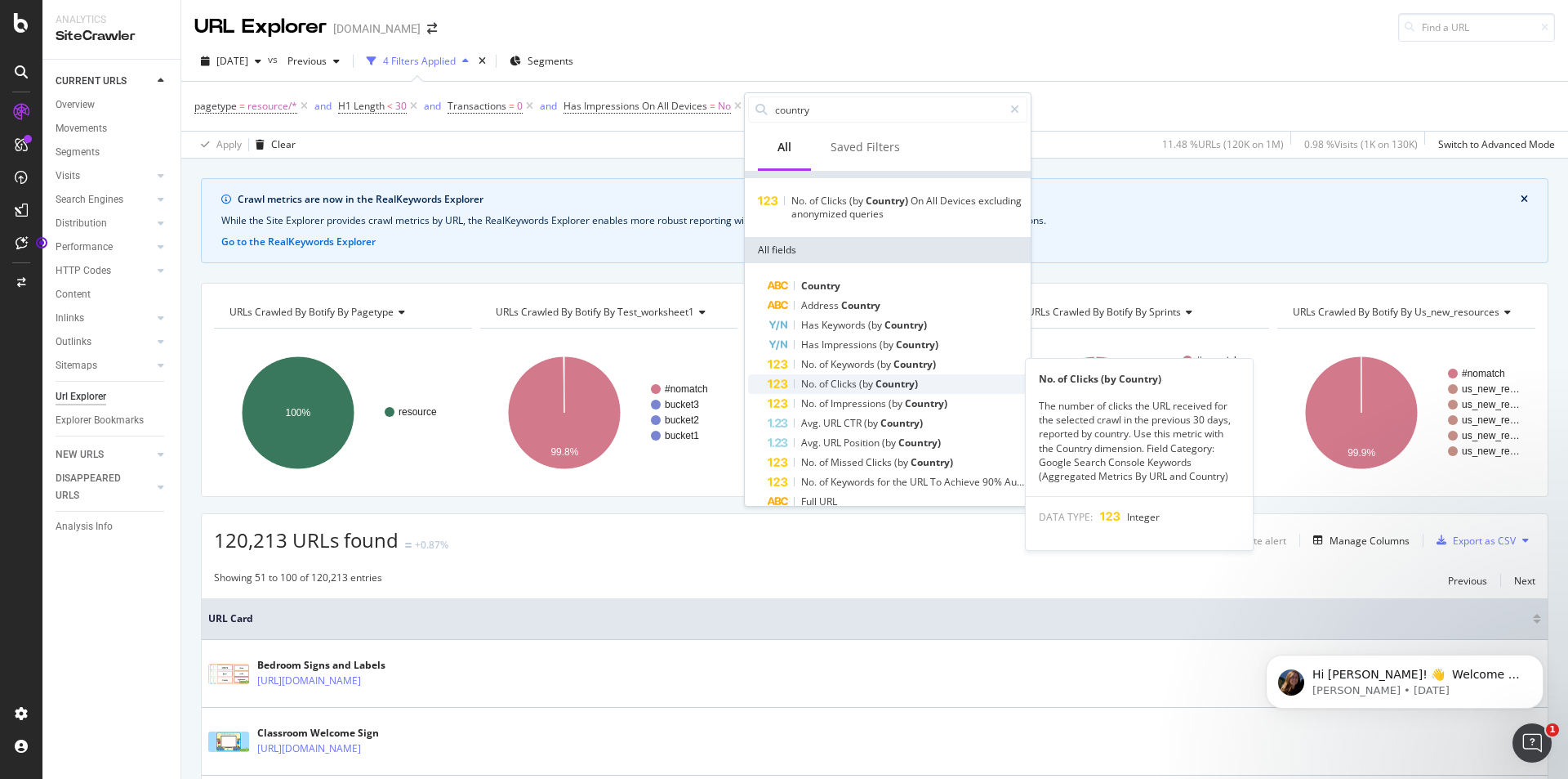
scroll to position [215, 0]
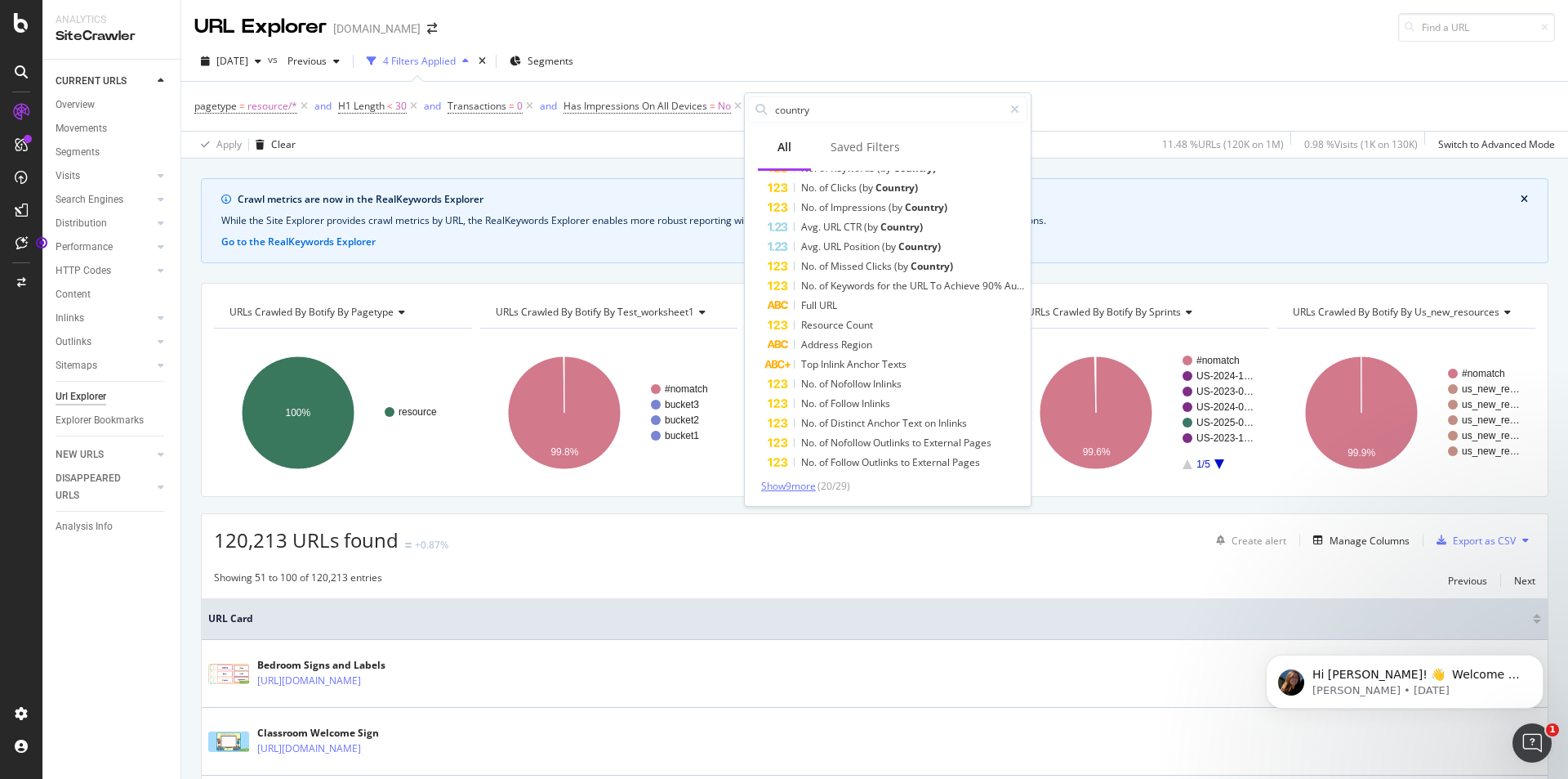
click at [793, 481] on span "Show 9 more" at bounding box center [787, 486] width 54 height 14
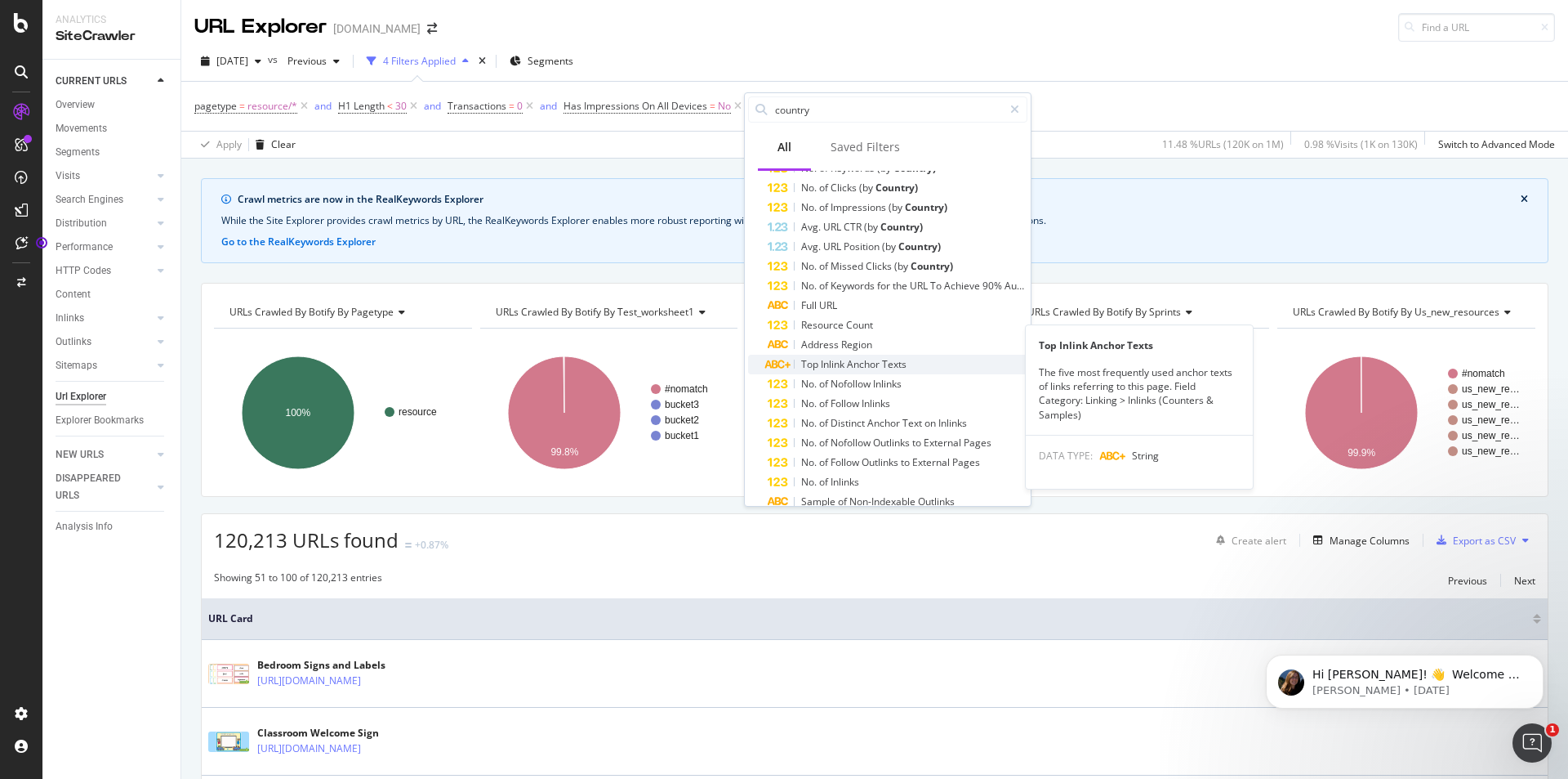
scroll to position [371, 0]
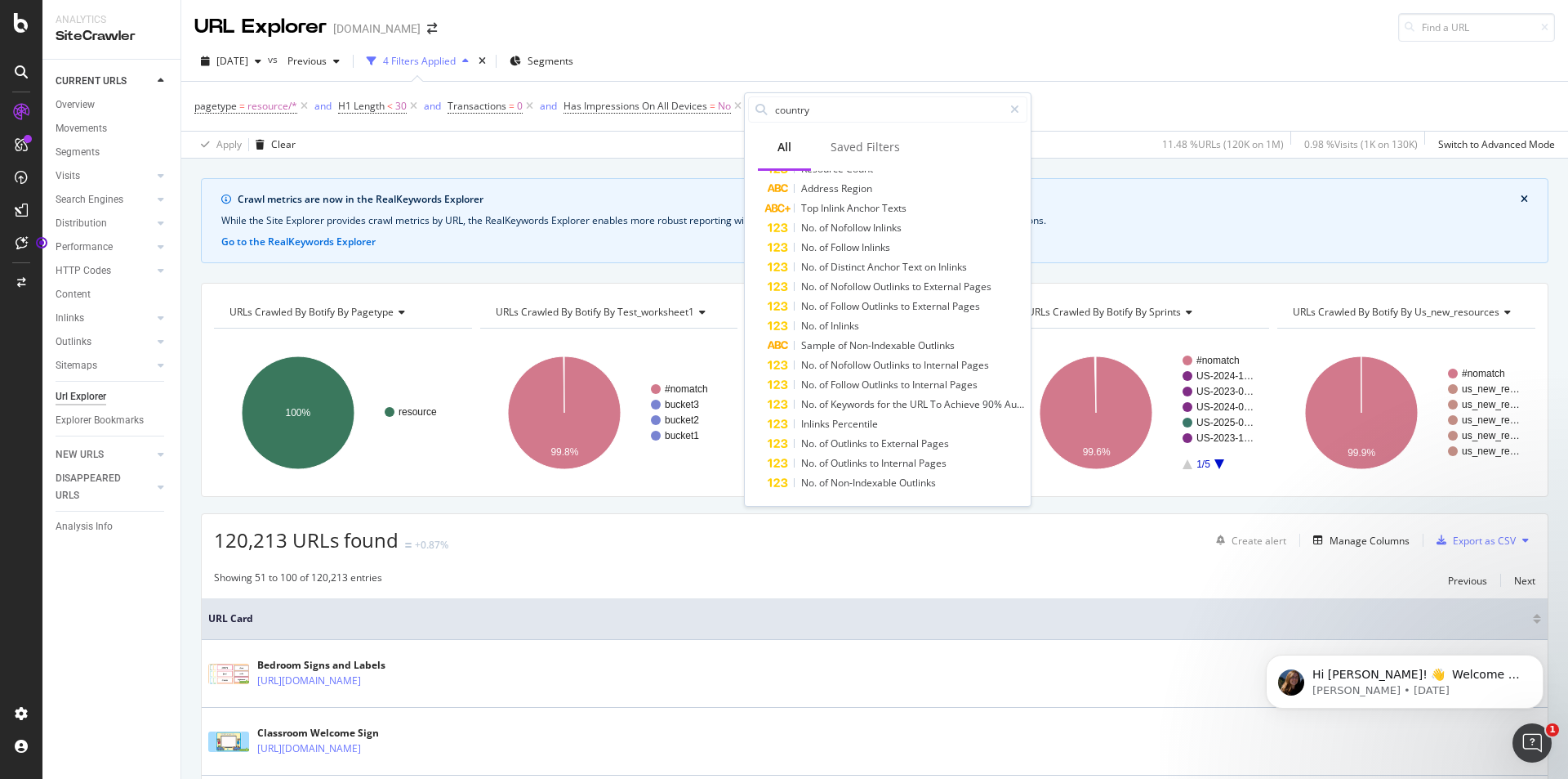
click at [882, 582] on div "Showing 51 to 100 of 120,213 entries Previous Next" at bounding box center [875, 580] width 1346 height 20
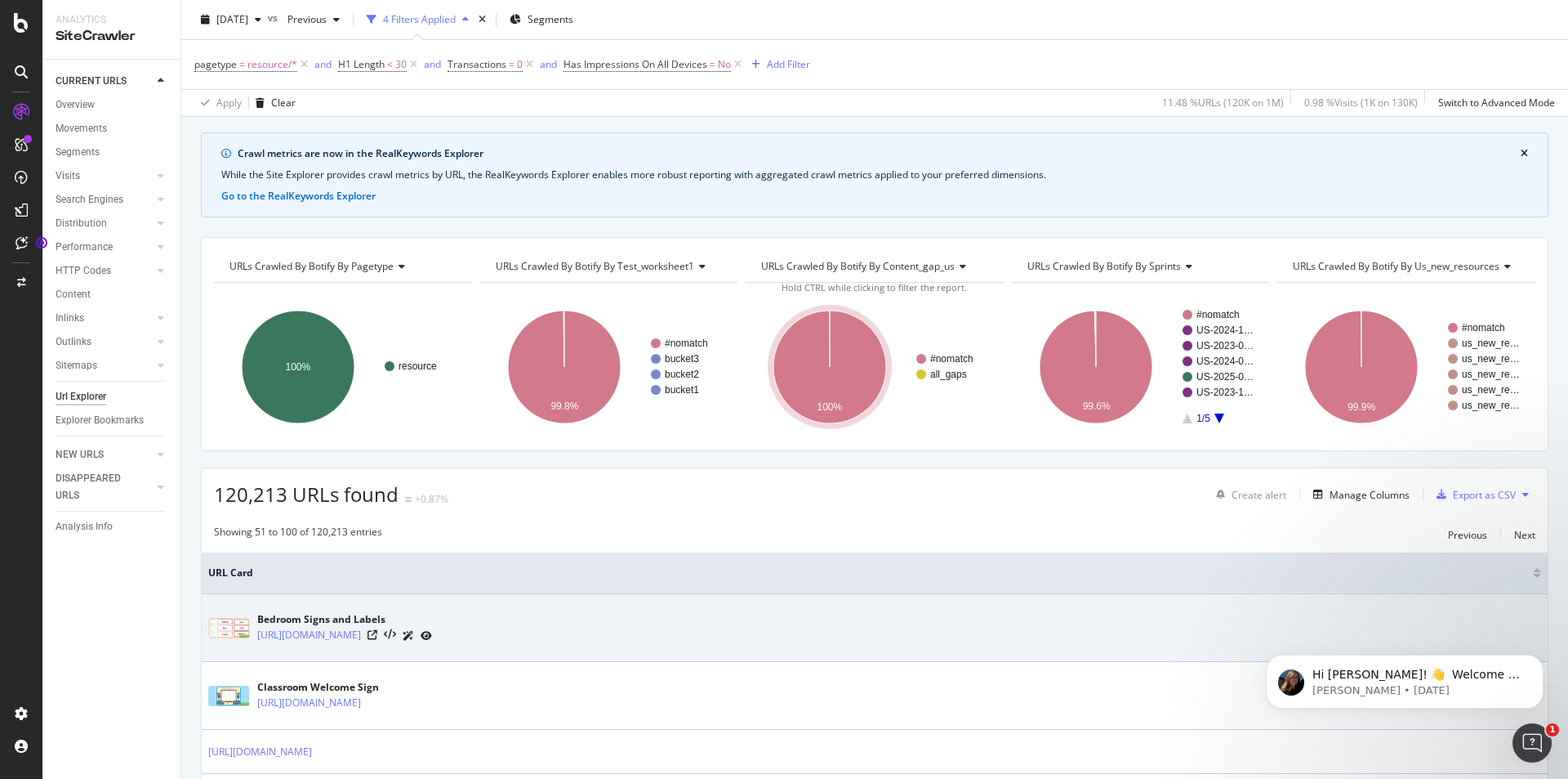
scroll to position [0, 0]
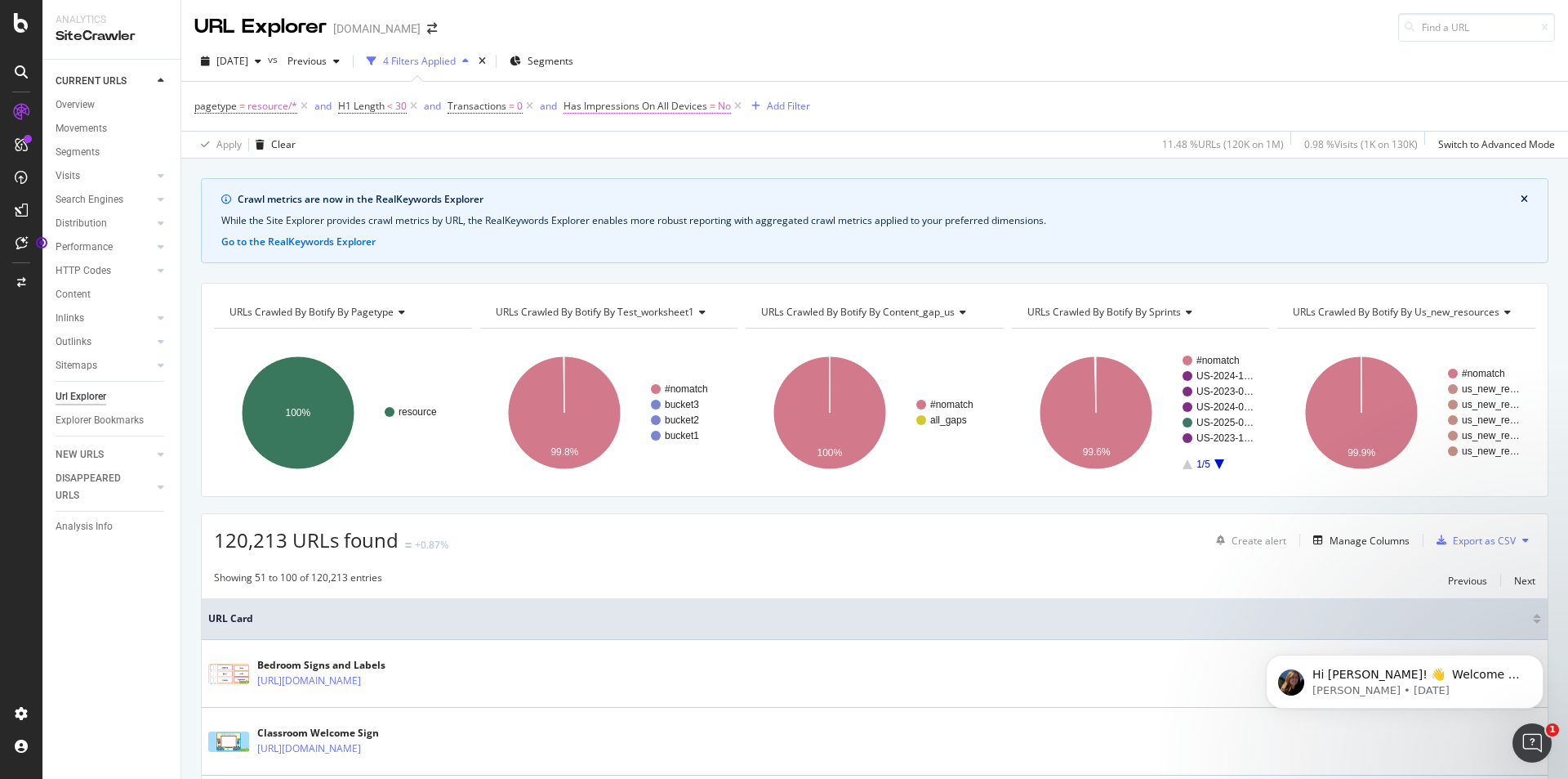
click at [617, 107] on span "Has Impressions On All Devices" at bounding box center [635, 106] width 144 height 14
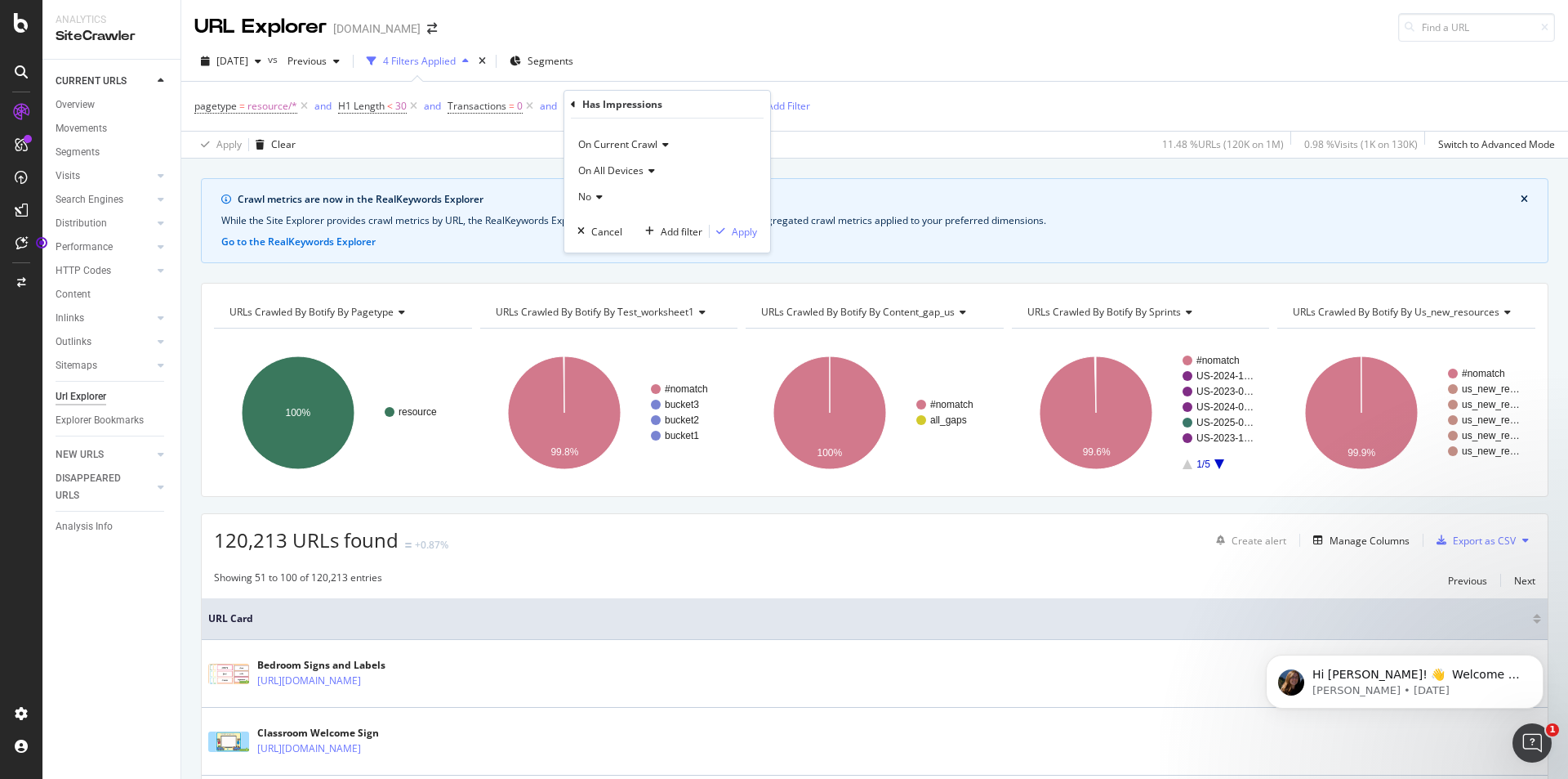
click at [636, 148] on span "On Current Crawl" at bounding box center [618, 145] width 79 height 14
click at [854, 62] on div "[DATE] vs Previous 4 Filters Applied Segments" at bounding box center [875, 64] width 1387 height 33
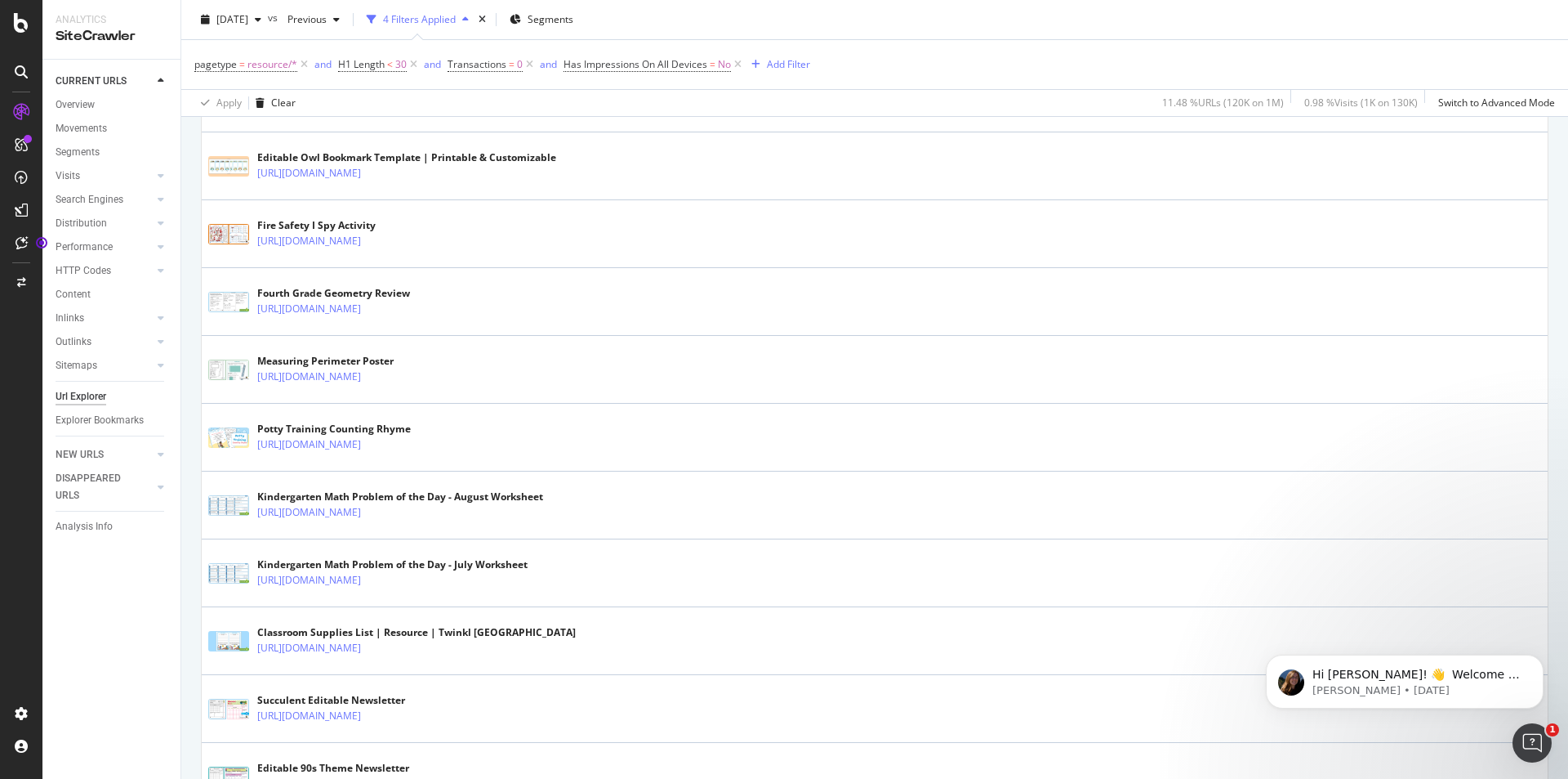
scroll to position [3298, 0]
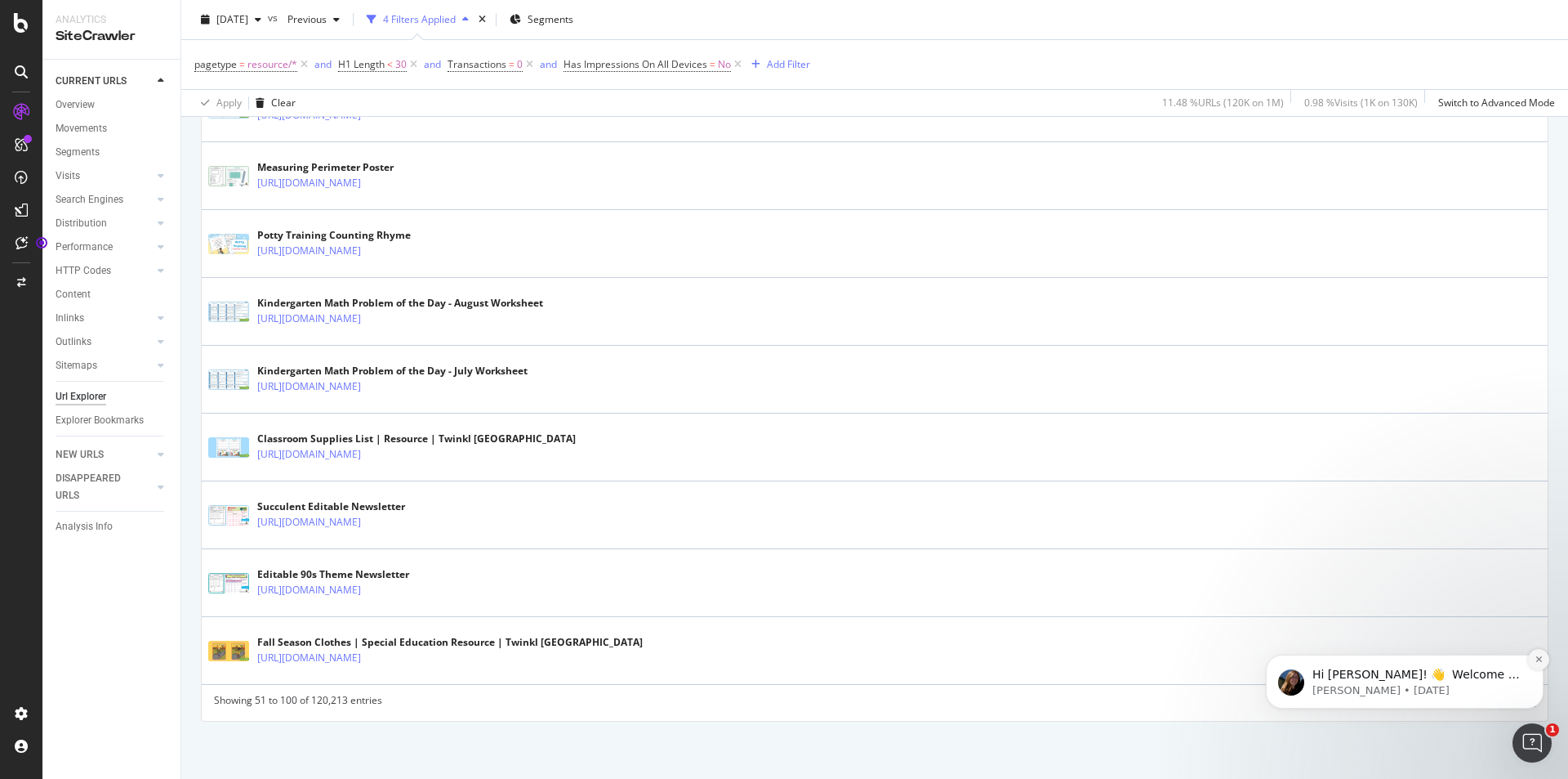
click at [1543, 659] on button "Dismiss notification" at bounding box center [1538, 659] width 21 height 21
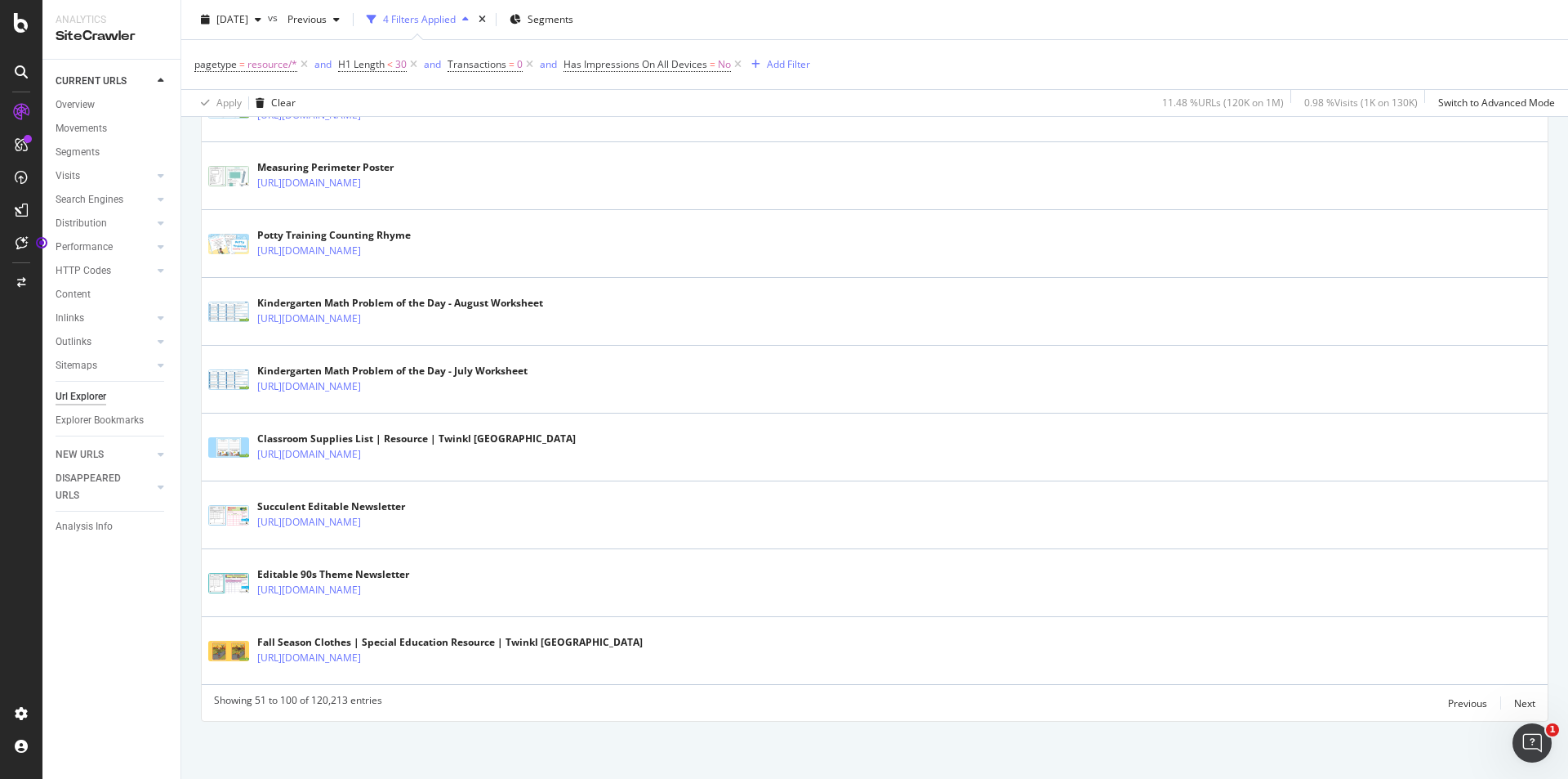
click at [1526, 706] on div "Showing 51 to 100 of 120,213 entries Previous Next" at bounding box center [875, 703] width 1346 height 20
click at [1514, 710] on div "Next" at bounding box center [1523, 703] width 21 height 14
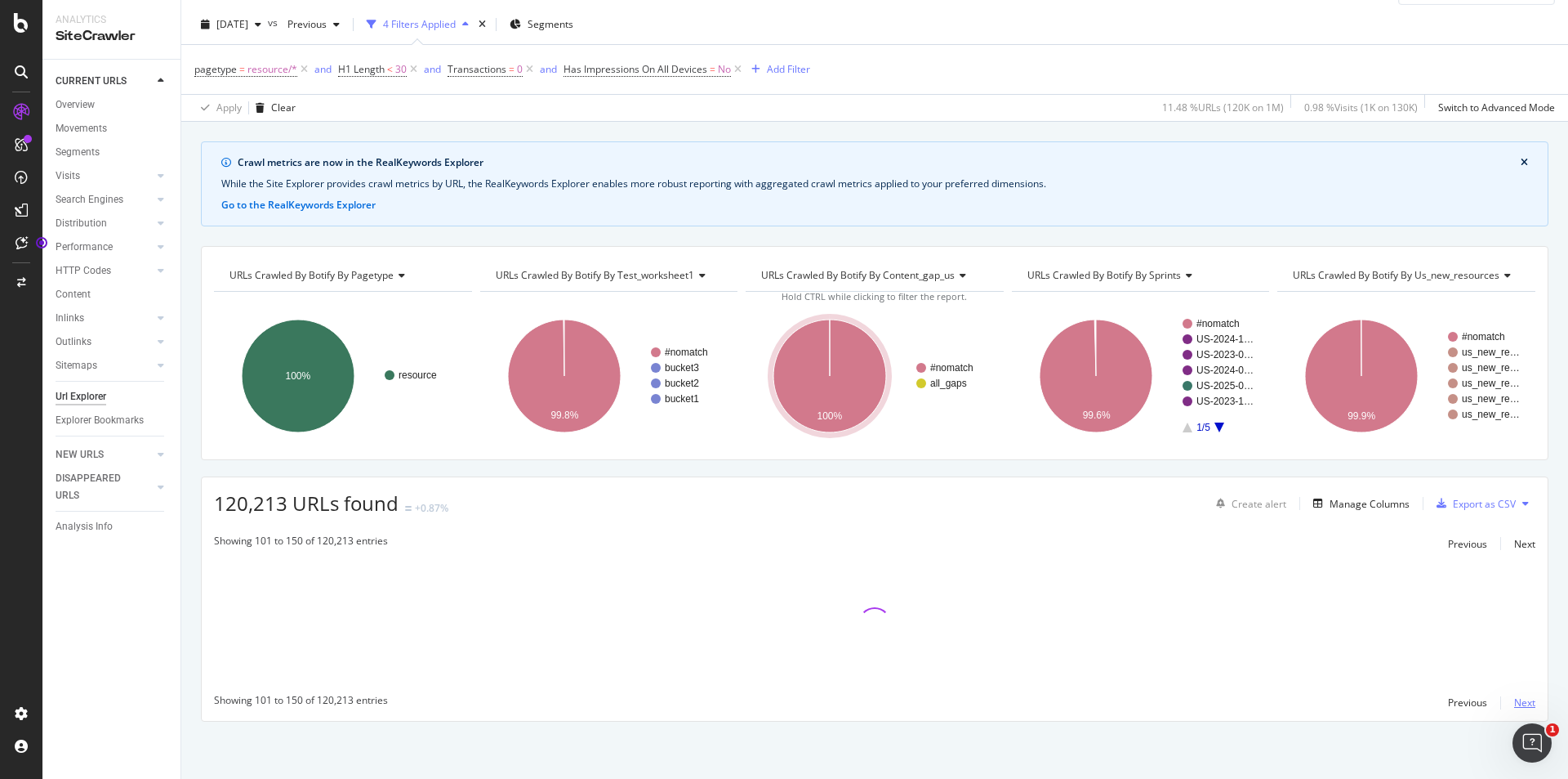
scroll to position [37, 0]
click at [1472, 705] on div "Previous" at bounding box center [1468, 703] width 40 height 14
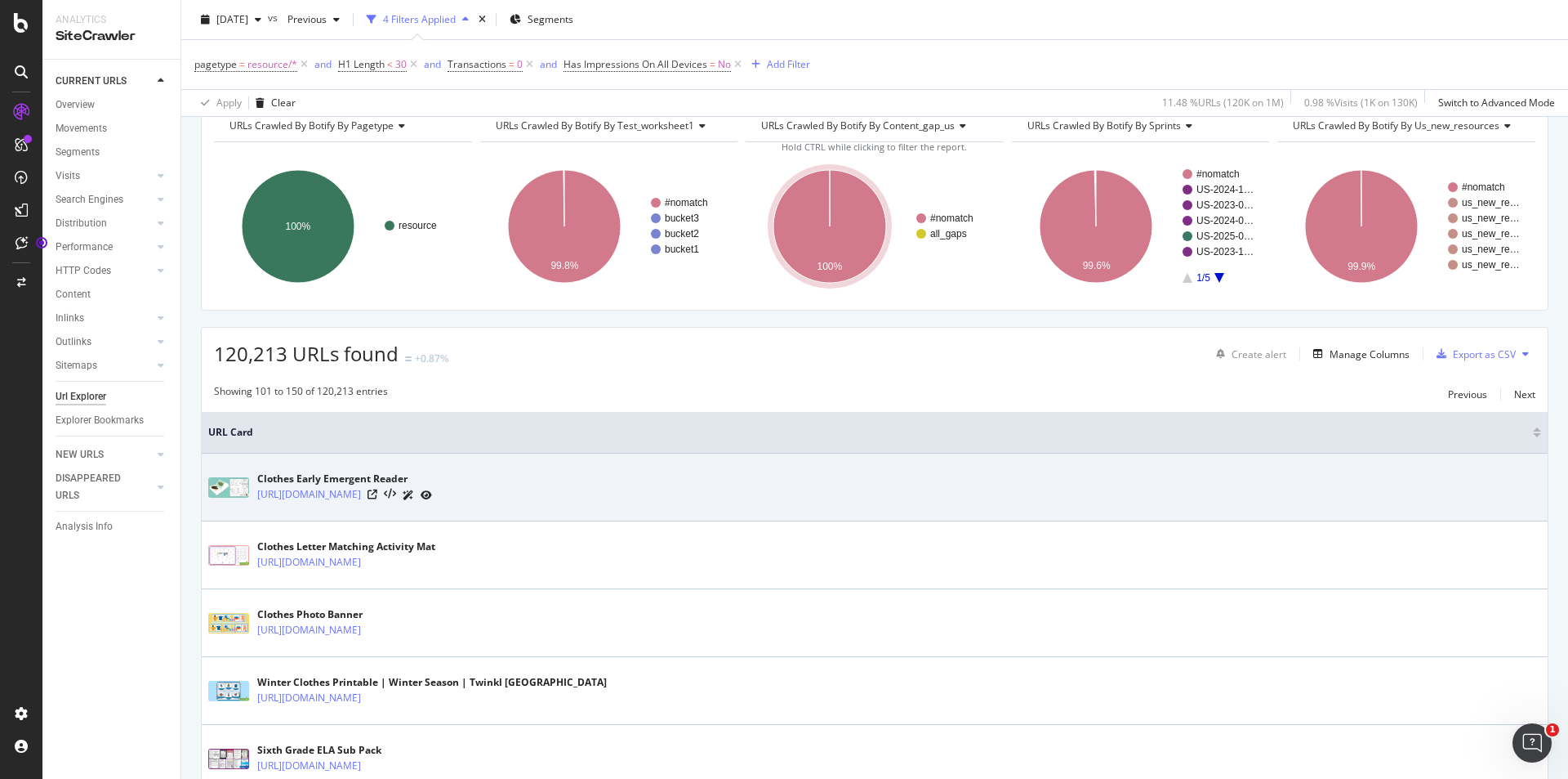
scroll to position [200, 0]
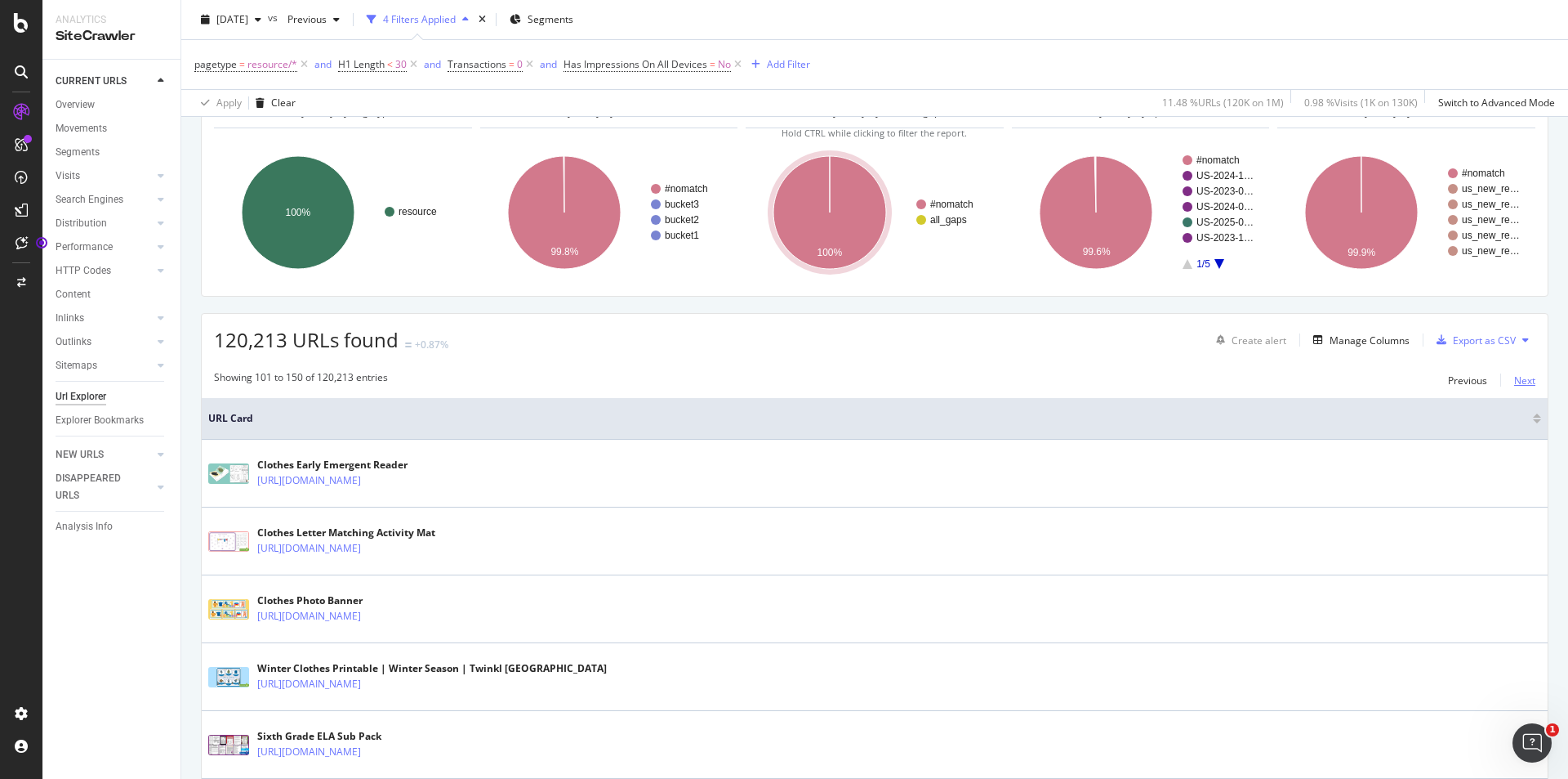
click at [1514, 377] on div "Next" at bounding box center [1523, 381] width 21 height 14
click at [1467, 379] on div "Previous" at bounding box center [1468, 381] width 40 height 14
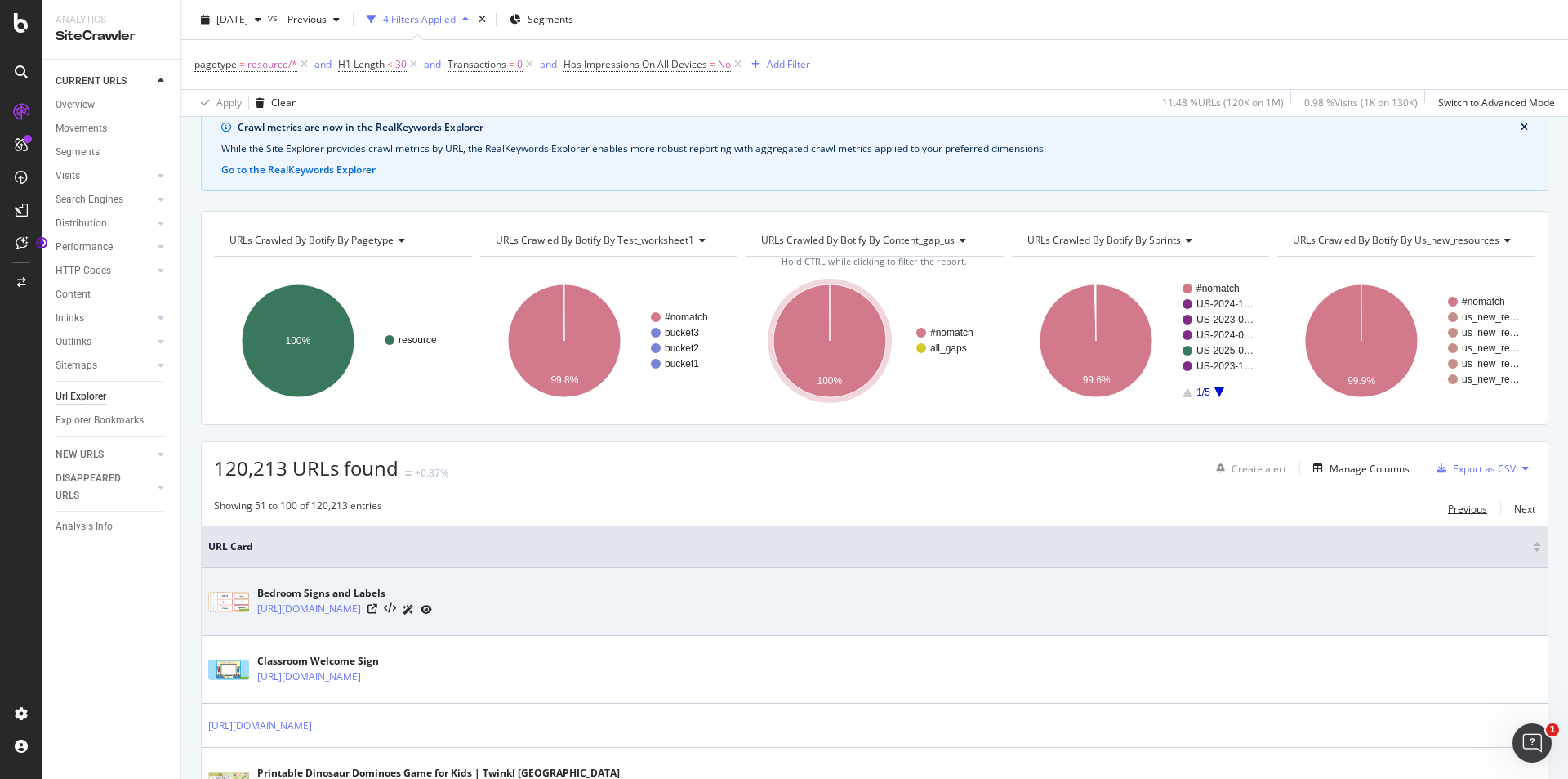
scroll to position [0, 0]
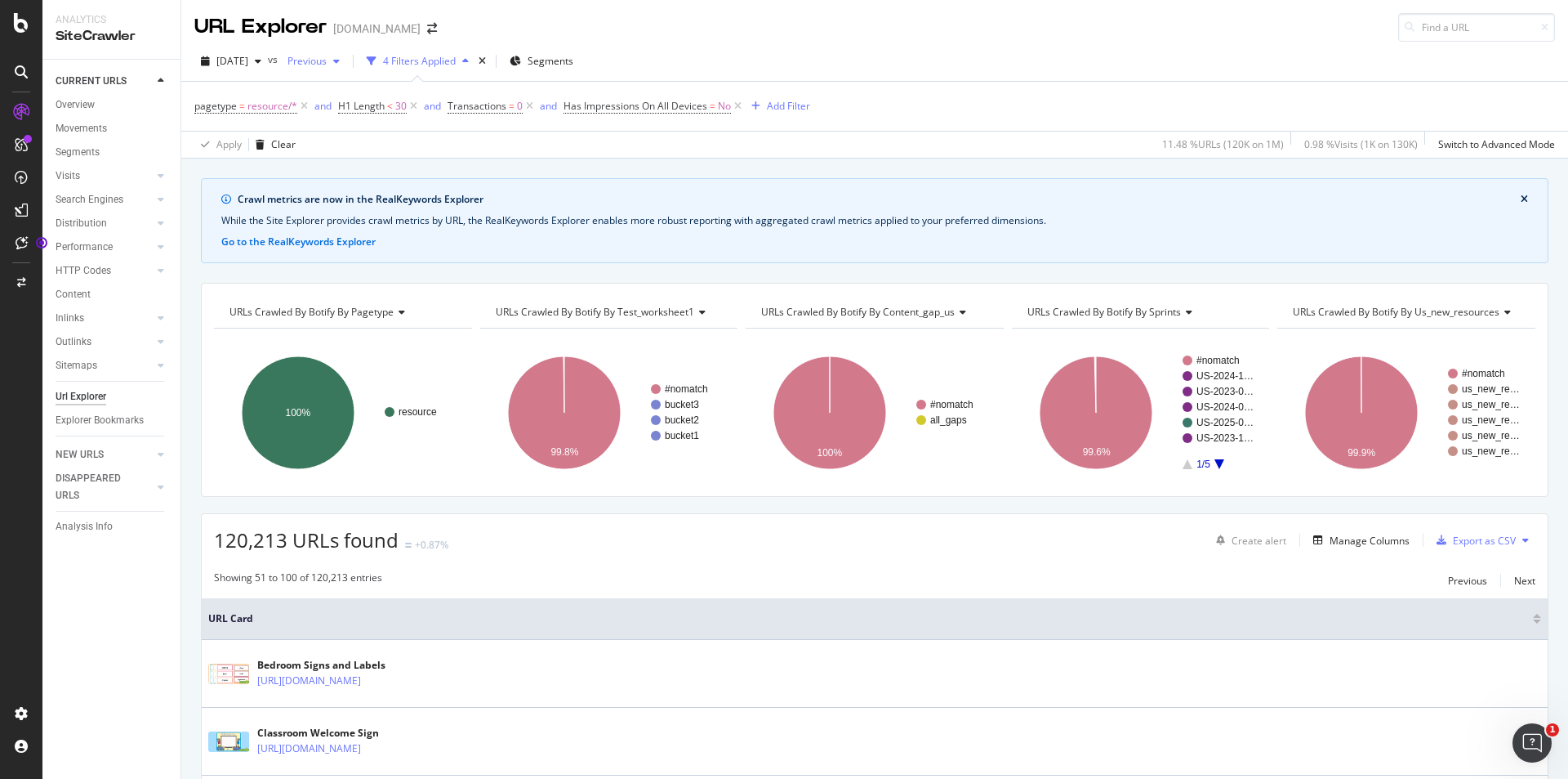
click at [327, 61] on span "Previous" at bounding box center [304, 60] width 46 height 14
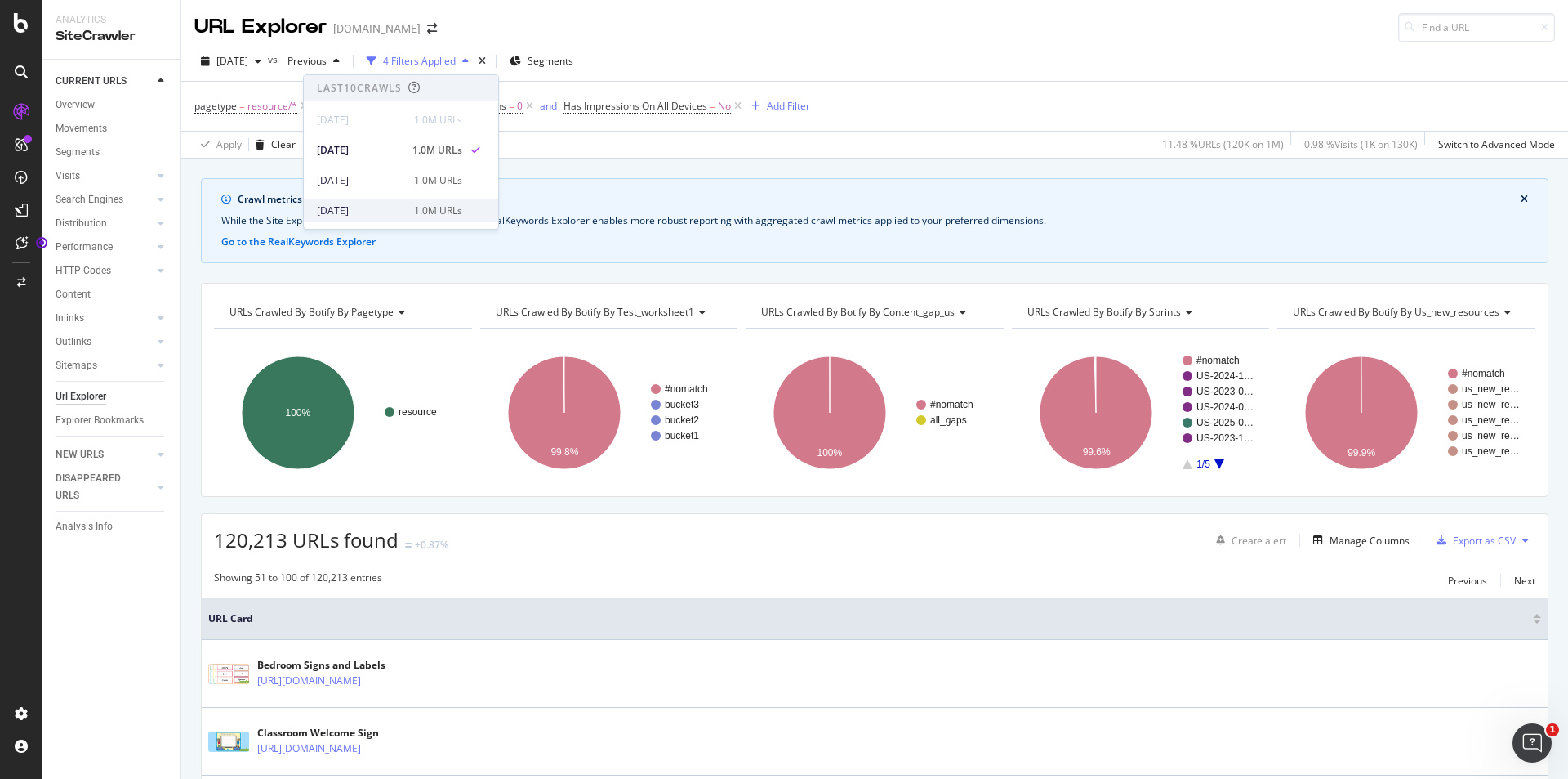
click at [394, 210] on div "[DATE]" at bounding box center [361, 210] width 87 height 15
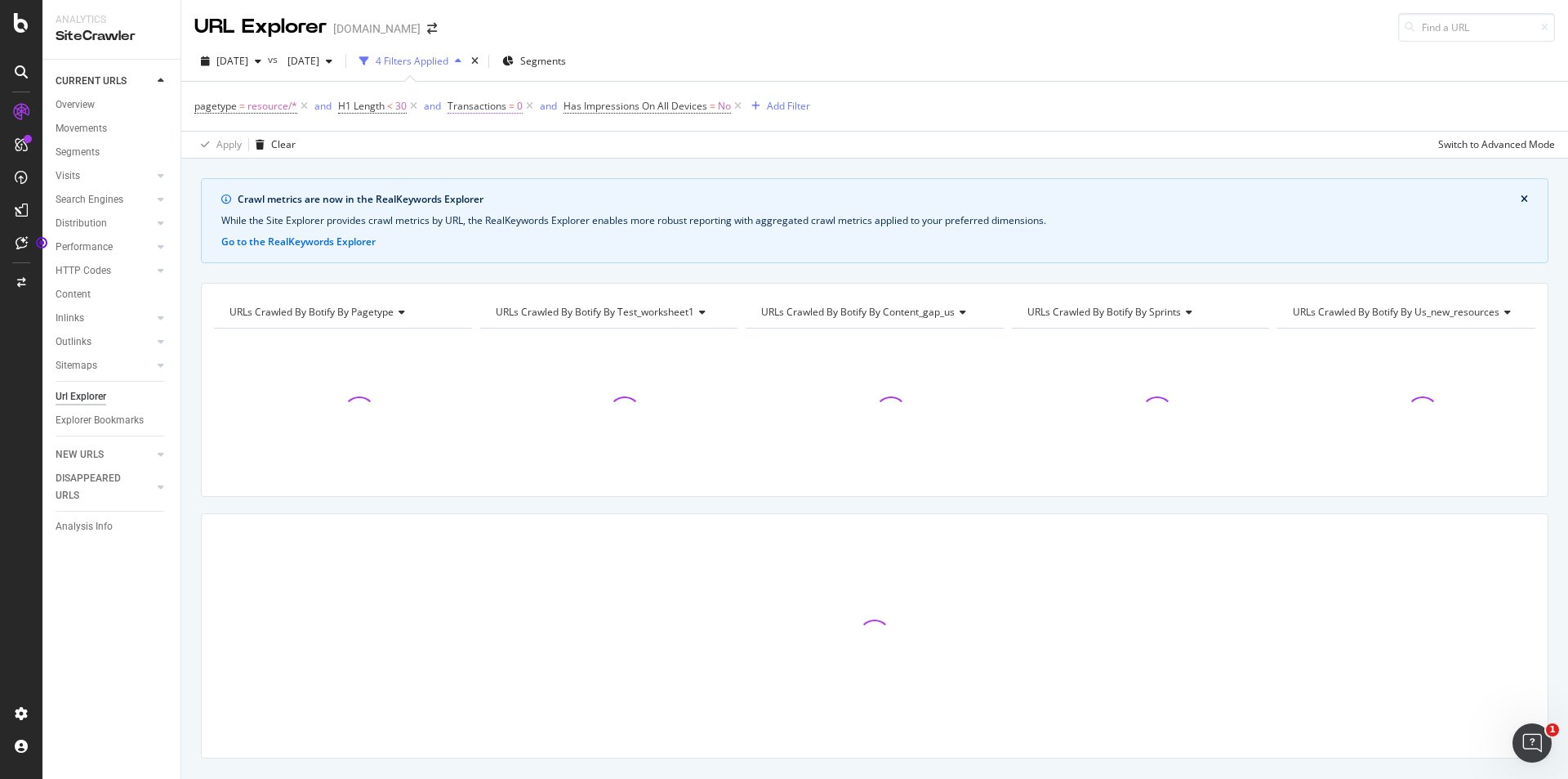
click at [501, 109] on span "Transactions" at bounding box center [476, 106] width 58 height 14
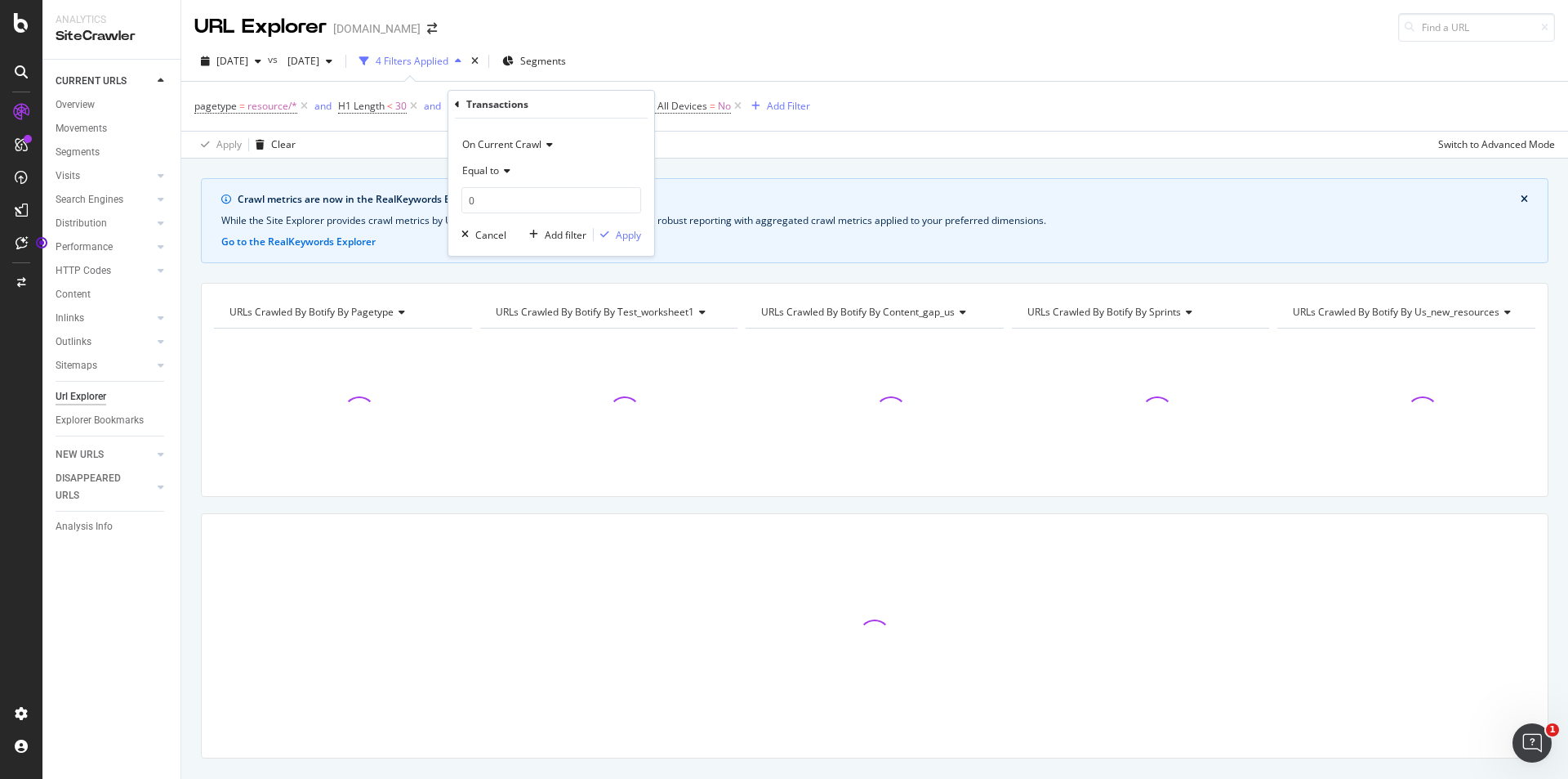
click at [505, 147] on span "On Current Crawl" at bounding box center [502, 145] width 79 height 14
click at [546, 121] on div "On Current Crawl Equal to 0 0 Cancel Add filter Apply" at bounding box center [552, 187] width 206 height 138
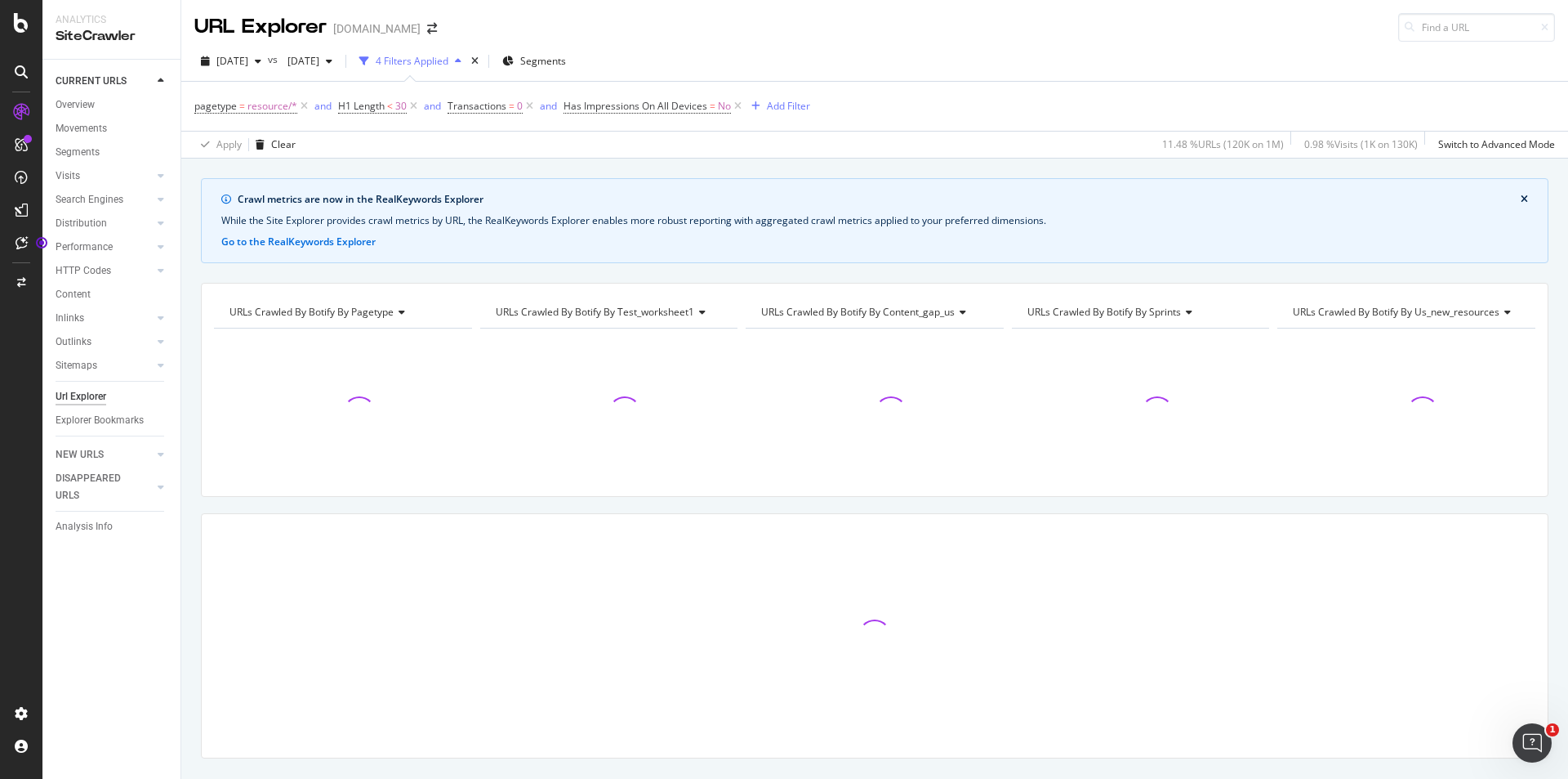
click at [982, 59] on div "[DATE] vs [DATE] 4 Filters Applied Segments" at bounding box center [875, 64] width 1387 height 33
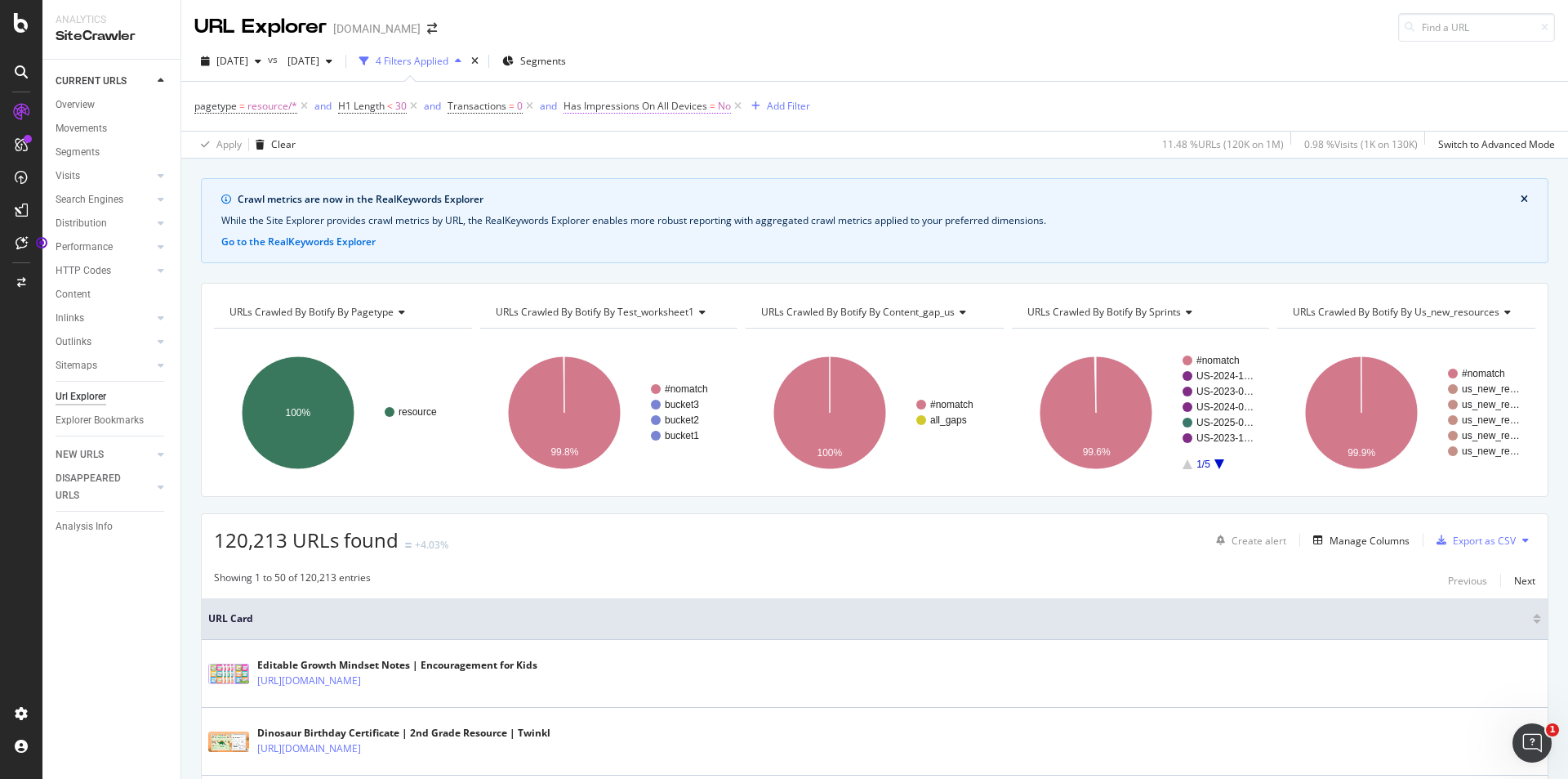
click at [657, 109] on span "Has Impressions On All Devices" at bounding box center [635, 106] width 144 height 14
click at [833, 60] on div "[DATE] vs [DATE] 4 Filters Applied Segments" at bounding box center [875, 64] width 1387 height 33
click at [775, 108] on div "Add Filter" at bounding box center [788, 106] width 44 height 14
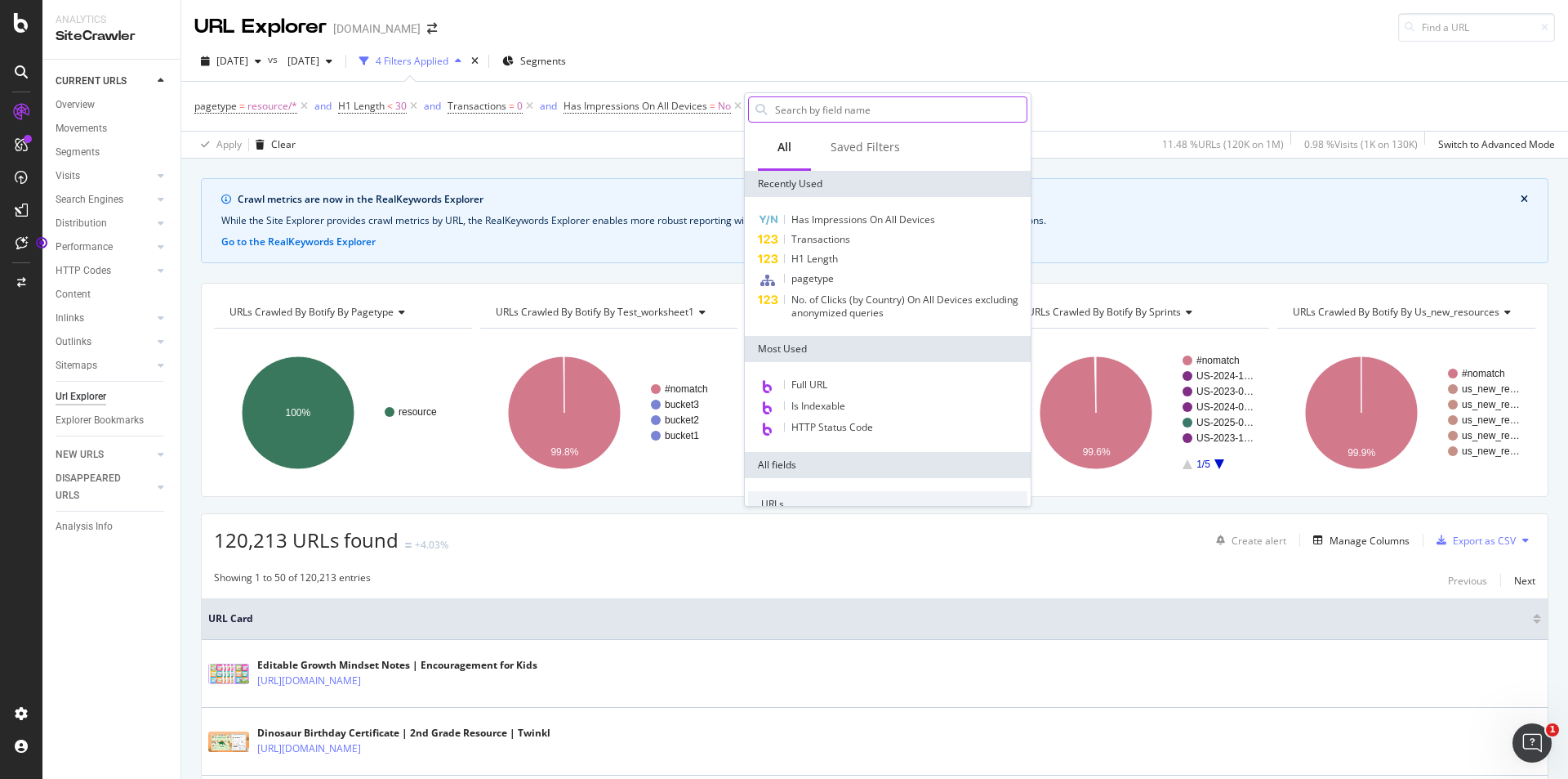
click at [781, 109] on input "text" at bounding box center [900, 109] width 254 height 25
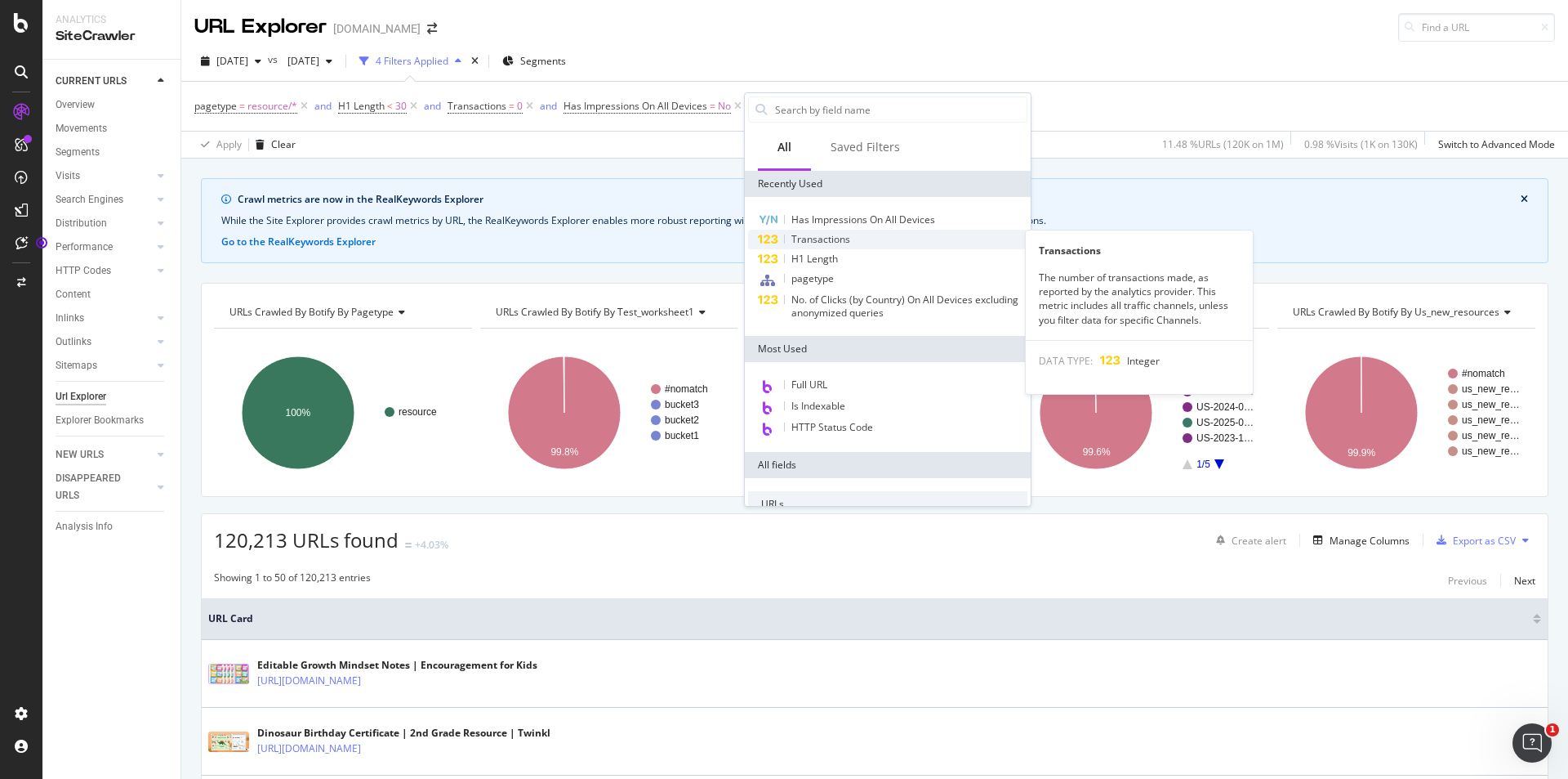
click at [854, 245] on div "Transactions" at bounding box center [888, 240] width 279 height 20
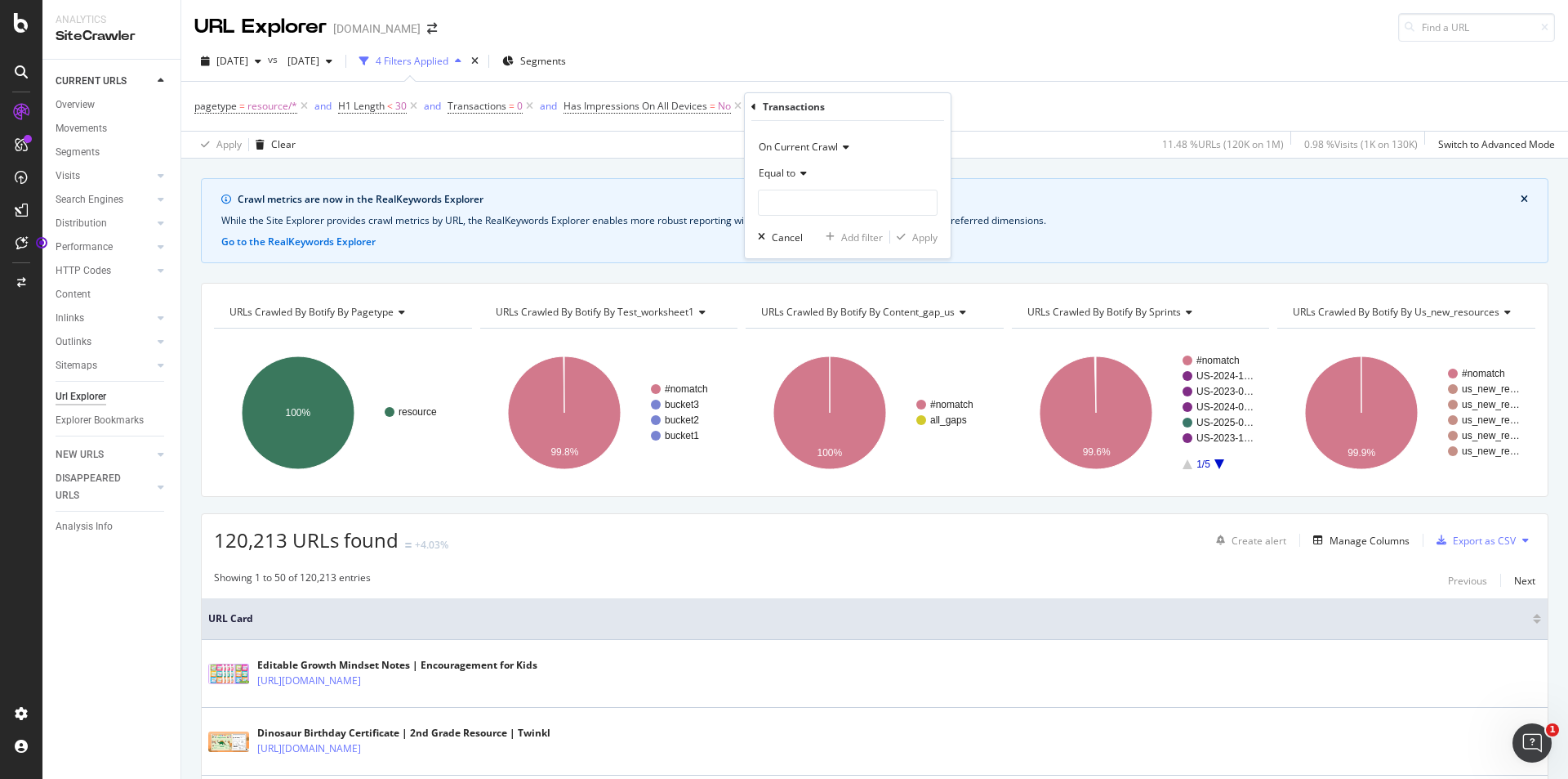
click at [821, 146] on span "On Current Crawl" at bounding box center [798, 147] width 79 height 14
click at [830, 218] on span "Diff Between Crawls" at bounding box center [811, 223] width 92 height 14
click at [792, 178] on span "Equal to" at bounding box center [777, 172] width 37 height 14
click at [885, 164] on div "Equal to" at bounding box center [847, 173] width 179 height 26
click at [854, 216] on div "Diff Between Crawls Equal to Cancel Add filter Apply" at bounding box center [848, 189] width 206 height 138
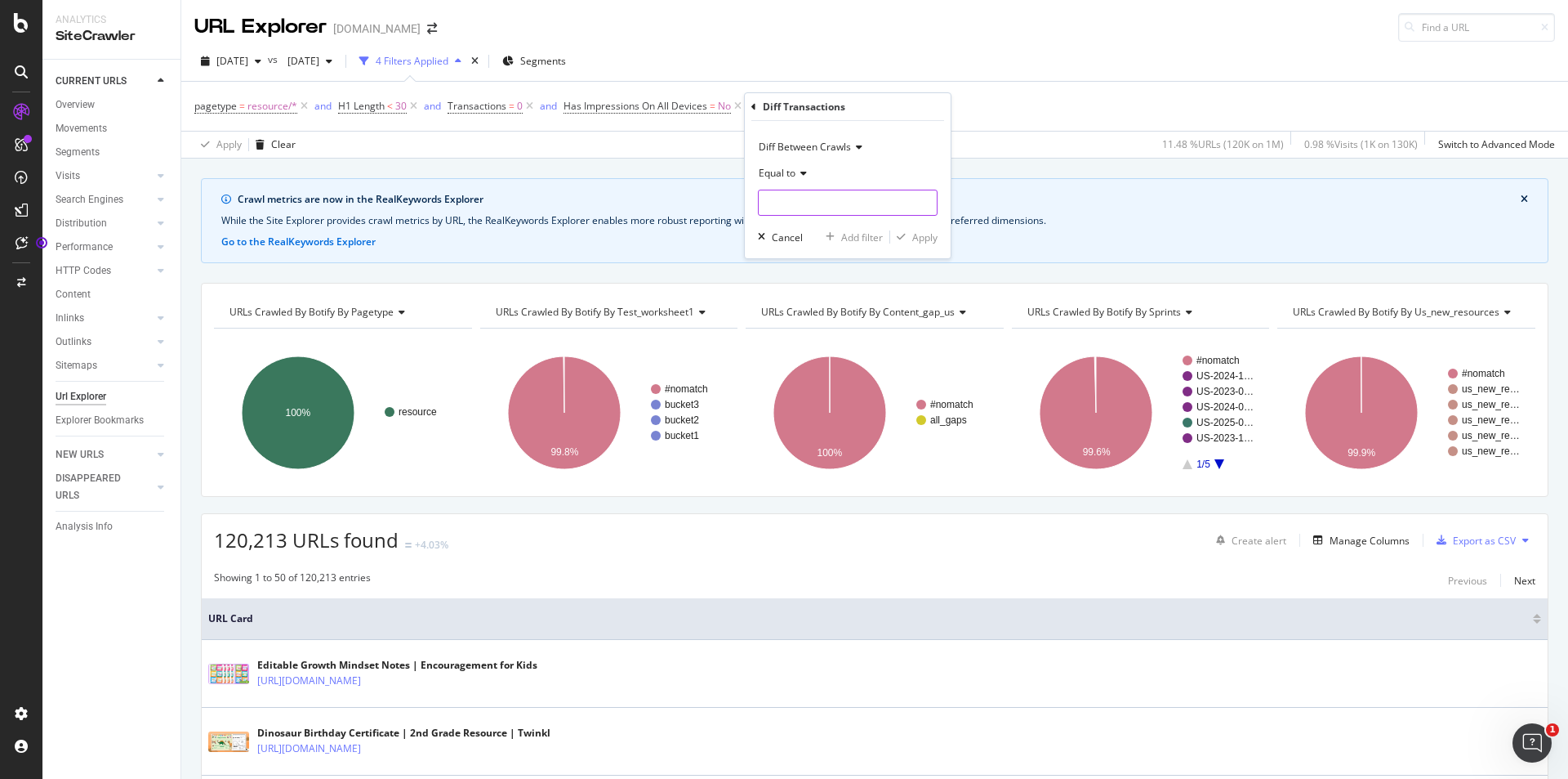
click at [854, 205] on input "number" at bounding box center [847, 202] width 179 height 26
type input "0"
click at [911, 124] on div "Diff Between Crawls Equal to 0 Cancel Add filter Apply" at bounding box center [848, 189] width 206 height 138
click at [921, 238] on div "Apply" at bounding box center [925, 237] width 26 height 14
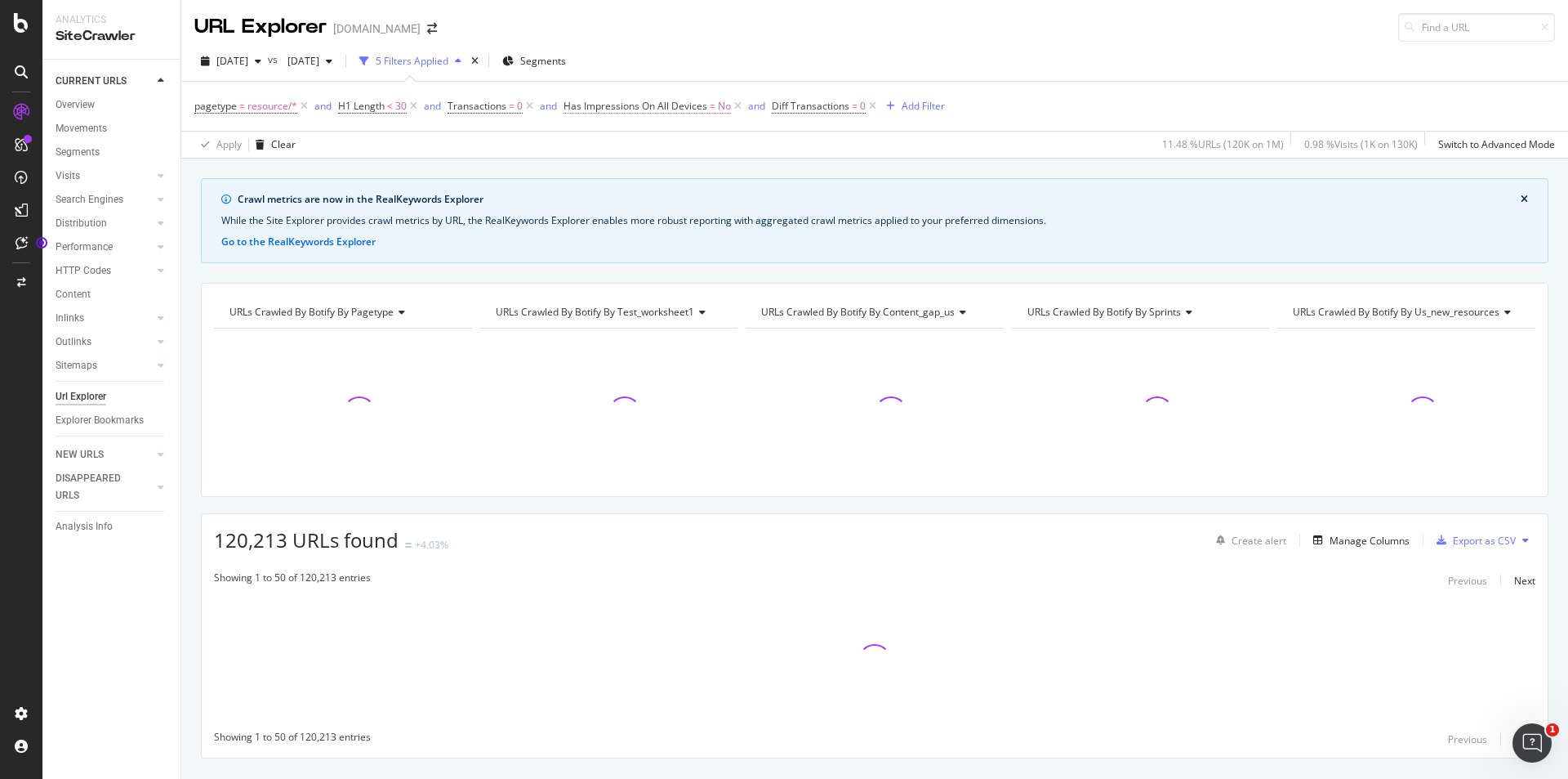
click at [693, 112] on span "Has Impressions On All Devices" at bounding box center [635, 106] width 144 height 14
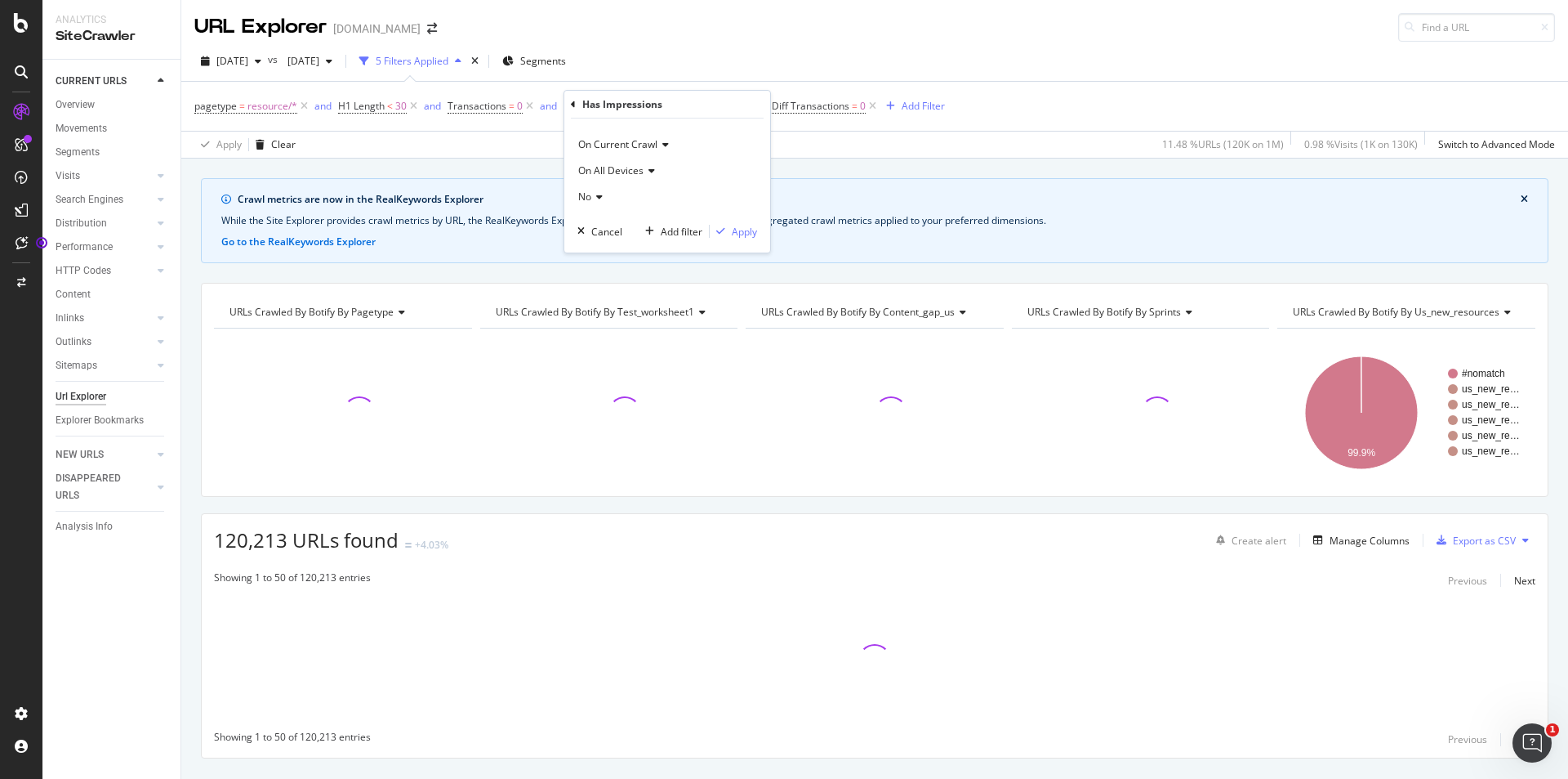
click at [614, 169] on span "On All Devices" at bounding box center [611, 170] width 65 height 14
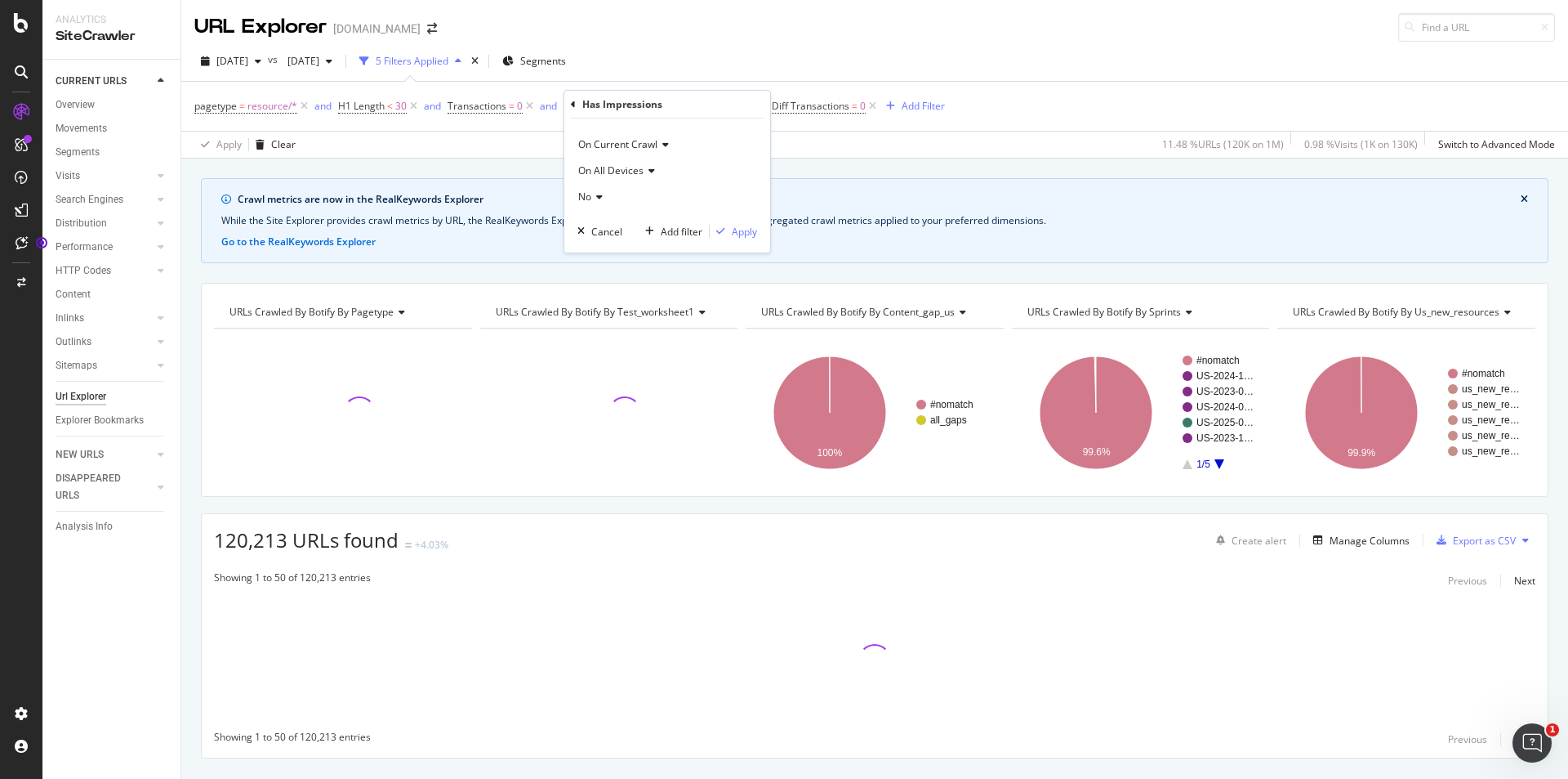
click at [661, 147] on icon at bounding box center [664, 145] width 12 height 10
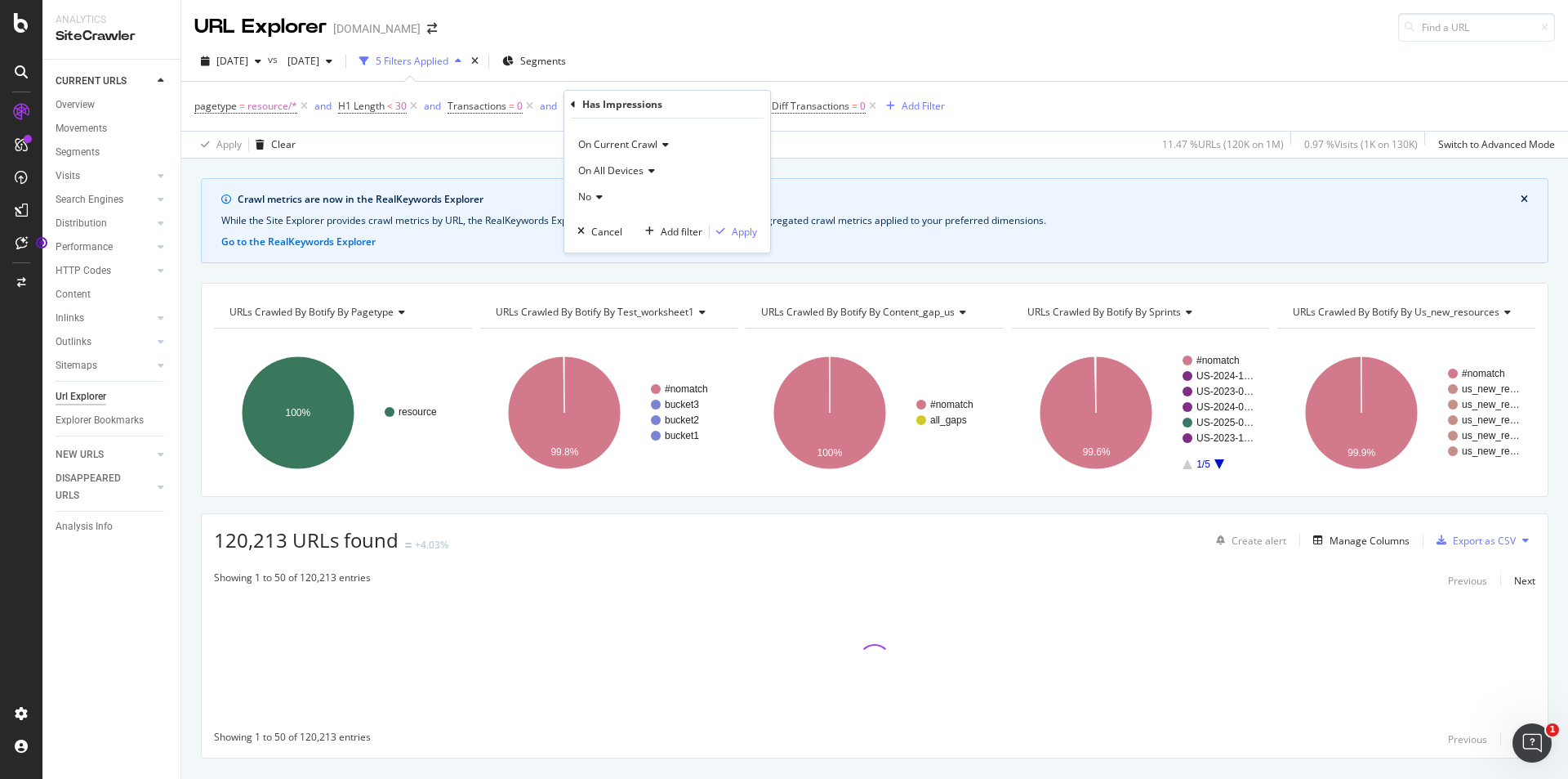
click at [685, 118] on div "Has Impressions" at bounding box center [667, 105] width 193 height 28
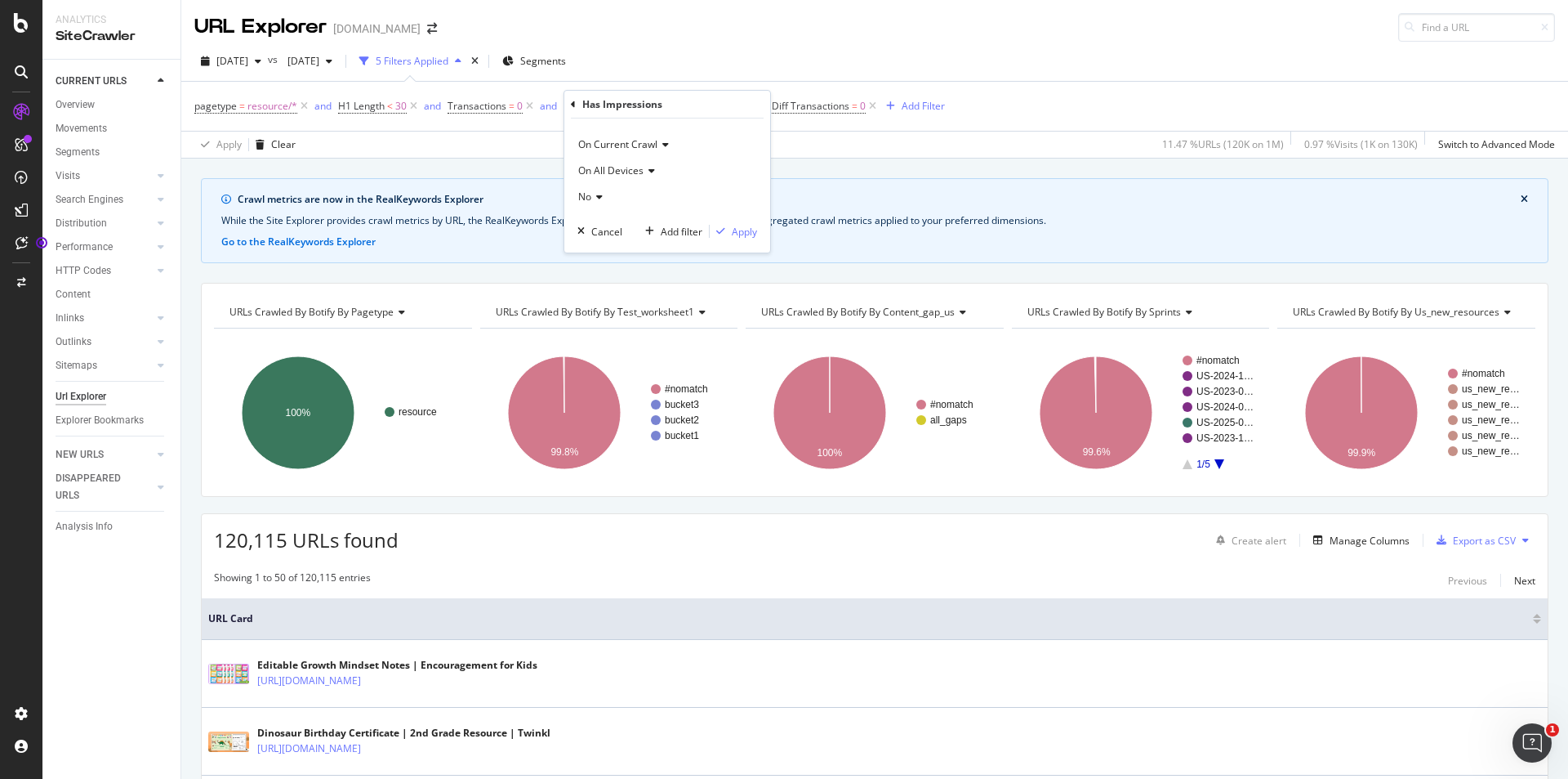
click at [806, 114] on span "Diff Transactions = 0" at bounding box center [825, 106] width 108 height 23
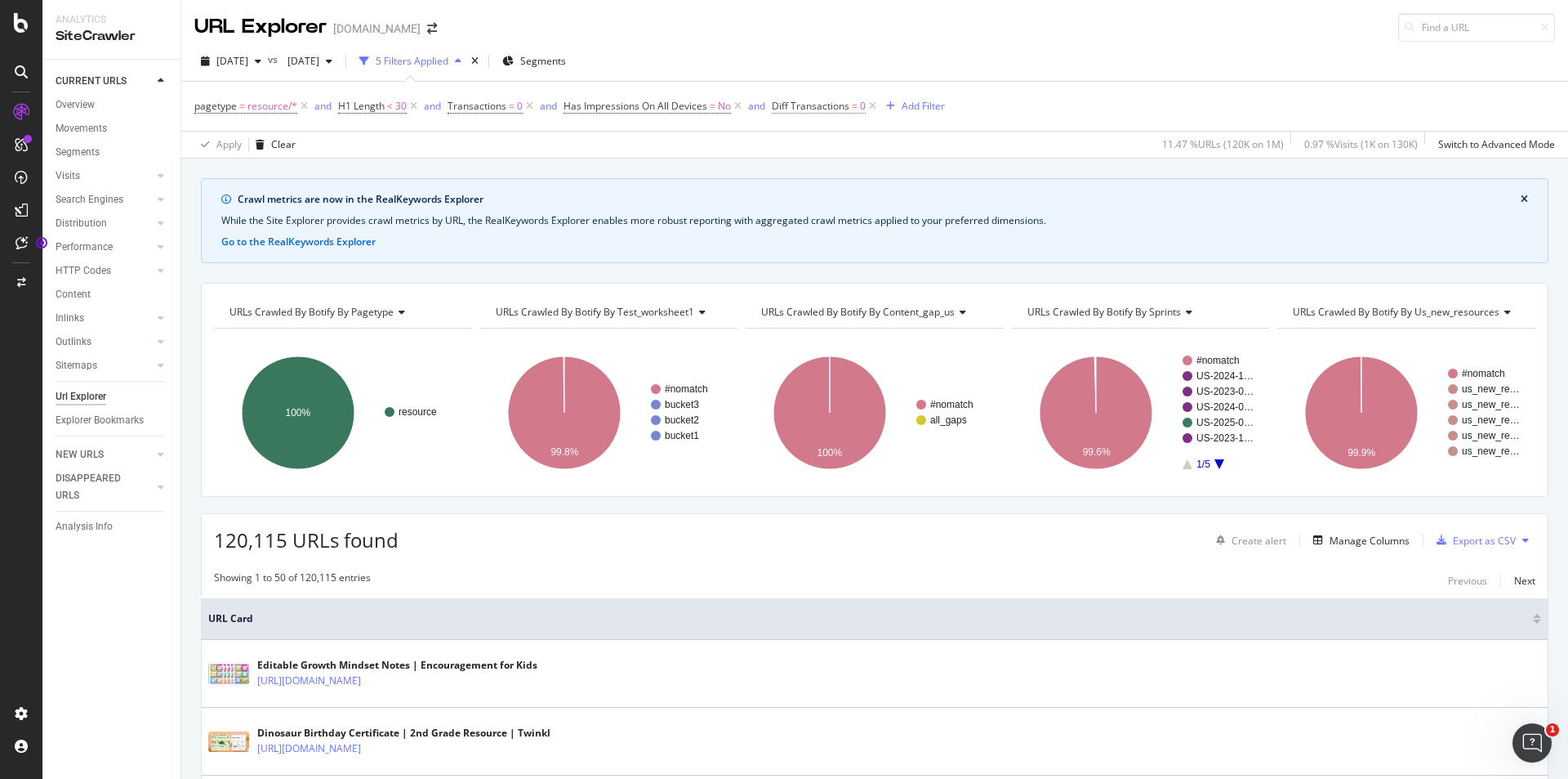
click at [813, 105] on span "Diff Transactions" at bounding box center [810, 106] width 77 height 14
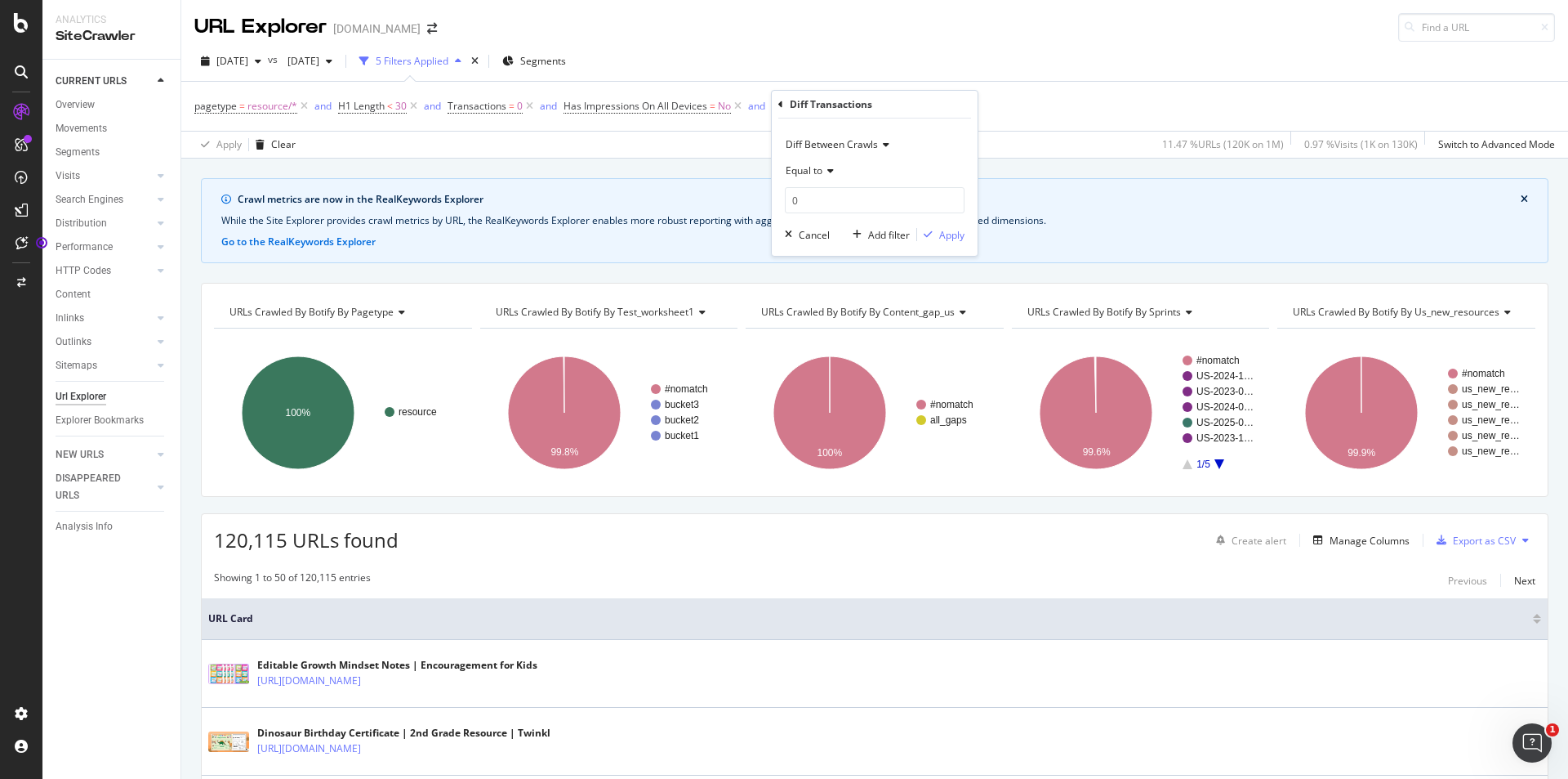
click at [806, 139] on span "Diff Between Crawls" at bounding box center [831, 145] width 92 height 14
click at [863, 194] on span "On Compared Crawl" at bounding box center [839, 200] width 92 height 14
click at [945, 231] on div "Apply" at bounding box center [952, 235] width 26 height 14
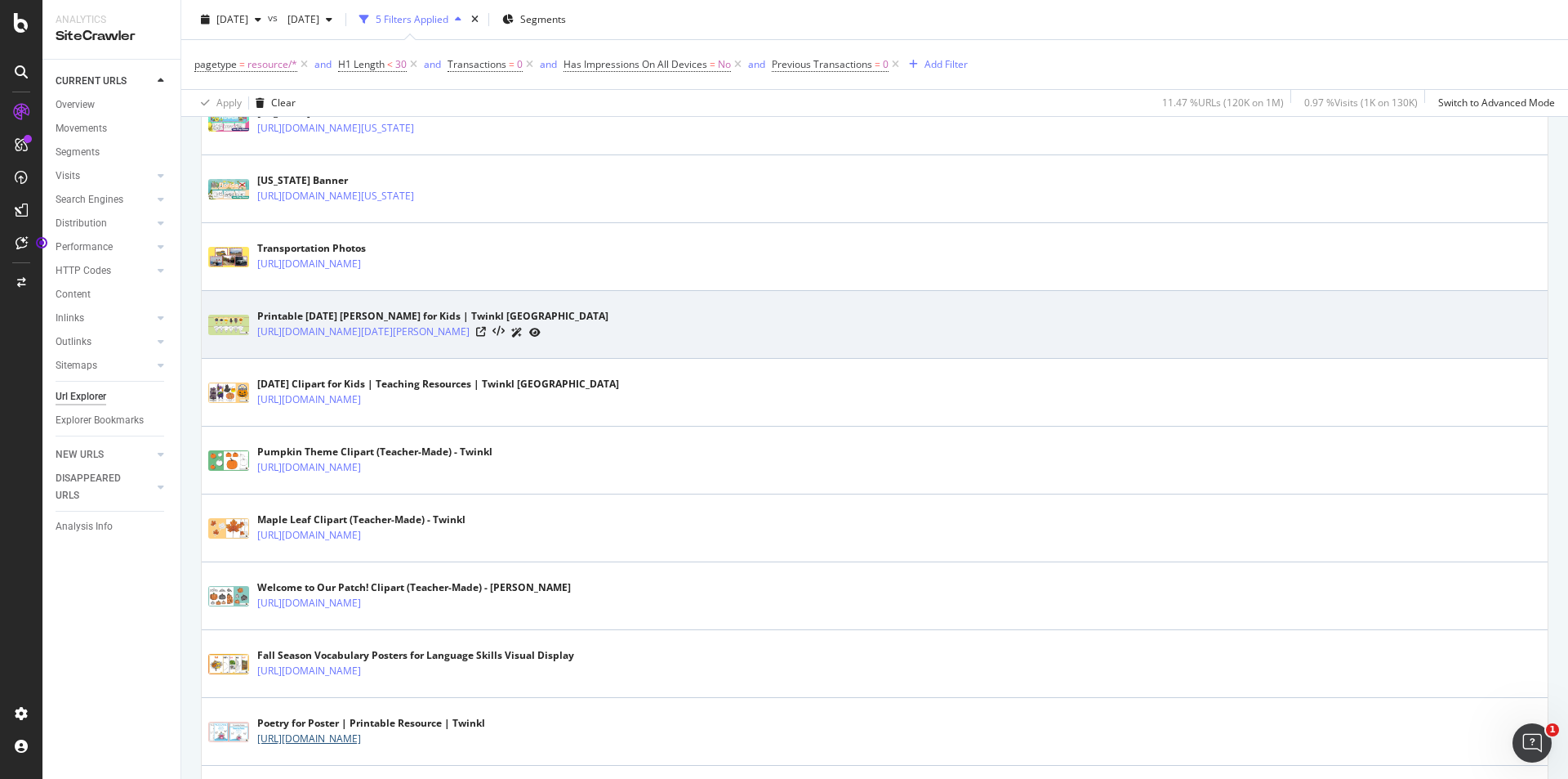
scroll to position [899, 0]
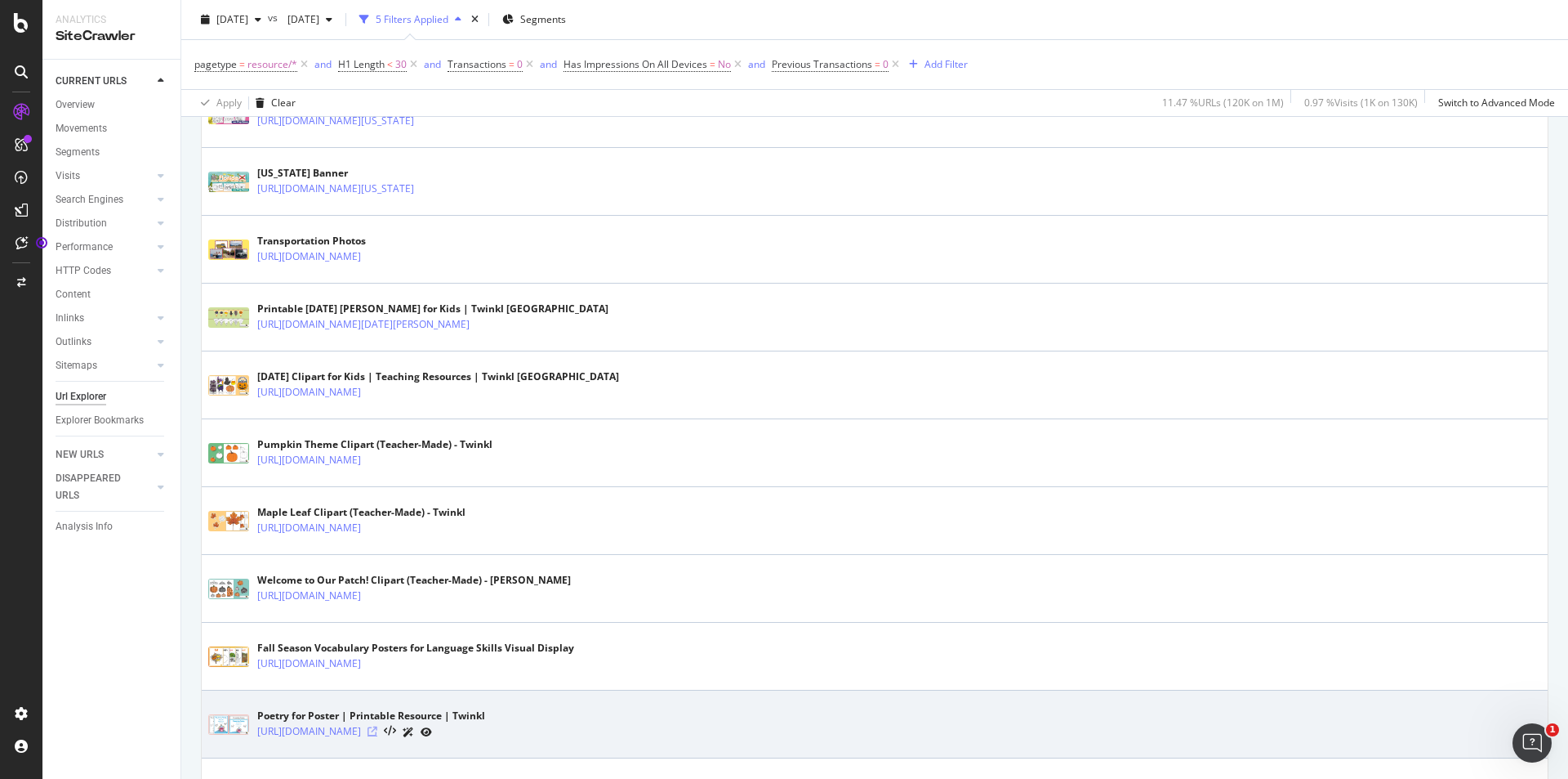
click at [377, 732] on icon at bounding box center [372, 731] width 10 height 10
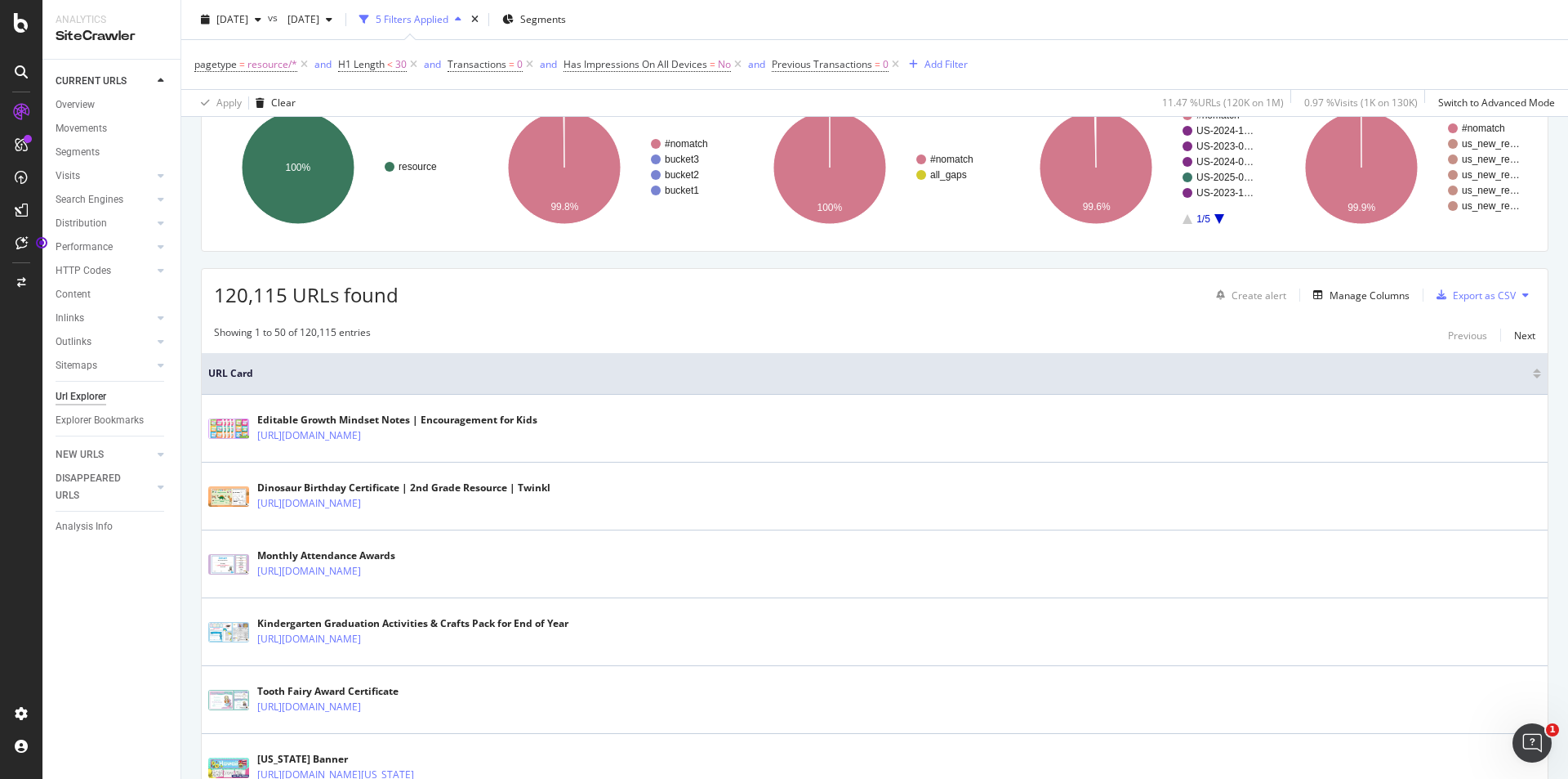
scroll to position [0, 0]
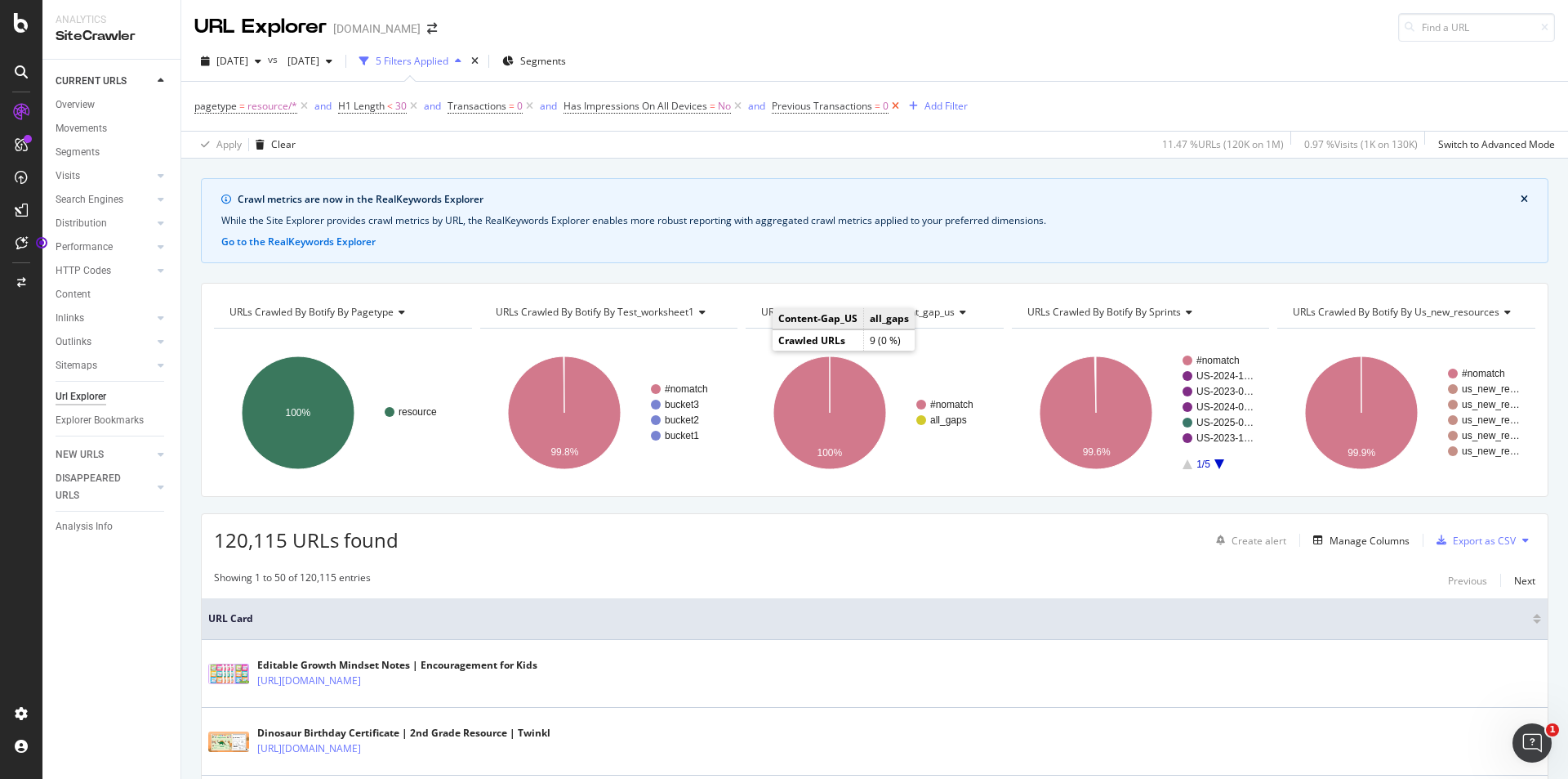
click at [892, 107] on icon at bounding box center [895, 106] width 14 height 16
click at [797, 106] on div "Add Filter" at bounding box center [788, 106] width 44 height 14
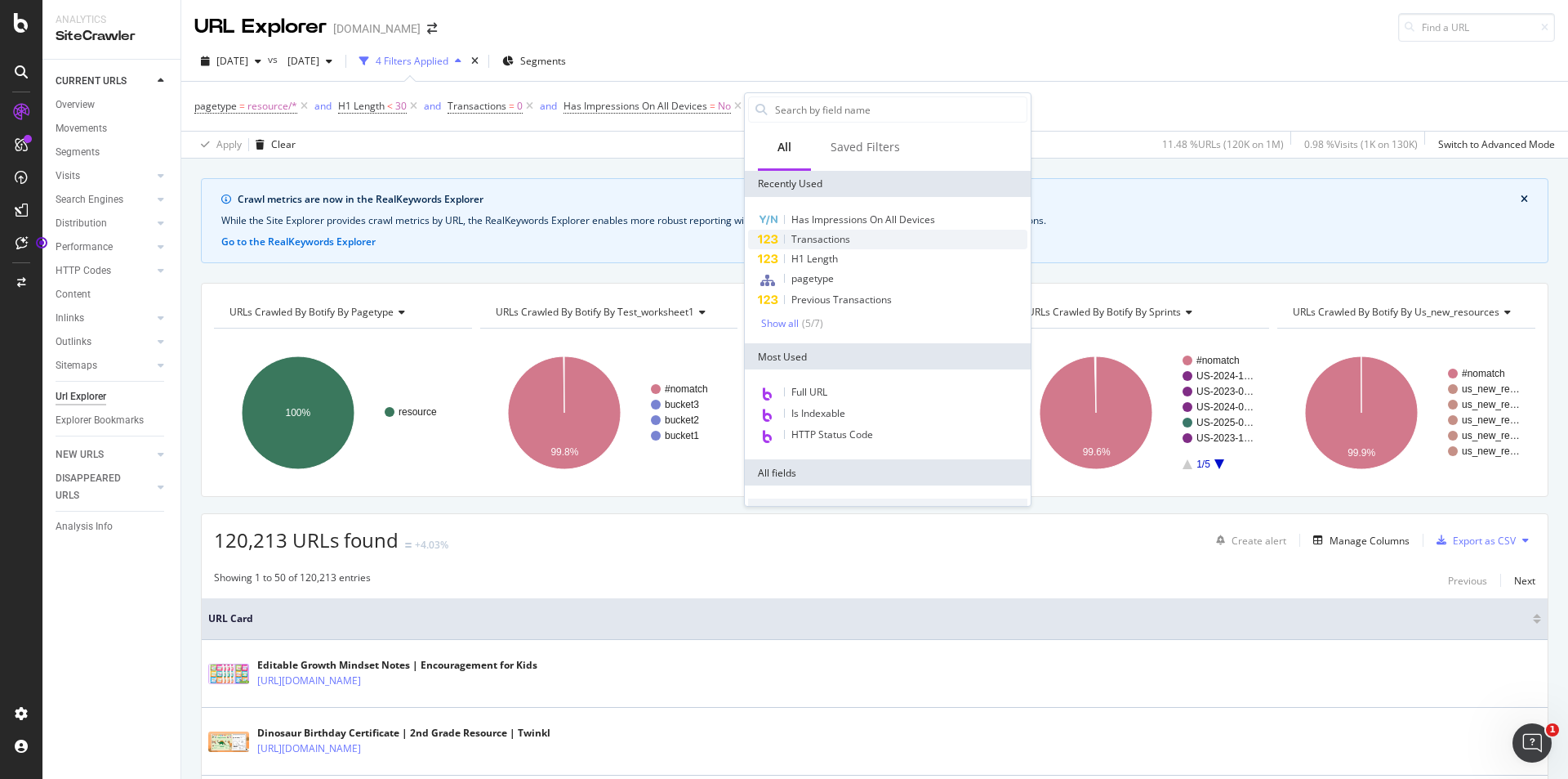
click at [830, 235] on span "Transactions" at bounding box center [820, 239] width 58 height 14
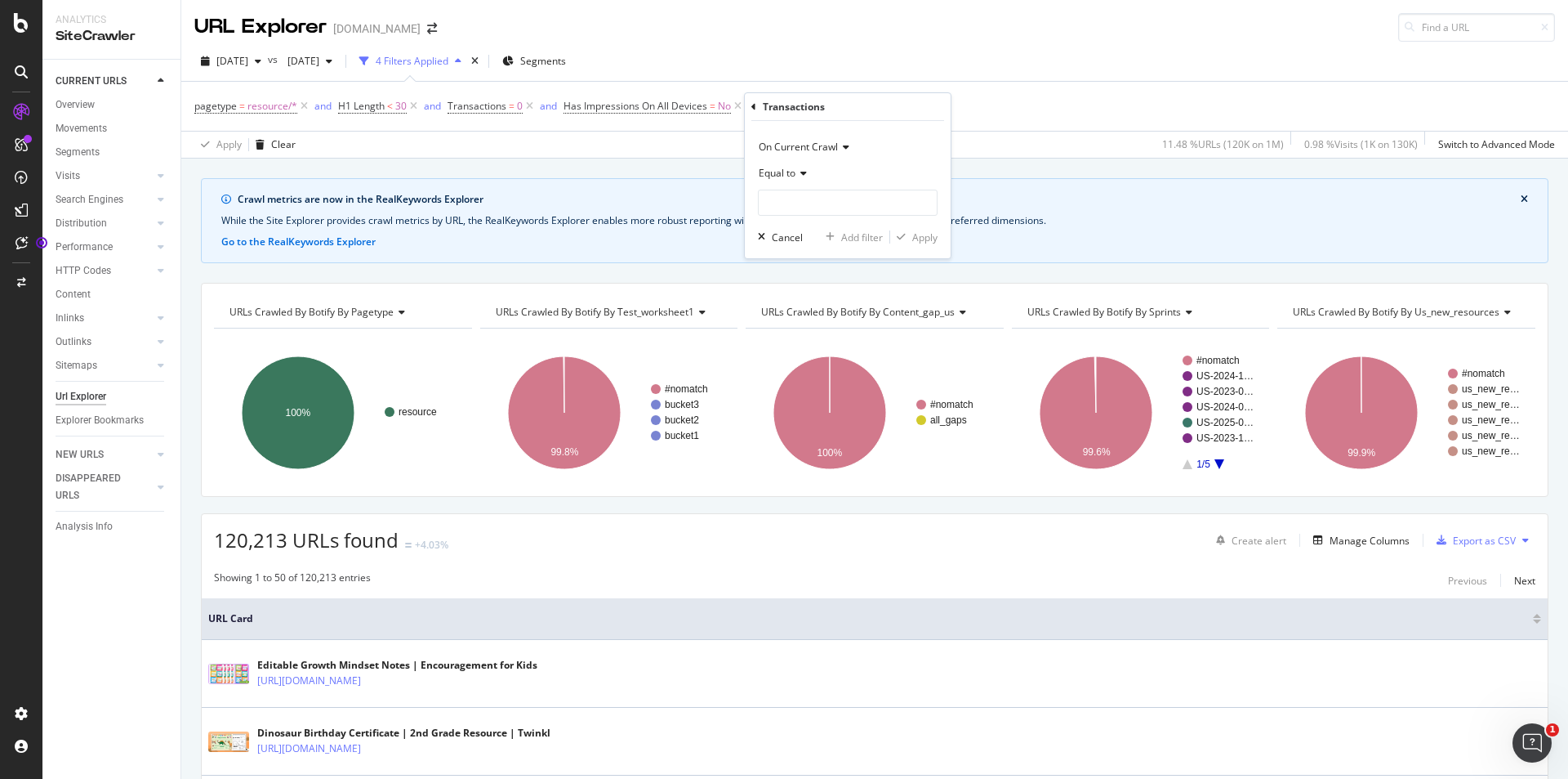
click at [818, 149] on span "On Current Crawl" at bounding box center [798, 147] width 79 height 14
click at [815, 207] on span "On Compared Crawl" at bounding box center [811, 202] width 92 height 14
click at [797, 172] on icon at bounding box center [801, 173] width 12 height 10
click at [909, 165] on div "Equal to" at bounding box center [847, 173] width 179 height 26
click at [877, 201] on input "number" at bounding box center [847, 202] width 179 height 26
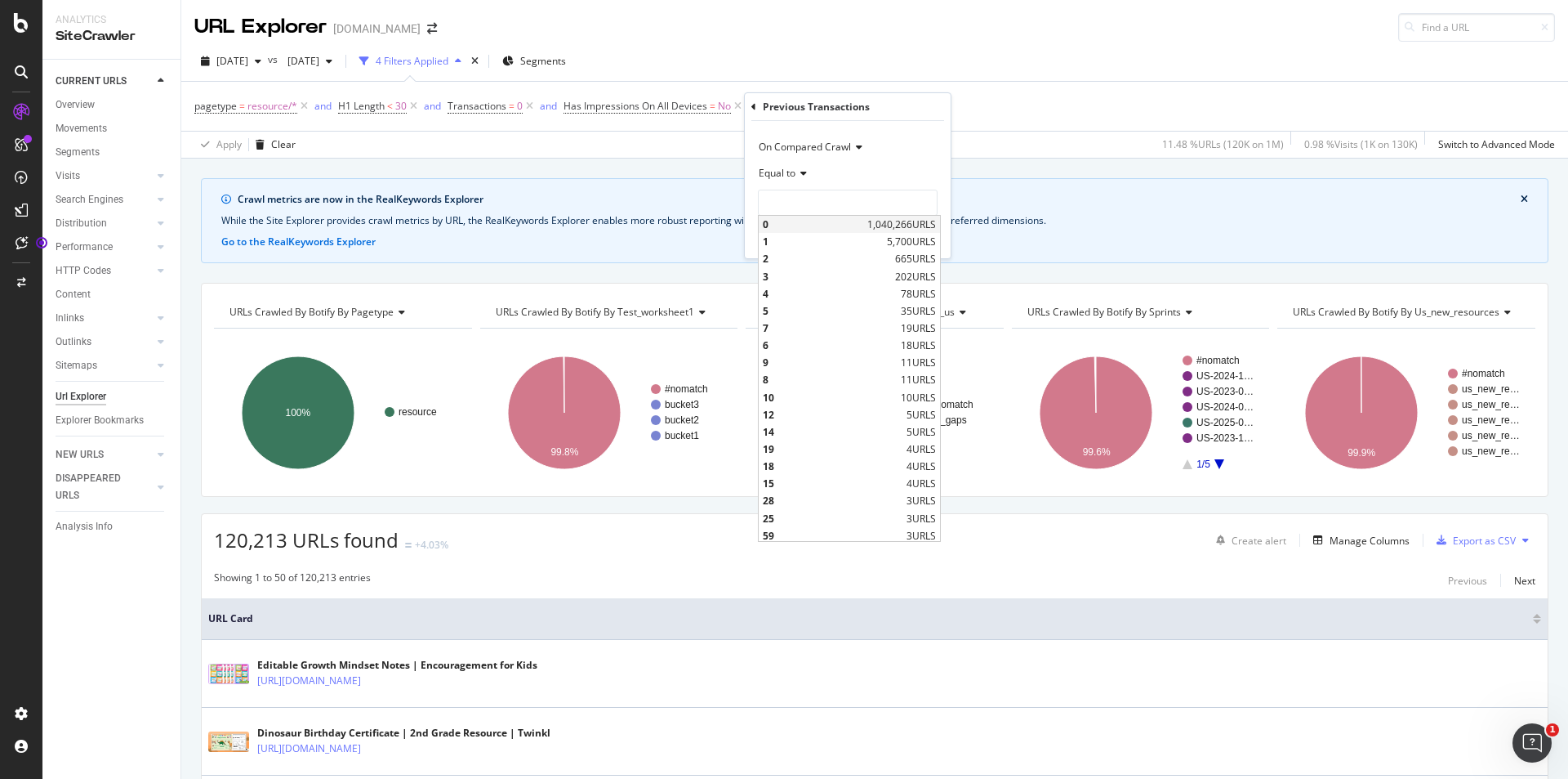
click at [849, 227] on div "0 1,040,266 URLS" at bounding box center [849, 224] width 181 height 17
type input "0"
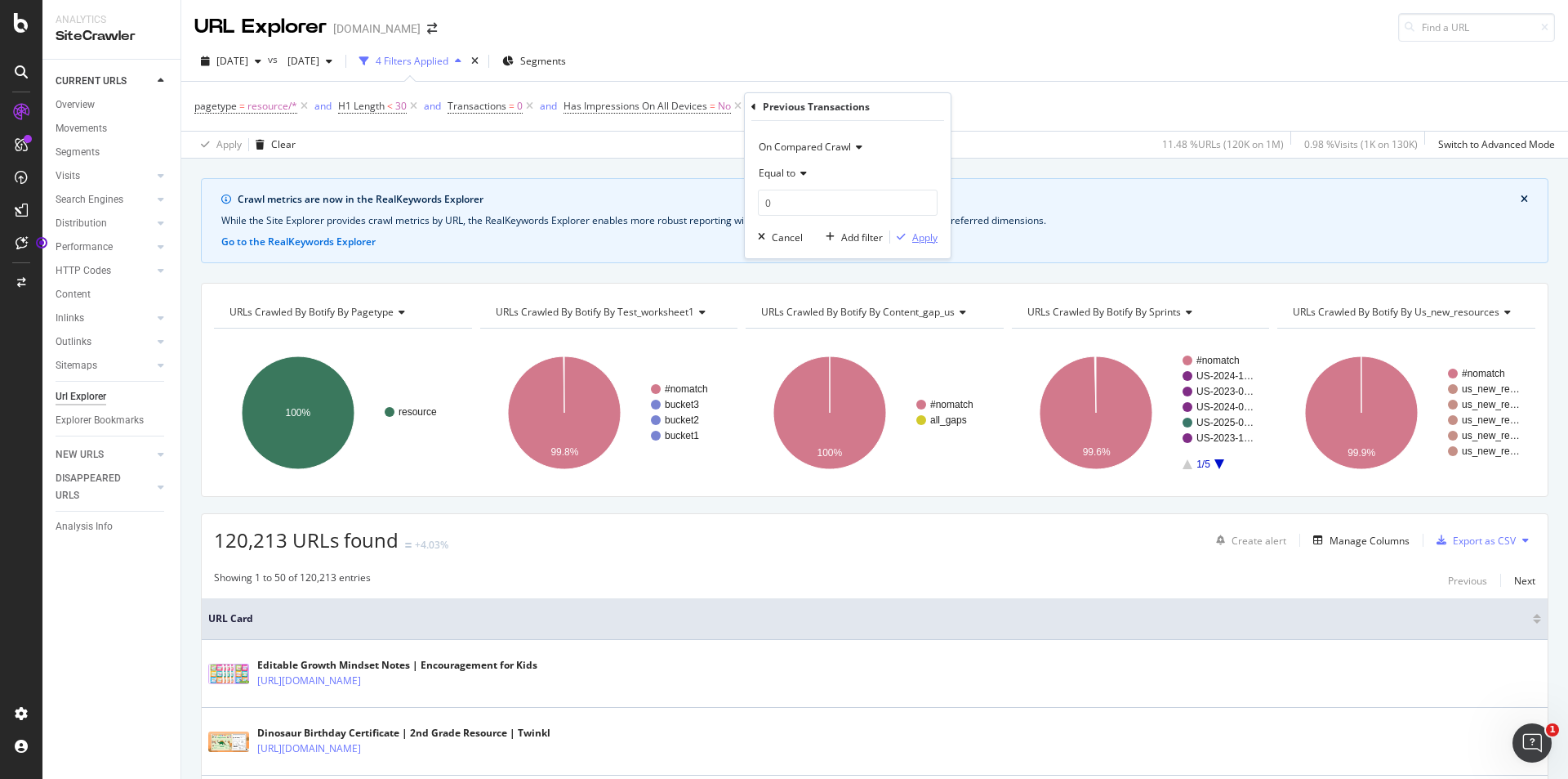
click at [921, 239] on div "Apply" at bounding box center [925, 237] width 26 height 14
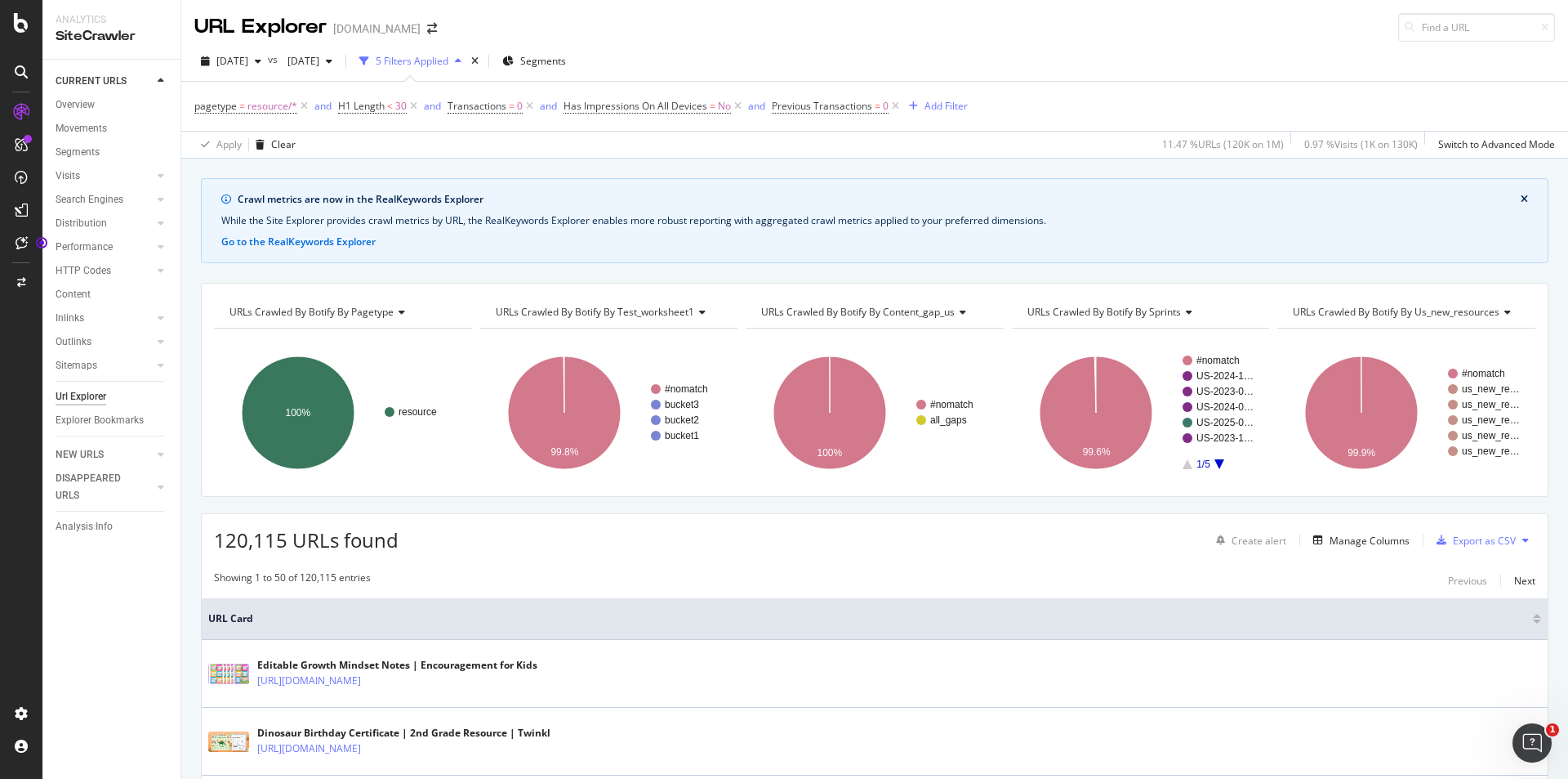
drag, startPoint x: 754, startPoint y: 111, endPoint x: 700, endPoint y: 131, distance: 57.6
click at [695, 136] on div "pagetype = resource/* and H1 Length < 30 and Transactions = 0 and Has Impressio…" at bounding box center [875, 119] width 1361 height 76
click at [918, 106] on div "button" at bounding box center [913, 106] width 22 height 10
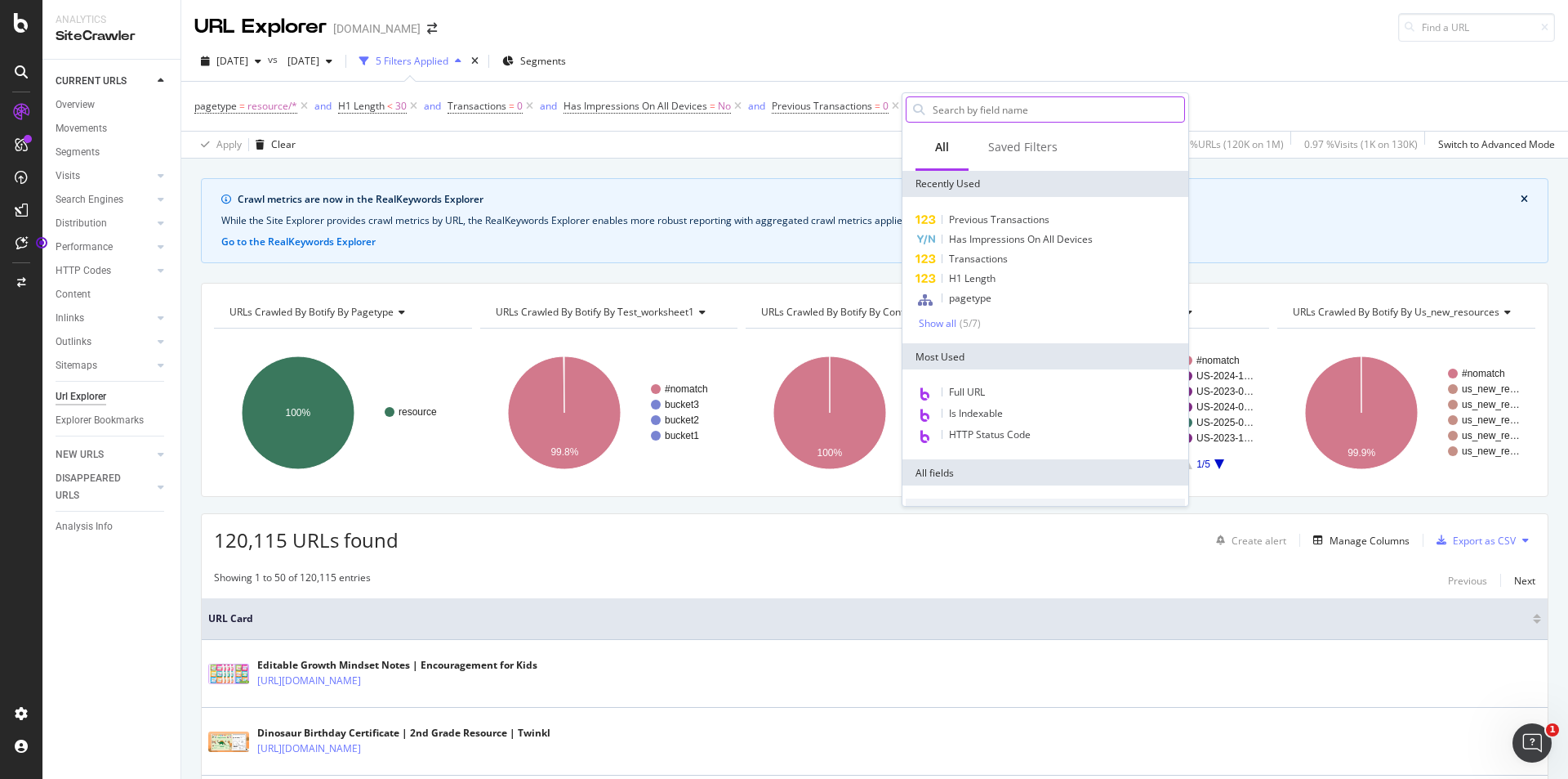
click at [963, 114] on input "text" at bounding box center [1058, 109] width 254 height 25
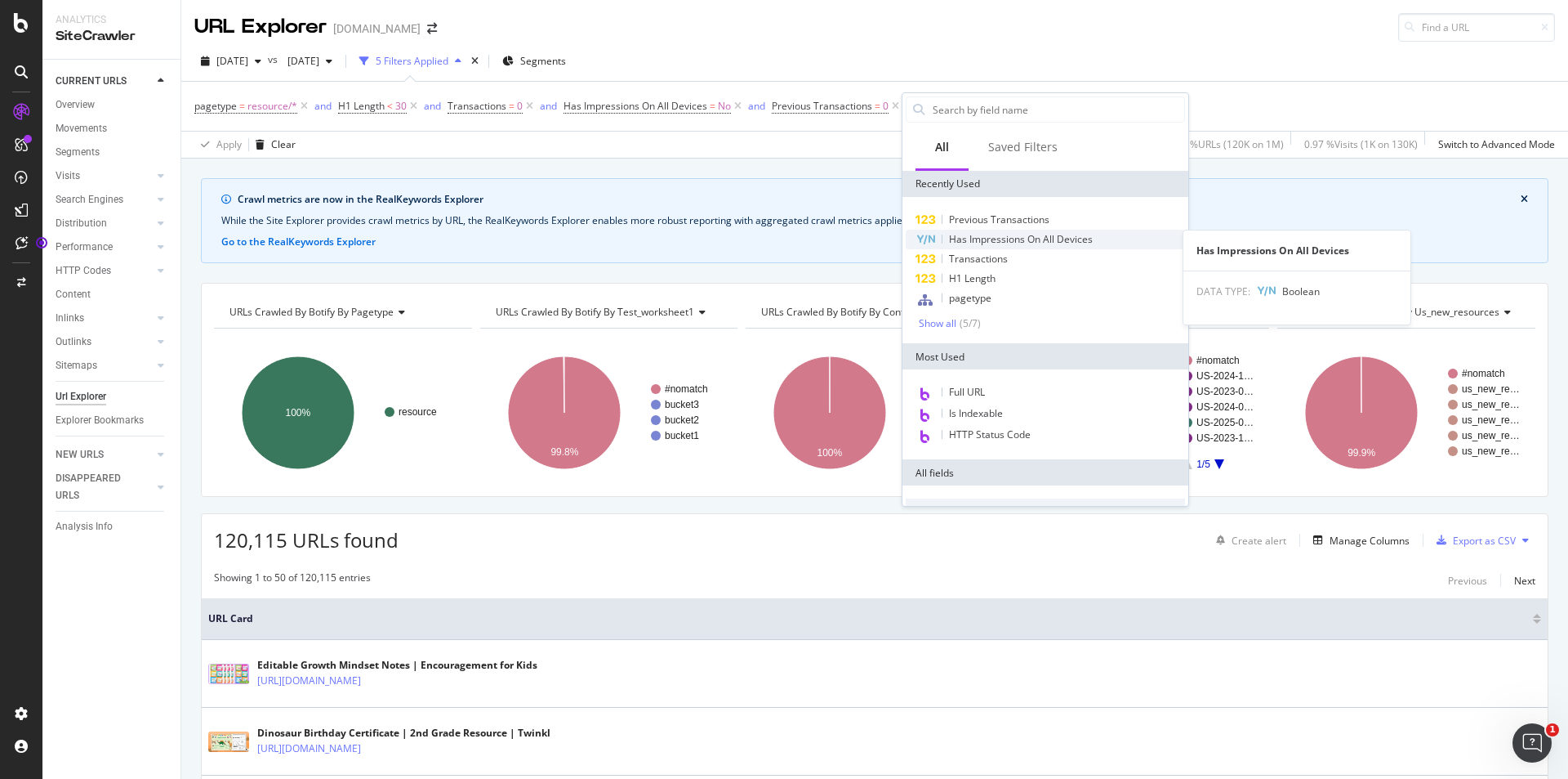
click at [975, 241] on span "Has Impressions On All Devices" at bounding box center [1020, 239] width 144 height 14
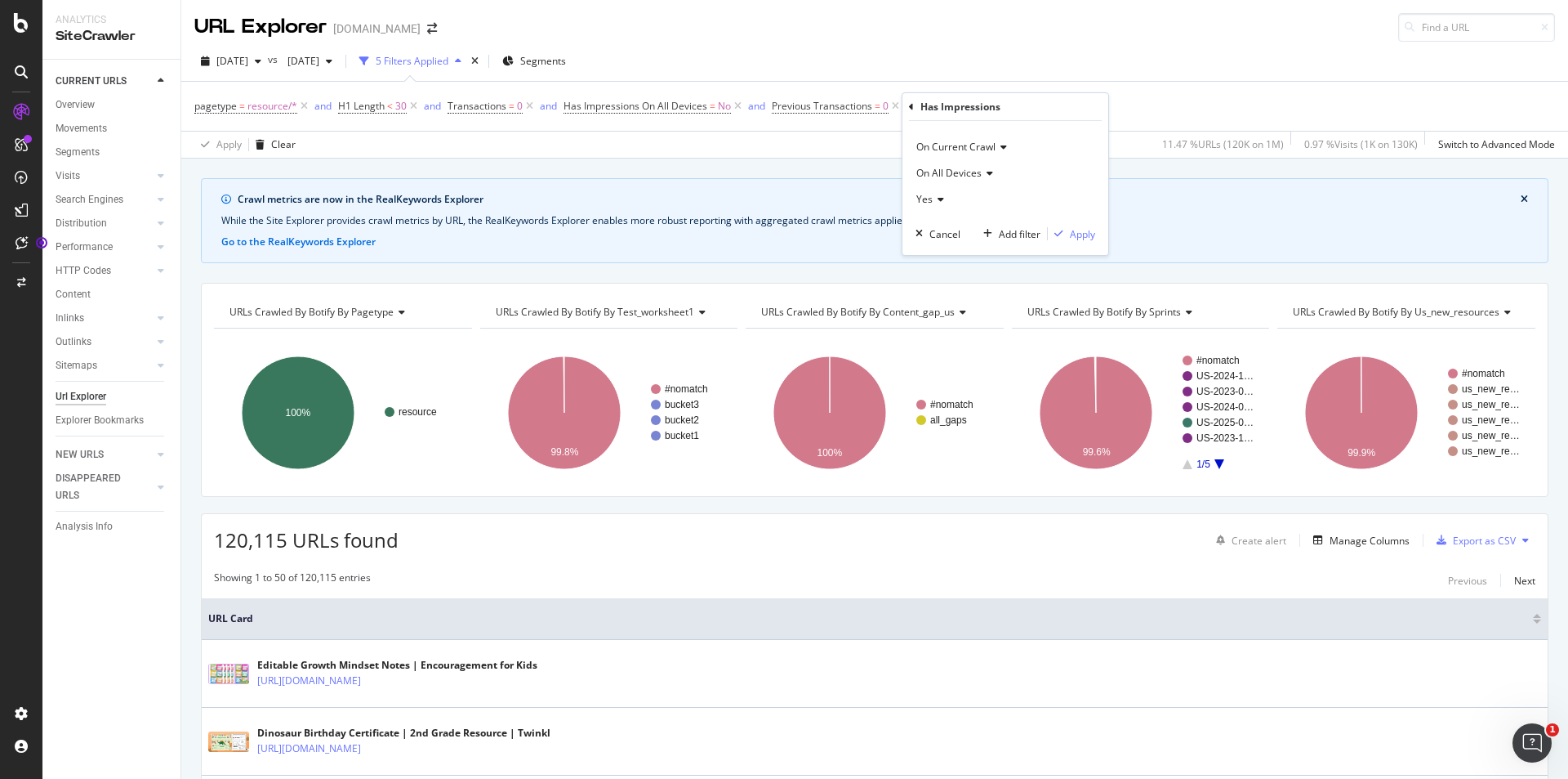
click at [968, 153] on span "On Current Crawl" at bounding box center [956, 147] width 79 height 14
click at [980, 198] on span "On Compared Crawl" at bounding box center [969, 202] width 92 height 14
click at [933, 195] on icon at bounding box center [939, 199] width 12 height 10
click at [940, 251] on div "No" at bounding box center [1006, 254] width 174 height 21
click at [1089, 235] on div "Apply" at bounding box center [1083, 234] width 26 height 14
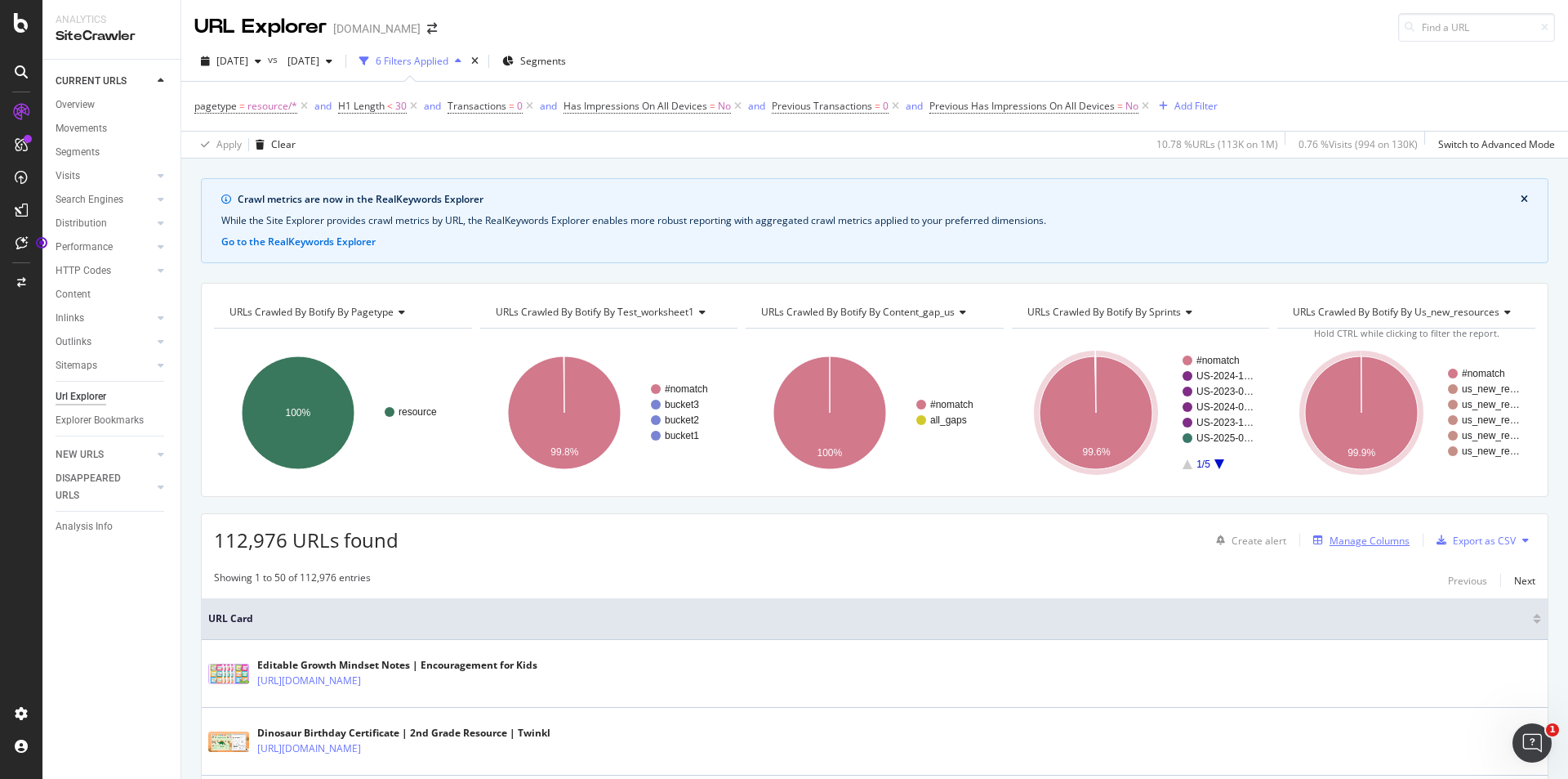
click at [1344, 542] on div "Manage Columns" at bounding box center [1369, 540] width 80 height 14
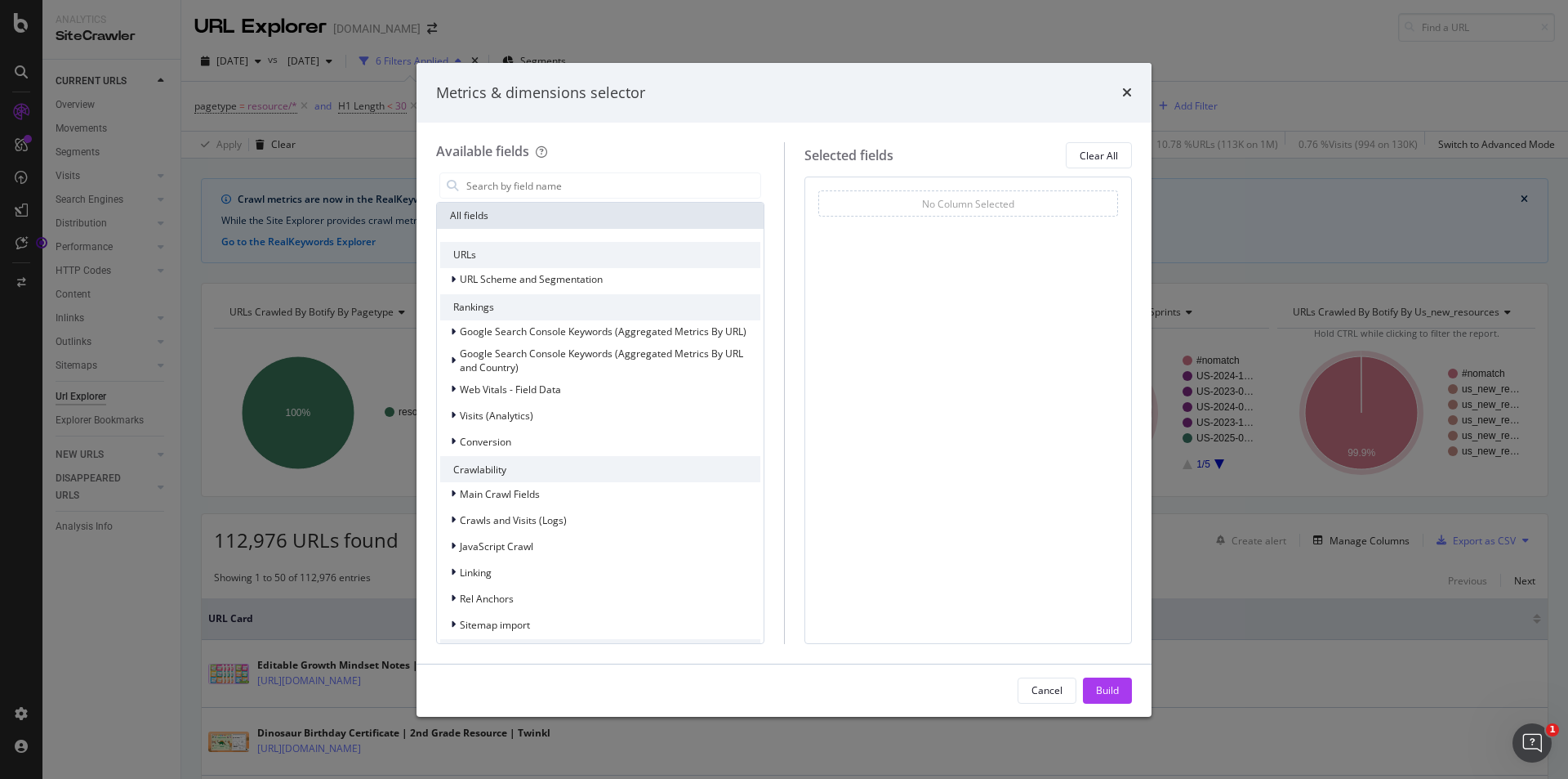
click at [896, 198] on div "No Column Selected" at bounding box center [968, 203] width 300 height 26
click at [635, 180] on input "modal" at bounding box center [612, 185] width 295 height 25
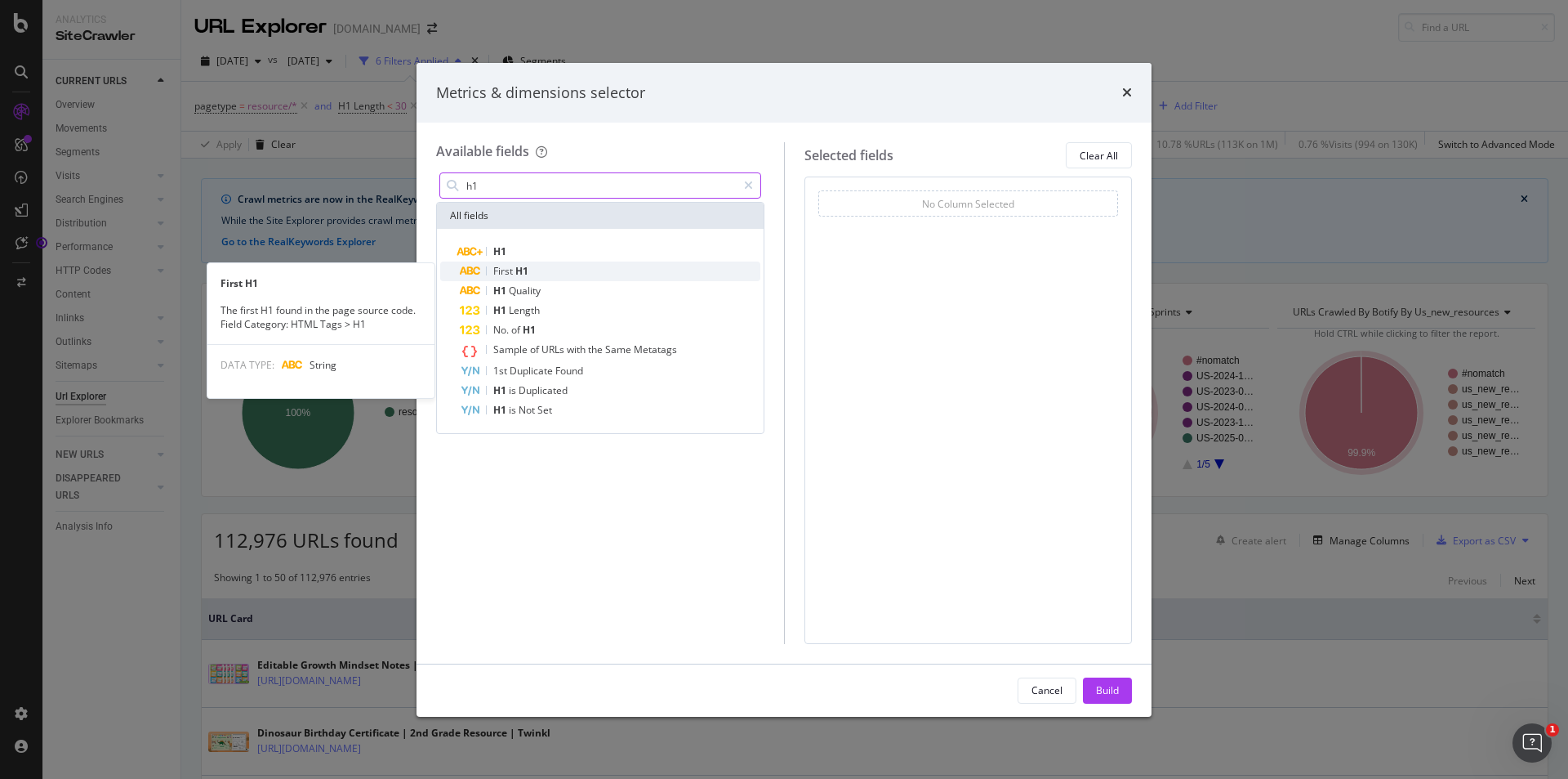
type input "h1"
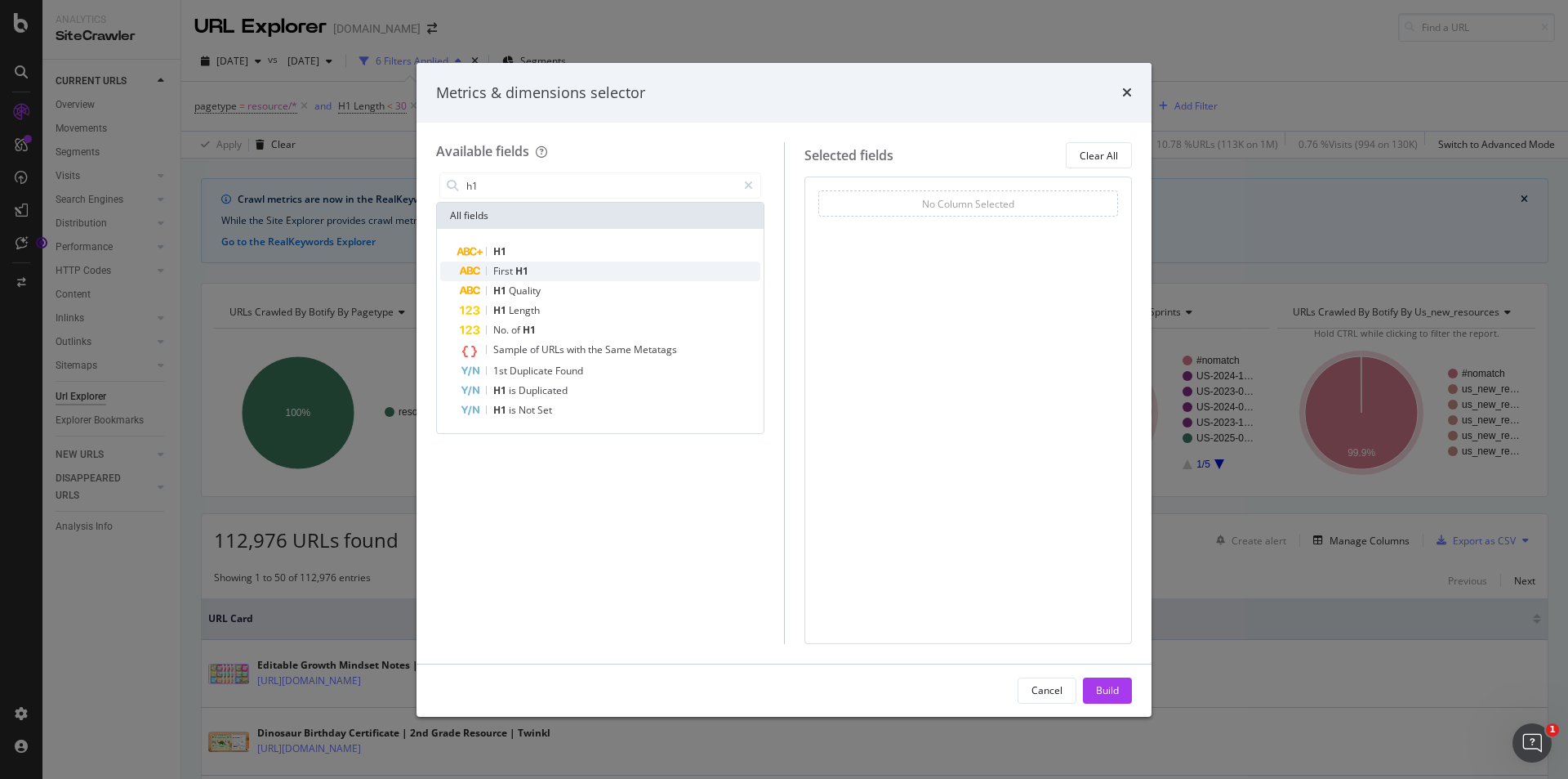
click at [538, 274] on div "First H1" at bounding box center [609, 272] width 300 height 20
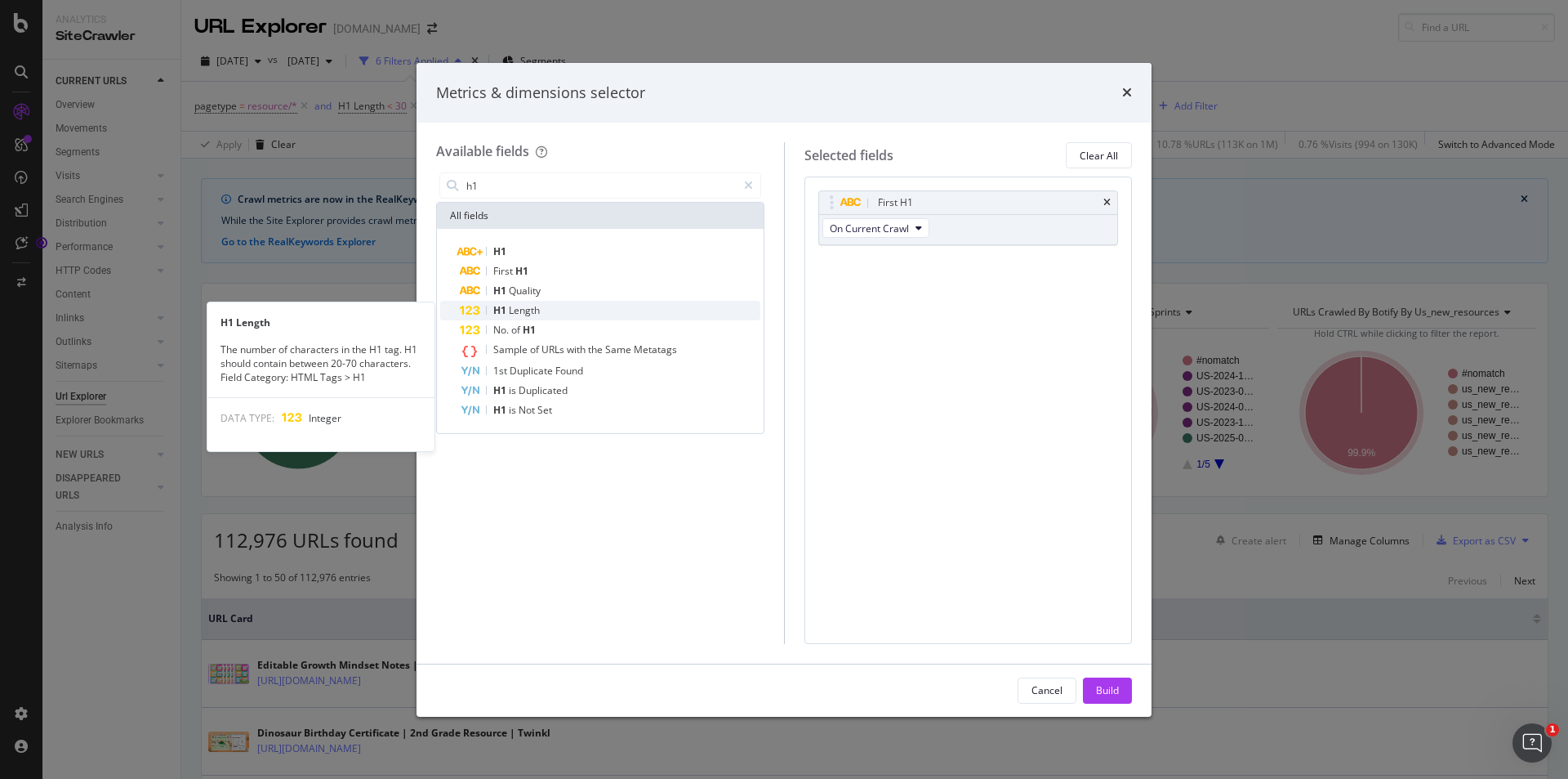
click at [530, 309] on span "Length" at bounding box center [524, 310] width 31 height 14
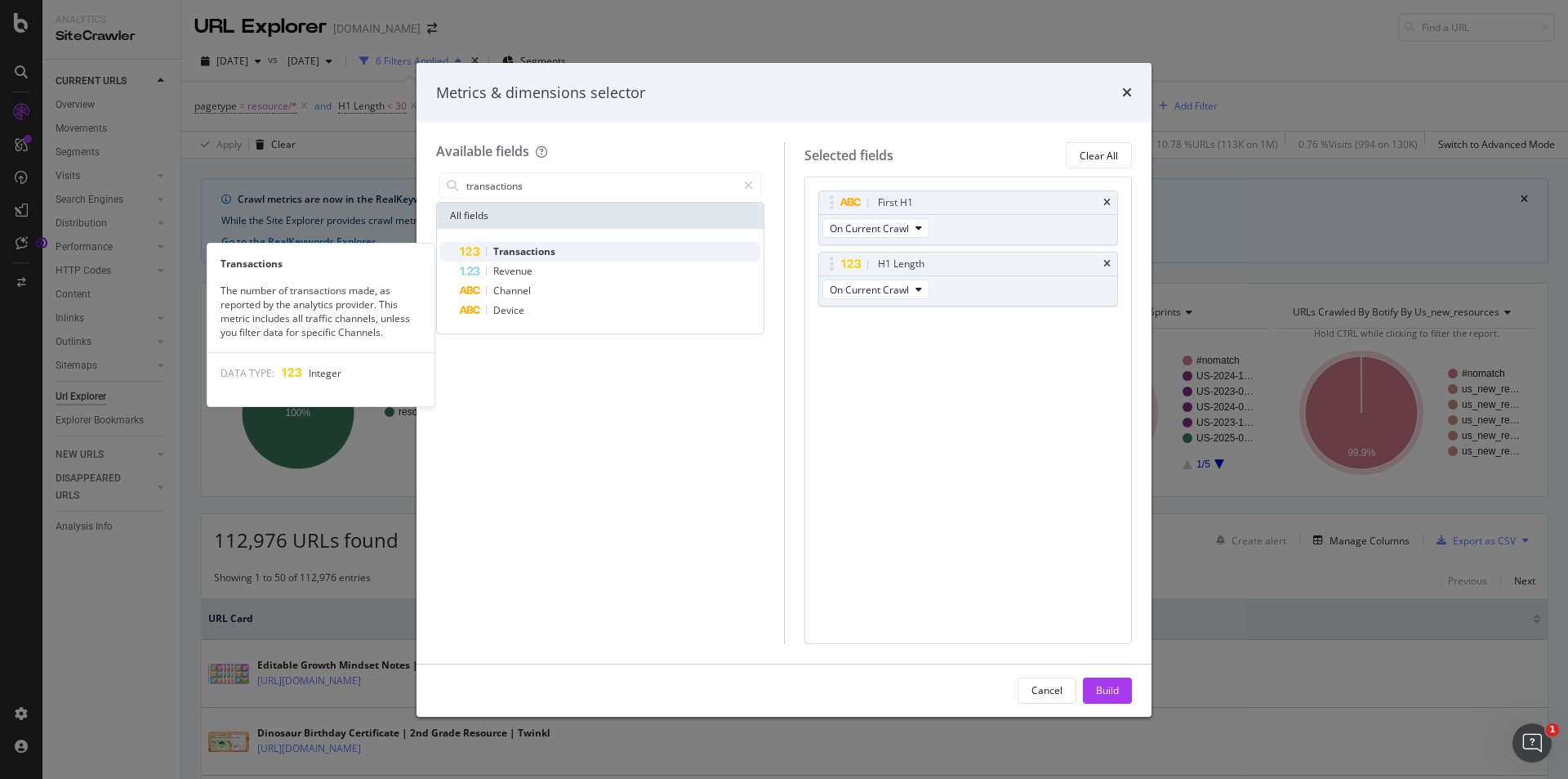
click at [562, 249] on div "Transactions" at bounding box center [609, 252] width 300 height 20
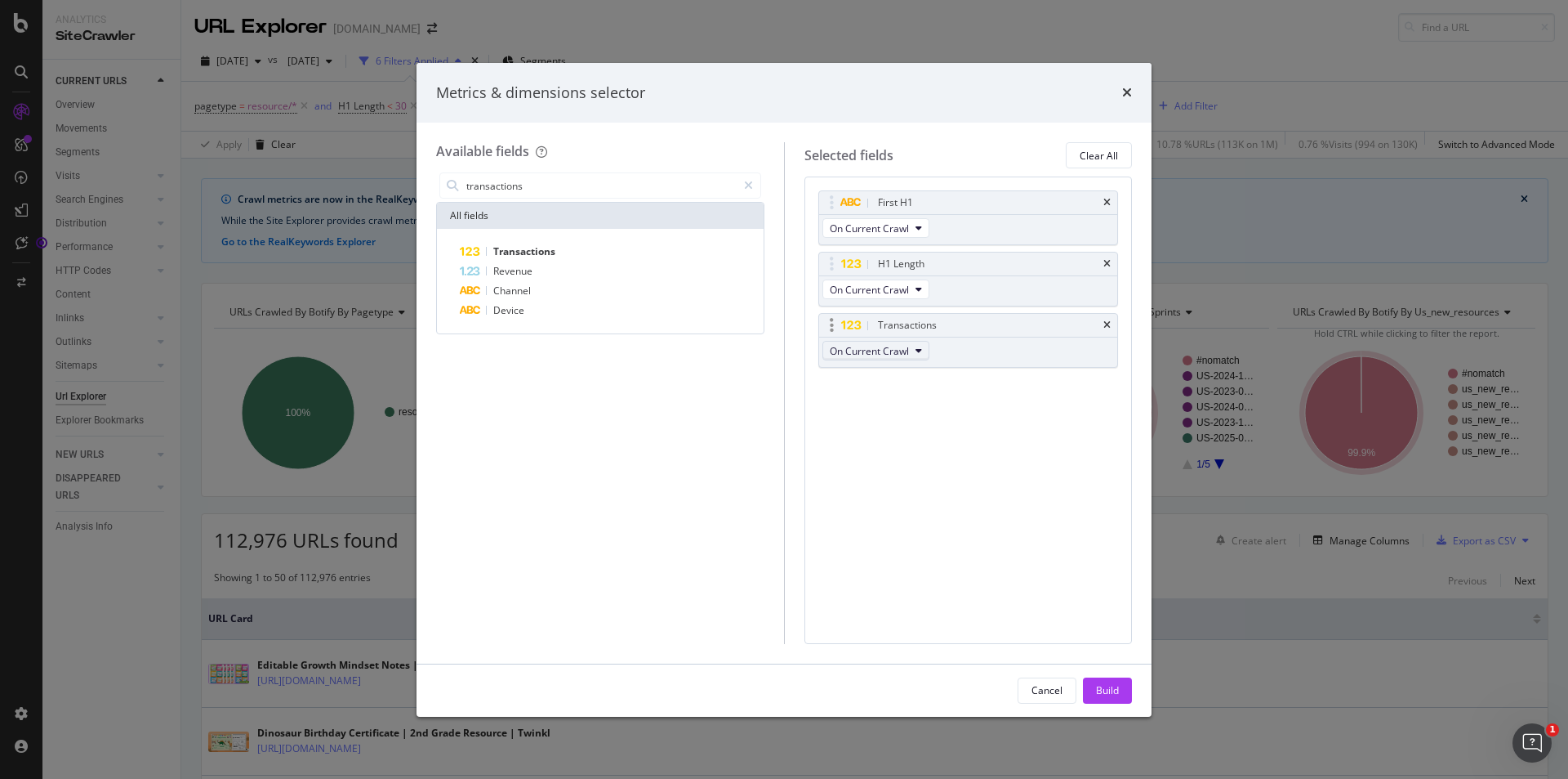
click at [897, 348] on span "On Current Crawl" at bounding box center [870, 351] width 79 height 14
click at [901, 376] on span "On Current Crawl" at bounding box center [882, 380] width 92 height 15
click at [906, 109] on div "Metrics & dimensions selector" at bounding box center [784, 92] width 735 height 60
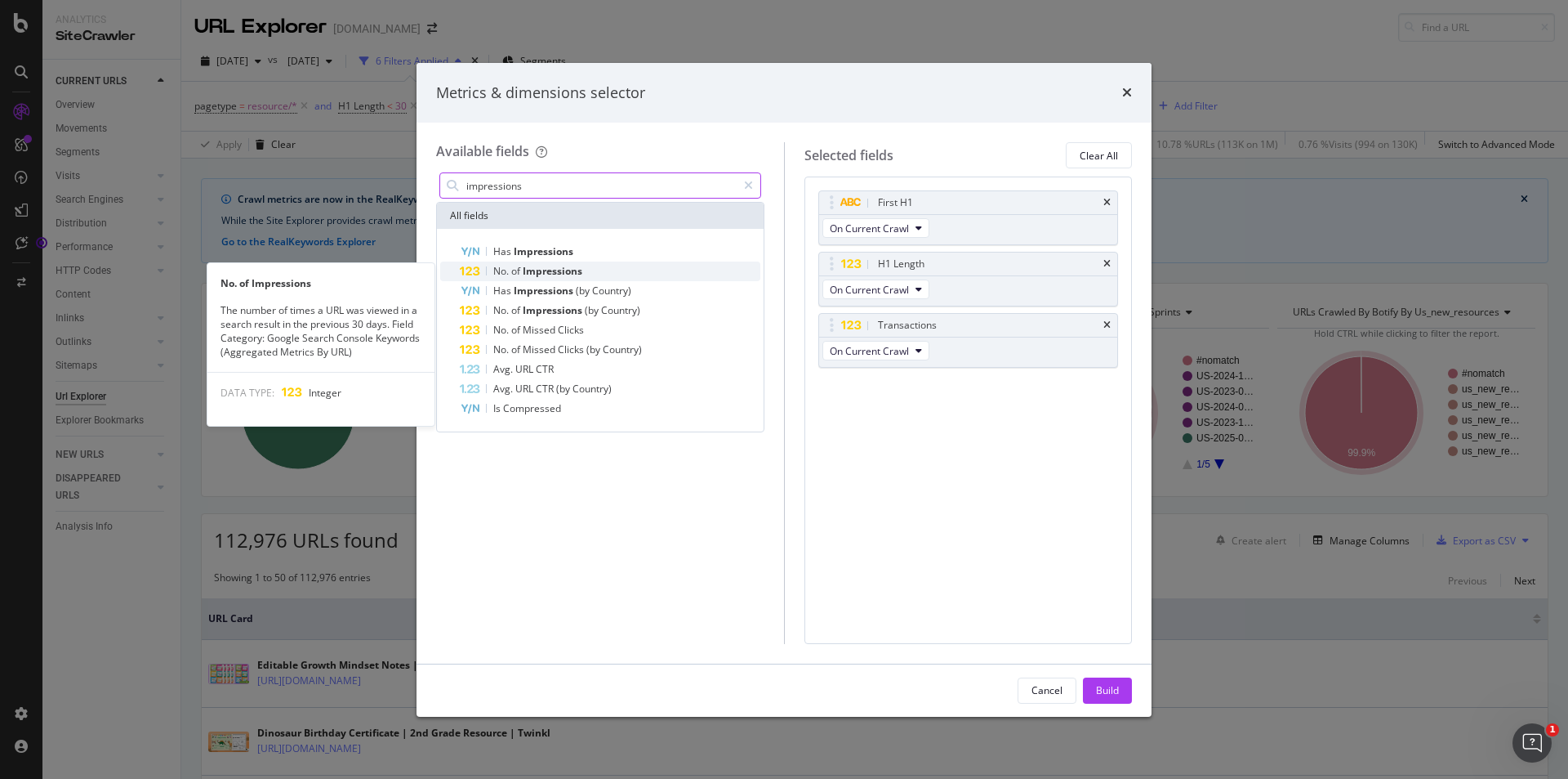
type input "impressions"
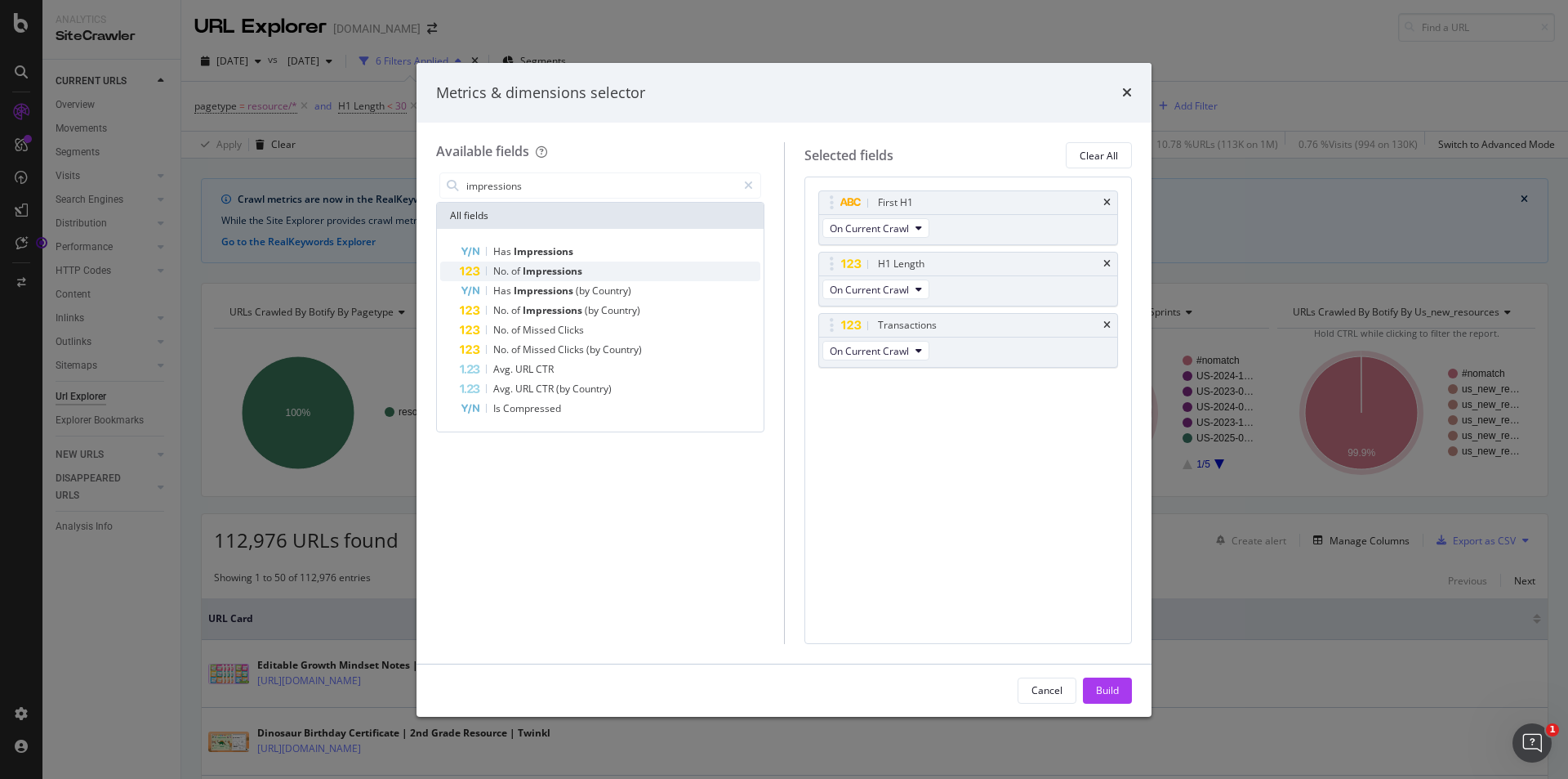
click at [577, 268] on span "Impressions" at bounding box center [553, 271] width 59 height 14
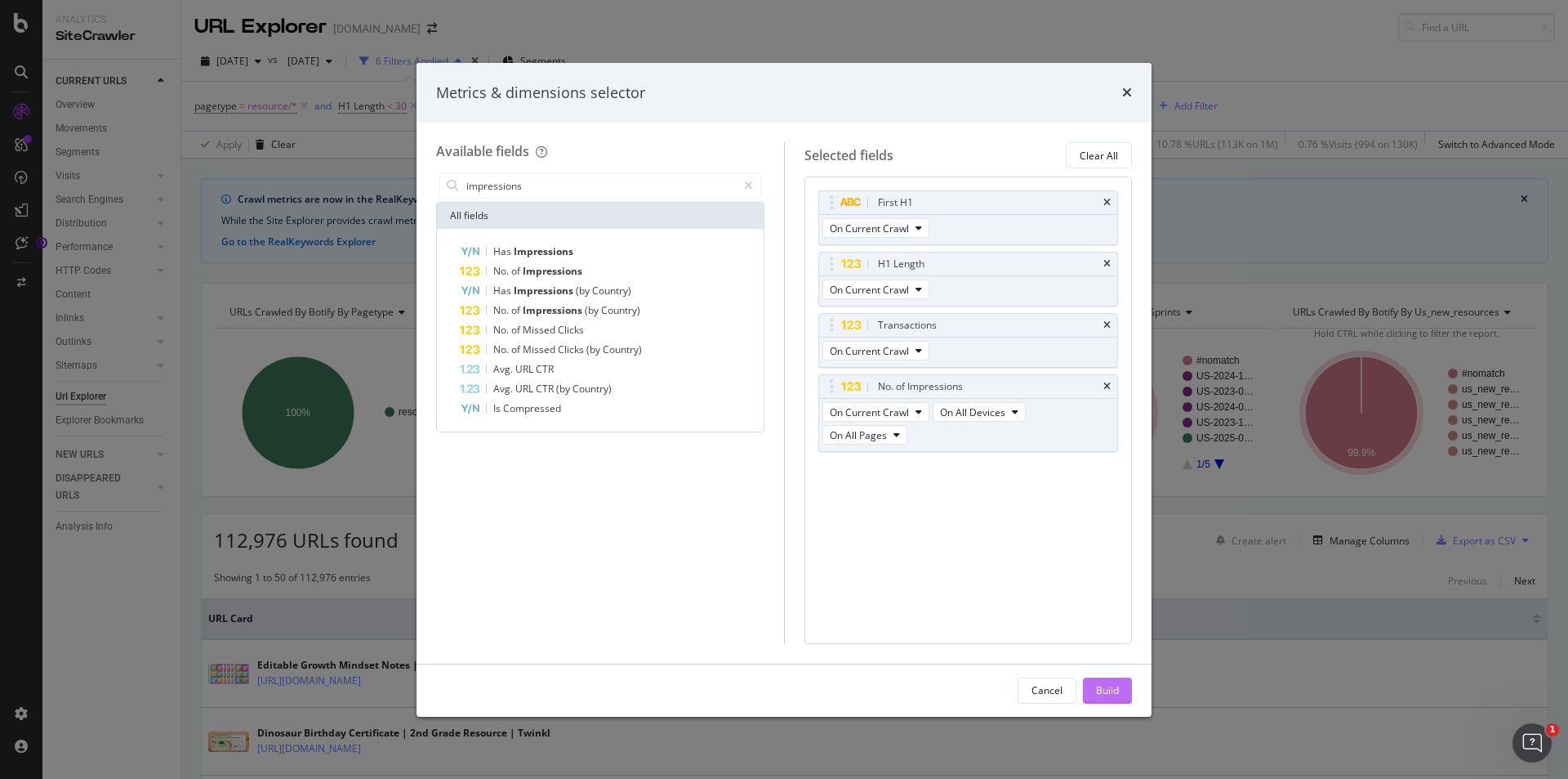
click at [1099, 691] on div "Build" at bounding box center [1106, 690] width 23 height 14
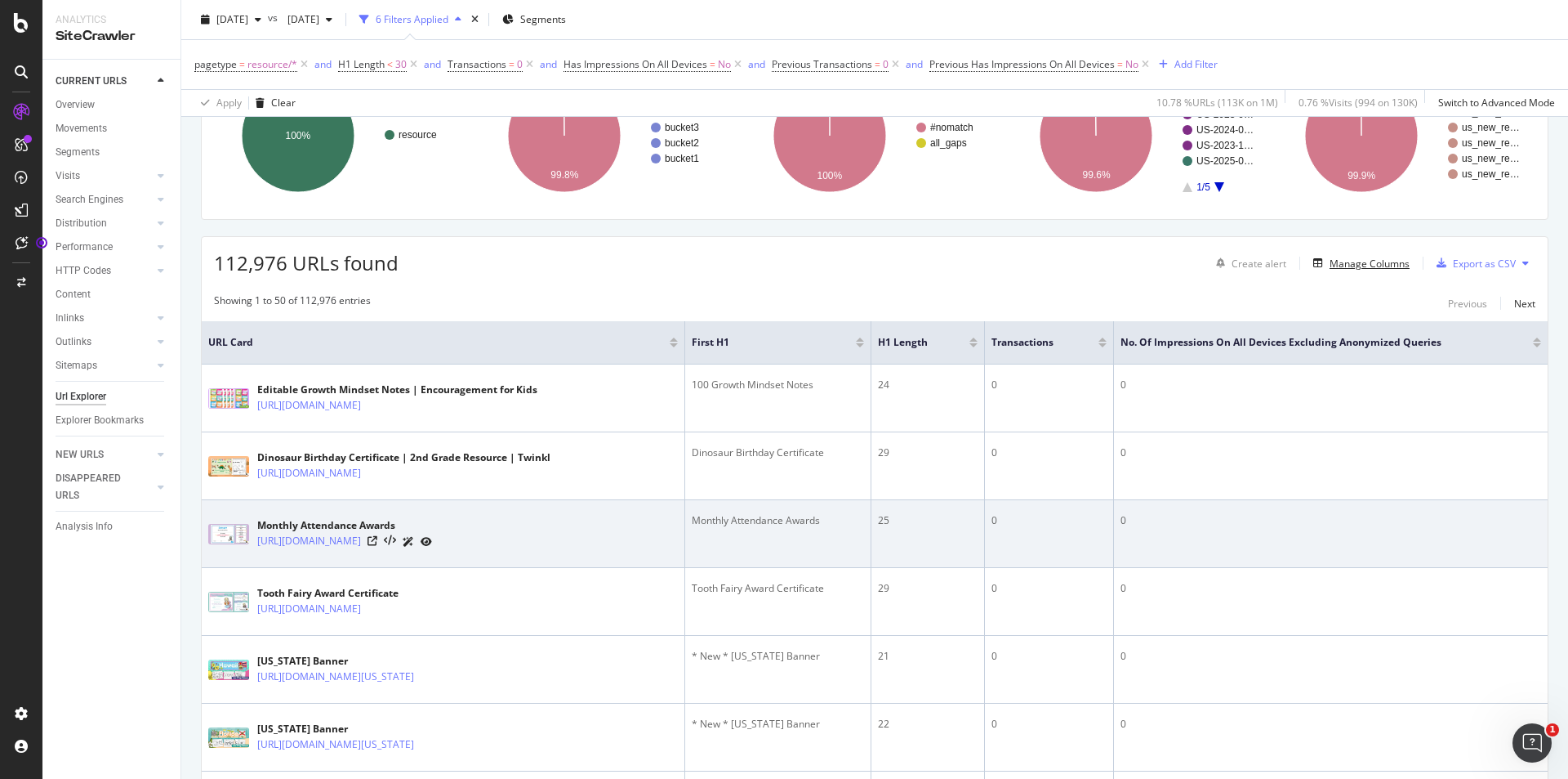
scroll to position [248, 0]
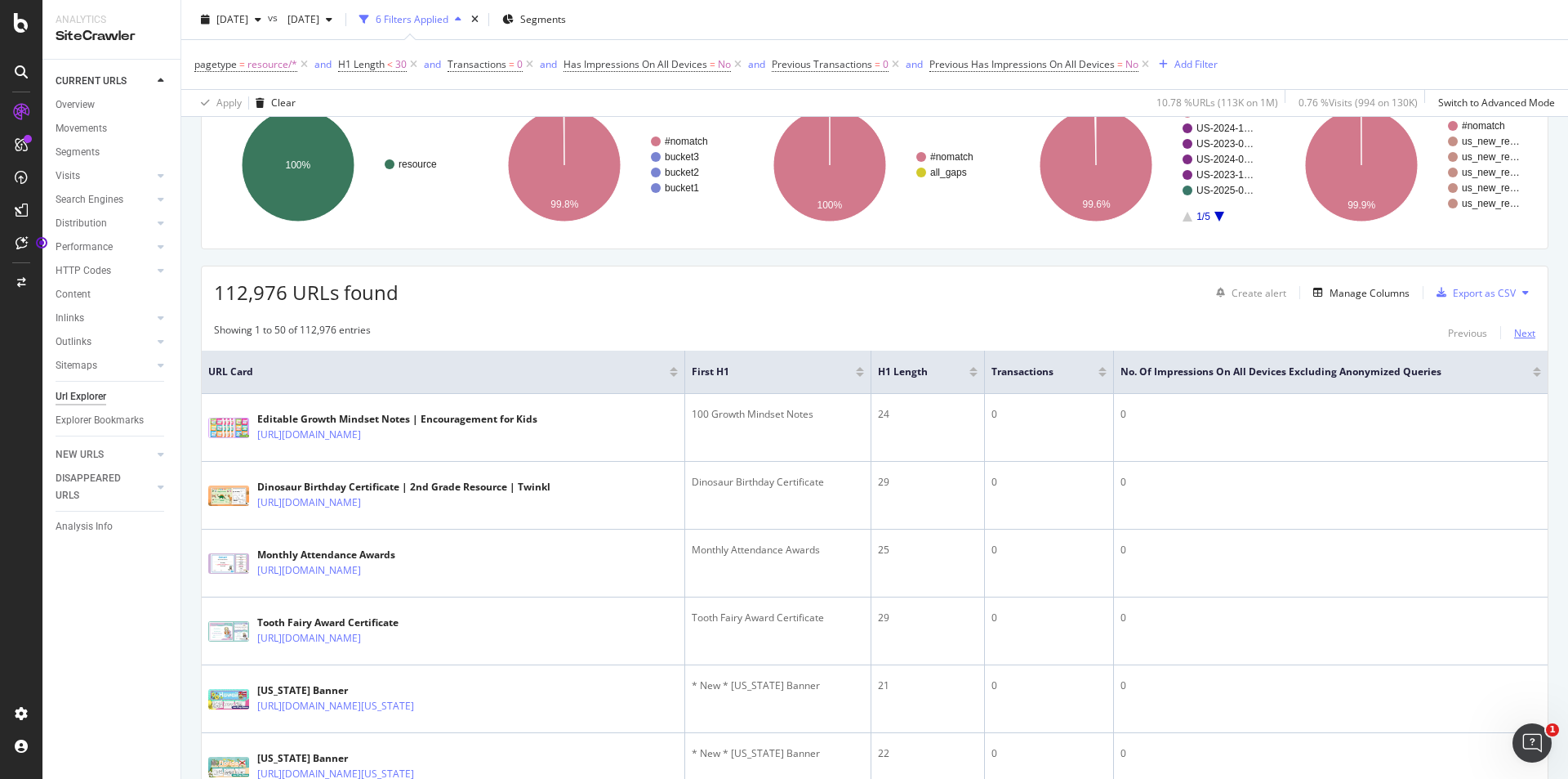
click at [1516, 339] on div "Next" at bounding box center [1523, 333] width 21 height 14
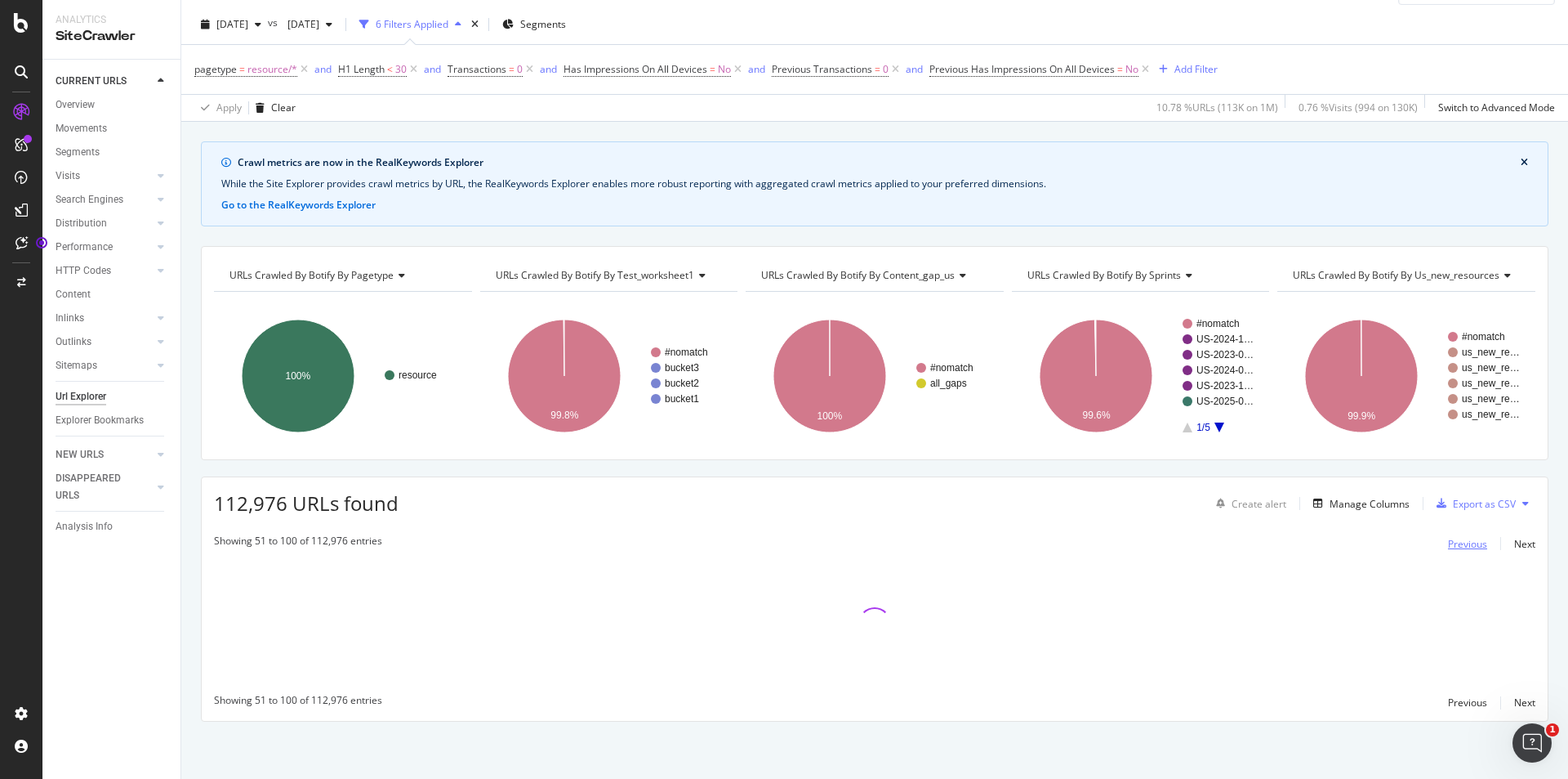
click at [1450, 543] on div "Previous" at bounding box center [1468, 544] width 40 height 14
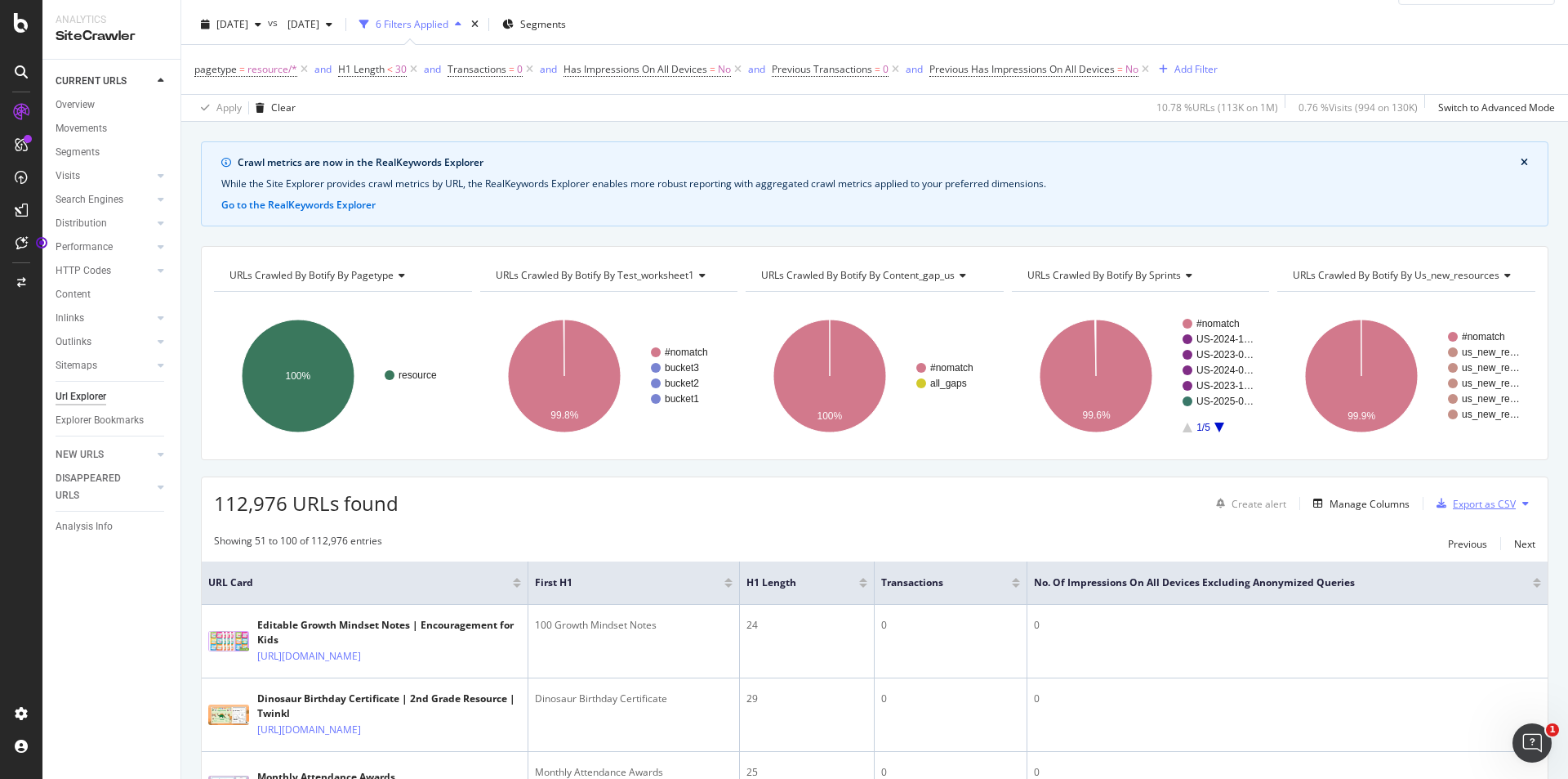
click at [1453, 501] on div "Export as CSV" at bounding box center [1484, 503] width 62 height 14
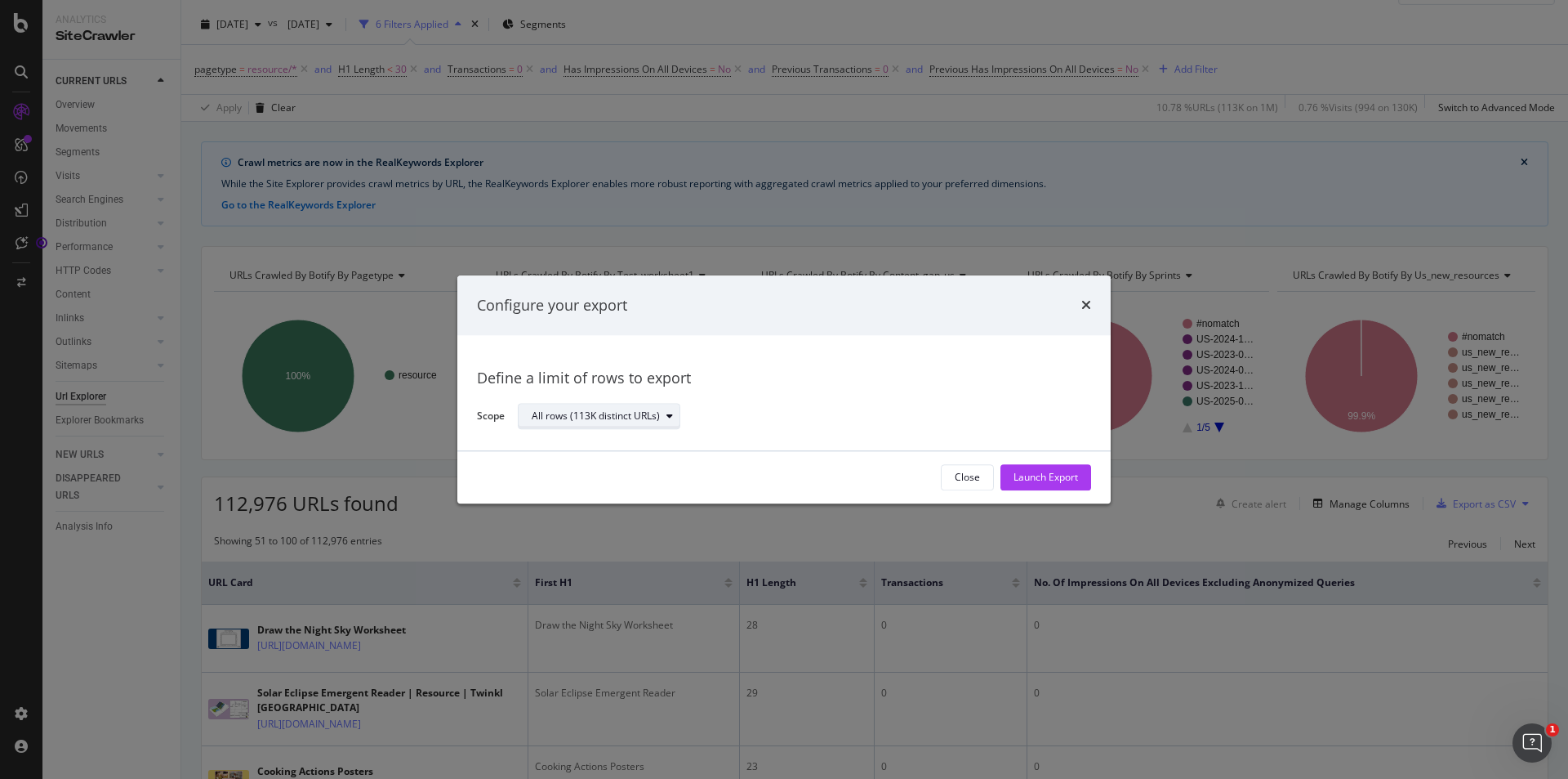
click at [663, 416] on div "modal" at bounding box center [670, 417] width 20 height 10
click at [668, 415] on icon "modal" at bounding box center [670, 417] width 7 height 10
click at [1058, 480] on div "Launch Export" at bounding box center [1045, 478] width 64 height 14
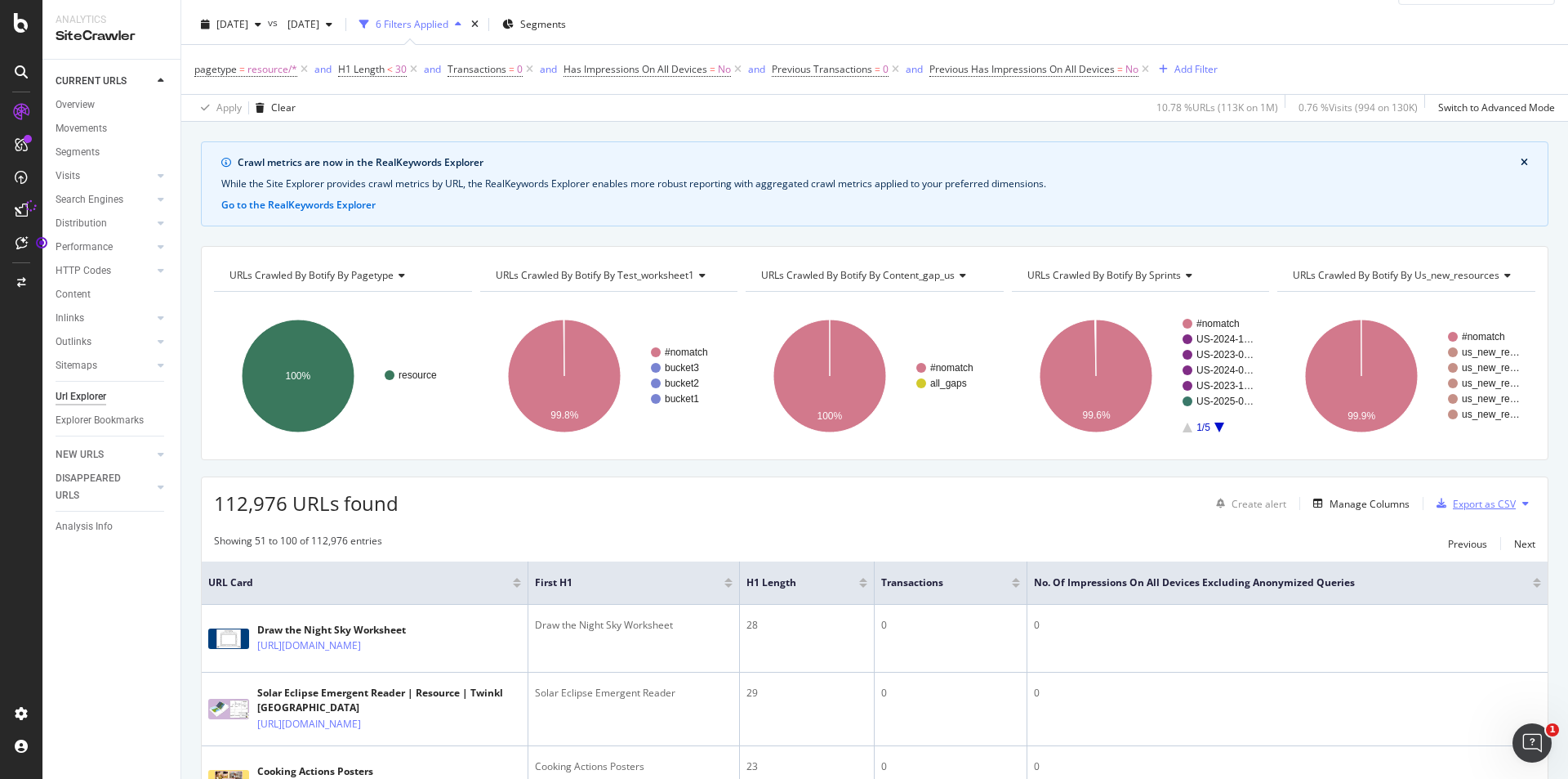
click at [1490, 509] on div "Export as CSV" at bounding box center [1484, 503] width 62 height 14
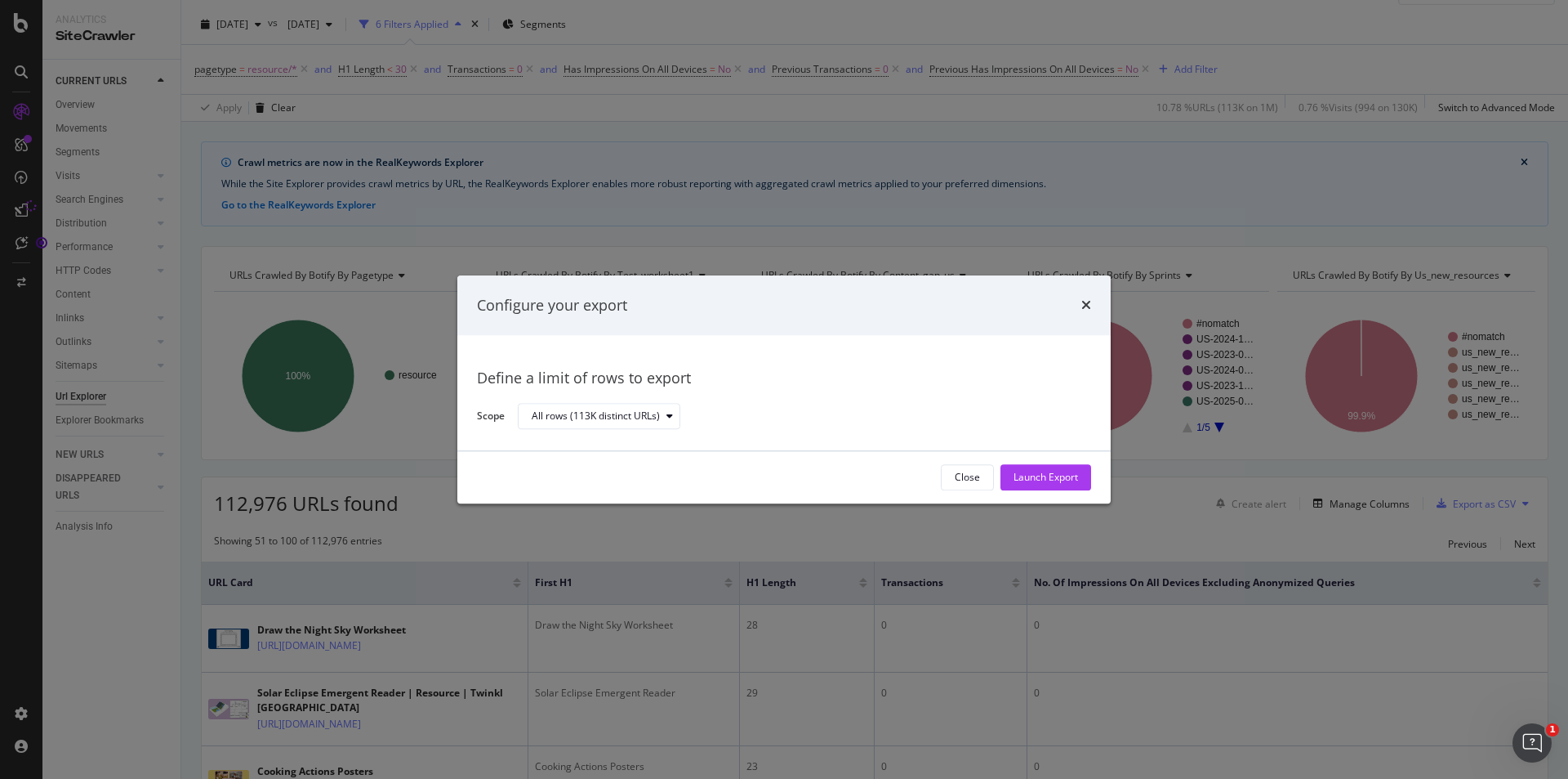
click at [1091, 302] on div "Configure your export" at bounding box center [784, 305] width 654 height 60
click at [1086, 302] on icon "times" at bounding box center [1087, 305] width 10 height 13
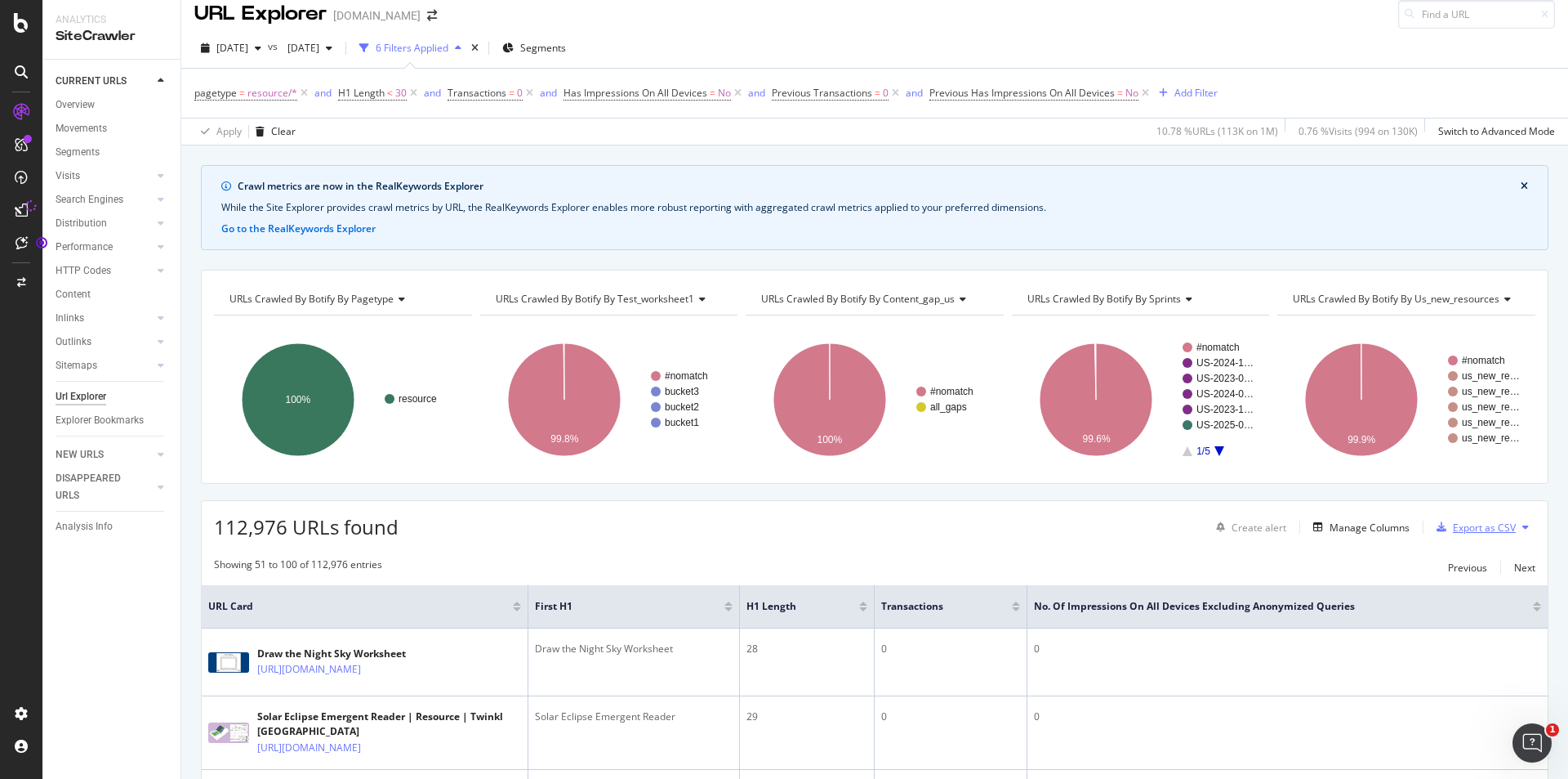
scroll to position [0, 0]
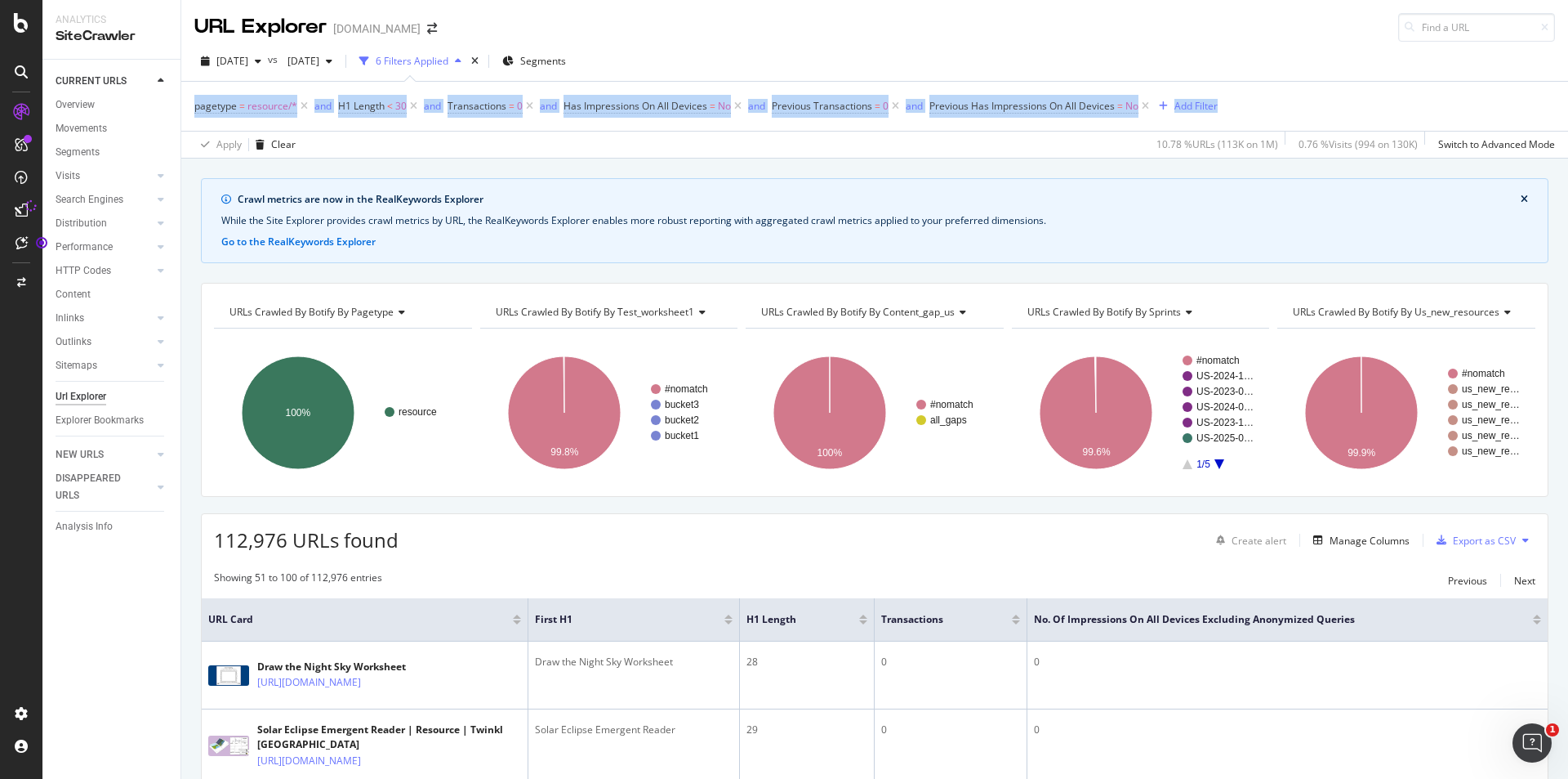
drag, startPoint x: 1258, startPoint y: 108, endPoint x: 221, endPoint y: 89, distance: 1037.2
click at [221, 89] on div "pagetype = resource/* and H1 Length < 30 and Transactions = 0 and Has Impressio…" at bounding box center [875, 105] width 1361 height 49
copy div "pagetype = resource/* and H1 Length < 30 and Transactions = 0 and Has Impressio…"
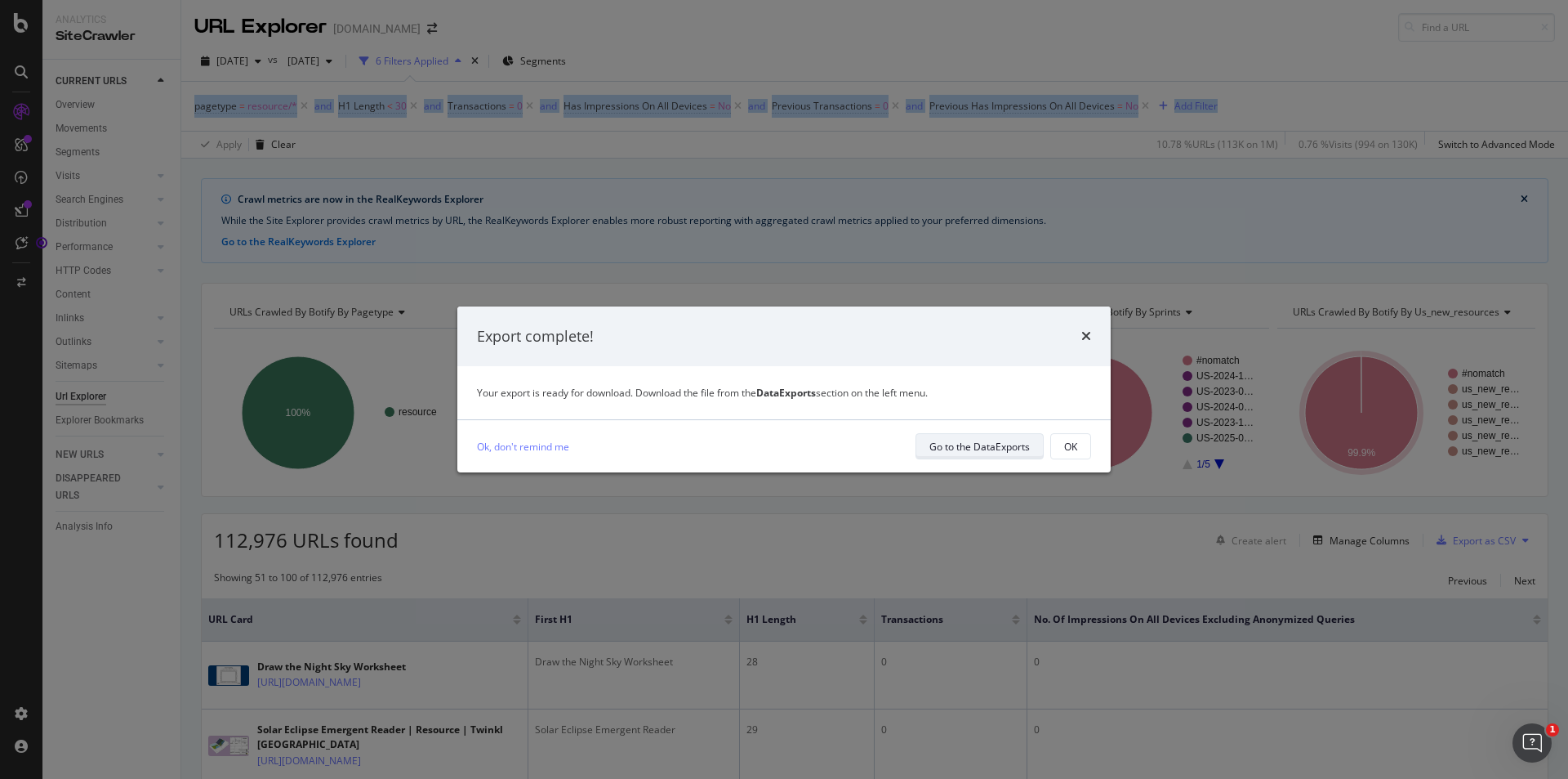
click at [994, 445] on div "Go to the DataExports" at bounding box center [979, 447] width 100 height 14
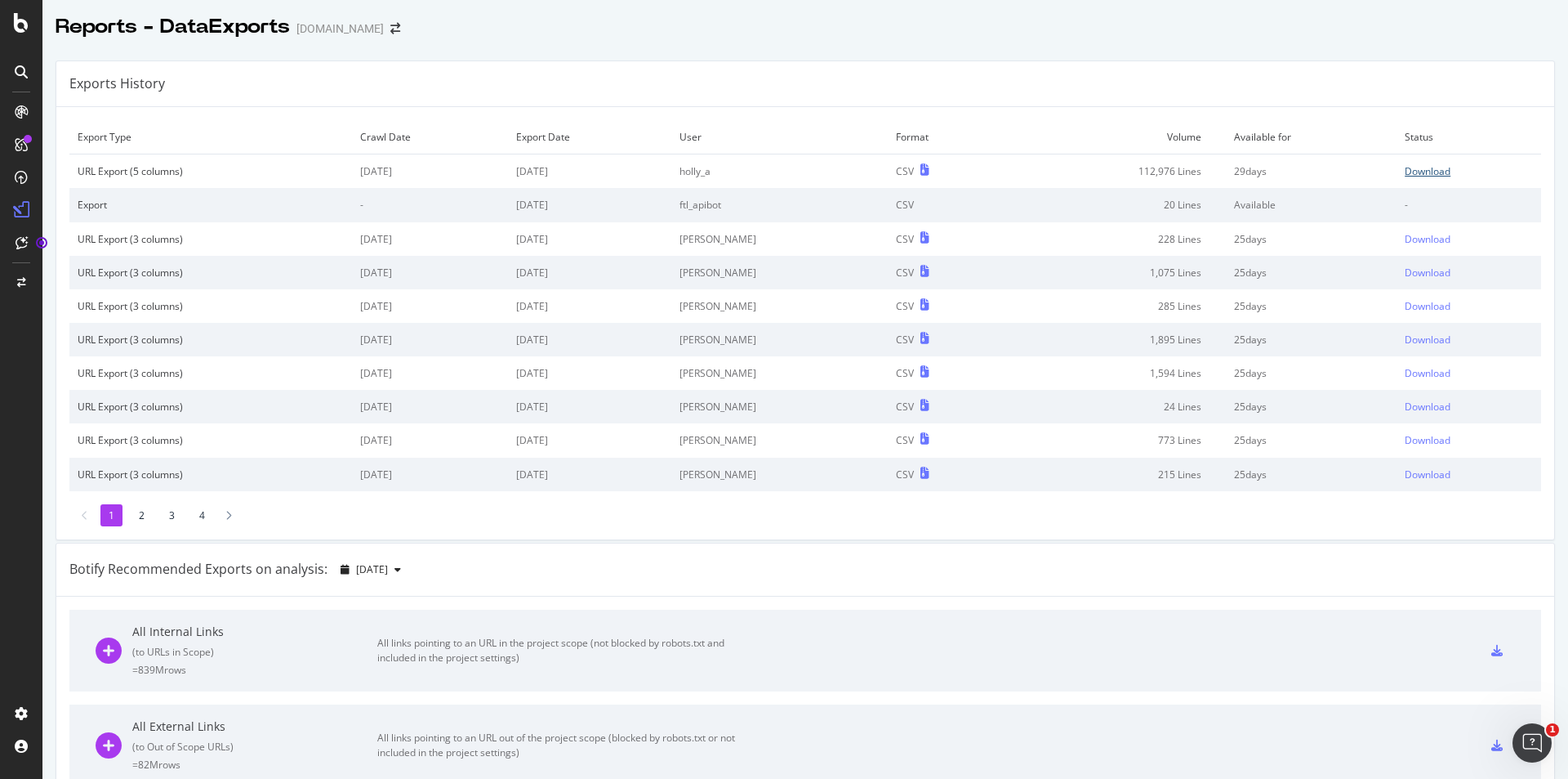
click at [1411, 176] on div "Download" at bounding box center [1427, 171] width 46 height 14
click at [128, 172] on div "URL Export (5 columns)" at bounding box center [210, 171] width 266 height 14
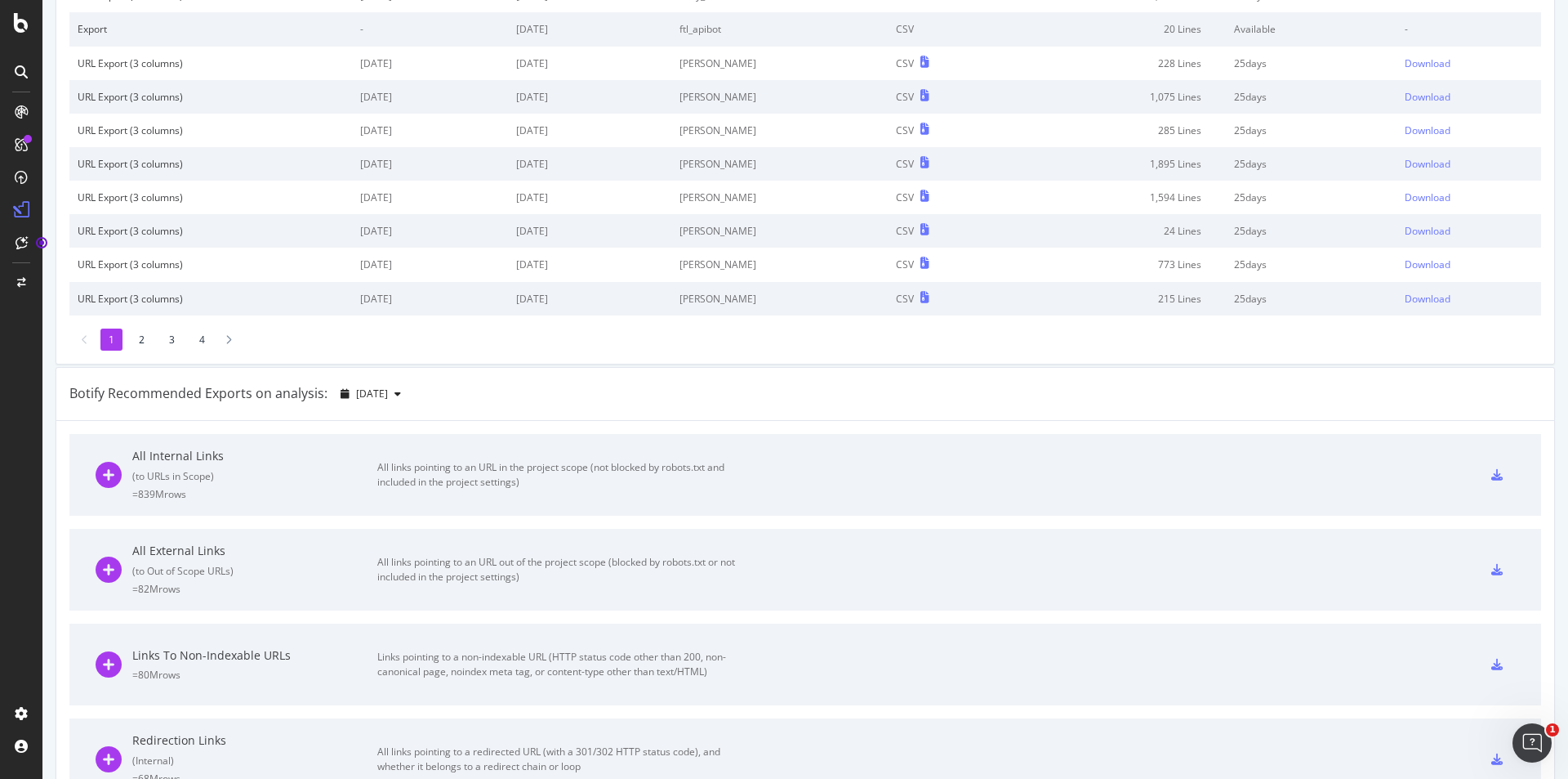
scroll to position [327, 0]
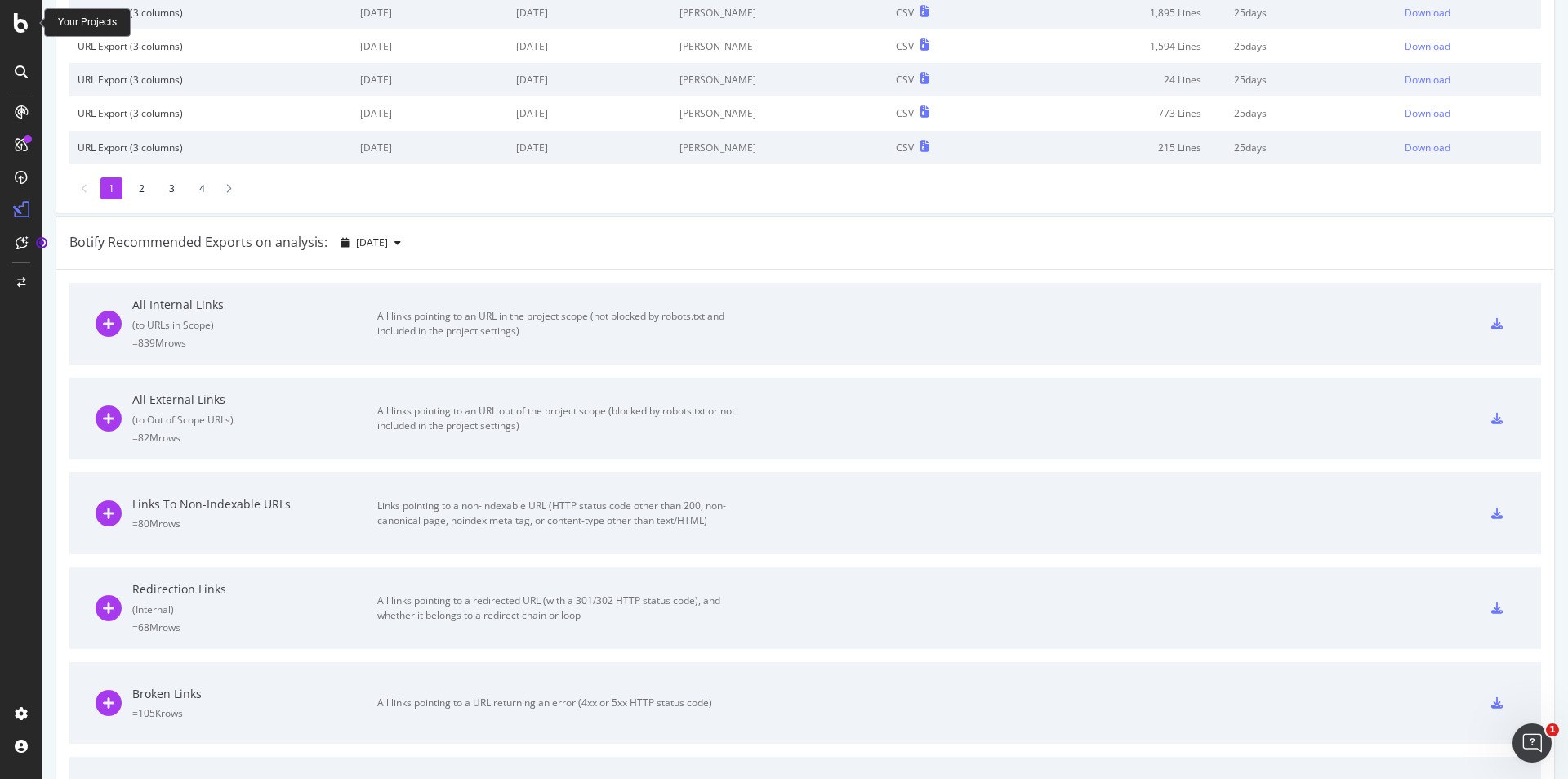
click at [26, 24] on icon at bounding box center [21, 23] width 15 height 20
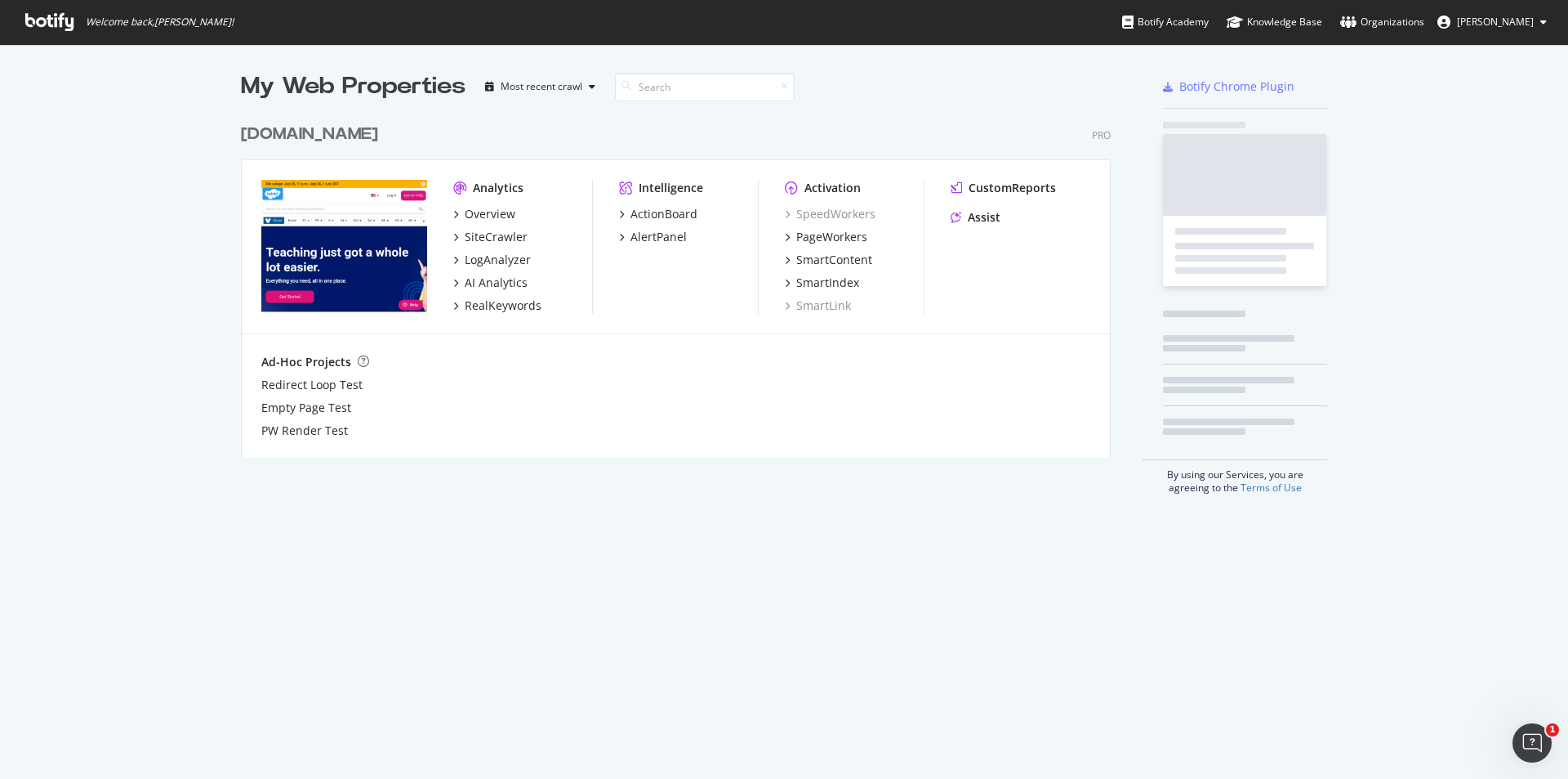
scroll to position [766, 1543]
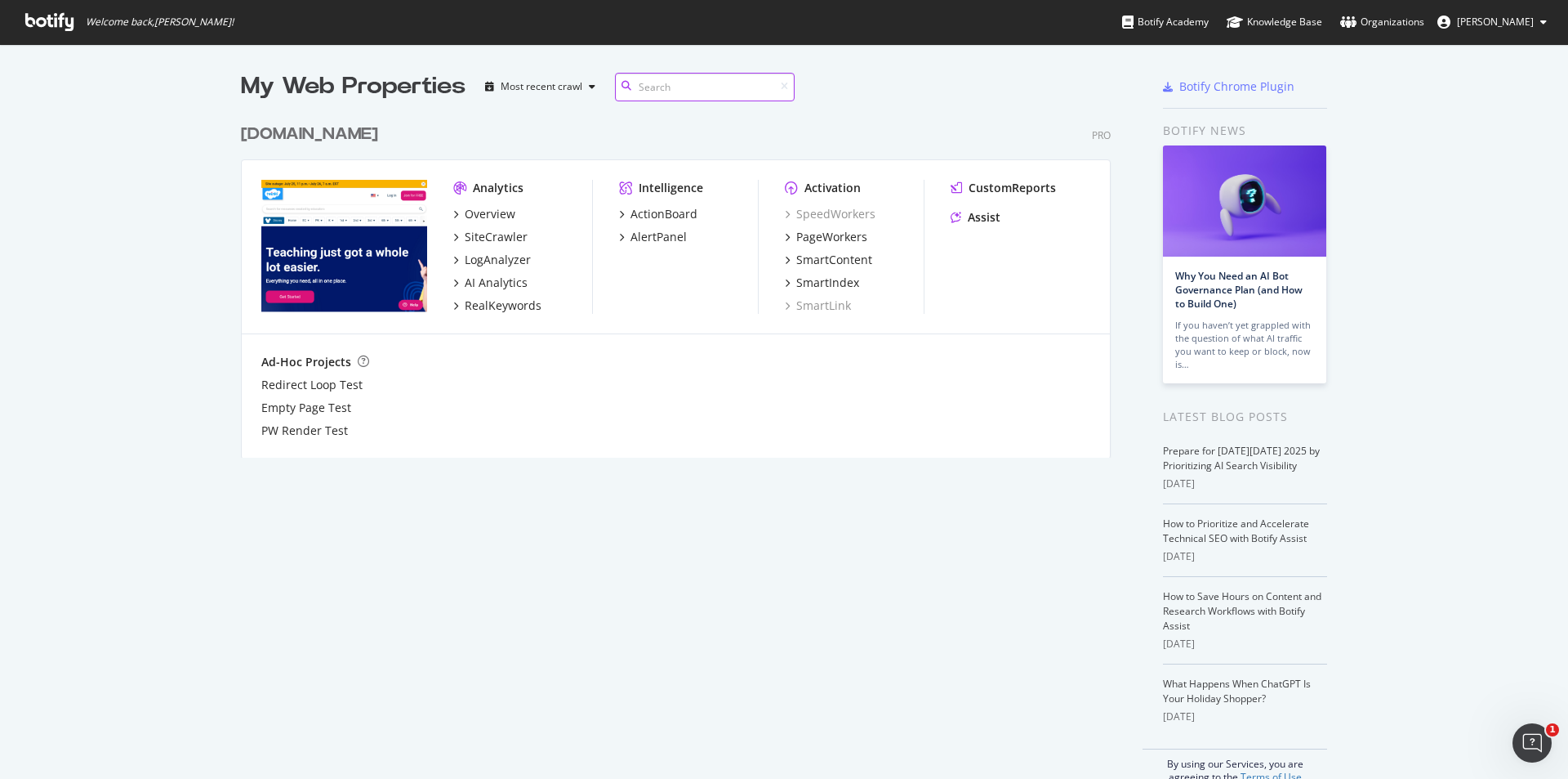
scroll to position [342, 871]
click at [305, 230] on img "grid" at bounding box center [344, 246] width 165 height 133
click at [495, 235] on div "SiteCrawler" at bounding box center [495, 237] width 62 height 16
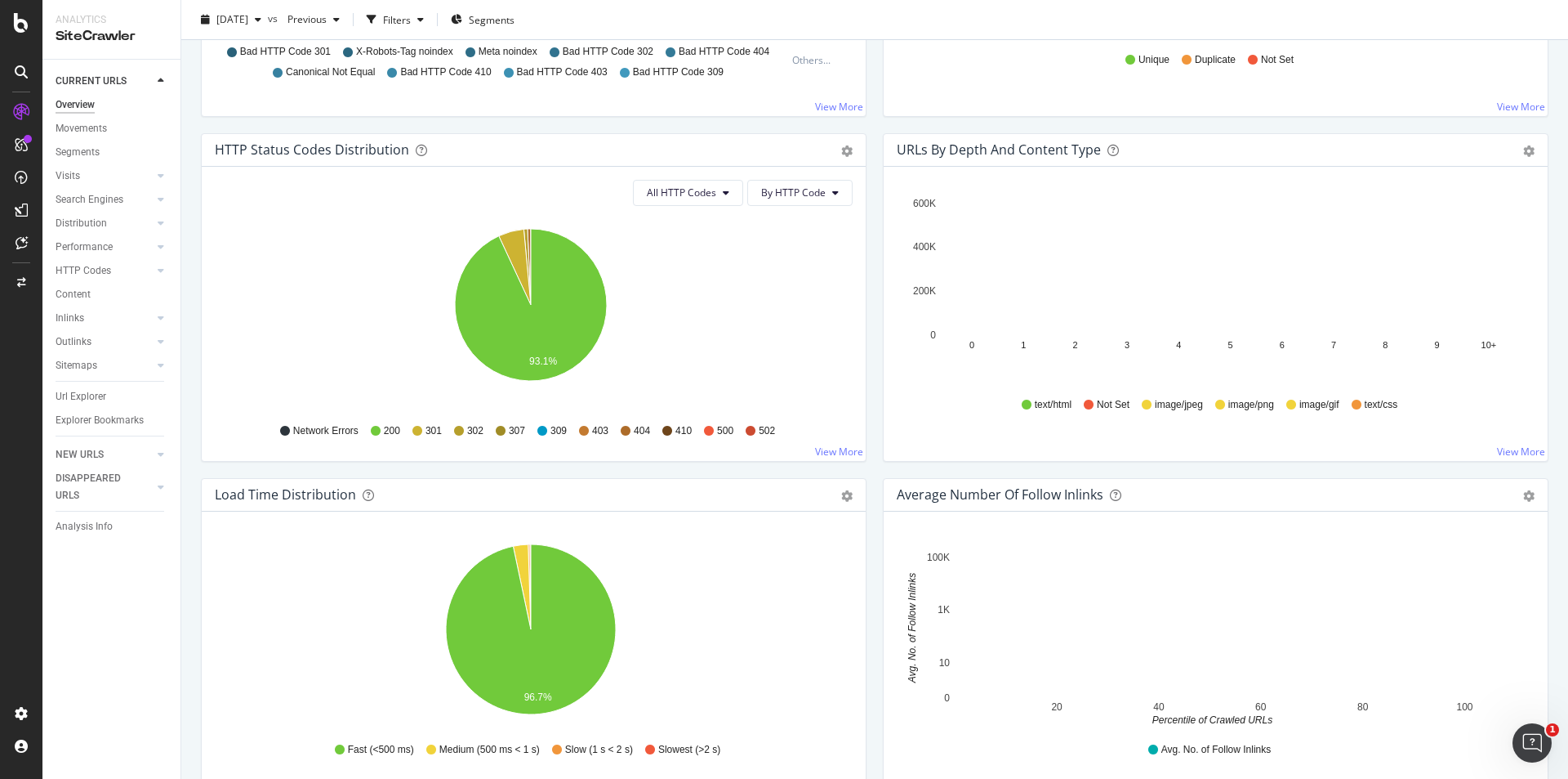
scroll to position [775, 0]
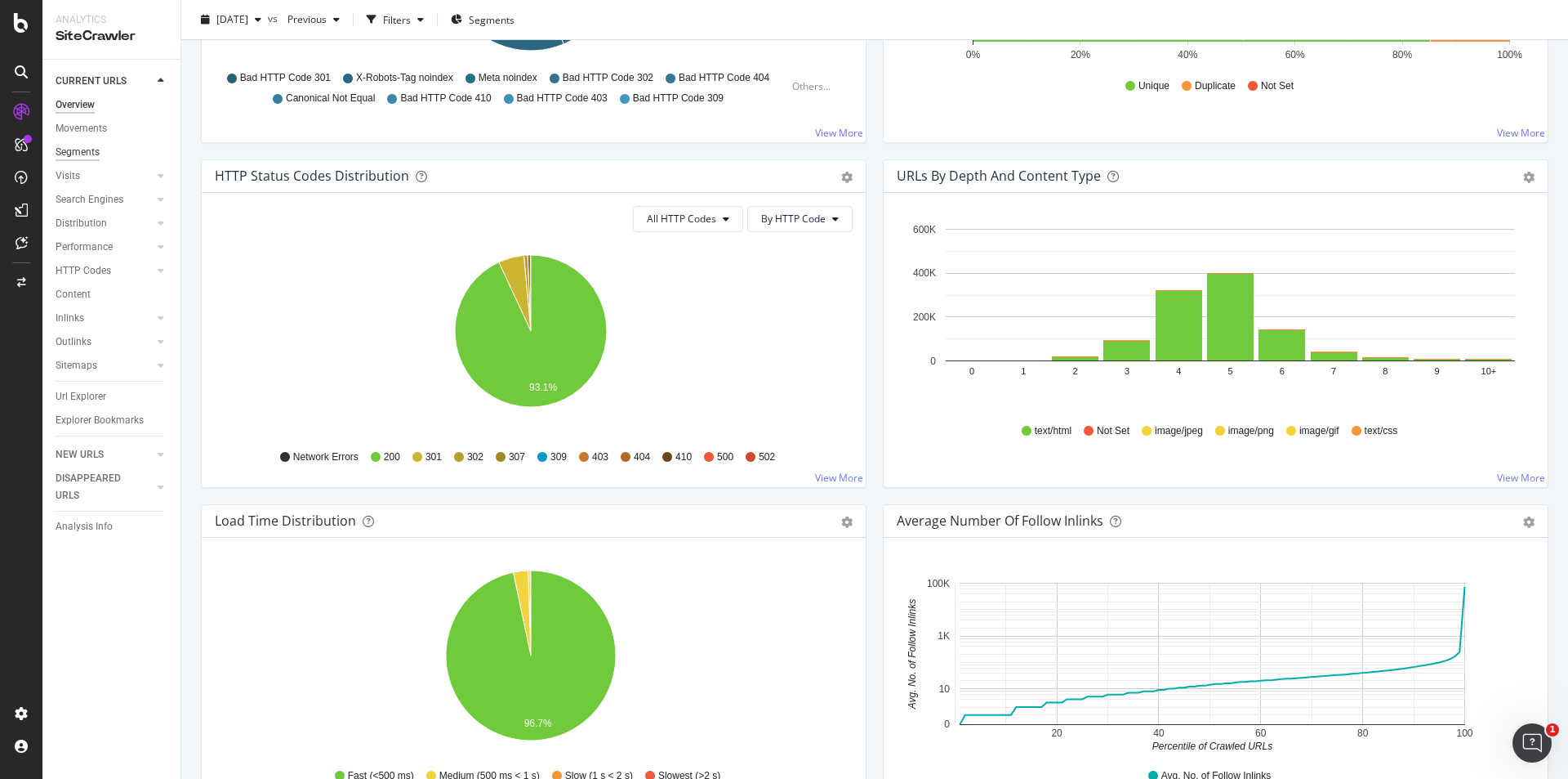
click at [83, 154] on div "Segments" at bounding box center [77, 152] width 45 height 17
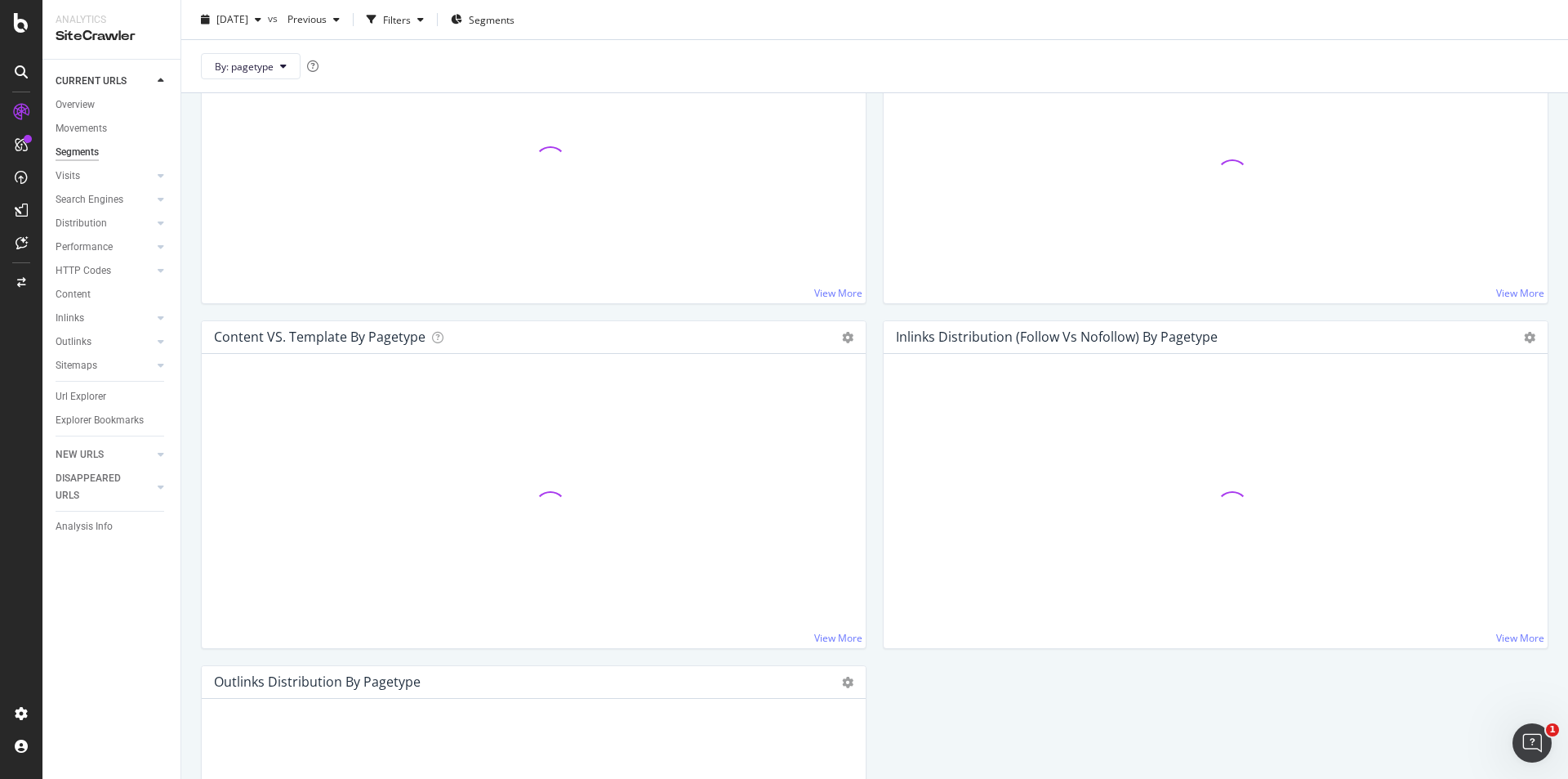
scroll to position [1482, 0]
click at [78, 183] on div "Visits" at bounding box center [67, 175] width 25 height 17
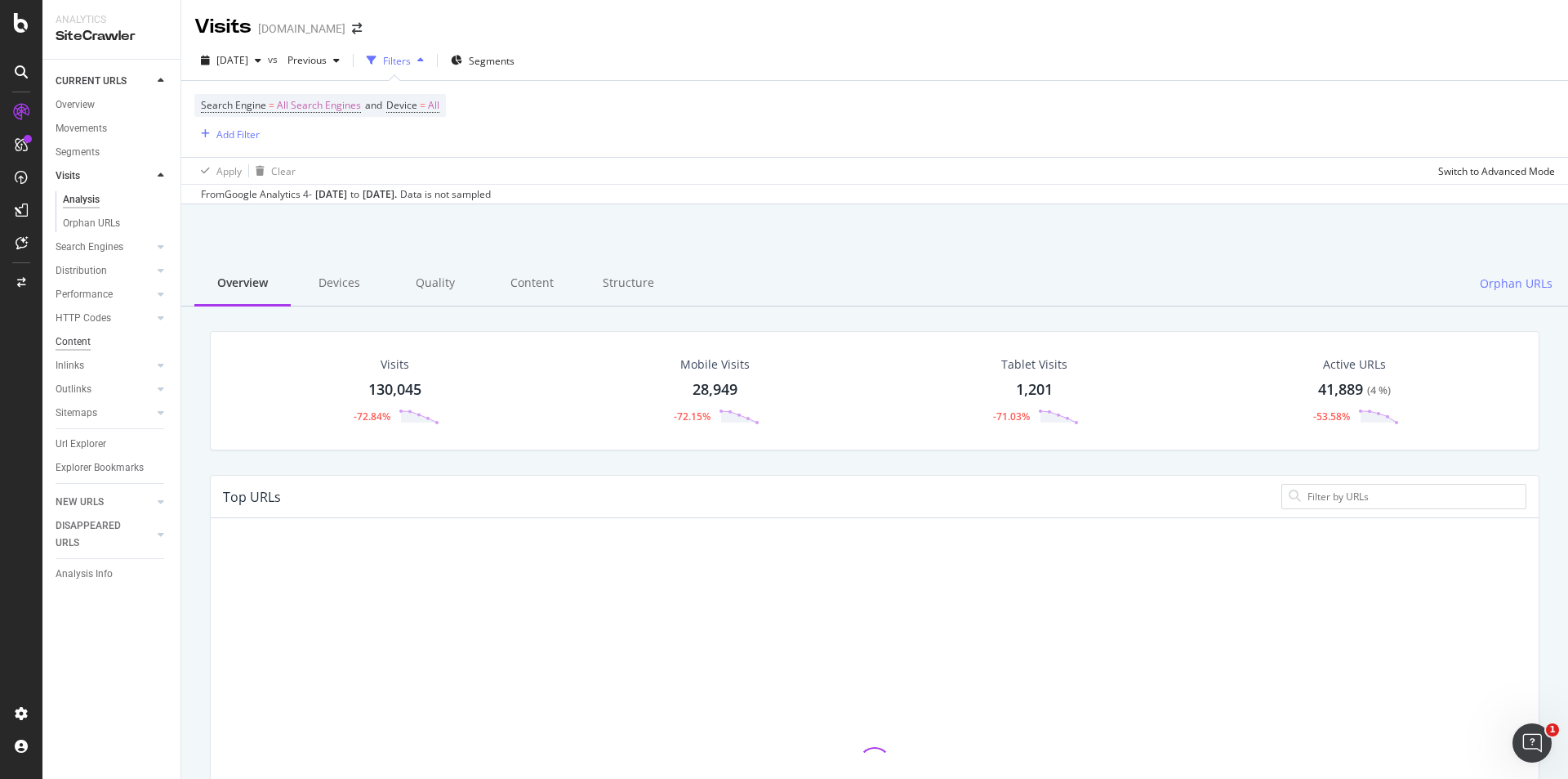
click at [69, 342] on div "Content" at bounding box center [72, 341] width 35 height 17
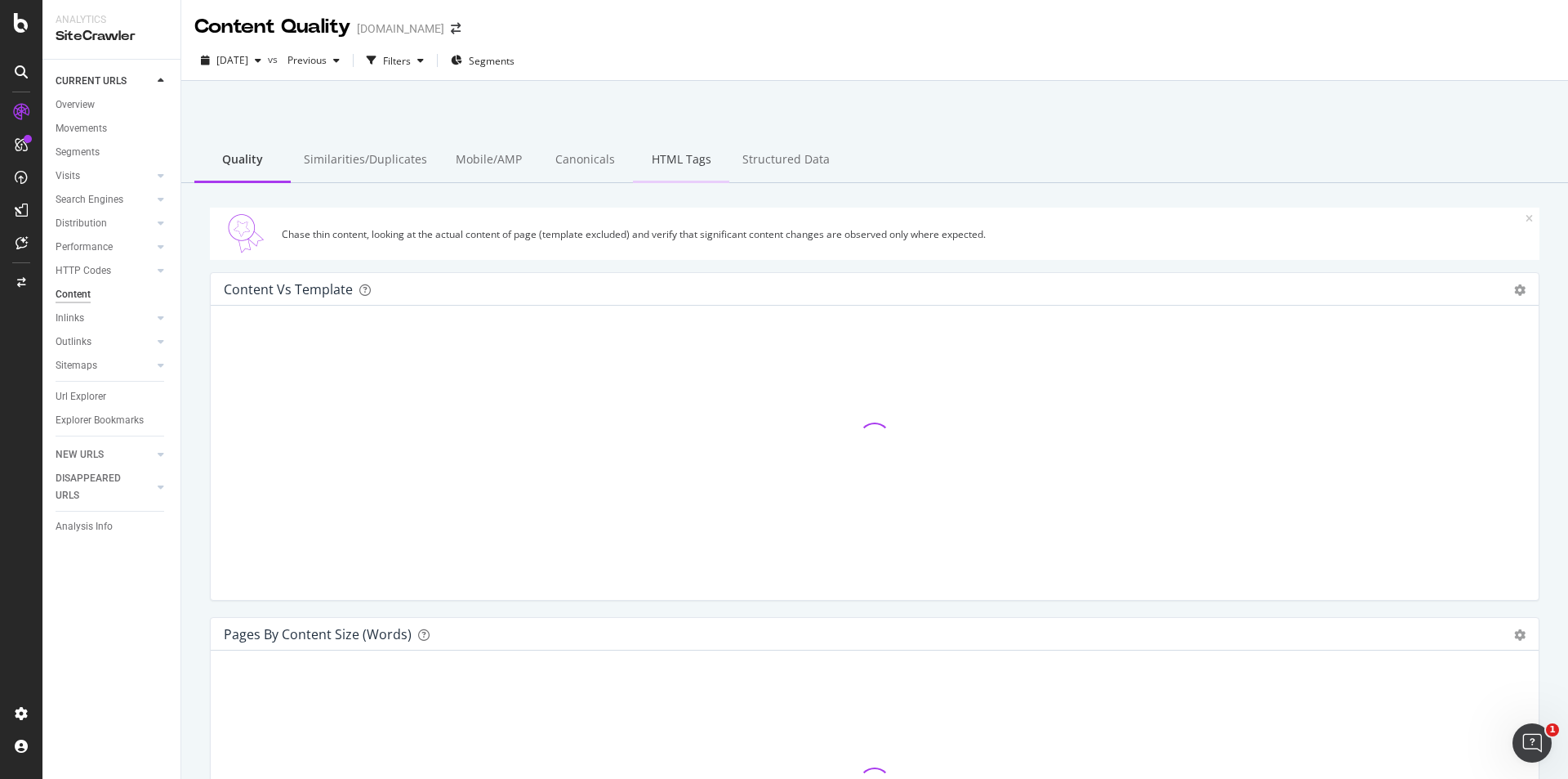
click at [663, 172] on div "HTML Tags" at bounding box center [680, 160] width 96 height 45
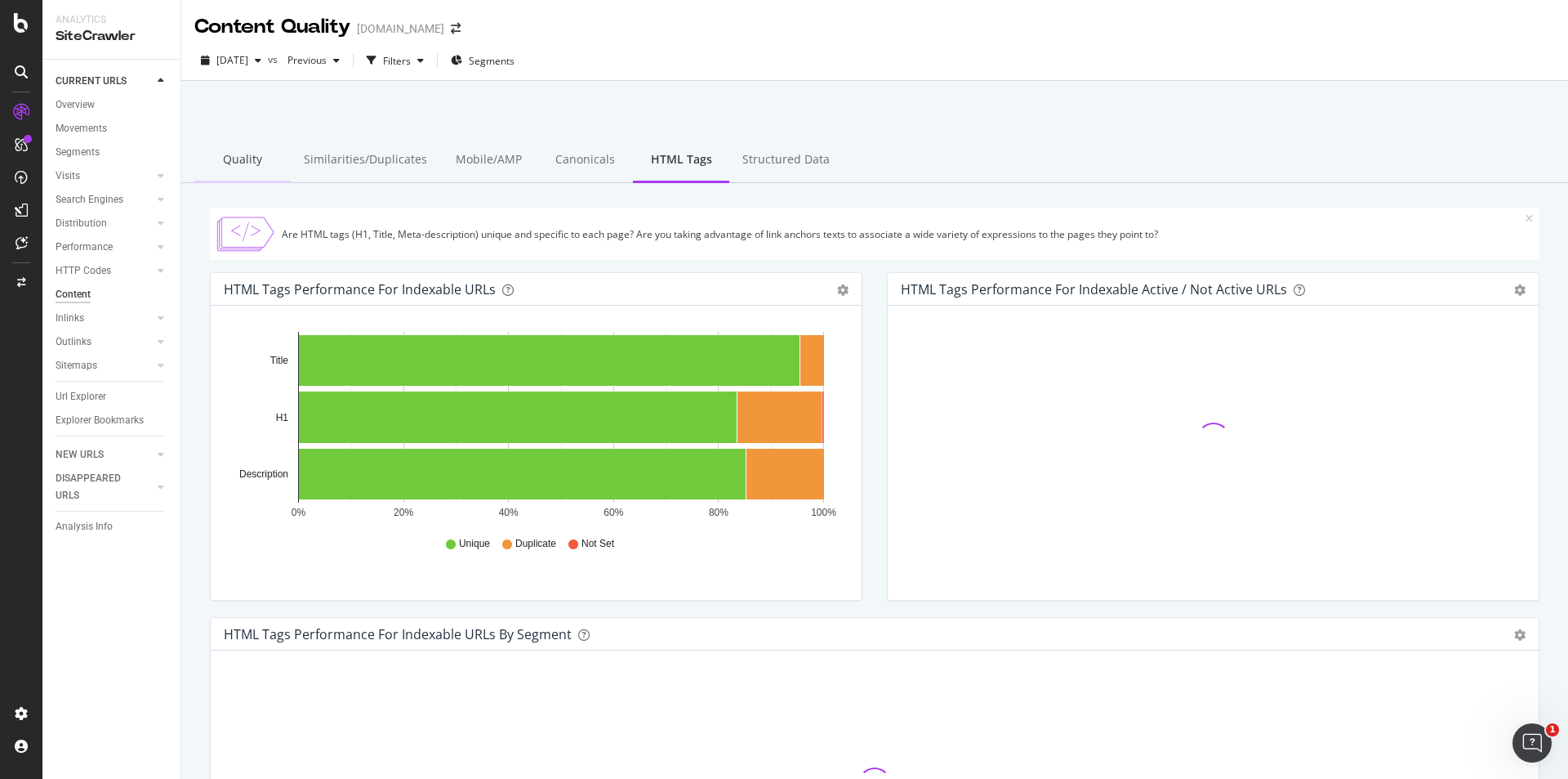
click at [235, 157] on div "Quality" at bounding box center [242, 160] width 96 height 45
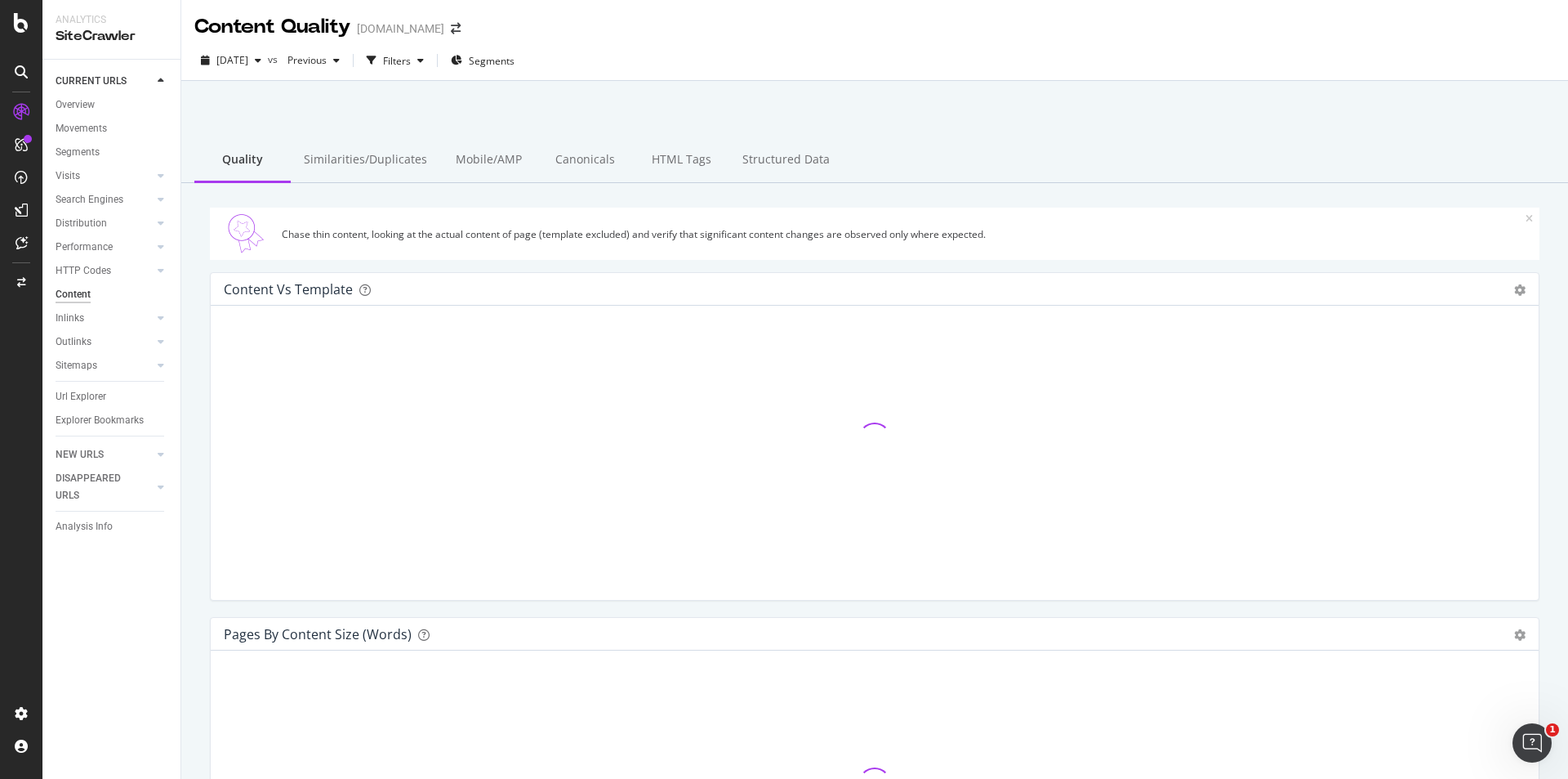
click at [820, 454] on div at bounding box center [875, 439] width 1302 height 240
